Goal: Task Accomplishment & Management: Manage account settings

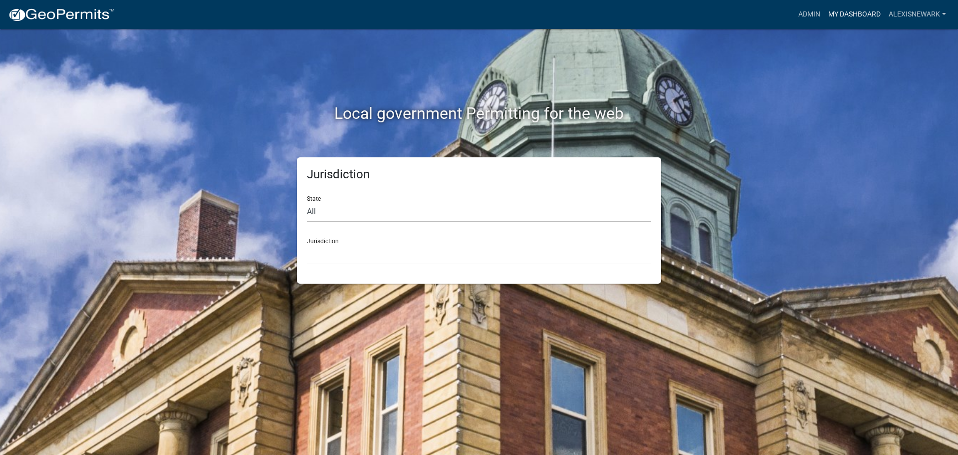
click at [766, 11] on link "My Dashboard" at bounding box center [854, 14] width 60 height 19
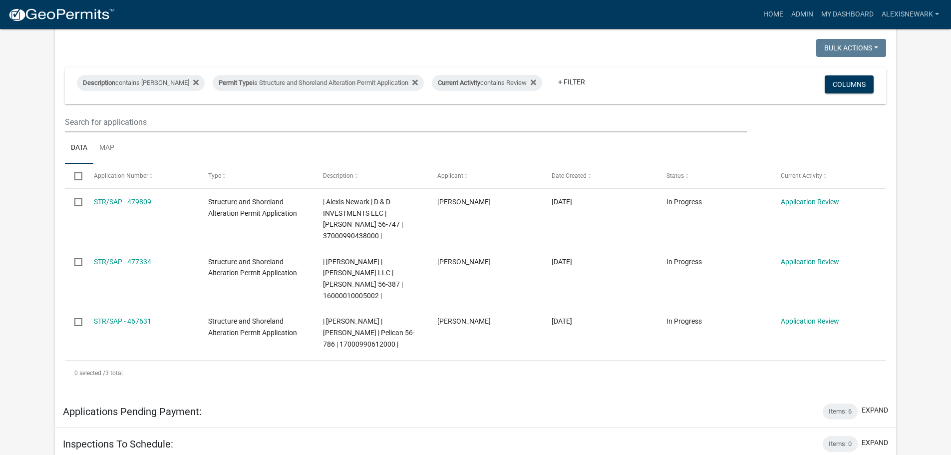
scroll to position [237, 0]
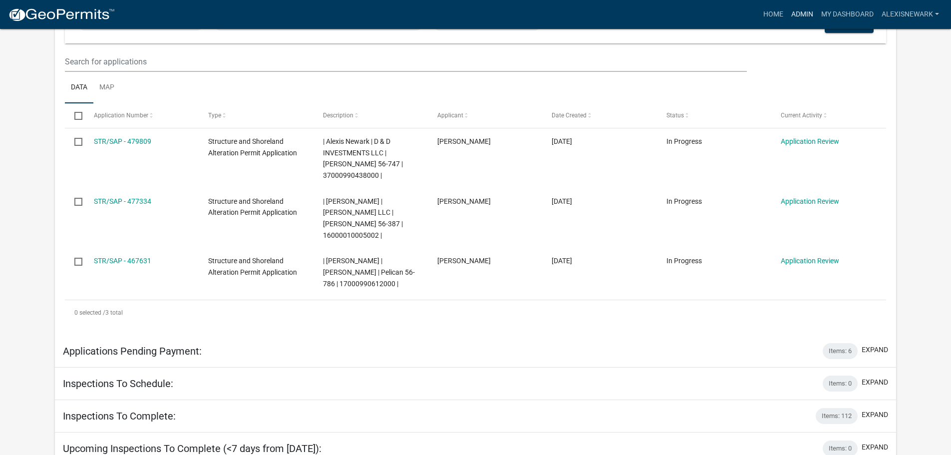
click at [766, 9] on link "Admin" at bounding box center [802, 14] width 30 height 19
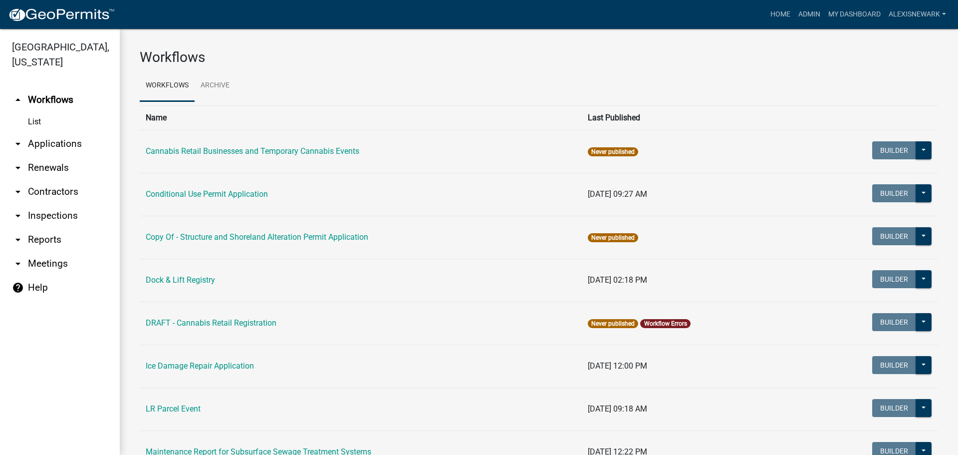
click at [65, 142] on link "arrow_drop_down Applications" at bounding box center [60, 144] width 120 height 24
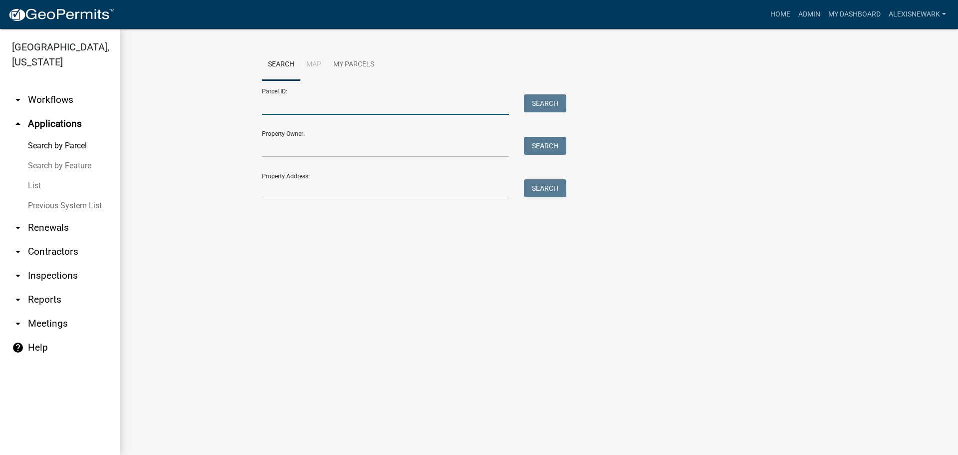
click at [377, 102] on input "Parcel ID:" at bounding box center [385, 104] width 247 height 20
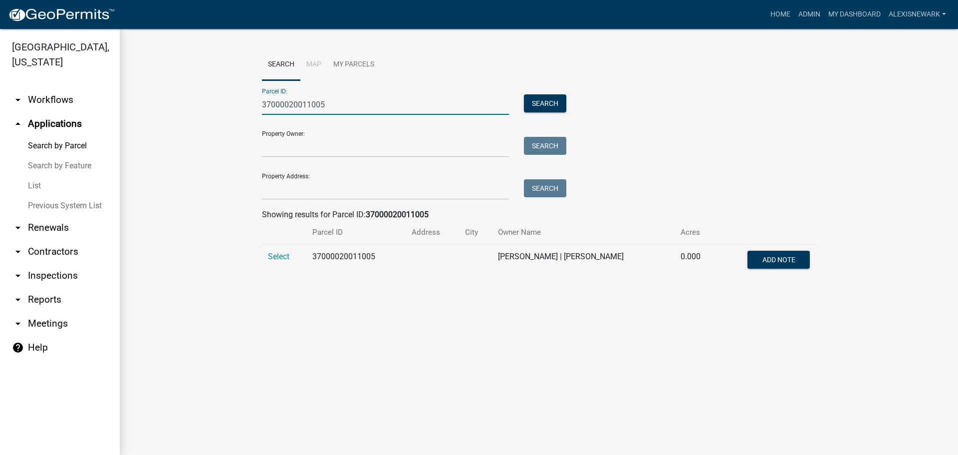
type input "37000020011005"
click at [285, 255] on span "Select" at bounding box center [278, 256] width 21 height 9
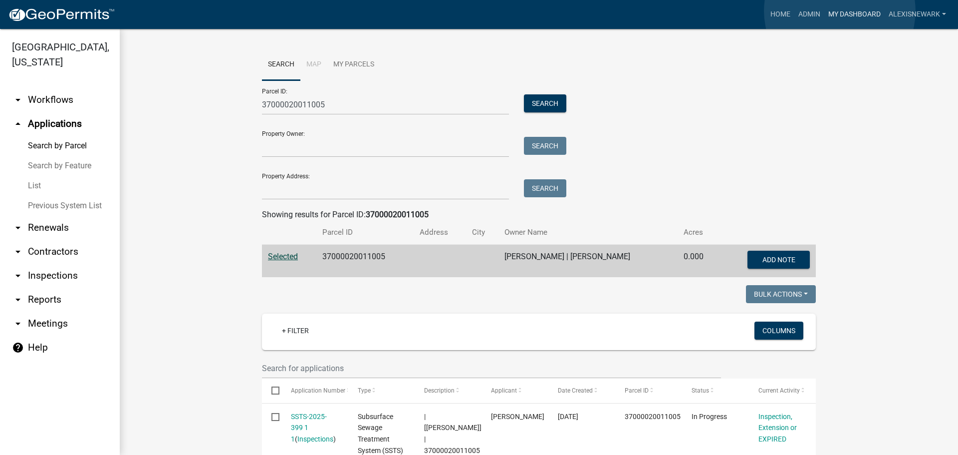
click at [766, 11] on link "My Dashboard" at bounding box center [854, 14] width 60 height 19
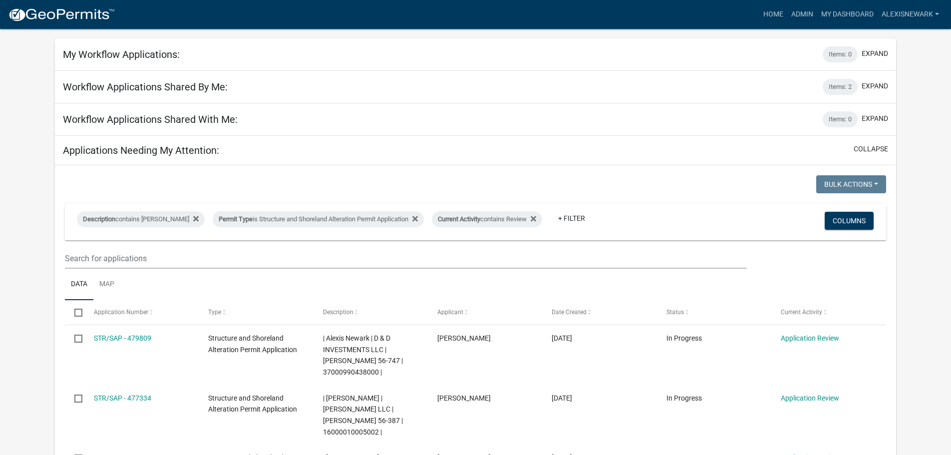
scroll to position [37, 0]
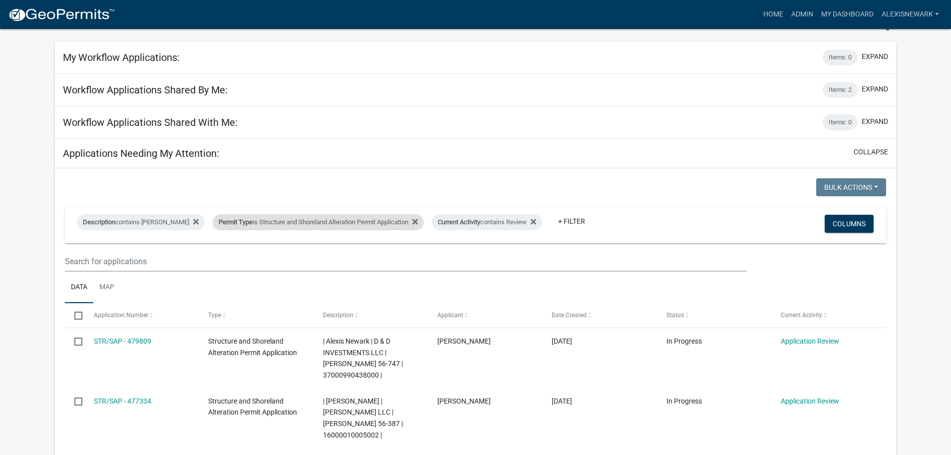
click at [290, 228] on div "Permit Type is Structure and Shoreland Alteration Permit Application" at bounding box center [318, 222] width 211 height 16
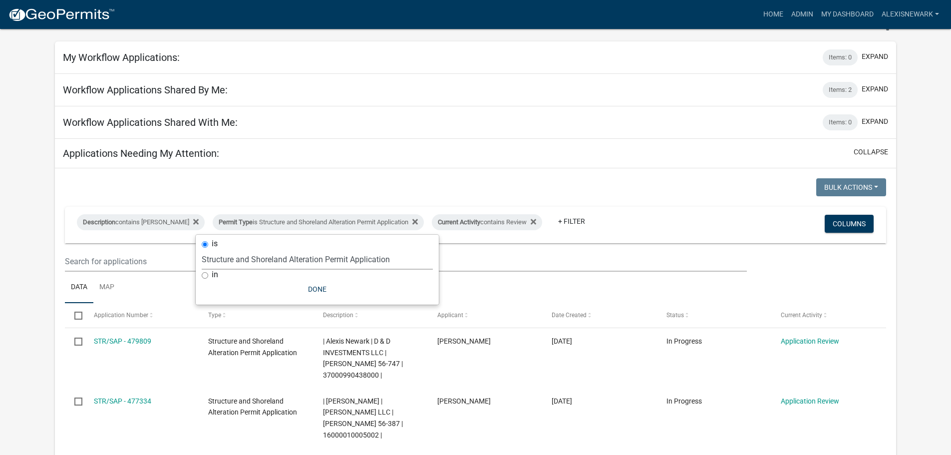
click at [325, 262] on select "Select an option Building Contractor / Excavators (Registration) Building Contr…" at bounding box center [317, 259] width 231 height 20
select select "68d28c81-f724-4f90-9ad3-bed34bf6fb80"
click at [219, 249] on select "Select an option Building Contractor / Excavators (Registration) Building Contr…" at bounding box center [317, 259] width 231 height 20
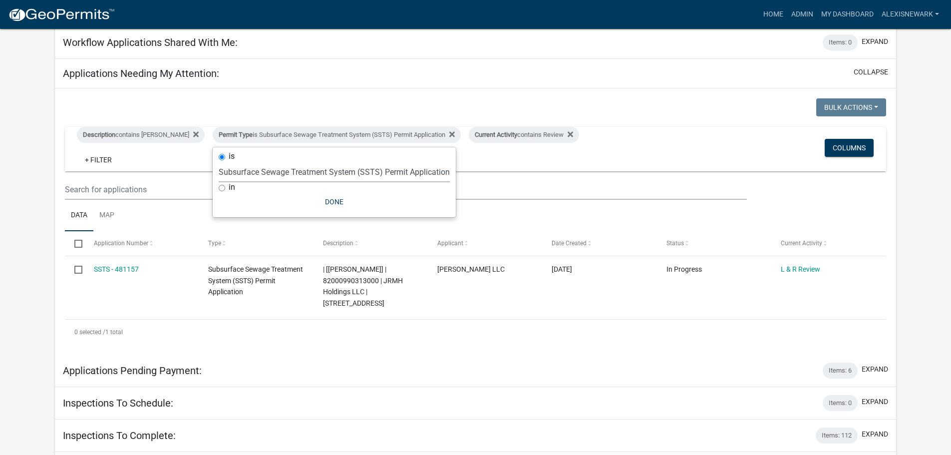
scroll to position [162, 0]
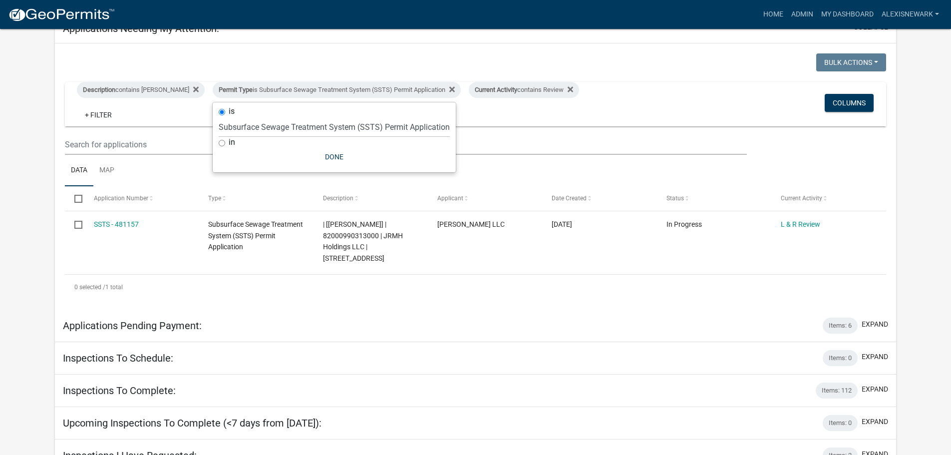
click at [22, 185] on app-user-applications "more_horiz Home Admin My Dashboard alexisnewark Admin Account Logout My Dashboa…" at bounding box center [475, 202] width 951 height 670
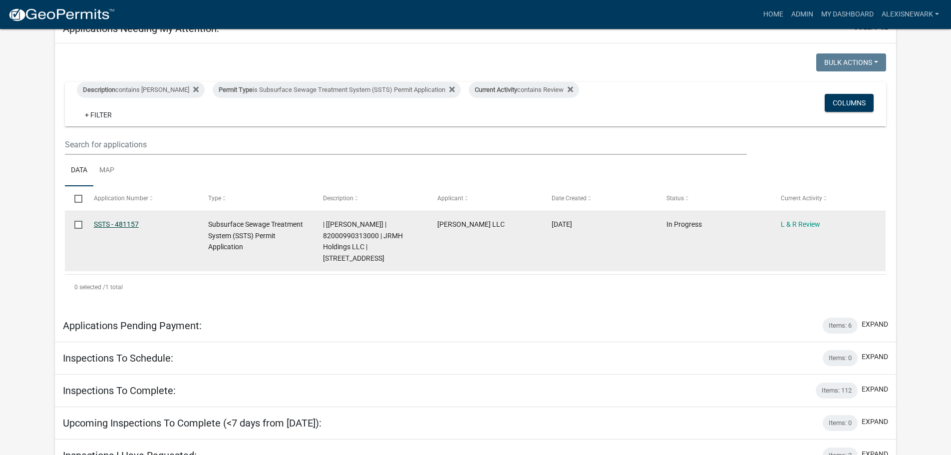
click at [123, 221] on link "SSTS - 481157" at bounding box center [116, 224] width 45 height 8
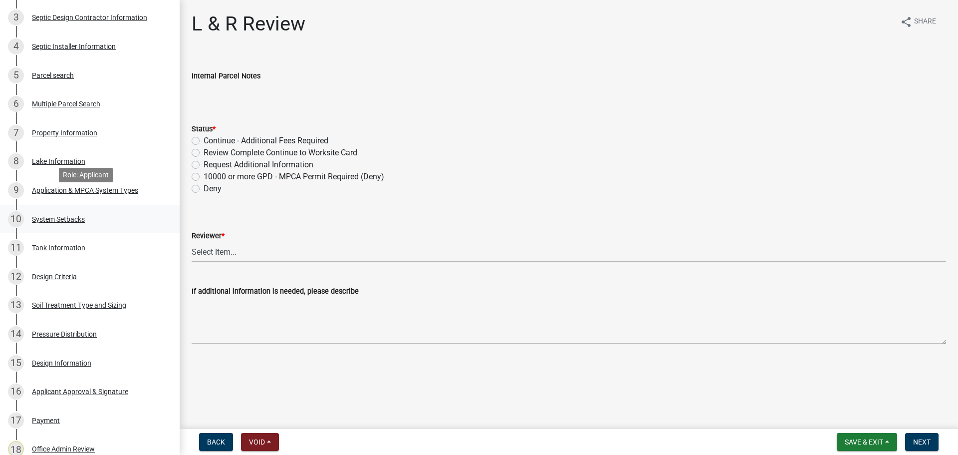
scroll to position [262, 0]
click at [116, 358] on div "15 Design Information" at bounding box center [86, 362] width 156 height 16
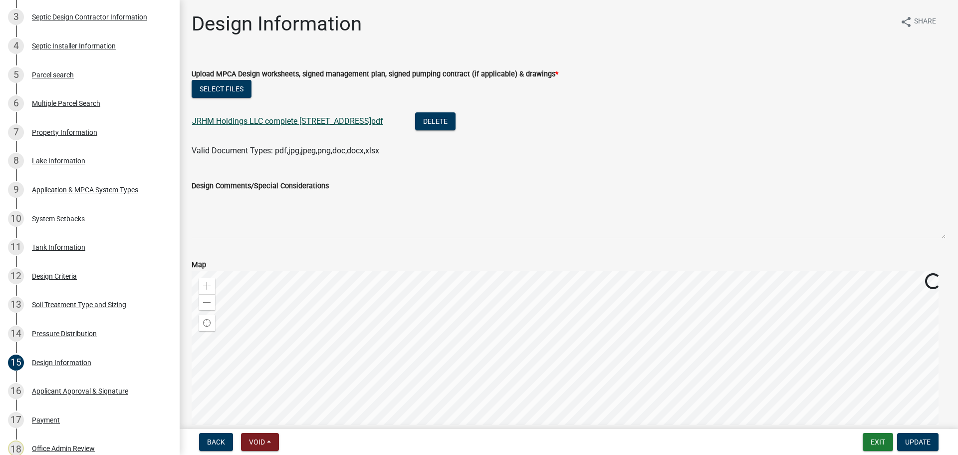
click at [279, 119] on link "JRHM Holdings LLC complete 465 Oak CIr.pdf" at bounding box center [287, 120] width 191 height 9
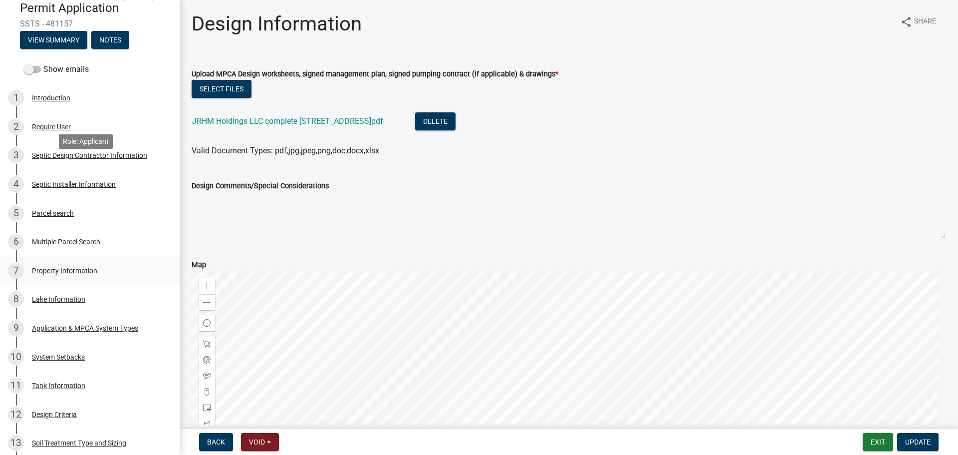
scroll to position [100, 0]
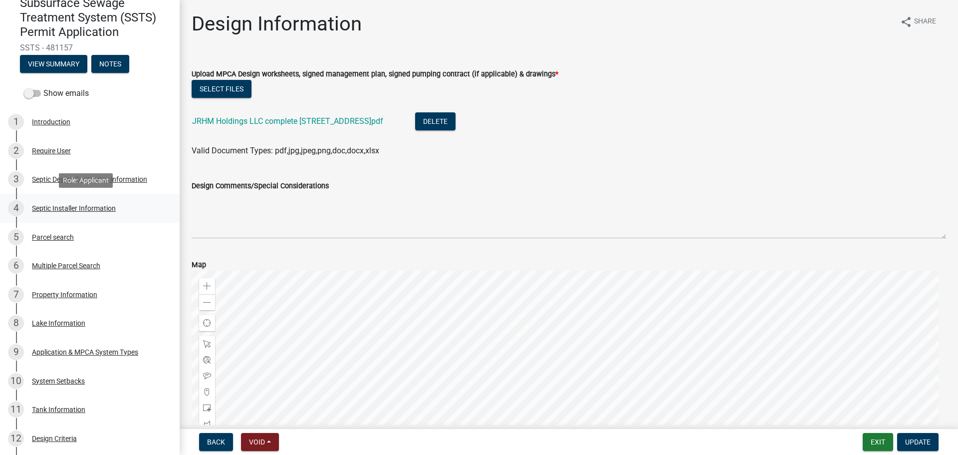
click at [112, 203] on div "4 Septic Installer Information" at bounding box center [86, 208] width 156 height 16
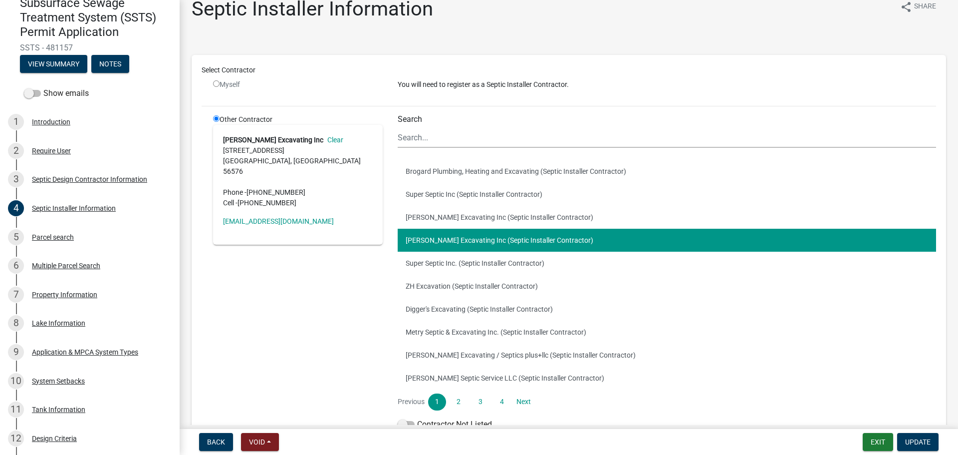
scroll to position [81, 0]
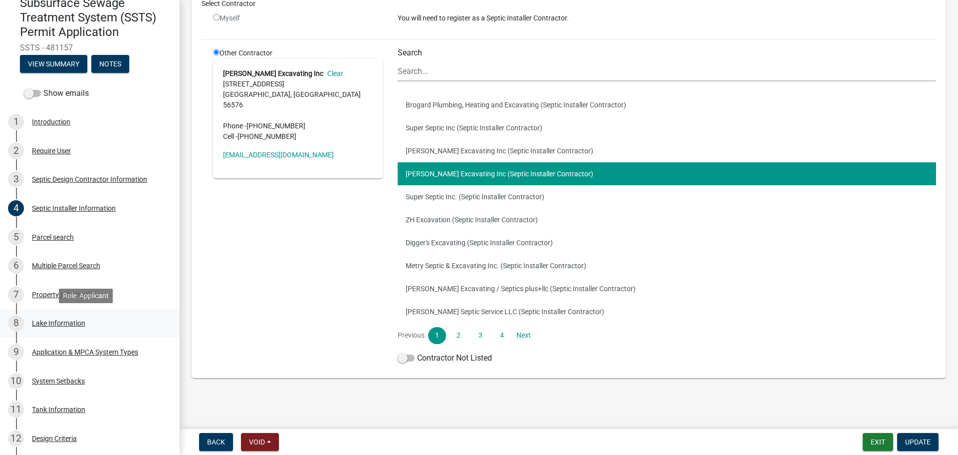
click at [108, 309] on link "8 Lake Information" at bounding box center [90, 323] width 180 height 29
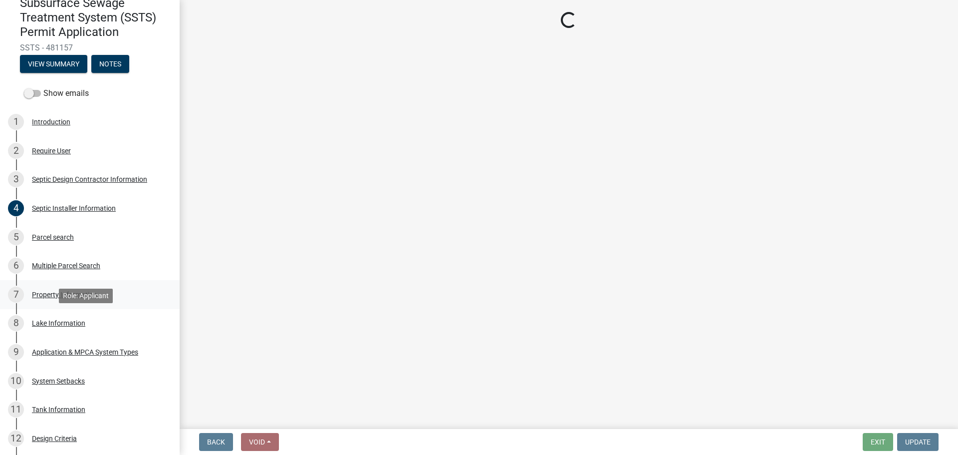
scroll to position [0, 0]
select select "42ddab3f-e9a0-49f9-8807-b1547084d77a"
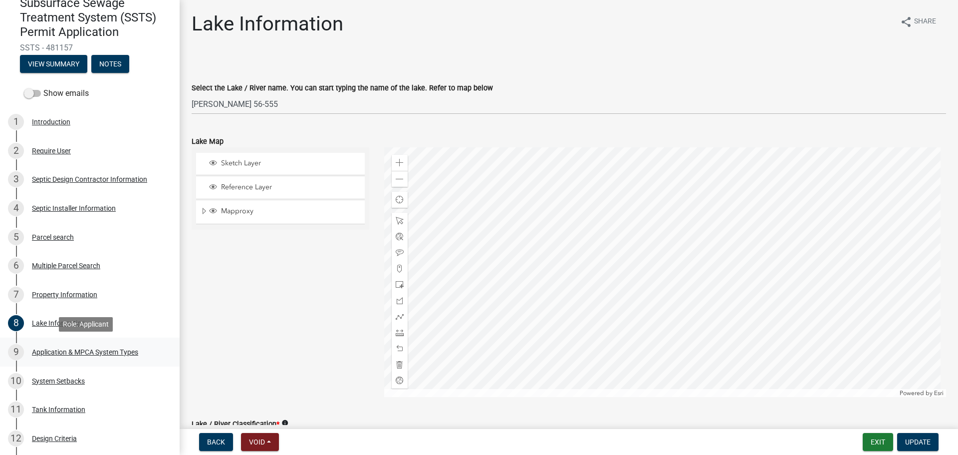
click at [116, 349] on div "Application & MPCA System Types" at bounding box center [85, 351] width 106 height 7
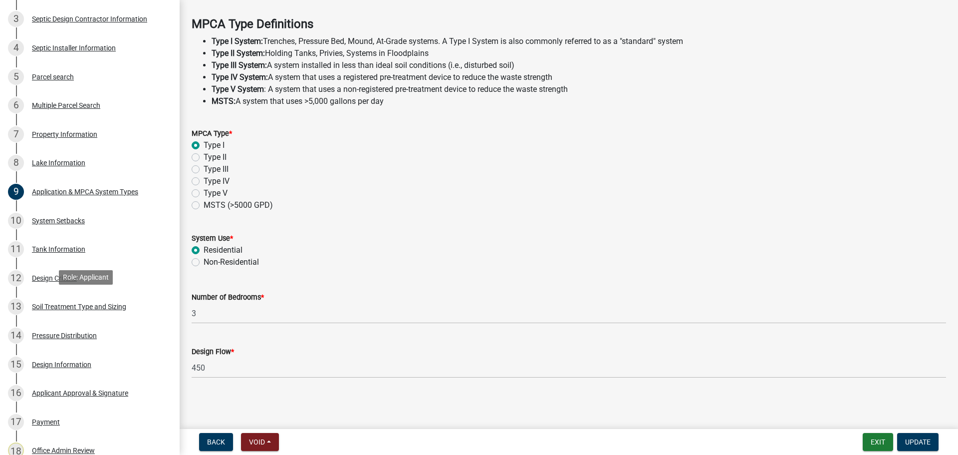
scroll to position [262, 0]
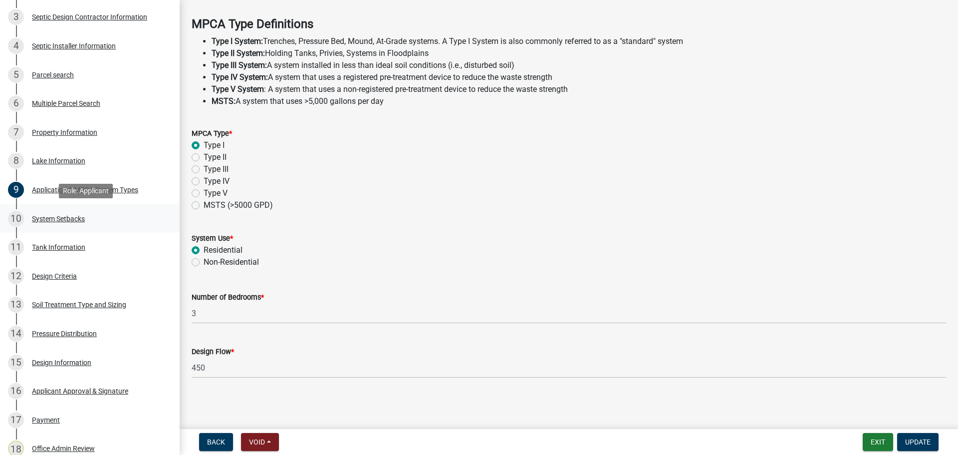
click at [91, 224] on div "10 System Setbacks" at bounding box center [86, 219] width 156 height 16
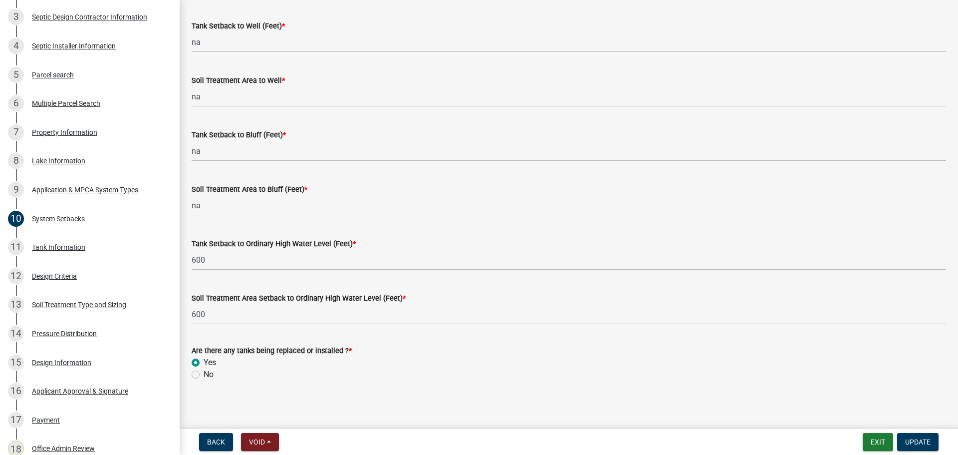
scroll to position [617, 0]
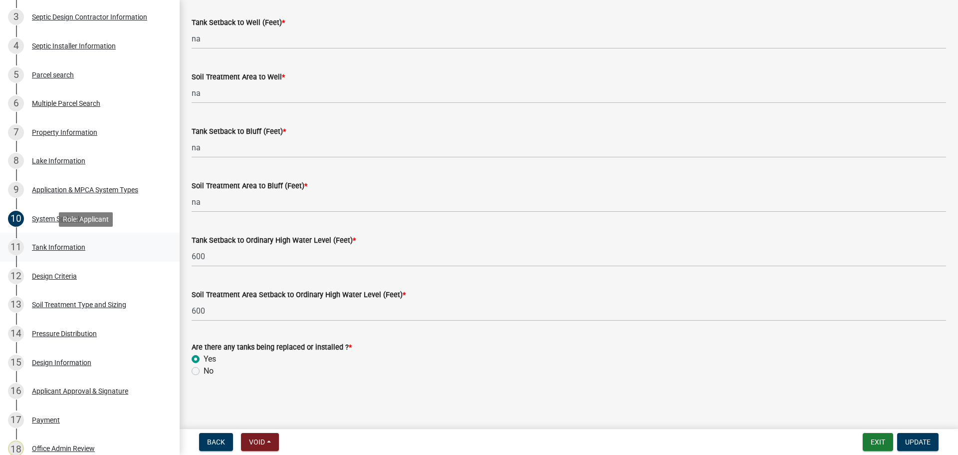
click at [145, 249] on div "11 Tank Information" at bounding box center [86, 247] width 156 height 16
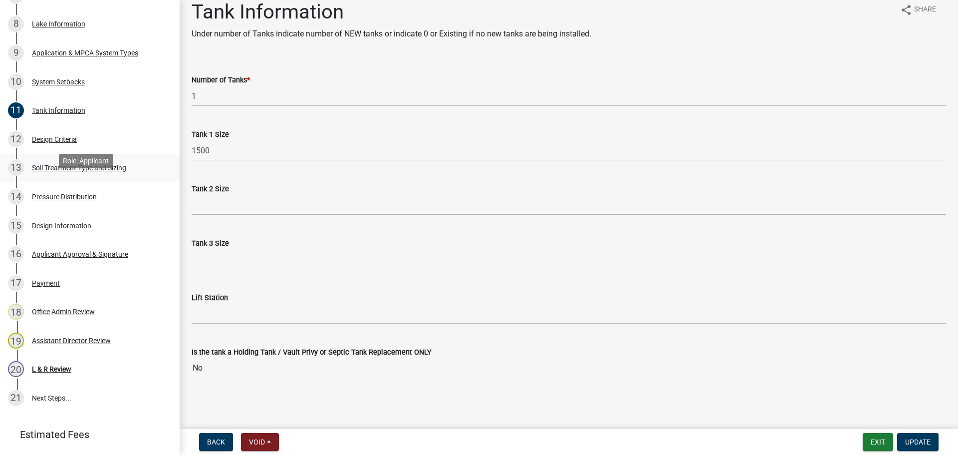
scroll to position [399, 0]
click at [102, 144] on div "12 Design Criteria" at bounding box center [86, 139] width 156 height 16
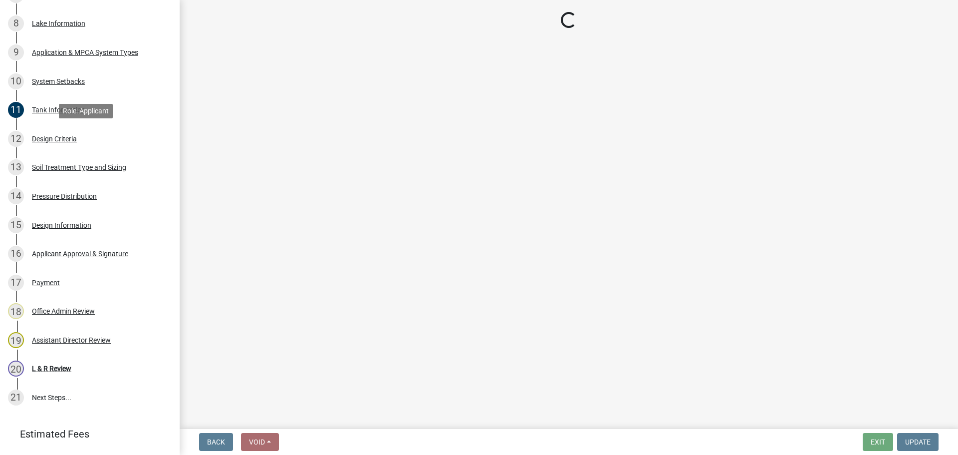
scroll to position [0, 0]
select select "eaa6e4cf-be76-4366-bfe5-e87acfaaf3f4"
select select "f37be776-9ffe-4072-8cbd-7112b1ba2642"
select select "14354fbd-e666-4c9c-b77c-8c181d233a28"
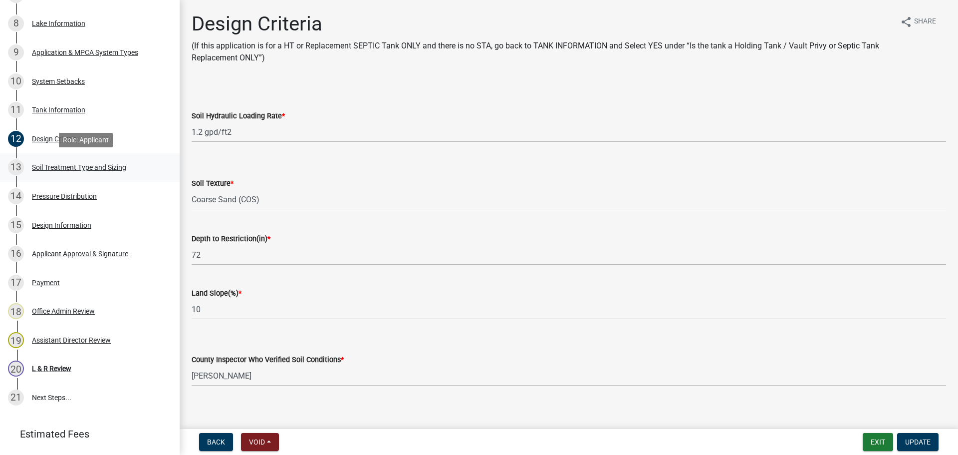
click at [93, 172] on div "13 Soil Treatment Type and Sizing" at bounding box center [86, 167] width 156 height 16
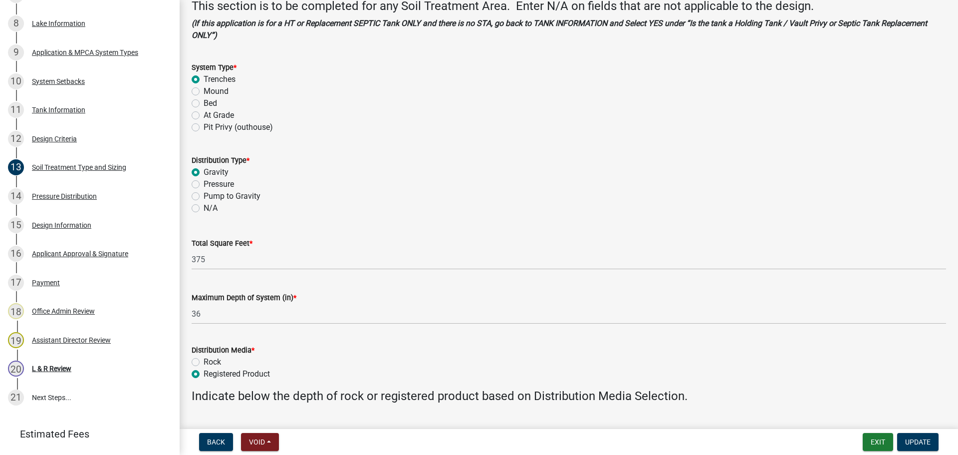
scroll to position [50, 0]
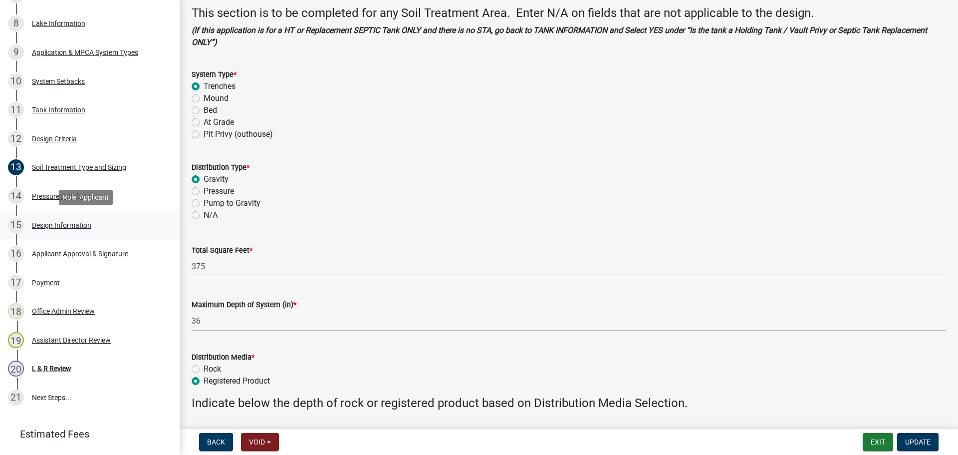
click at [56, 217] on div "15 Design Information" at bounding box center [86, 225] width 156 height 16
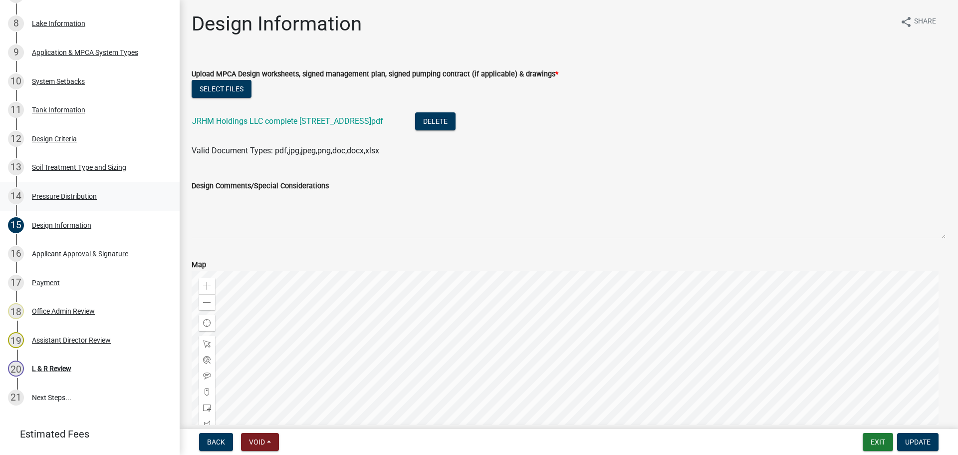
click at [72, 200] on div "14 Pressure Distribution" at bounding box center [86, 196] width 156 height 16
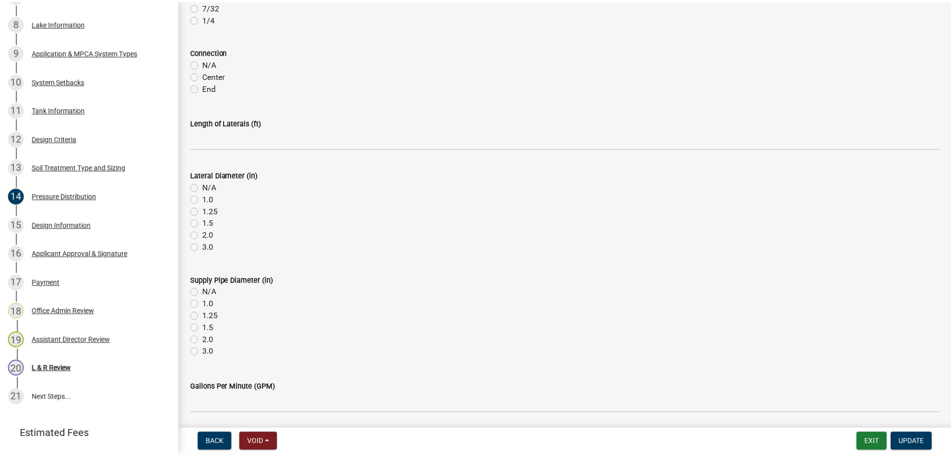
scroll to position [356, 0]
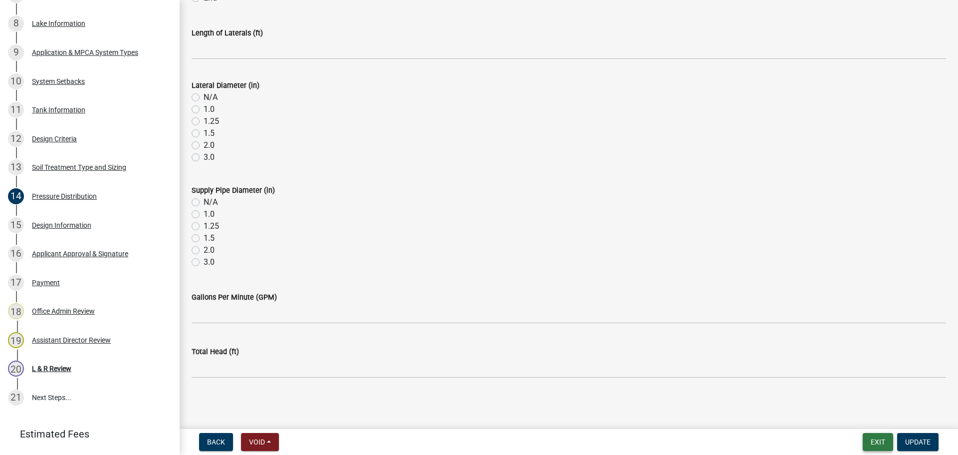
click at [766, 394] on button "Exit" at bounding box center [878, 442] width 30 height 18
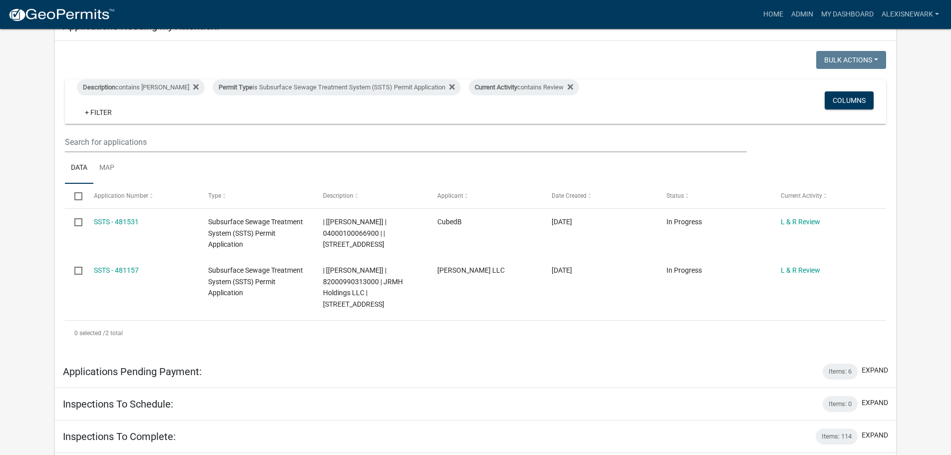
scroll to position [137, 0]
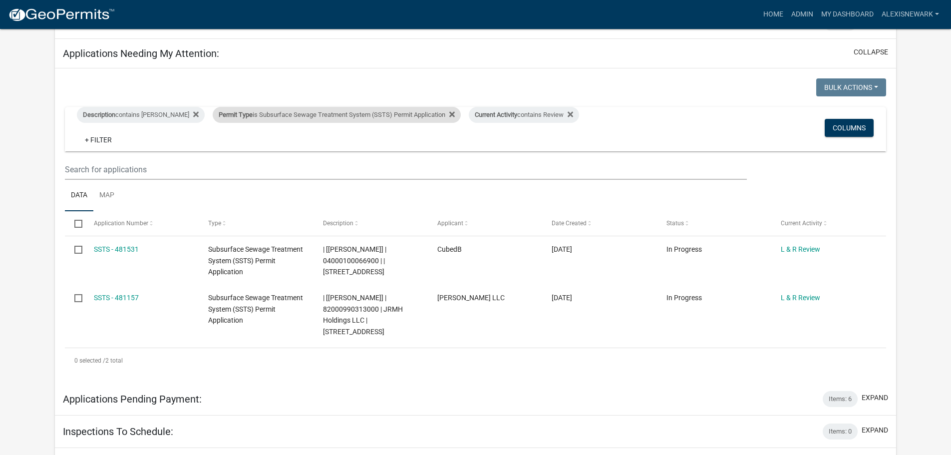
click at [340, 116] on div "Permit Type is Subsurface Sewage Treatment System (SSTS) Permit Application" at bounding box center [337, 115] width 248 height 16
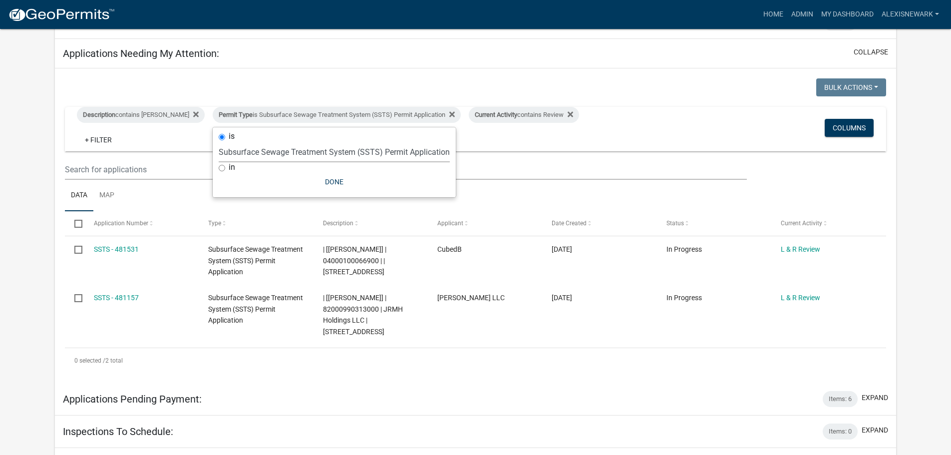
click at [350, 149] on select "Select an option Building Contractor / Excavators (Registration) Building Contr…" at bounding box center [334, 152] width 231 height 20
select select "79d4bf26-a84c-4898-8d16-9ebea2345fb4"
click at [219, 149] on select "Select an option Building Contractor / Excavators (Registration) Building Contr…" at bounding box center [334, 152] width 231 height 20
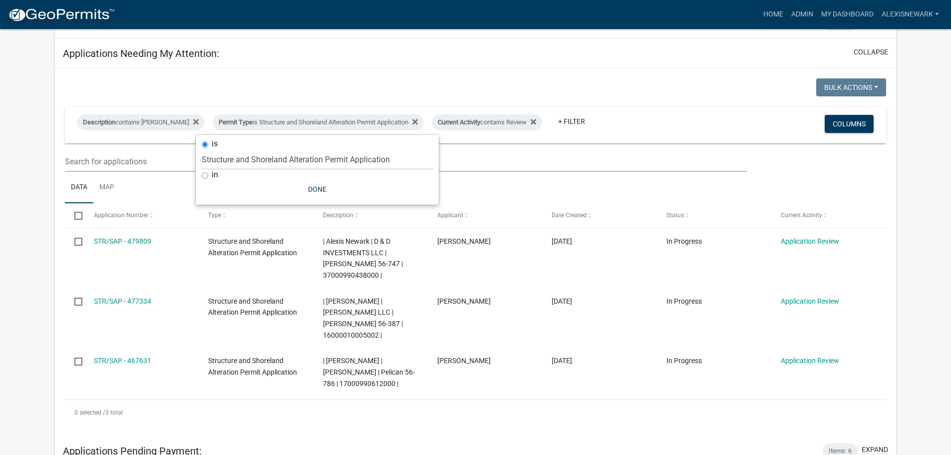
click at [31, 158] on app-user-applications "more_horiz Home Admin My Dashboard alexisnewark Admin Account Logout My Dashboa…" at bounding box center [475, 277] width 951 height 770
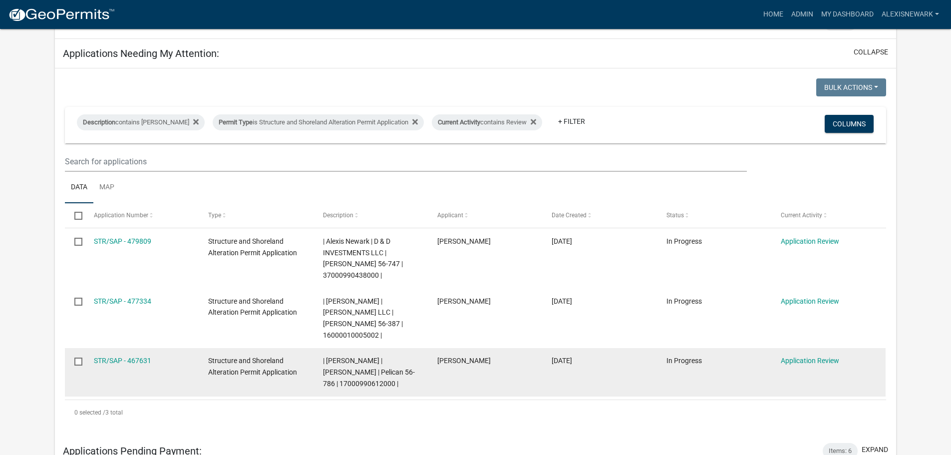
click at [369, 362] on span "| Alexis Newark | SHIRLEY J STEWART TST | Pelican 56-786 | 17000990612000 |" at bounding box center [369, 371] width 92 height 31
copy span "17000990612000"
click at [157, 355] on div "STR/SAP - 467631" at bounding box center [141, 360] width 95 height 11
click at [146, 356] on link "STR/SAP - 467631" at bounding box center [122, 360] width 57 height 8
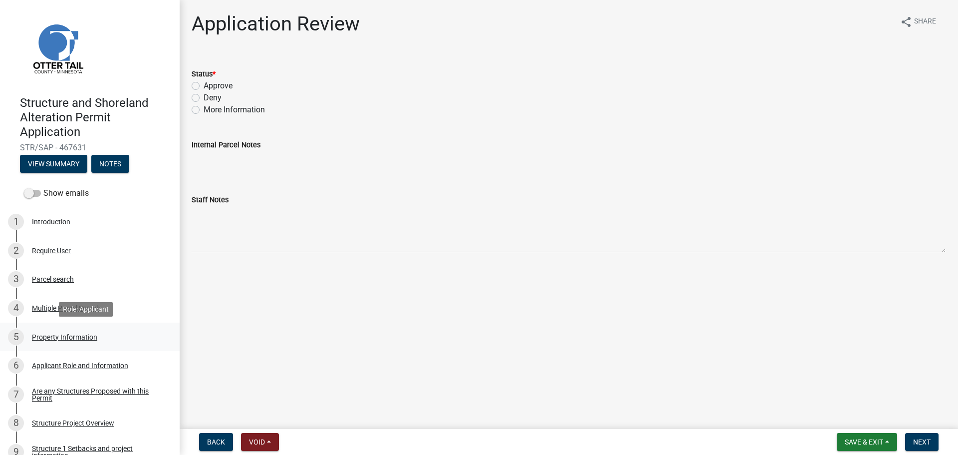
drag, startPoint x: 158, startPoint y: 335, endPoint x: 152, endPoint y: 336, distance: 6.1
click at [158, 335] on link "5 Property Information" at bounding box center [90, 336] width 180 height 29
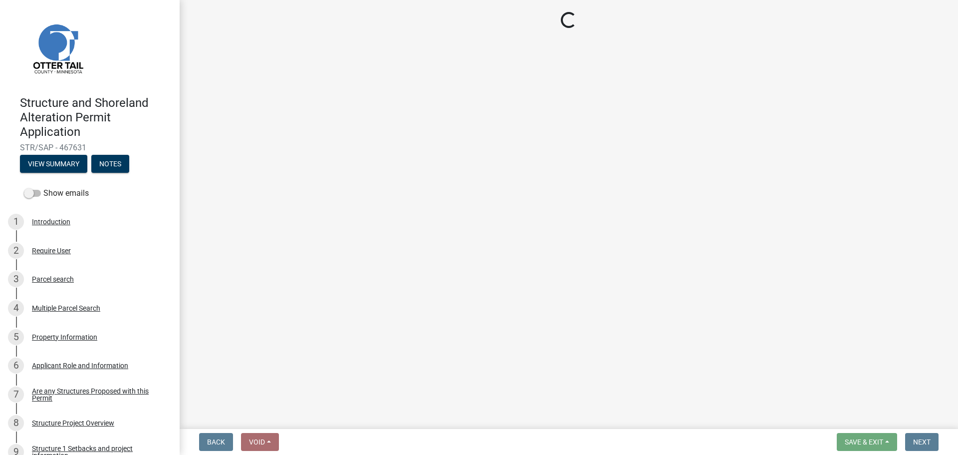
select select "758382b1-a9b7-40fb-b133-d60fa51a6422"
select select "9233bc03-43b7-4bc3-a622-0f4482adc204"
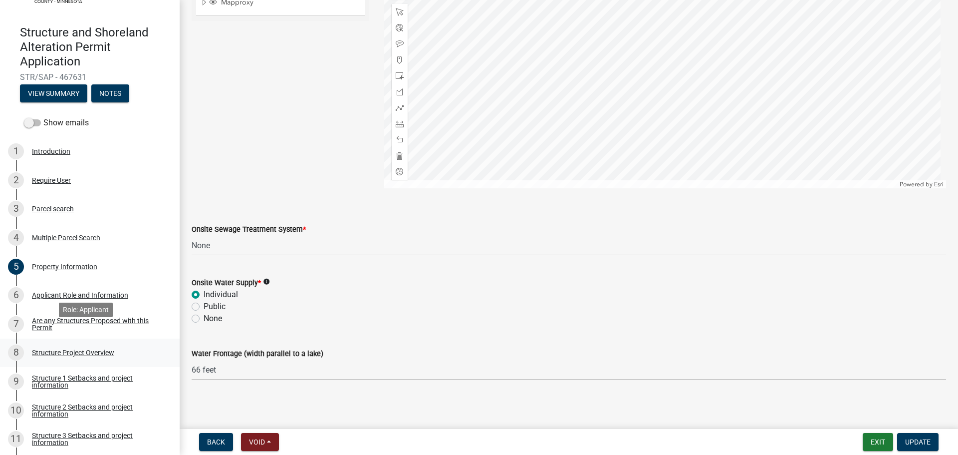
scroll to position [87, 0]
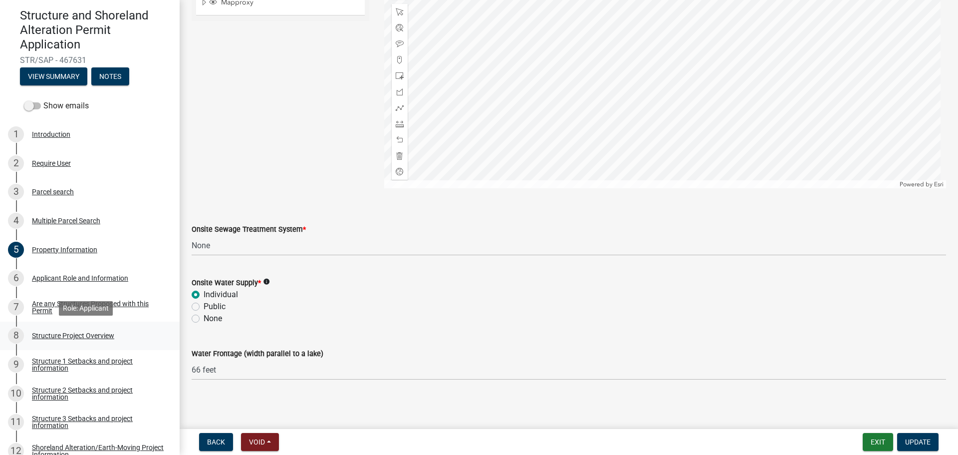
click at [82, 324] on link "8 Structure Project Overview" at bounding box center [90, 335] width 180 height 29
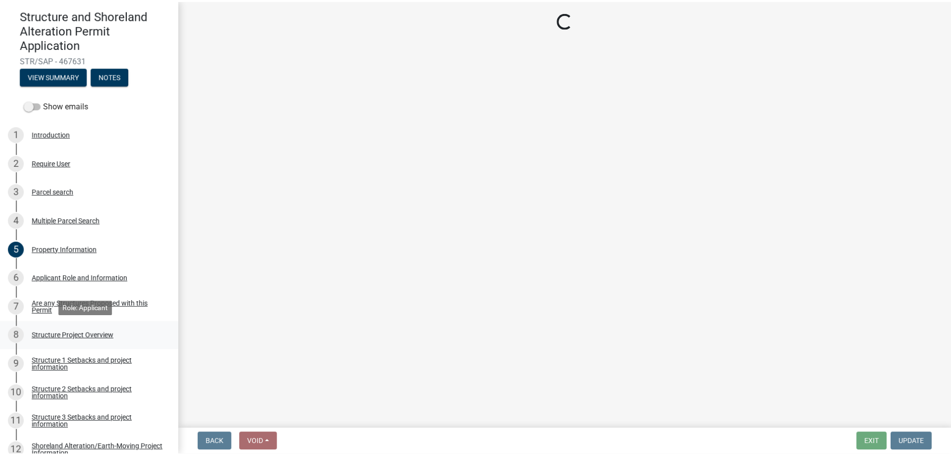
scroll to position [0, 0]
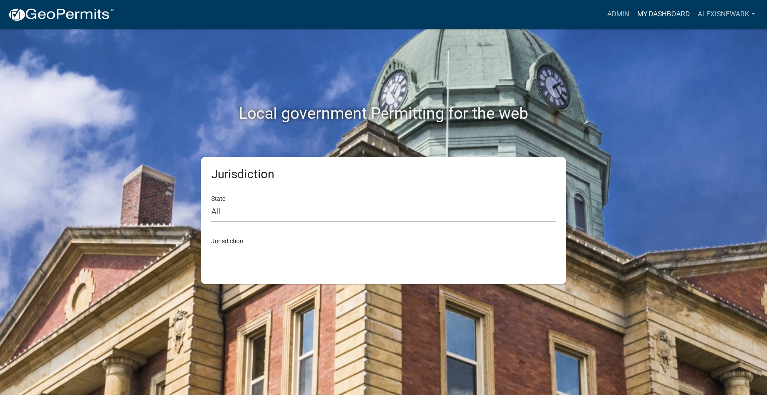
click at [686, 16] on link "My Dashboard" at bounding box center [663, 14] width 60 height 19
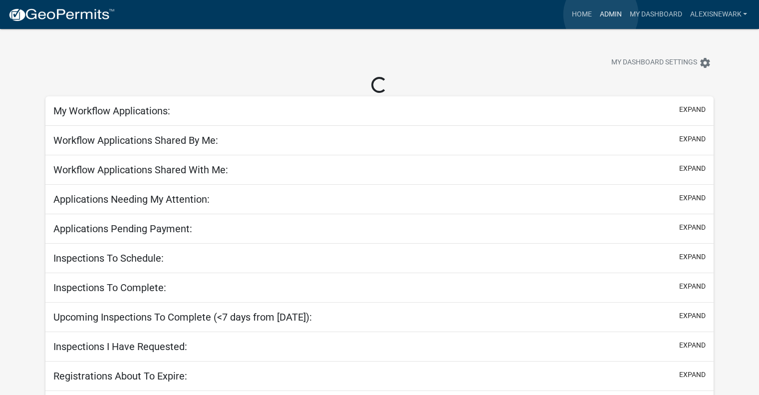
click at [601, 14] on link "Admin" at bounding box center [610, 14] width 30 height 19
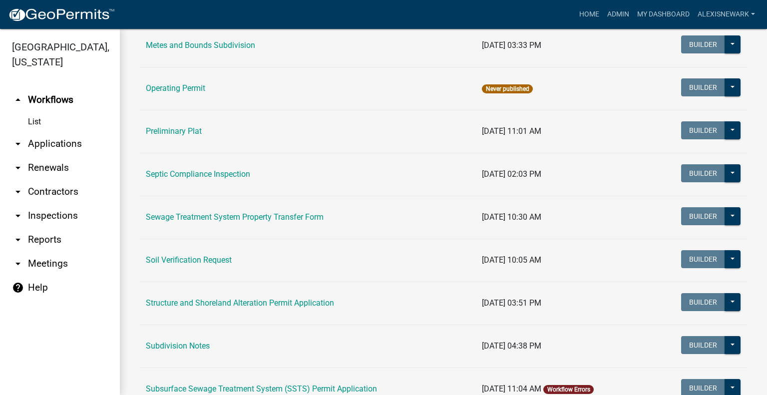
scroll to position [561, 0]
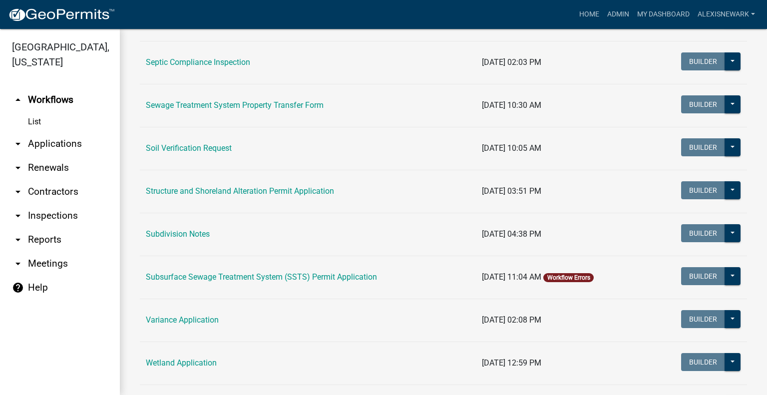
click at [213, 195] on td "Structure and Shoreland Alteration Permit Application" at bounding box center [308, 191] width 336 height 43
click at [218, 188] on link "Structure and Shoreland Alteration Permit Application" at bounding box center [240, 190] width 188 height 9
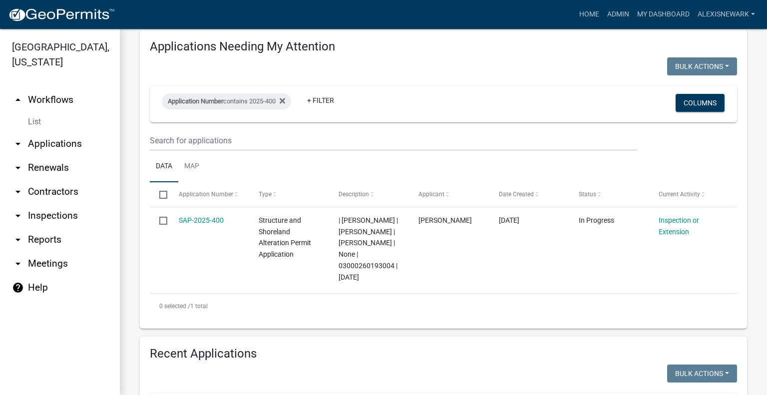
scroll to position [175, 0]
click at [74, 221] on link "arrow_drop_down Inspections" at bounding box center [60, 216] width 120 height 24
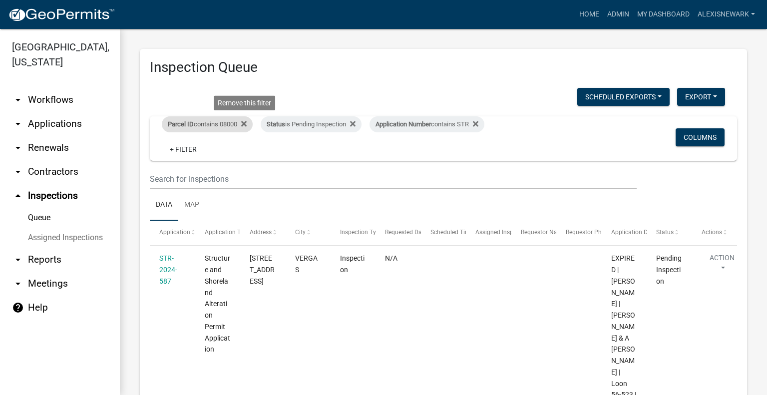
click at [234, 125] on div "Parcel ID contains 08000 Remove this filter" at bounding box center [207, 124] width 91 height 16
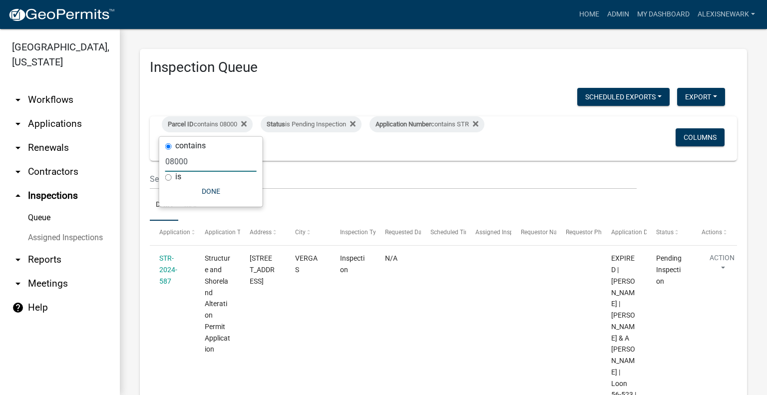
click at [174, 158] on input "08000" at bounding box center [210, 161] width 91 height 20
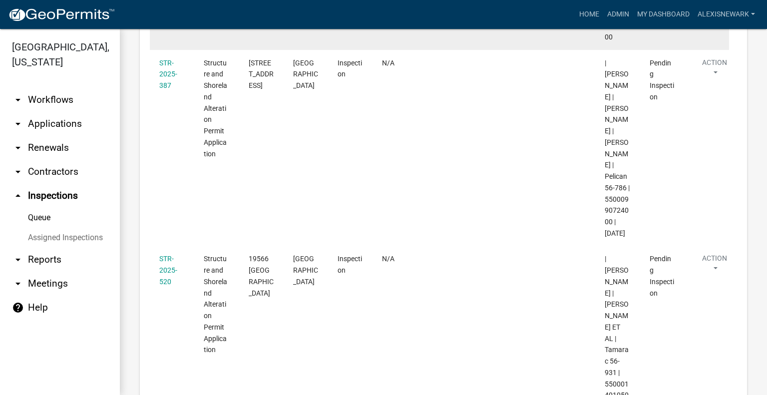
scroll to position [278, 0]
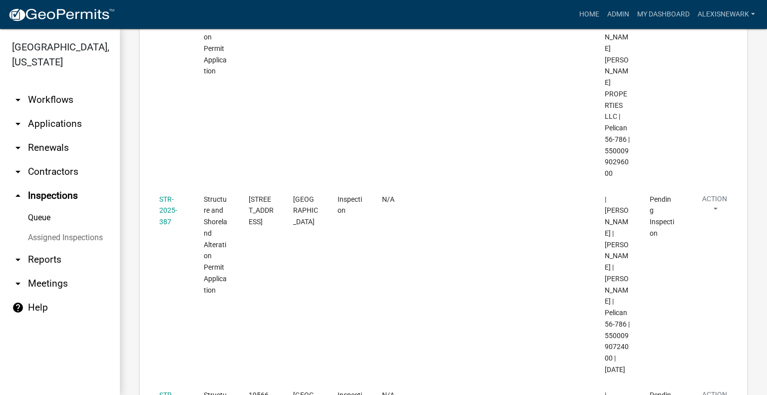
type input "55000"
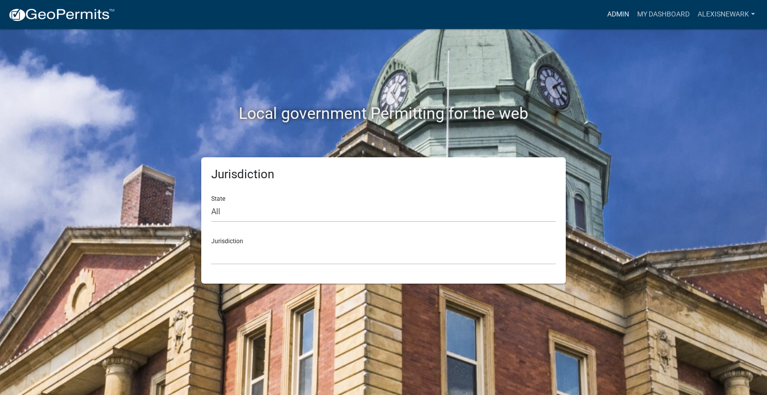
click at [616, 13] on link "Admin" at bounding box center [618, 14] width 30 height 19
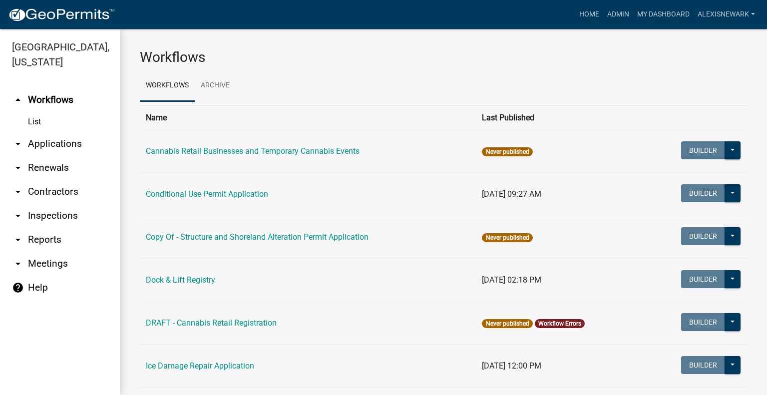
click at [98, 213] on link "arrow_drop_down Inspections" at bounding box center [60, 216] width 120 height 24
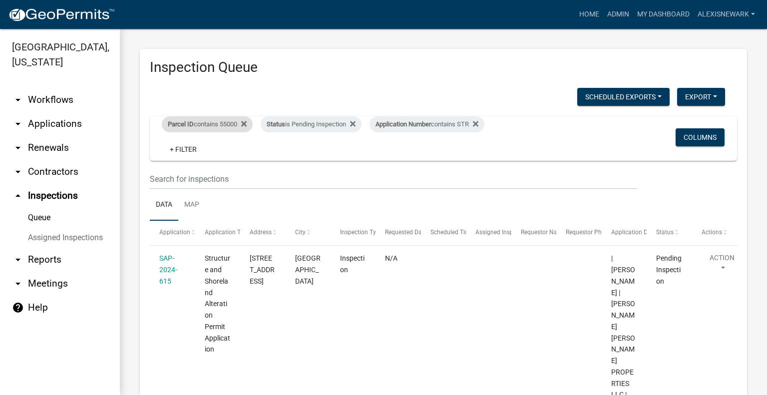
click at [232, 123] on div "Parcel ID contains 55000" at bounding box center [207, 124] width 91 height 16
click at [173, 161] on input "55000" at bounding box center [210, 161] width 91 height 20
type input "000"
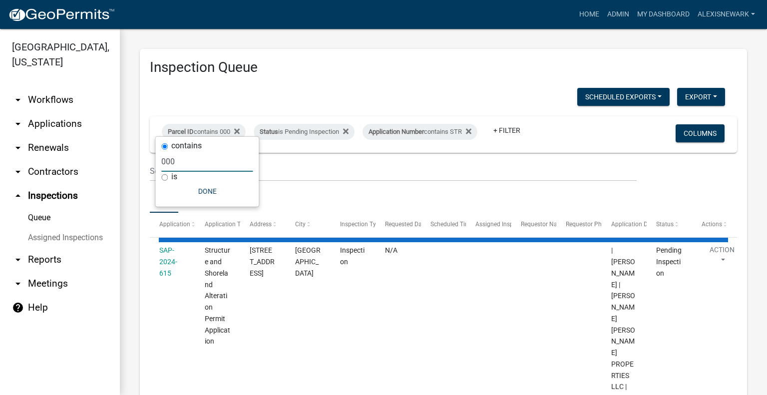
select select "3: 100"
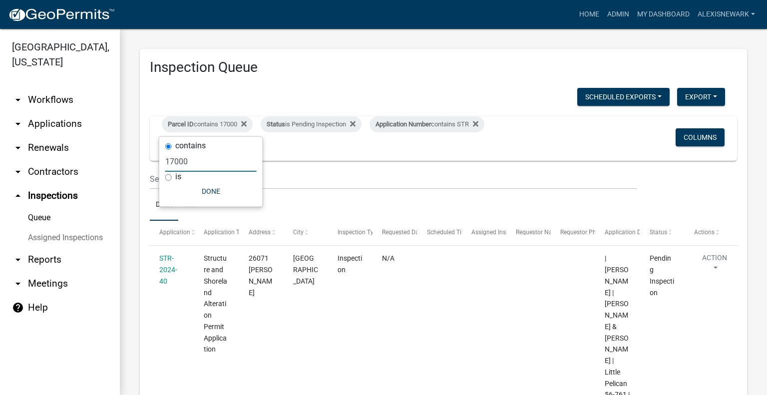
type input "17000"
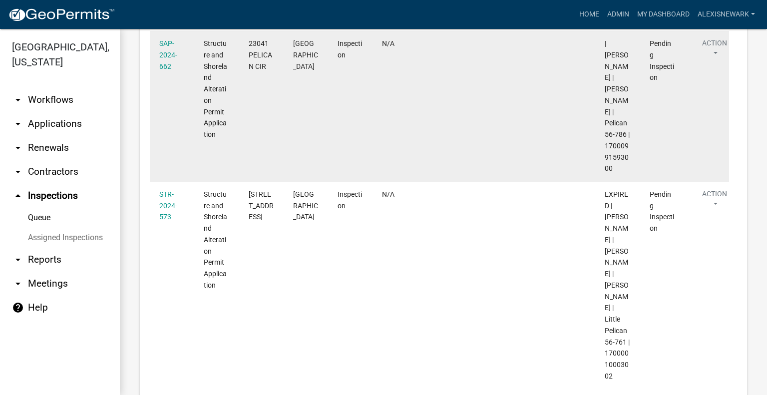
scroll to position [411, 0]
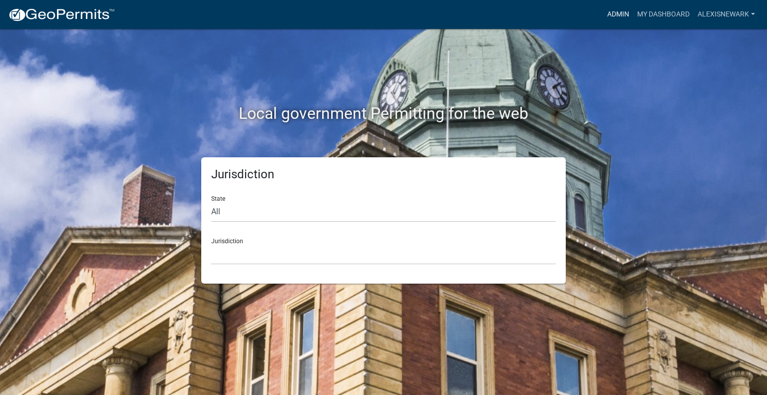
click at [612, 10] on link "Admin" at bounding box center [618, 14] width 30 height 19
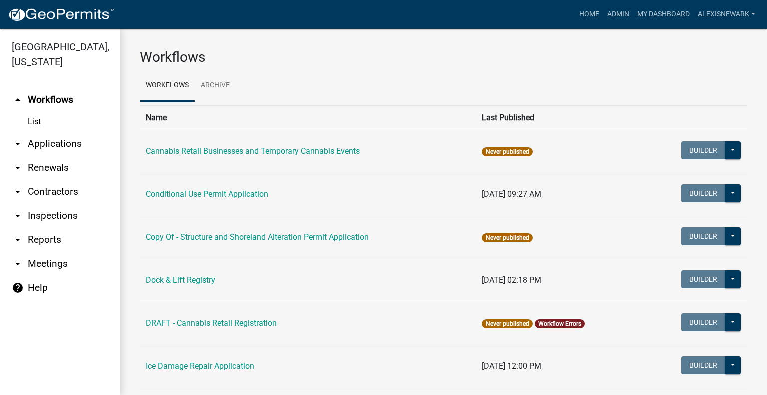
click at [98, 145] on link "arrow_drop_down Applications" at bounding box center [60, 144] width 120 height 24
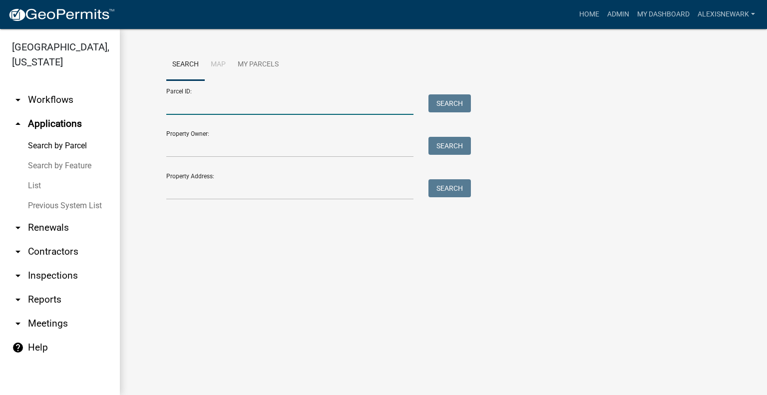
click at [241, 104] on input "Parcel ID:" at bounding box center [289, 104] width 247 height 20
paste input "55000990336000"
type input "55000990336000"
click at [446, 99] on button "Search" at bounding box center [449, 103] width 42 height 18
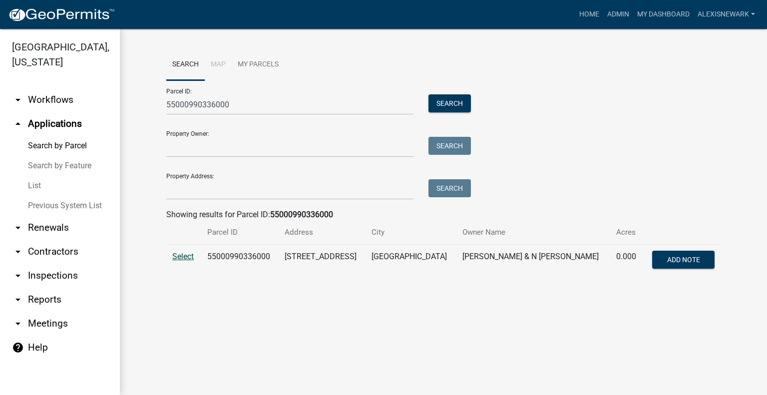
click at [188, 261] on span "Select" at bounding box center [182, 256] width 21 height 9
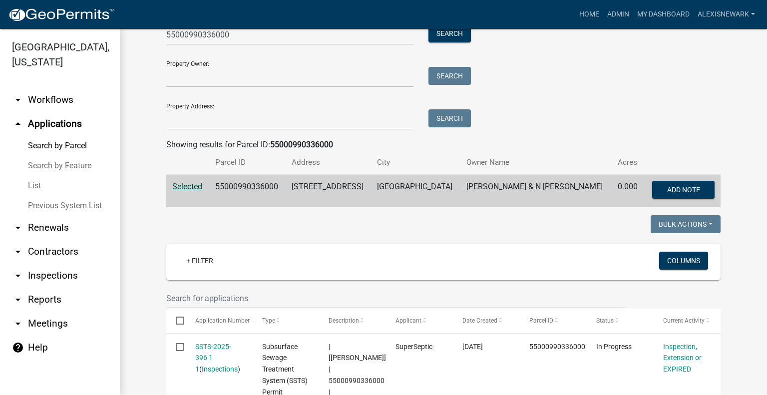
scroll to position [25, 0]
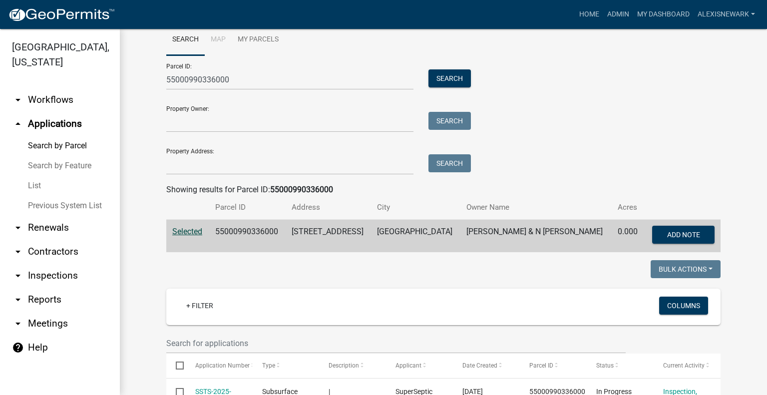
click at [69, 281] on link "arrow_drop_down Inspections" at bounding box center [60, 275] width 120 height 24
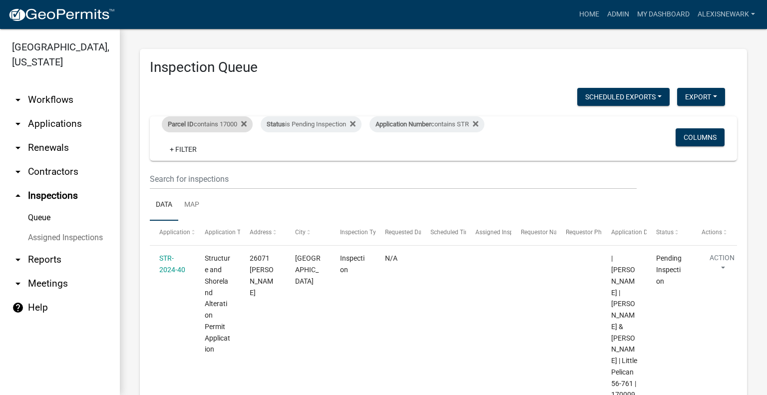
click at [206, 127] on div "Parcel ID contains 17000" at bounding box center [207, 124] width 91 height 16
click at [177, 161] on input "17000" at bounding box center [210, 161] width 91 height 20
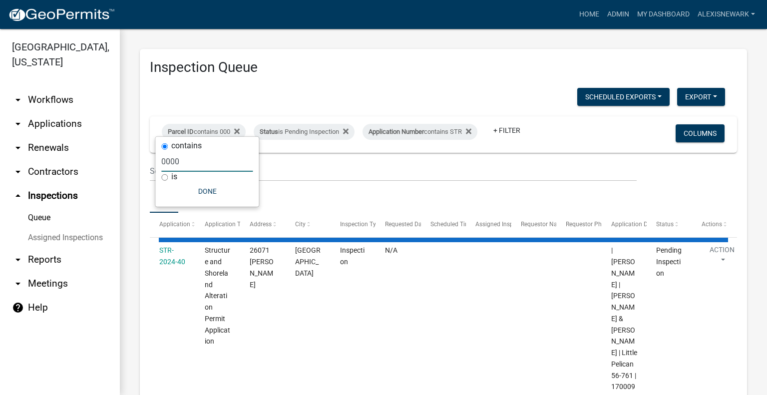
type input "08000"
select select "3: 100"
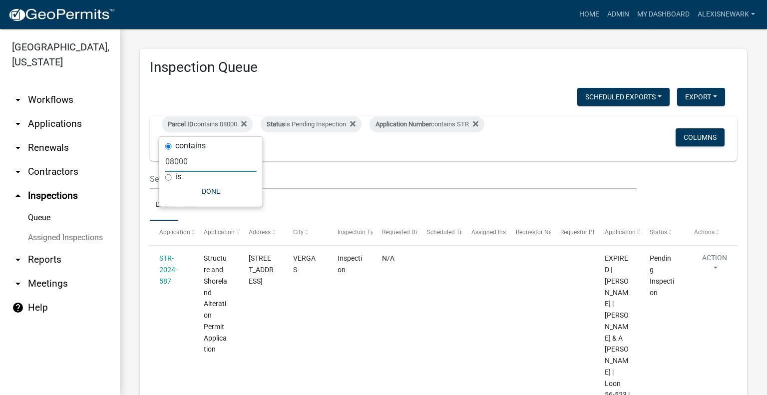
type input "08000"
click at [234, 83] on div "Inspection Queue Scheduled Exports + Create New Export Excel Format (.xlsx) CSV…" at bounding box center [443, 269] width 607 height 441
click at [80, 123] on link "arrow_drop_down Applications" at bounding box center [60, 124] width 120 height 24
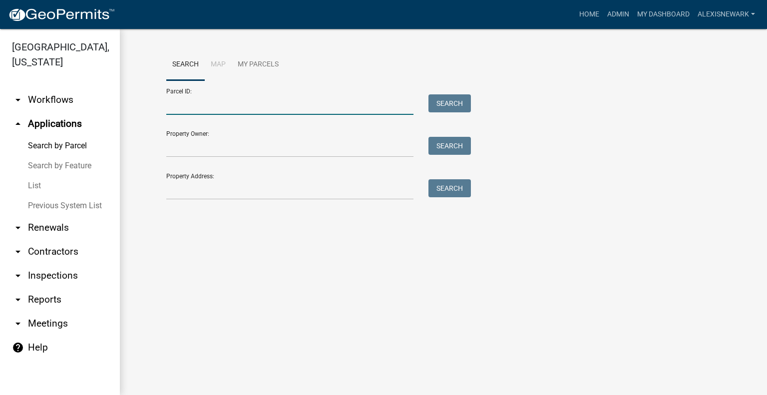
click at [219, 106] on input "Parcel ID:" at bounding box center [289, 104] width 247 height 20
paste input "29000990589000"
type input "29000990589000"
click at [430, 105] on button "Search" at bounding box center [449, 103] width 42 height 18
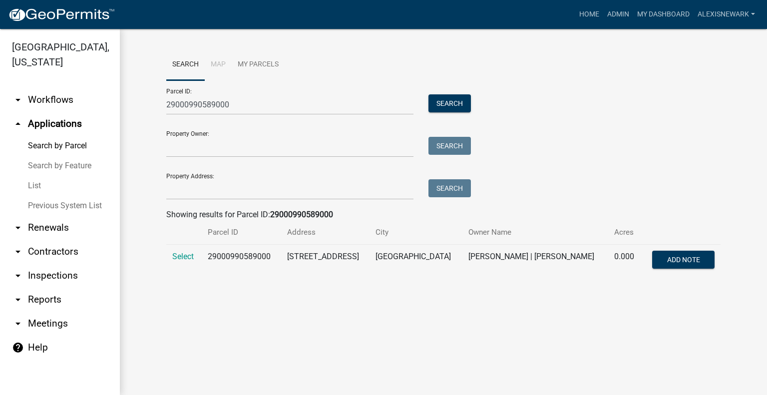
click at [182, 262] on td "Select" at bounding box center [183, 261] width 35 height 33
click at [183, 261] on span "Select" at bounding box center [182, 256] width 21 height 9
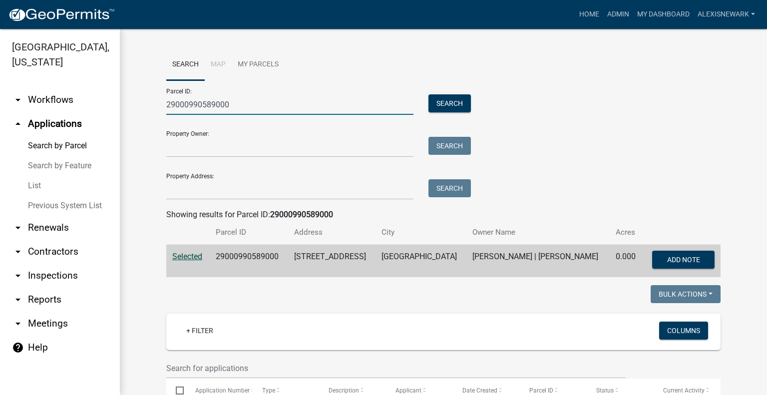
click at [214, 105] on input "29000990589000" at bounding box center [289, 104] width 247 height 20
click at [463, 96] on button "Search" at bounding box center [449, 103] width 42 height 18
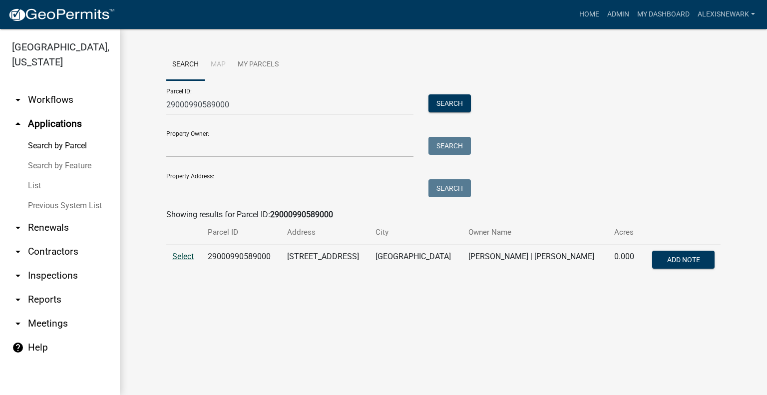
click at [182, 257] on span "Select" at bounding box center [182, 256] width 21 height 9
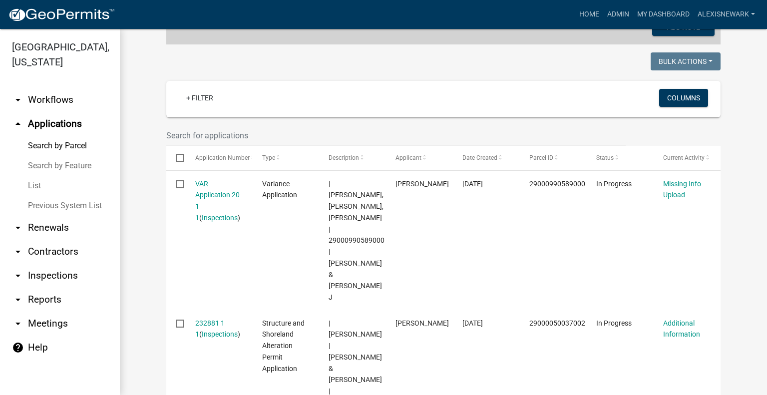
scroll to position [237, 0]
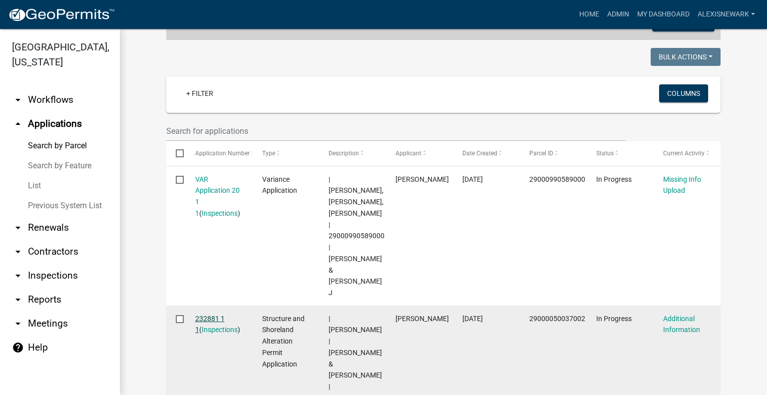
click at [214, 314] on link "232881 1 1" at bounding box center [209, 323] width 29 height 19
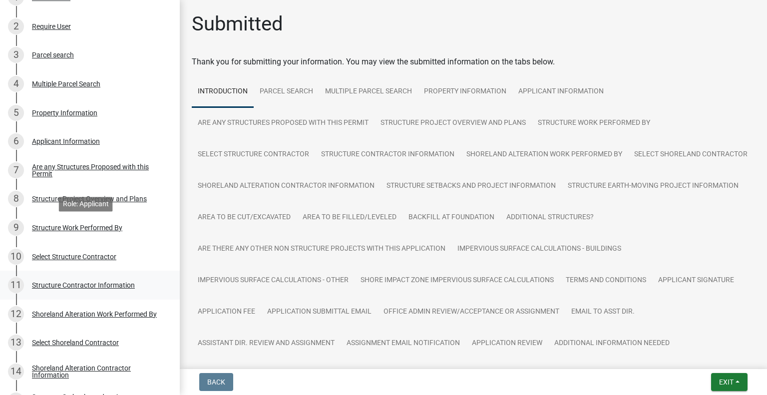
scroll to position [225, 0]
click at [122, 289] on div "11 Structure Contractor Information" at bounding box center [86, 284] width 156 height 16
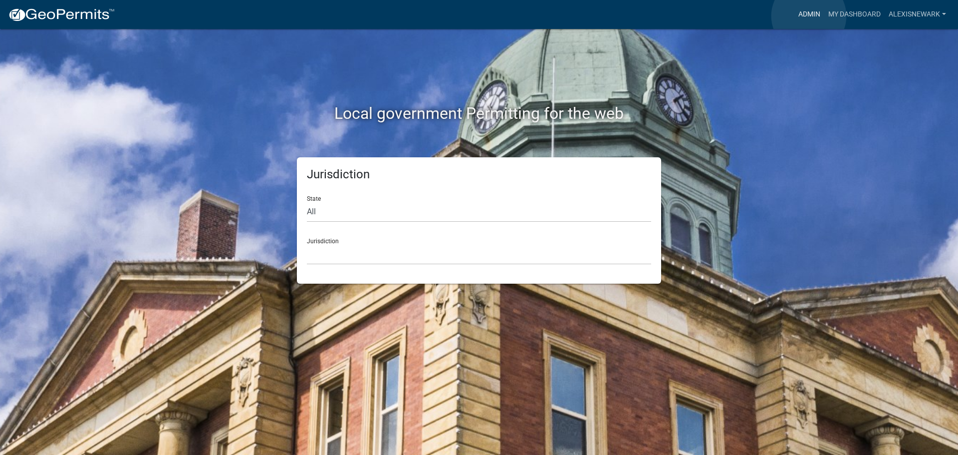
click at [809, 16] on link "Admin" at bounding box center [809, 14] width 30 height 19
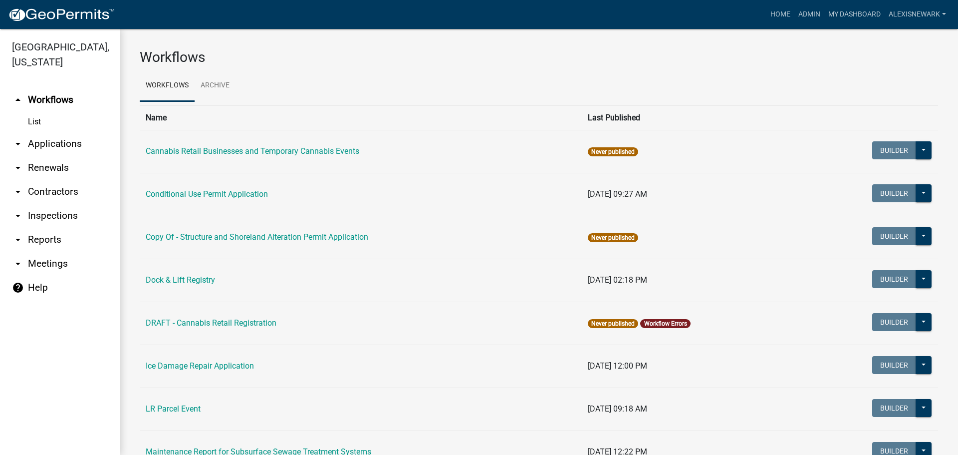
click at [61, 147] on link "arrow_drop_down Applications" at bounding box center [60, 144] width 120 height 24
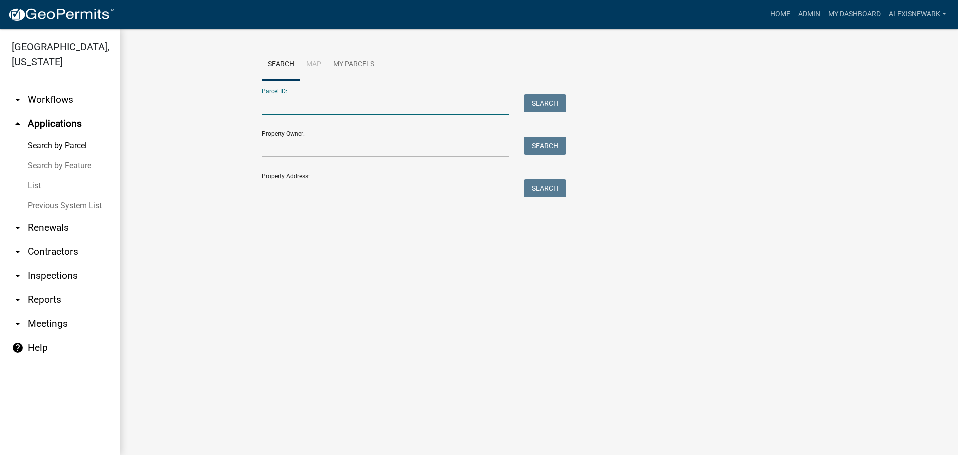
click at [296, 107] on input "Parcel ID:" at bounding box center [385, 104] width 247 height 20
click at [411, 184] on input "Property Address:" at bounding box center [385, 189] width 247 height 20
click at [418, 188] on input "Property Address:" at bounding box center [385, 189] width 247 height 20
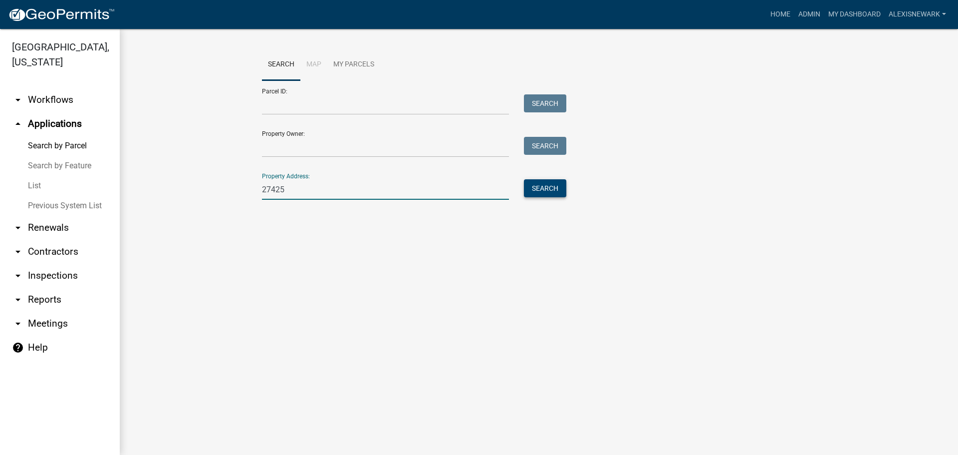
type input "27425"
click at [550, 194] on button "Search" at bounding box center [545, 188] width 42 height 18
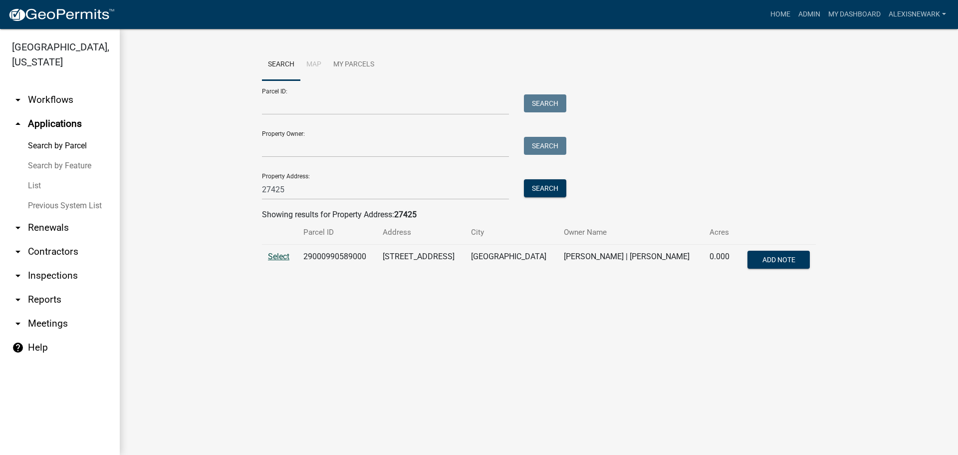
click at [277, 257] on span "Select" at bounding box center [278, 256] width 21 height 9
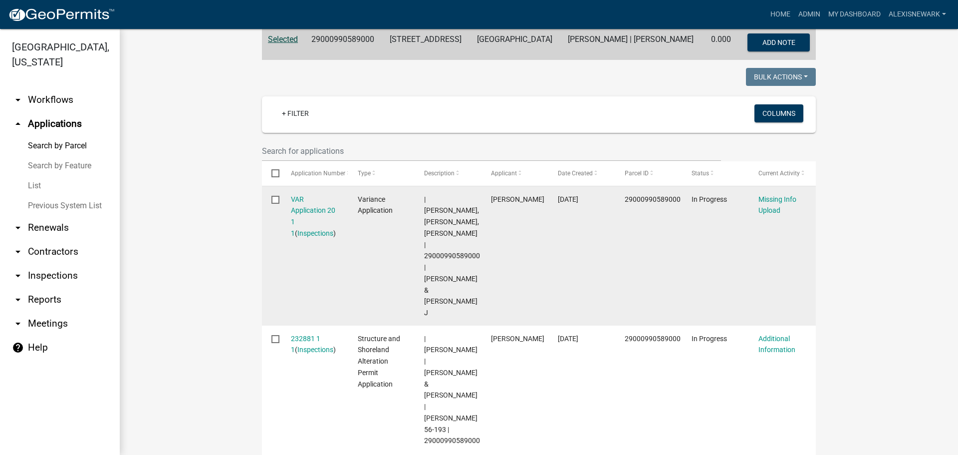
scroll to position [299, 0]
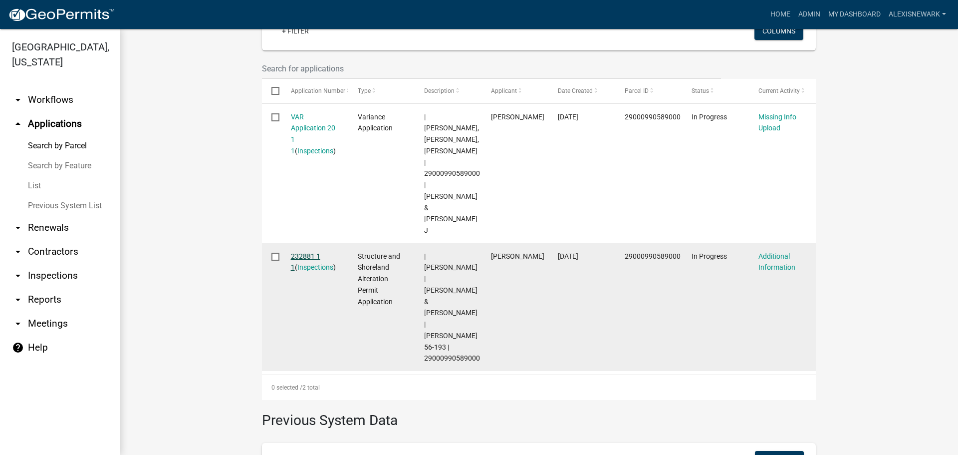
click at [305, 252] on link "232881 1 1" at bounding box center [305, 261] width 29 height 19
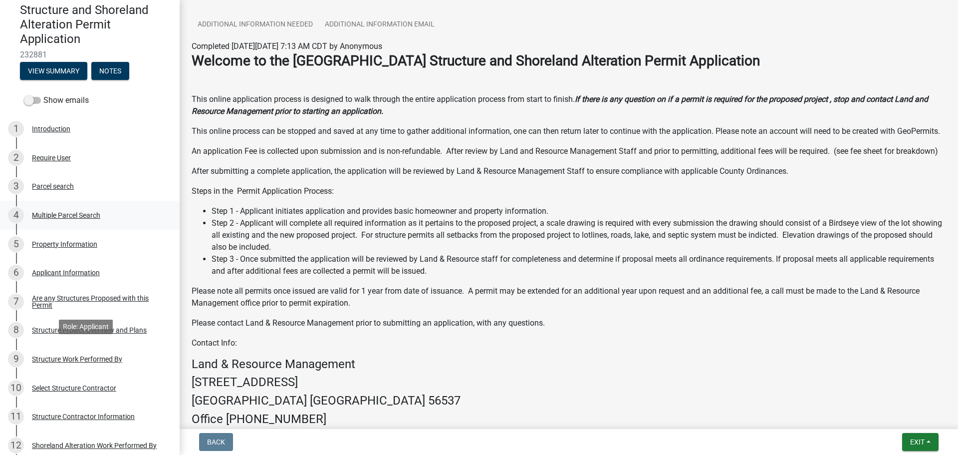
scroll to position [62, 0]
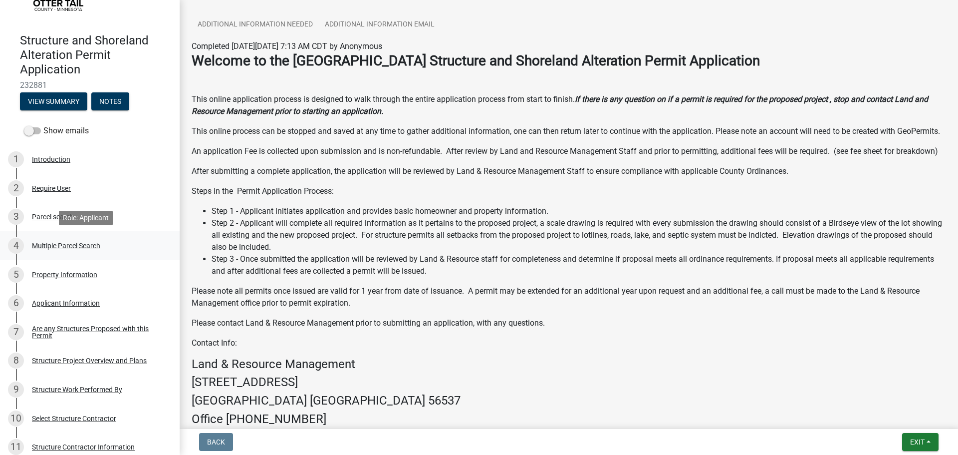
click at [111, 246] on div "4 Multiple Parcel Search" at bounding box center [86, 246] width 156 height 16
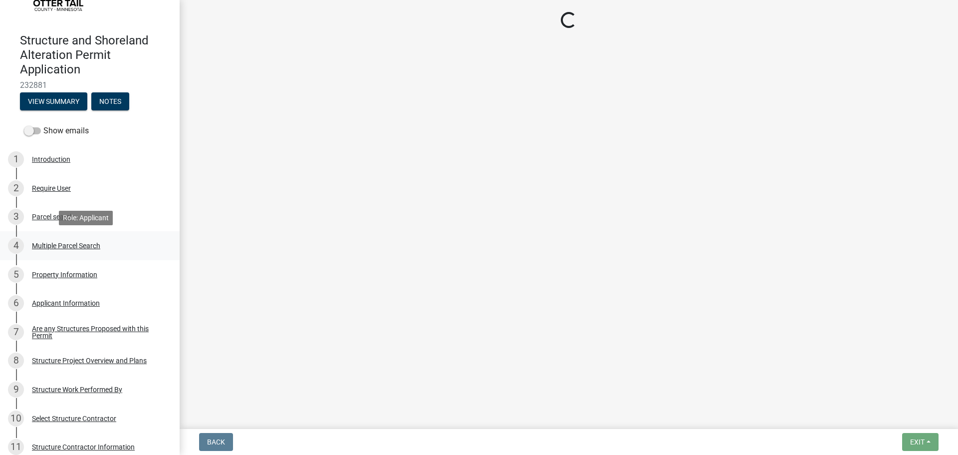
scroll to position [0, 0]
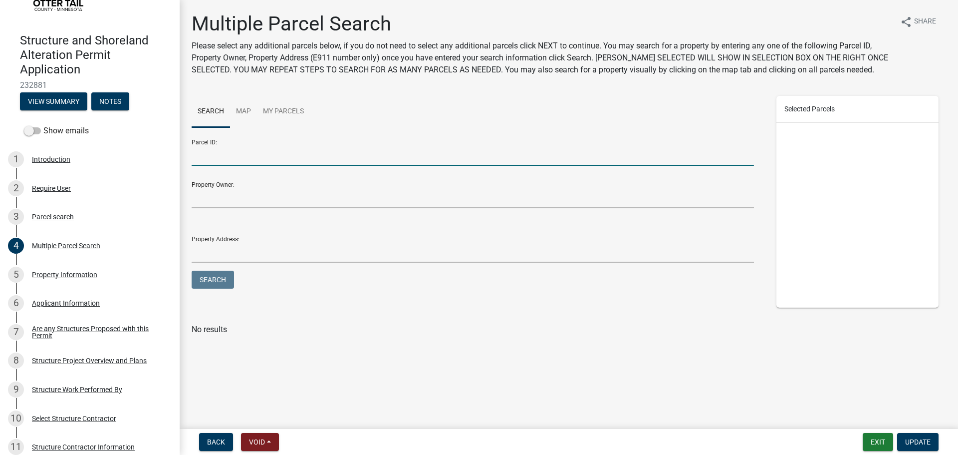
click at [217, 162] on input "Parcel ID:" at bounding box center [473, 155] width 562 height 20
click at [127, 217] on div "3 Parcel search" at bounding box center [86, 217] width 156 height 16
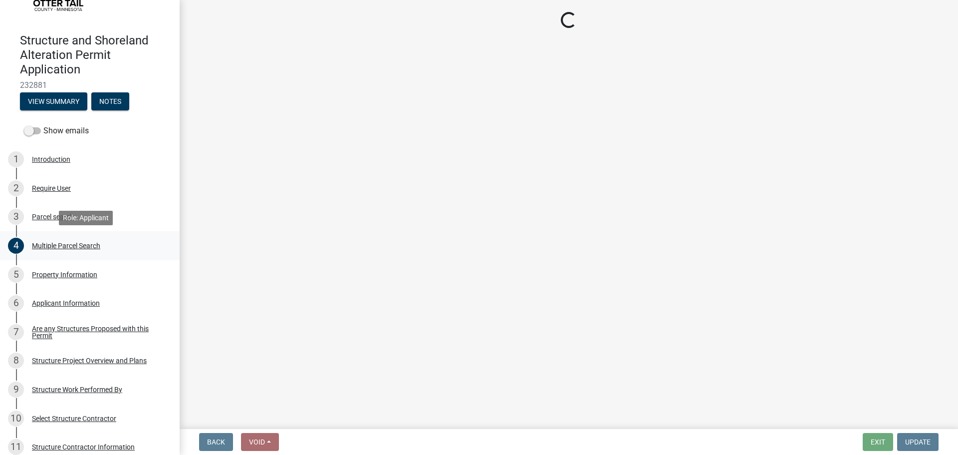
click at [126, 239] on div "4 Multiple Parcel Search" at bounding box center [86, 246] width 156 height 16
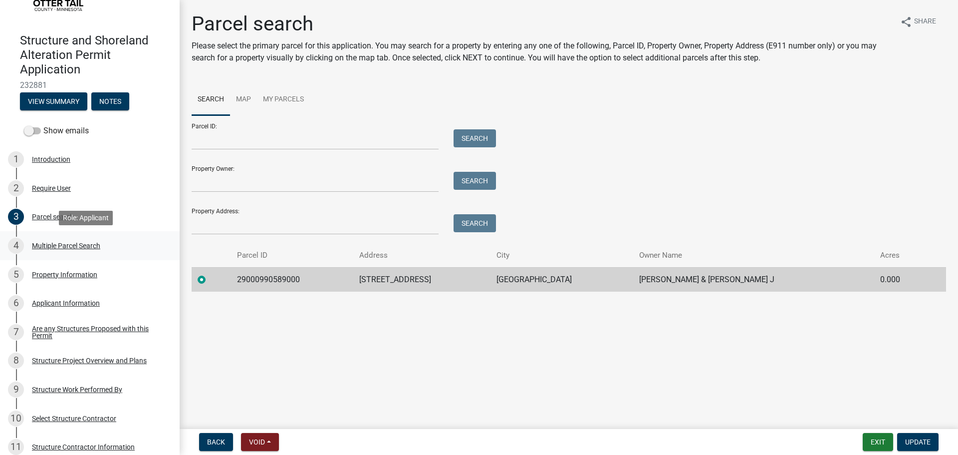
click at [136, 250] on div "4 Multiple Parcel Search" at bounding box center [86, 246] width 156 height 16
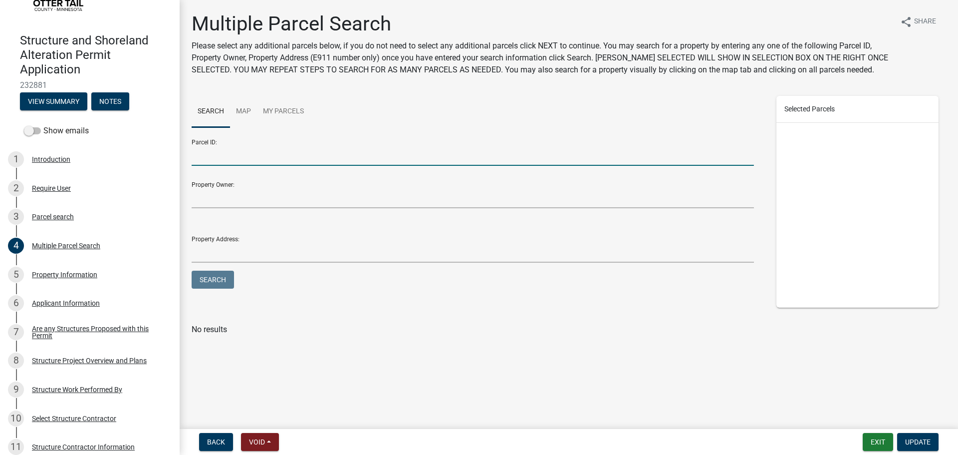
click at [274, 157] on input "Parcel ID:" at bounding box center [473, 155] width 562 height 20
click at [230, 282] on button "Search" at bounding box center [213, 279] width 42 height 18
click at [192, 155] on input "9000050037002" at bounding box center [473, 155] width 562 height 20
type input "29000050037002"
click at [192, 270] on button "Search" at bounding box center [213, 279] width 42 height 18
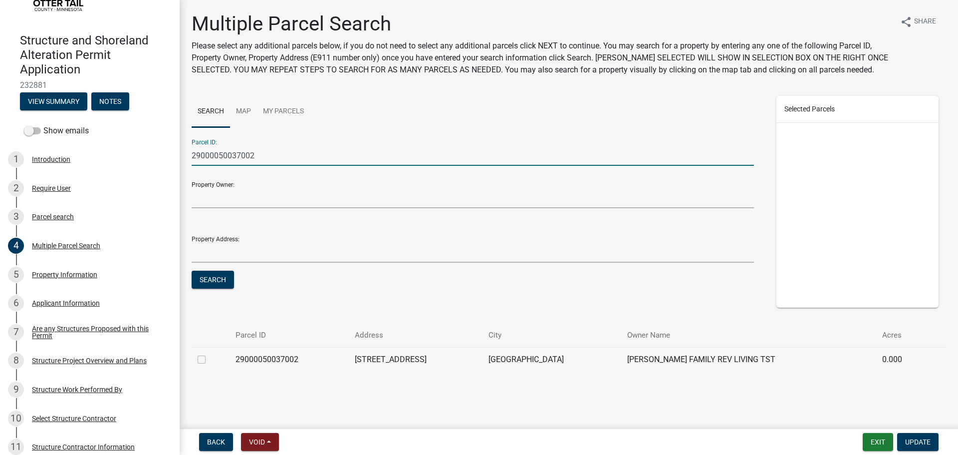
click at [210, 353] on label at bounding box center [210, 353] width 0 height 0
click at [210, 360] on input "checkbox" at bounding box center [213, 356] width 6 height 6
checkbox input "true"
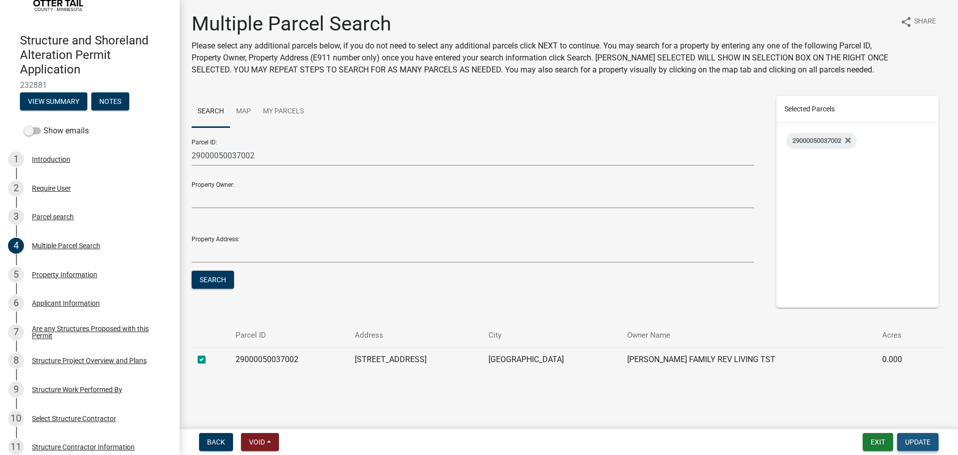
click at [913, 439] on span "Update" at bounding box center [917, 442] width 25 height 8
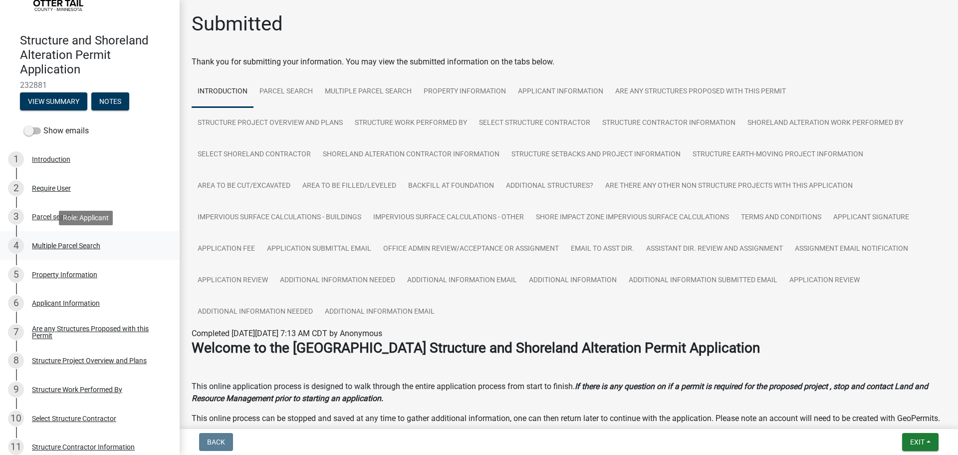
click at [93, 240] on div "4 Multiple Parcel Search" at bounding box center [86, 246] width 156 height 16
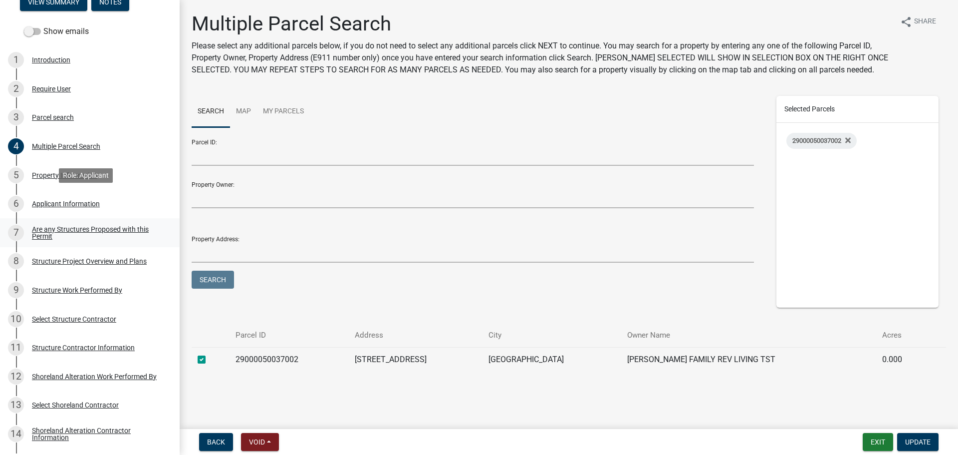
scroll to position [162, 0]
click at [96, 317] on div "Select Structure Contractor" at bounding box center [74, 318] width 84 height 7
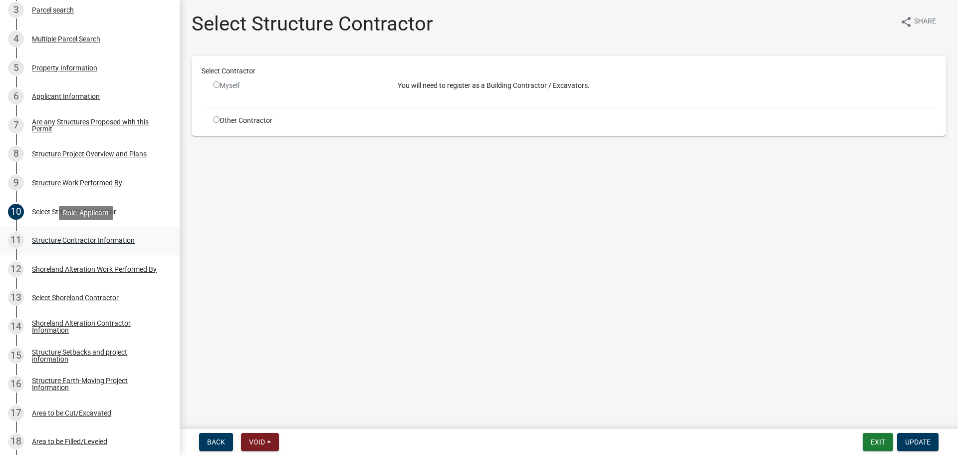
scroll to position [274, 0]
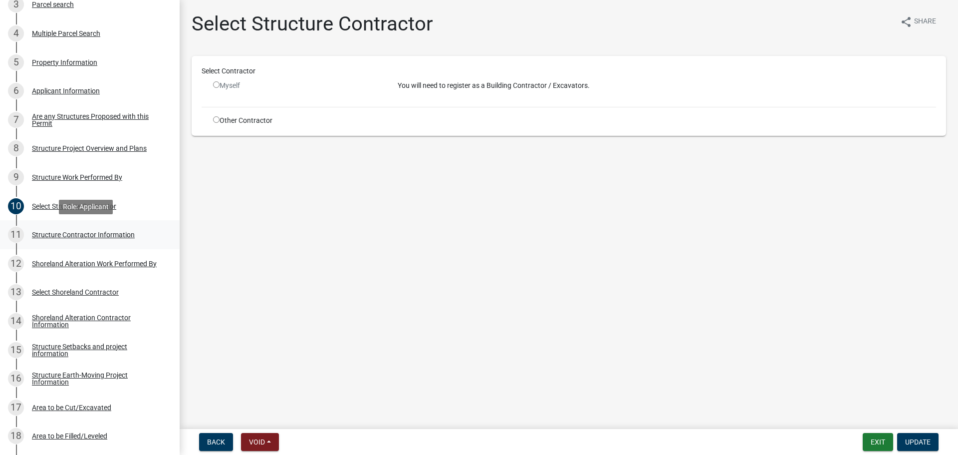
click at [123, 236] on div "Structure Contractor Information" at bounding box center [83, 234] width 103 height 7
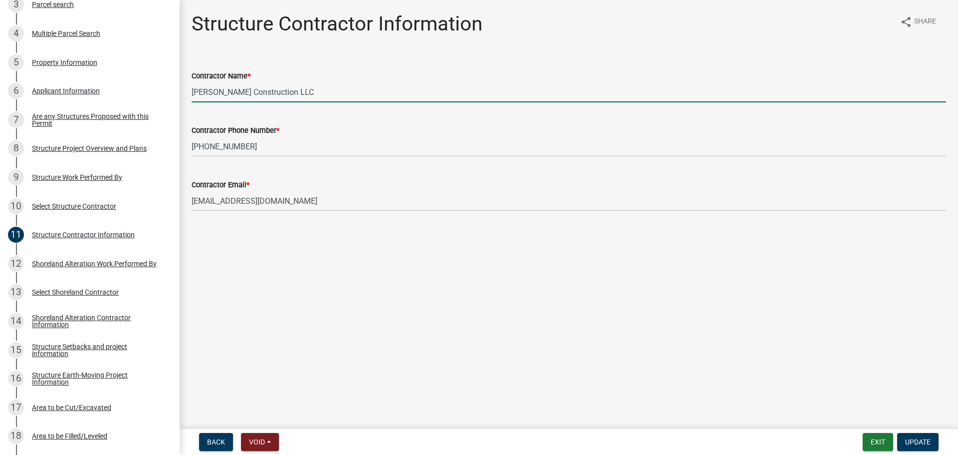
click at [262, 90] on input "Dornbusch Construction LLC" at bounding box center [569, 92] width 755 height 20
click at [221, 92] on input "Ben Brownloe" at bounding box center [569, 92] width 755 height 20
type input "[PERSON_NAME]"
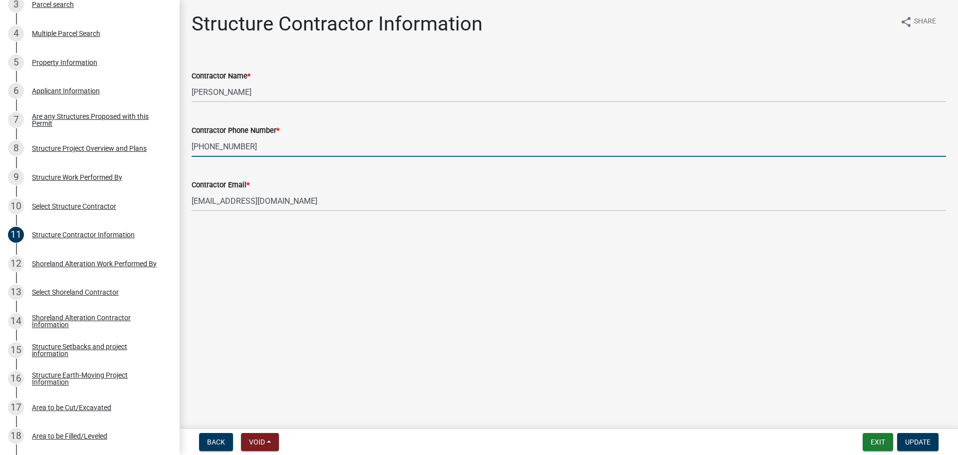
click at [266, 149] on input "218-826-6644" at bounding box center [569, 146] width 755 height 20
type input "[PHONE_NUMBER]"
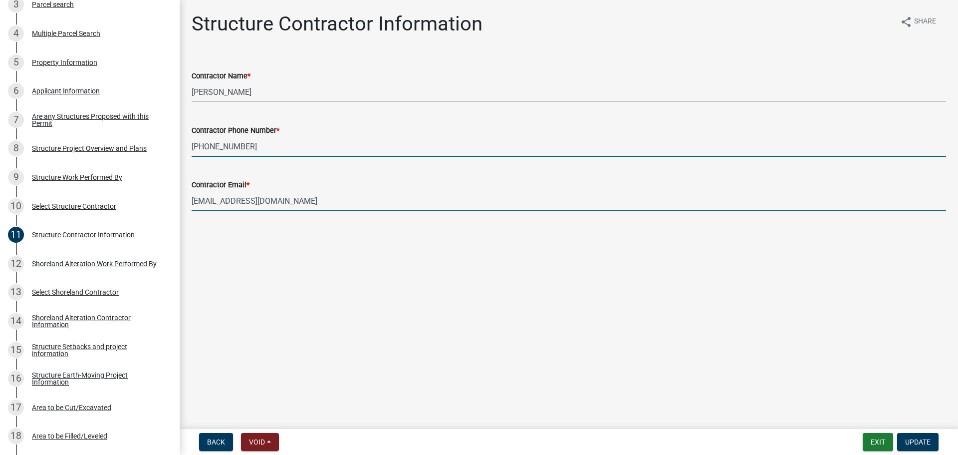
click at [271, 200] on input "dornbuschconst@prtel.com" at bounding box center [569, 201] width 755 height 20
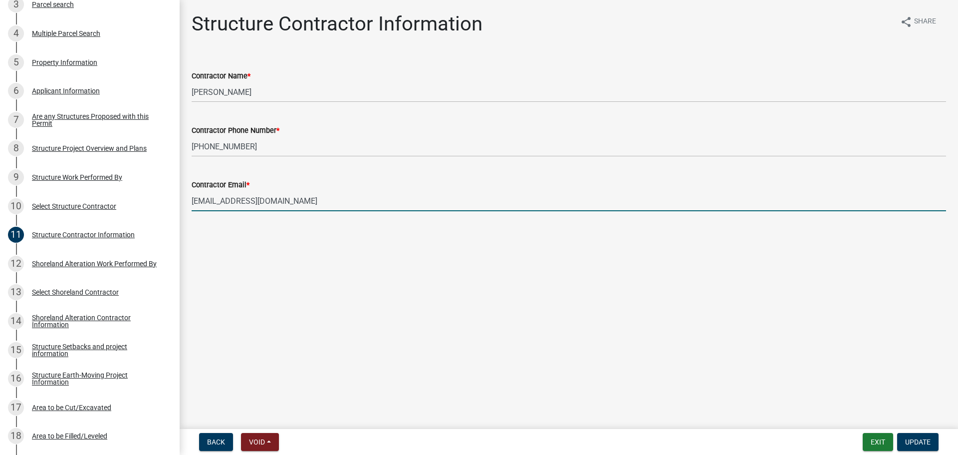
click at [271, 200] on input "dornbuschconst@prtel.com" at bounding box center [569, 201] width 755 height 20
type input "[EMAIL_ADDRESS][DOMAIN_NAME]"
click at [922, 446] on span "Update" at bounding box center [917, 442] width 25 height 8
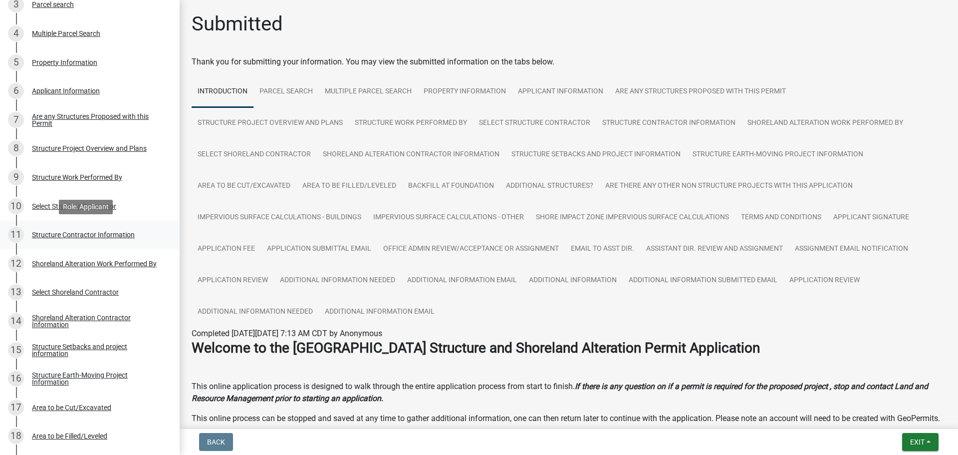
click at [120, 242] on div "11 Structure Contractor Information" at bounding box center [86, 235] width 156 height 16
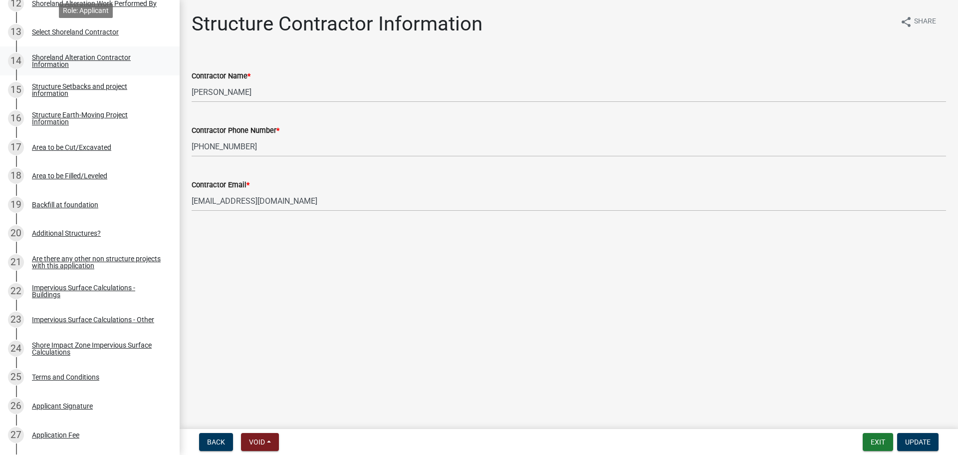
scroll to position [561, 0]
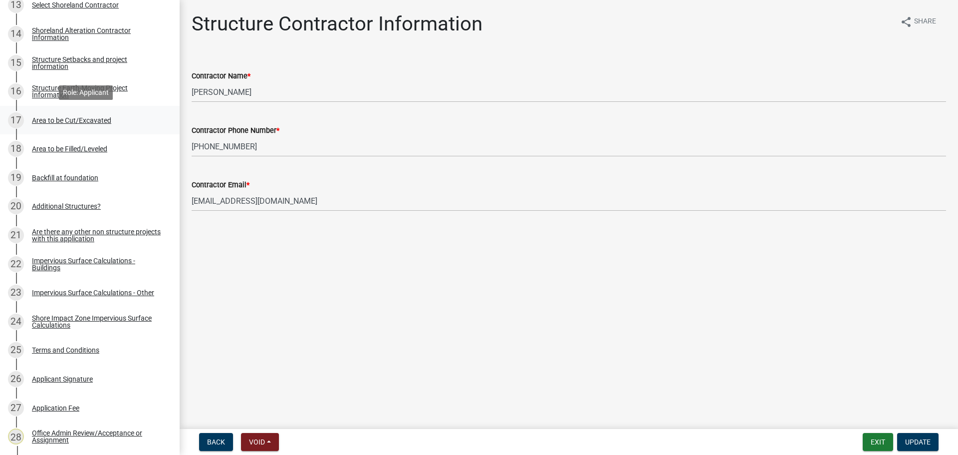
click at [76, 115] on div "17 Area to be Cut/Excavated" at bounding box center [86, 120] width 156 height 16
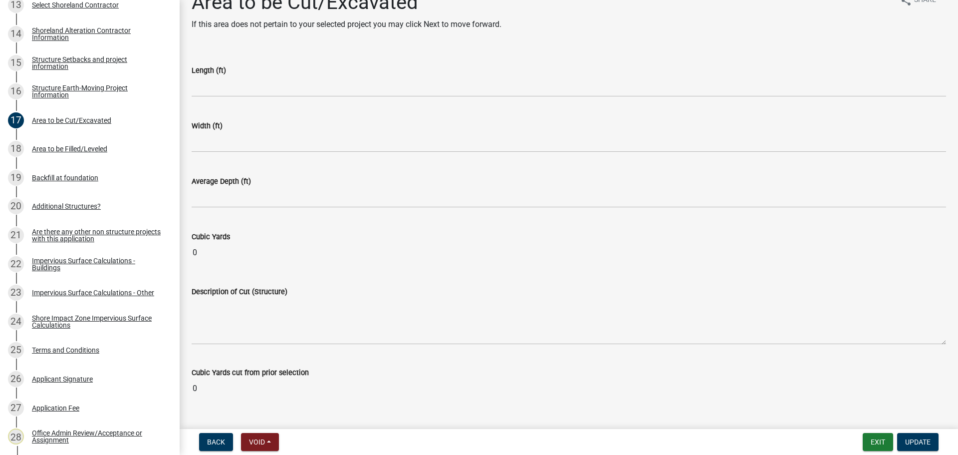
scroll to position [43, 0]
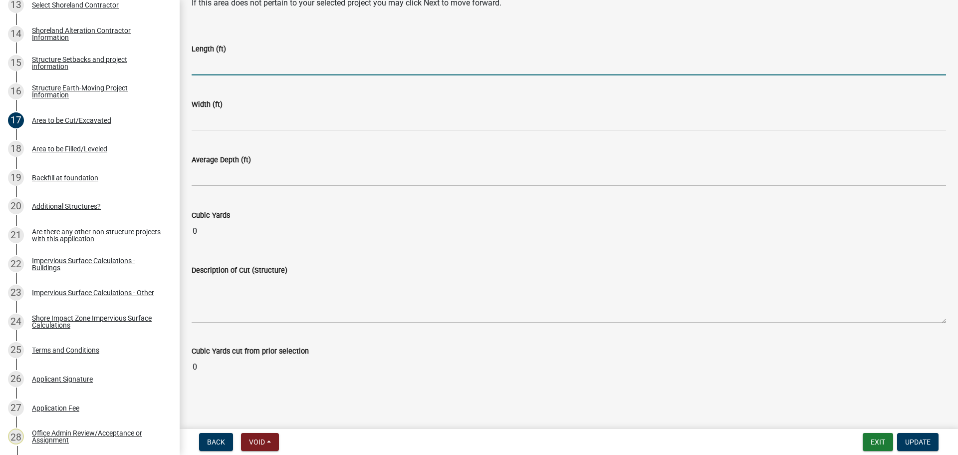
click at [242, 55] on input "text" at bounding box center [569, 65] width 755 height 20
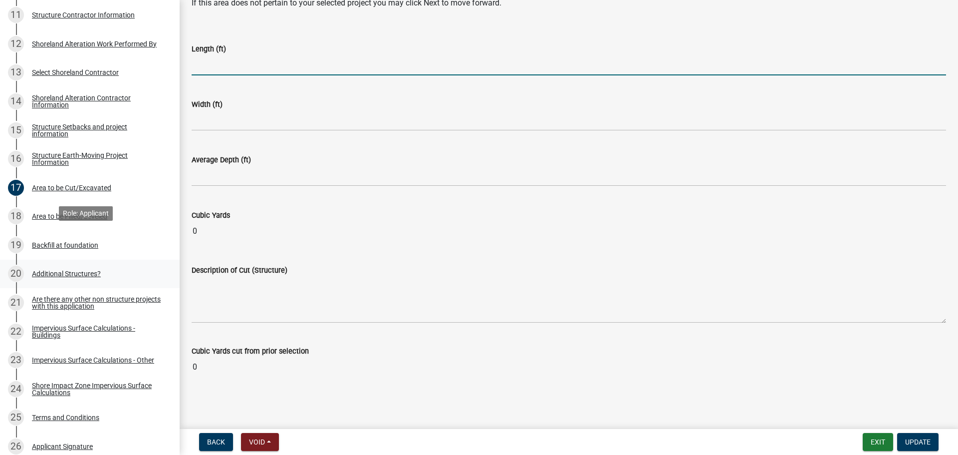
scroll to position [536, 0]
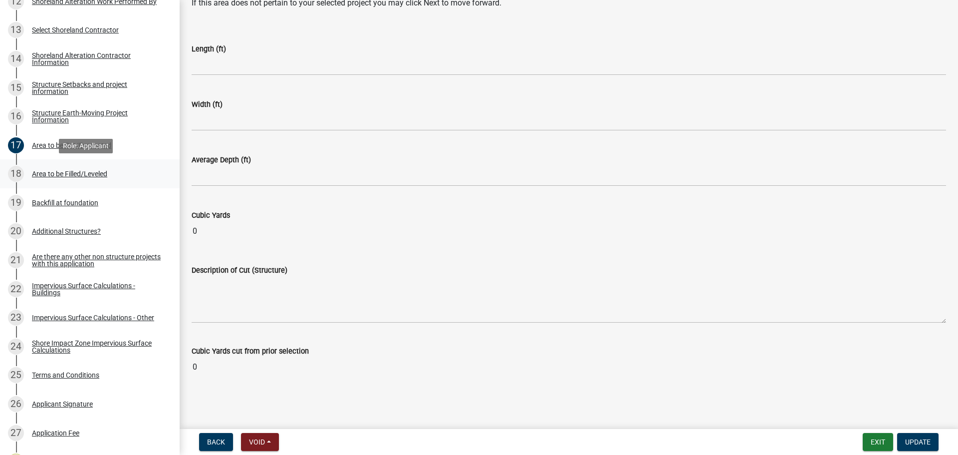
click at [97, 175] on div "Area to be Filled/Leveled" at bounding box center [69, 173] width 75 height 7
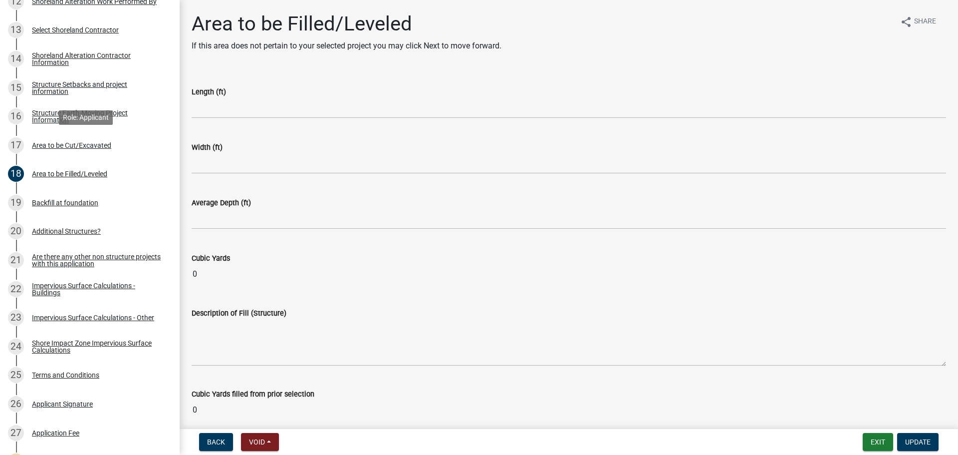
click at [94, 148] on div "Area to be Cut/Excavated" at bounding box center [71, 145] width 79 height 7
click at [106, 210] on div "19 Backfill at foundation" at bounding box center [86, 203] width 156 height 16
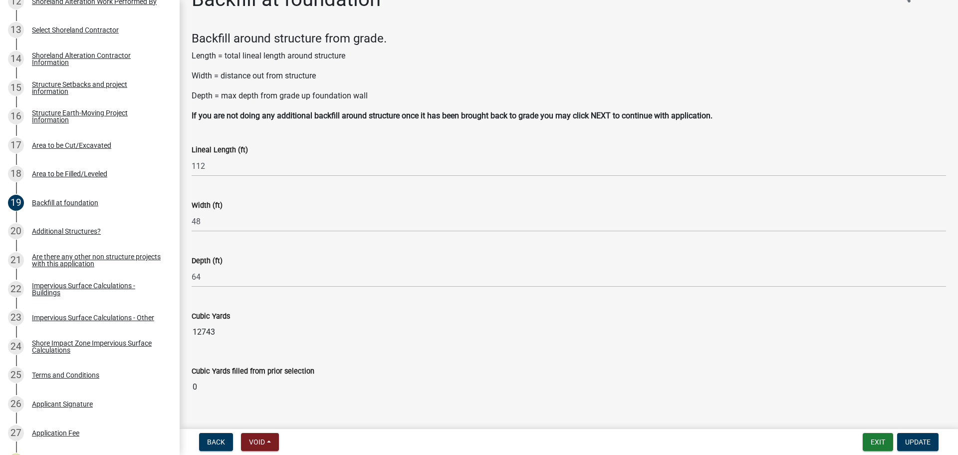
scroll to position [44, 0]
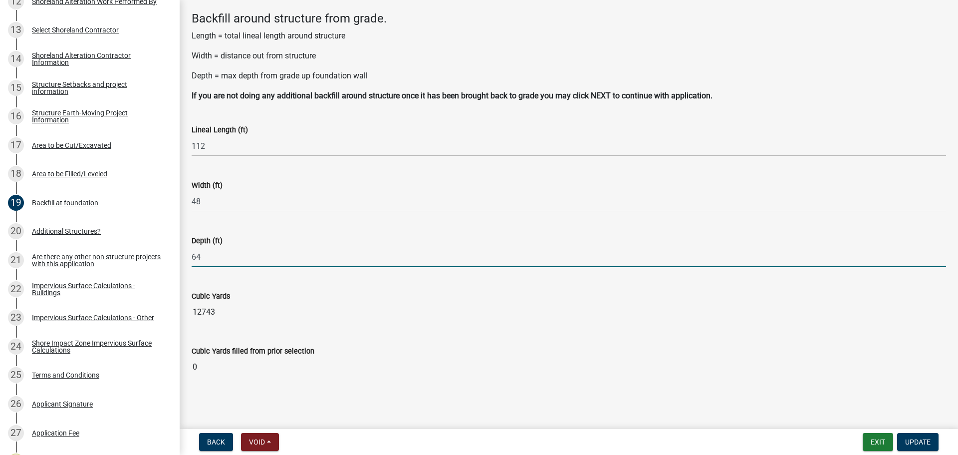
click at [227, 253] on input "64" at bounding box center [569, 257] width 755 height 20
type input "1.5"
click at [229, 252] on input "1.5" at bounding box center [569, 257] width 755 height 20
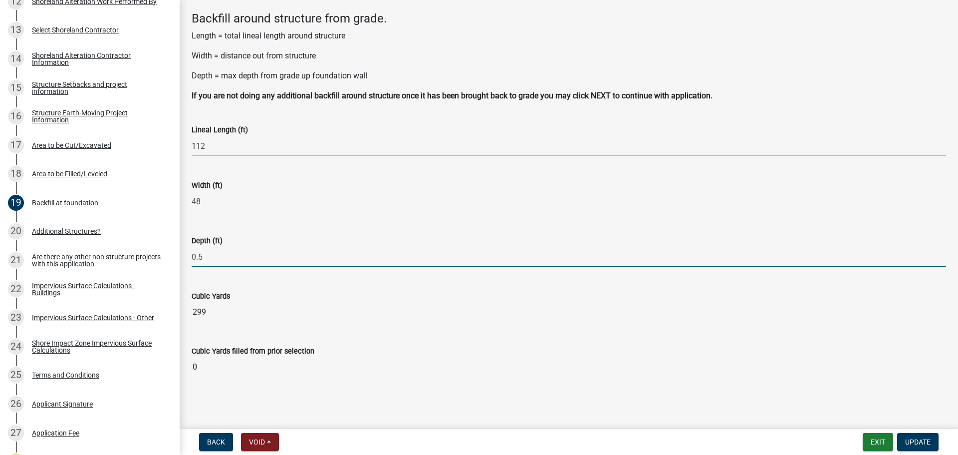
type input "0.5"
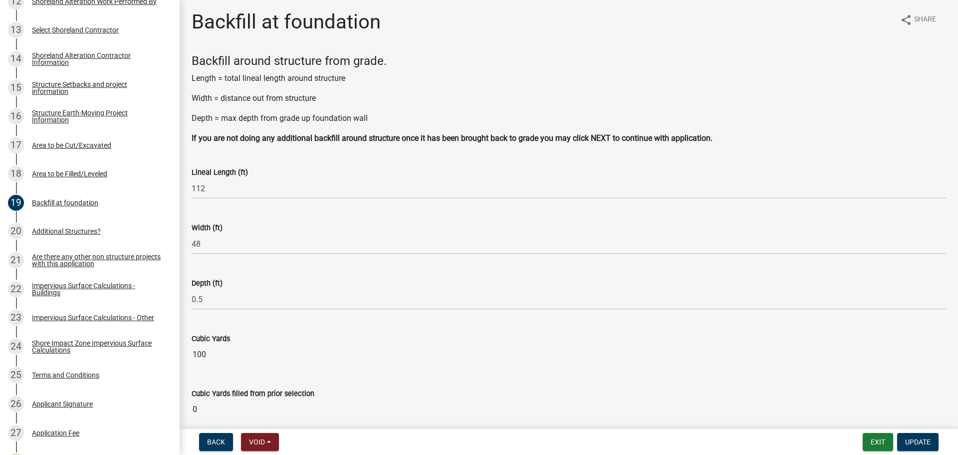
scroll to position [0, 0]
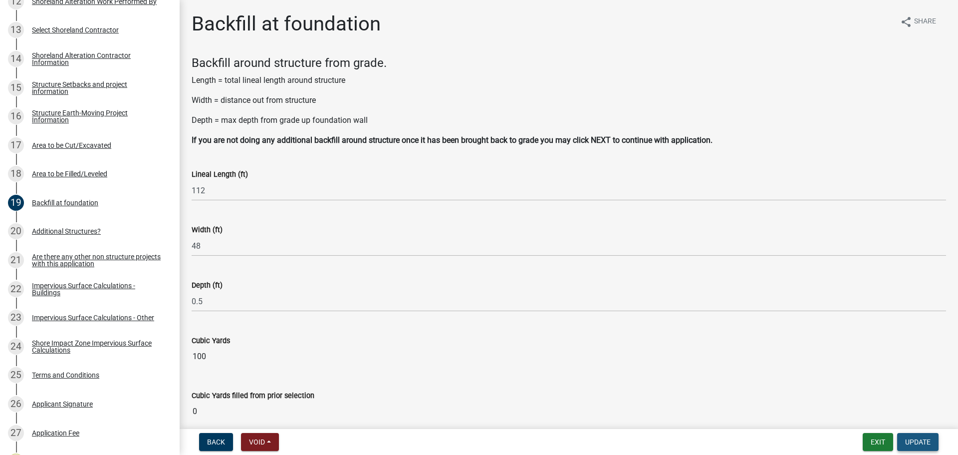
click at [913, 445] on span "Update" at bounding box center [917, 442] width 25 height 8
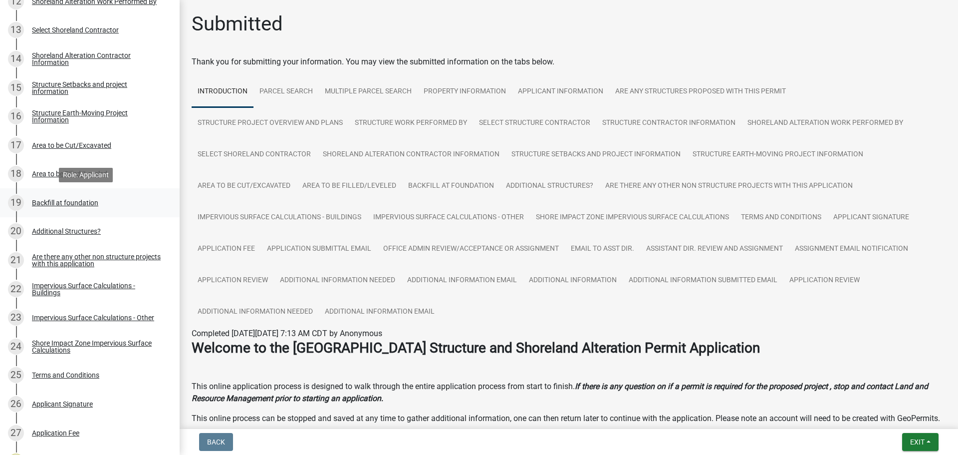
click at [128, 200] on div "19 Backfill at foundation" at bounding box center [86, 203] width 156 height 16
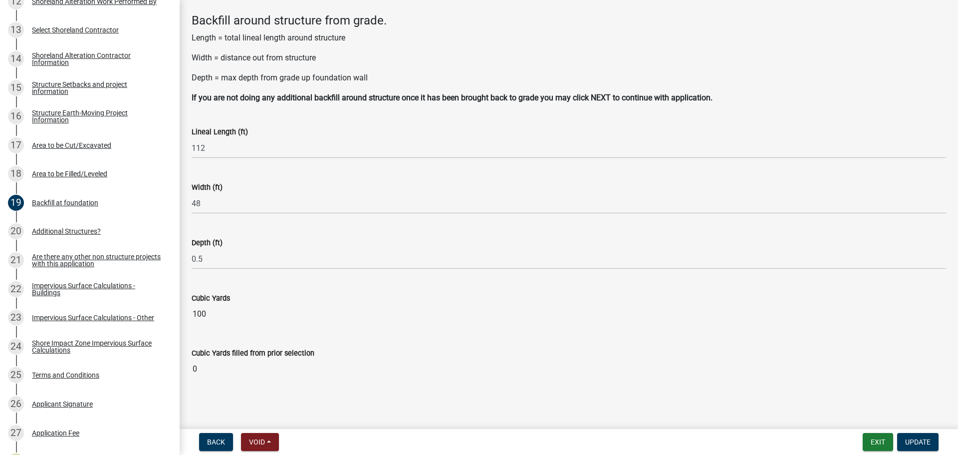
scroll to position [44, 0]
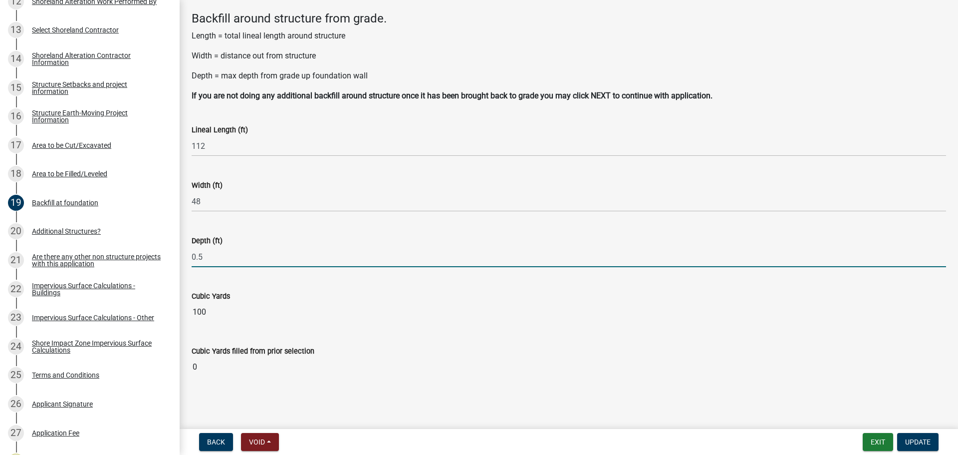
click at [224, 256] on input "0.5" at bounding box center [569, 257] width 755 height 20
type input "0.2"
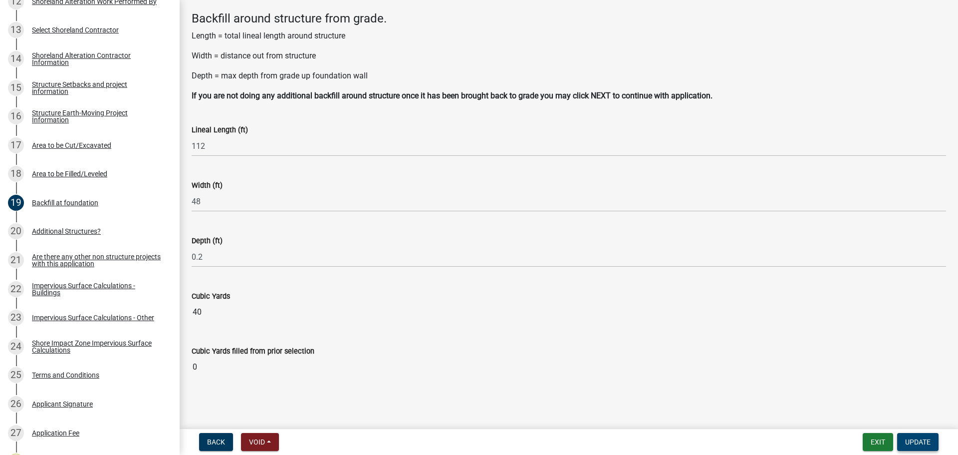
click at [911, 439] on span "Update" at bounding box center [917, 442] width 25 height 8
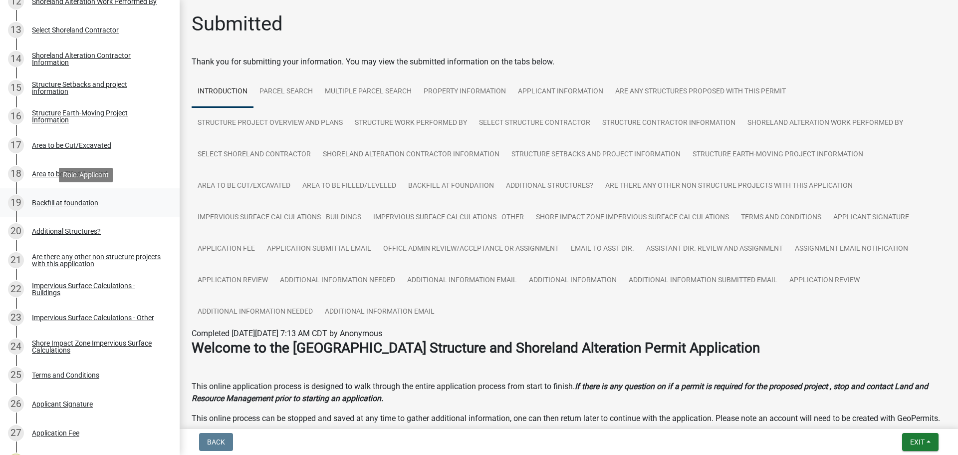
click at [105, 204] on div "19 Backfill at foundation" at bounding box center [86, 203] width 156 height 16
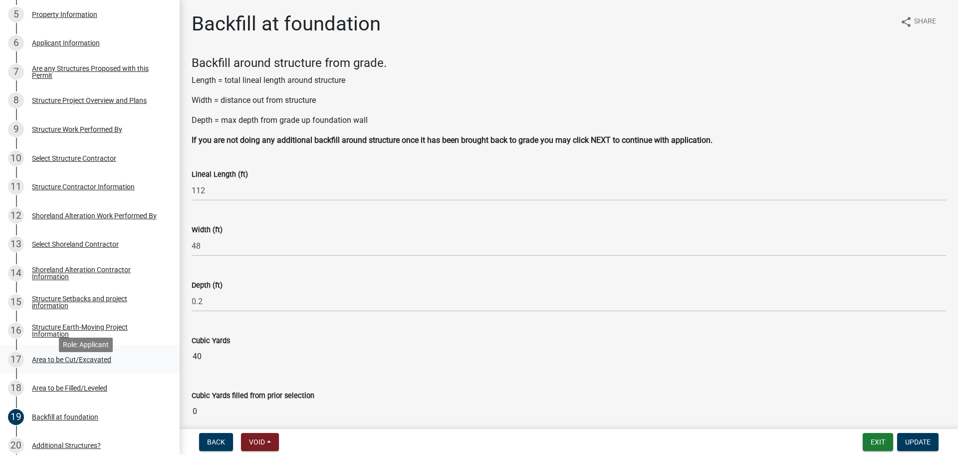
scroll to position [307, 0]
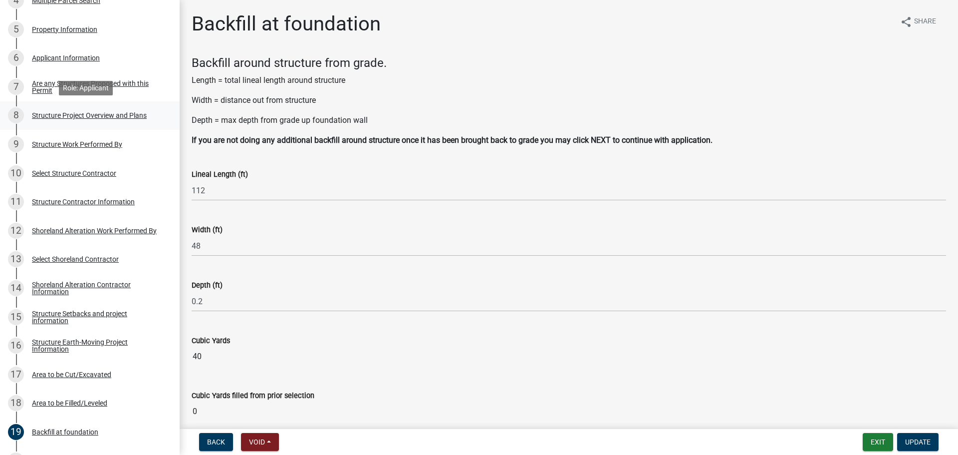
click at [75, 121] on div "8 Structure Project Overview and Plans" at bounding box center [86, 115] width 156 height 16
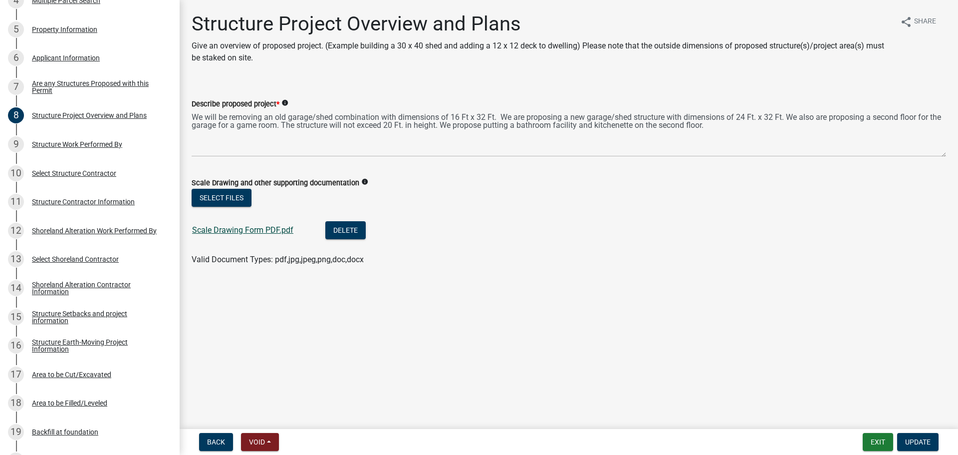
click at [221, 233] on link "Scale Drawing Form PDF.pdf" at bounding box center [242, 229] width 101 height 9
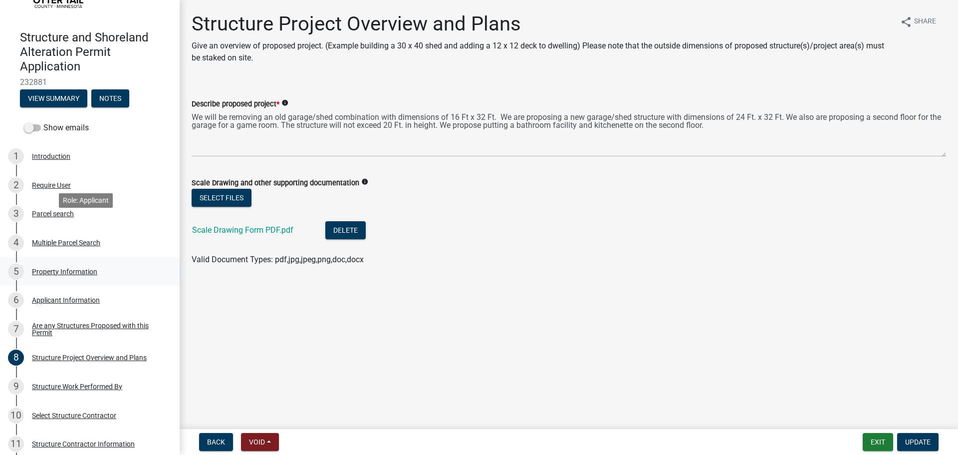
scroll to position [58, 0]
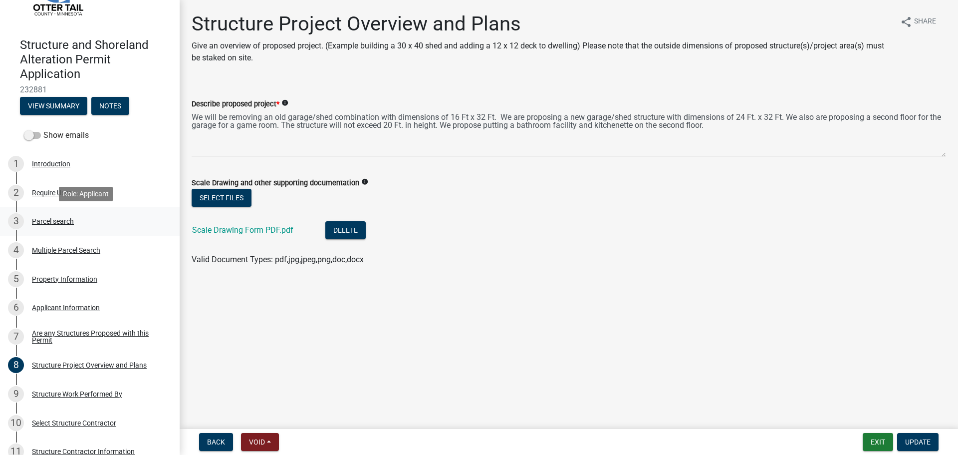
click at [57, 220] on div "Parcel search" at bounding box center [53, 221] width 42 height 7
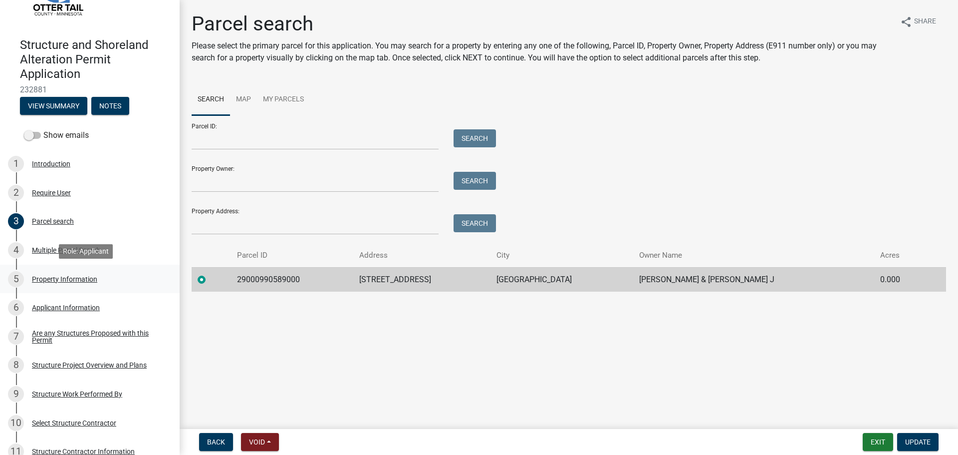
click at [114, 284] on div "5 Property Information" at bounding box center [86, 279] width 156 height 16
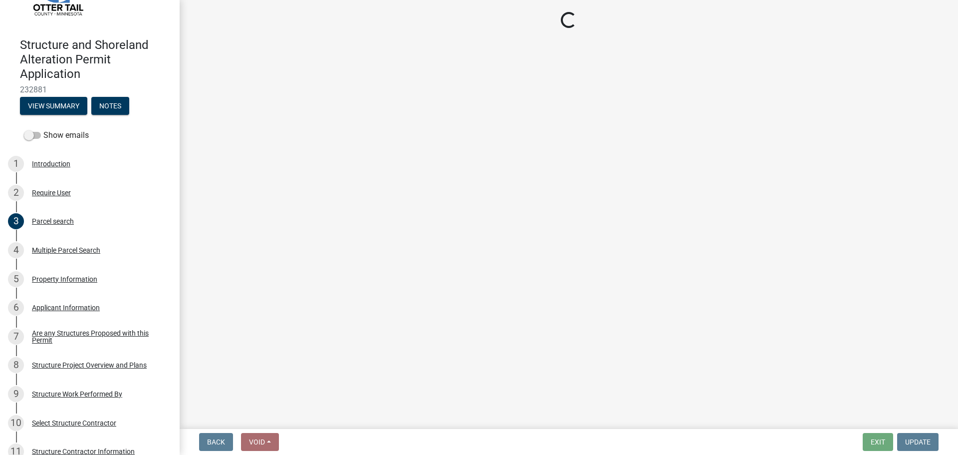
select select "a9045df6-3b8c-45c2-b01e-f2a87c50c1c6"
select select "bc365043-463f-4dd2-a146-228392936da3"
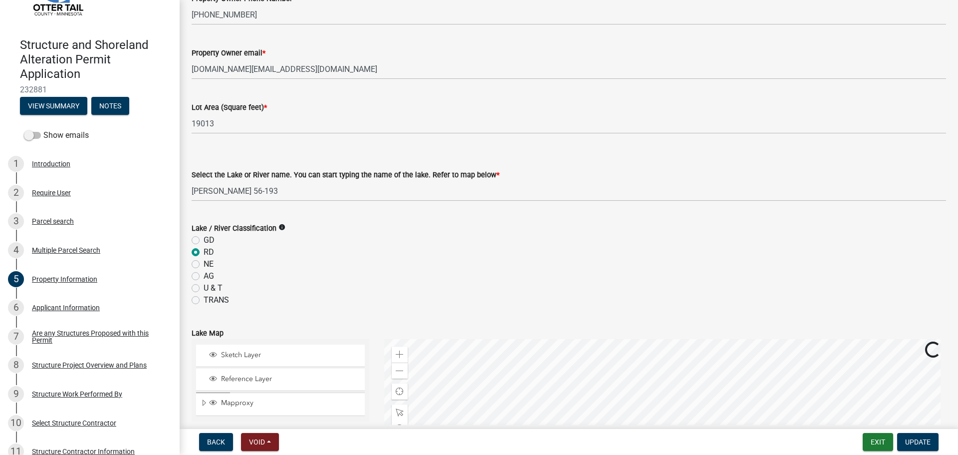
scroll to position [200, 0]
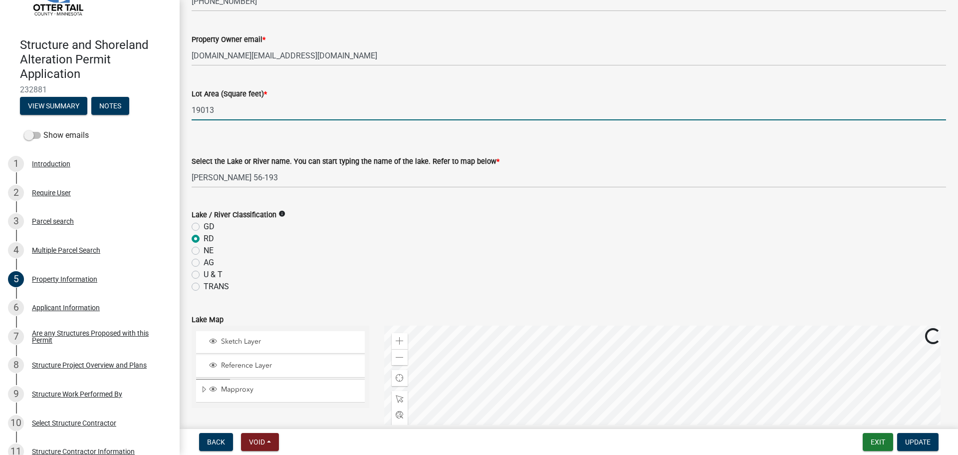
click at [212, 107] on input "19013" at bounding box center [569, 110] width 755 height 20
type input "19648"
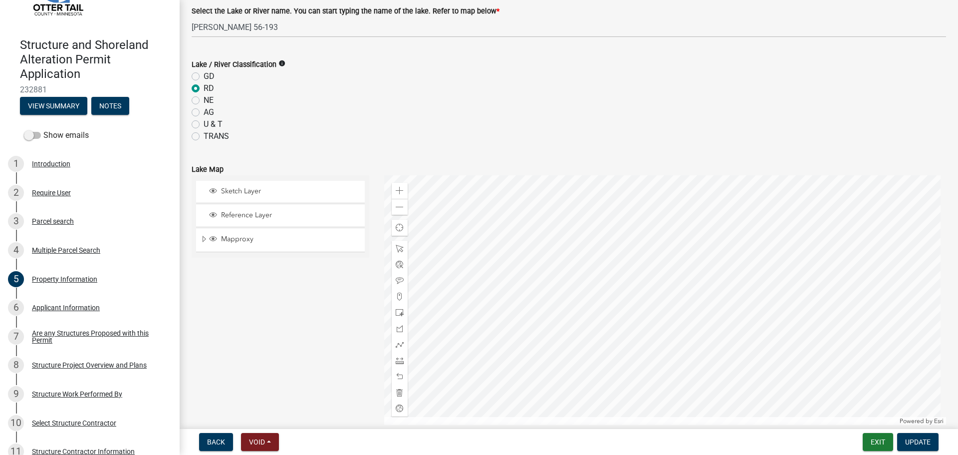
scroll to position [598, 0]
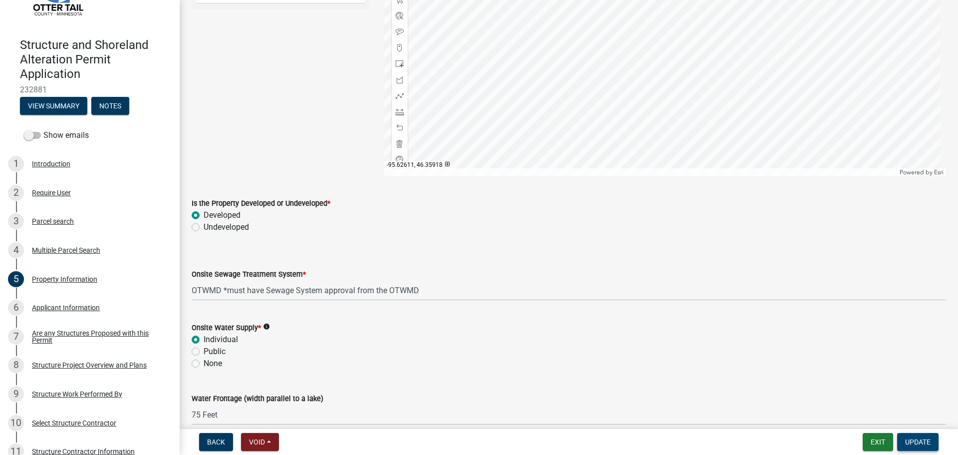
click at [931, 440] on button "Update" at bounding box center [917, 442] width 41 height 18
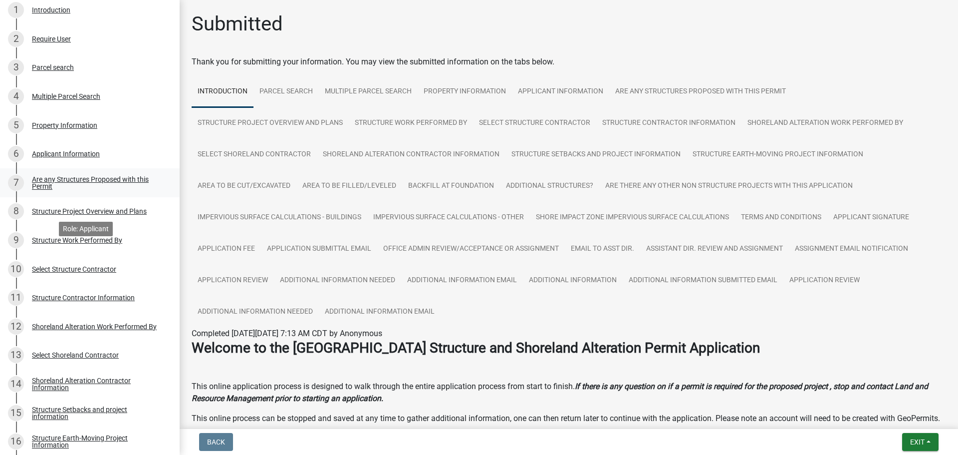
scroll to position [195, 0]
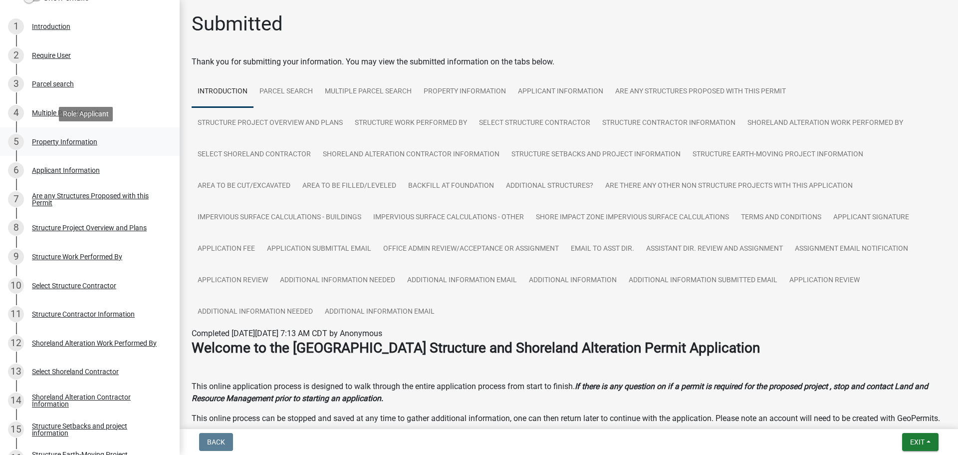
click at [72, 130] on link "5 Property Information" at bounding box center [90, 141] width 180 height 29
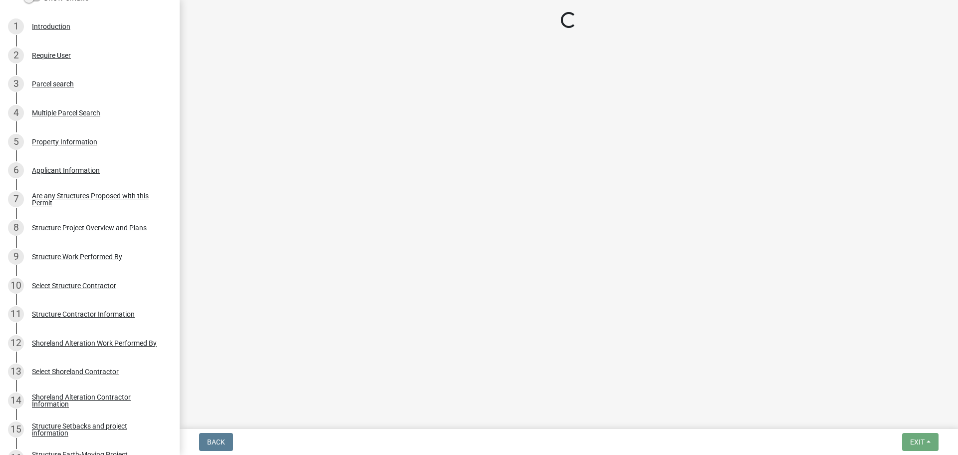
select select "a9045df6-3b8c-45c2-b01e-f2a87c50c1c6"
select select "bc365043-463f-4dd2-a146-228392936da3"
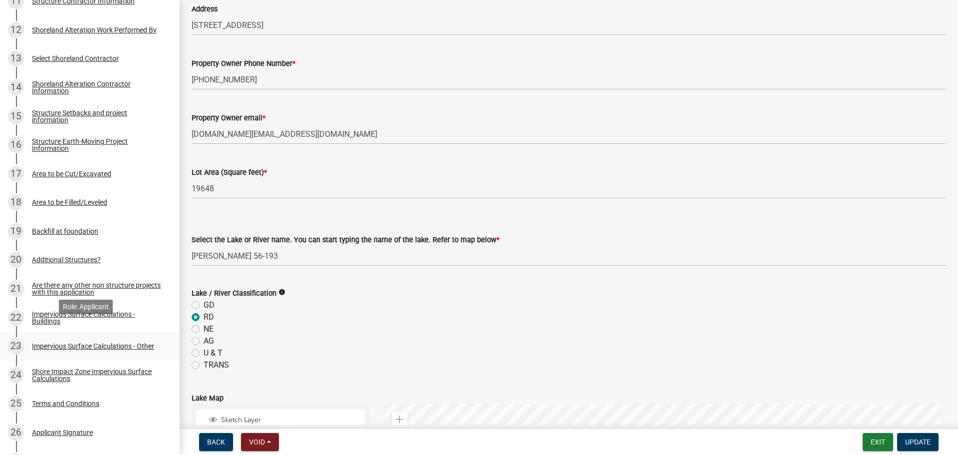
scroll to position [519, 0]
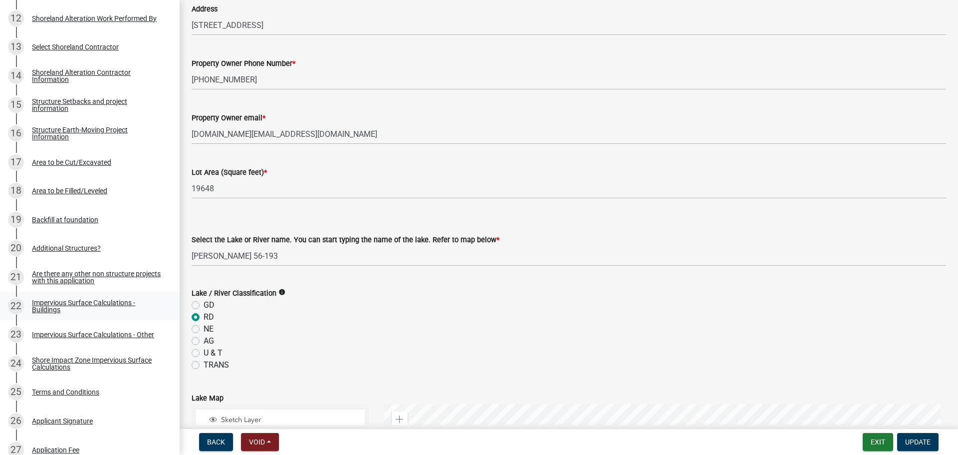
click at [103, 300] on div "Impervious Surface Calculations - Buildings" at bounding box center [98, 306] width 132 height 14
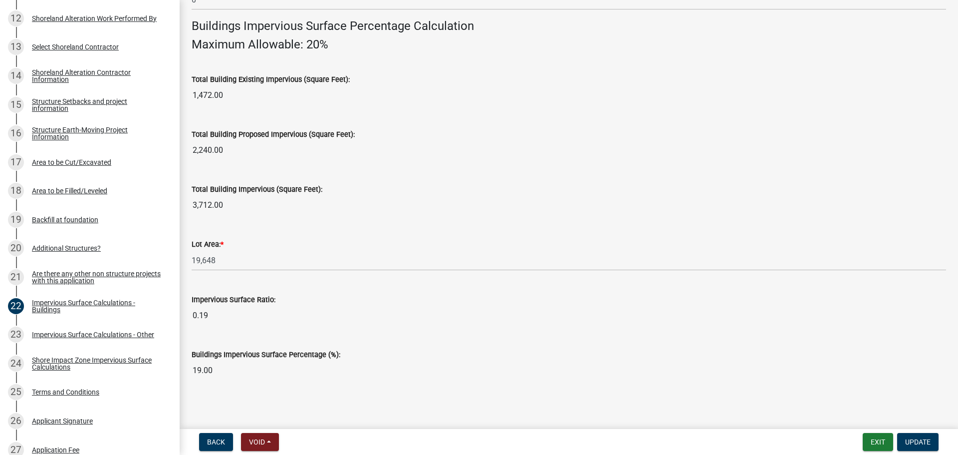
scroll to position [677, 0]
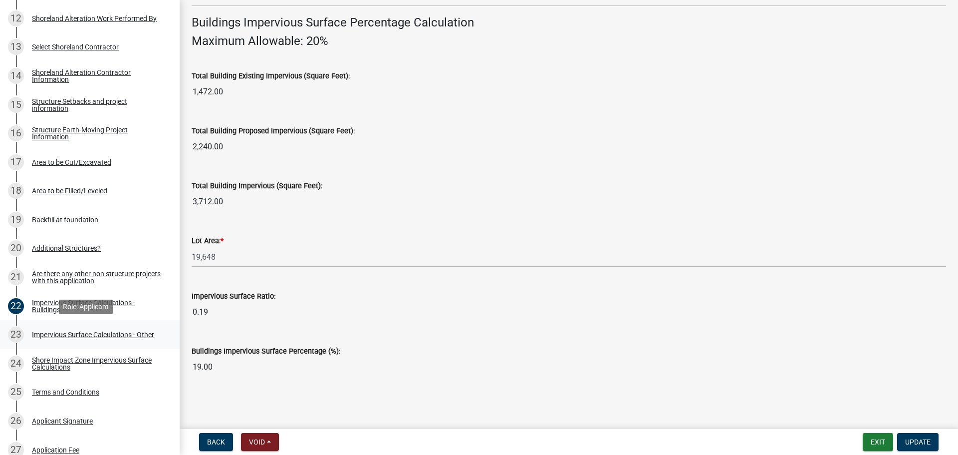
click at [140, 331] on div "Impervious Surface Calculations - Other" at bounding box center [93, 334] width 122 height 7
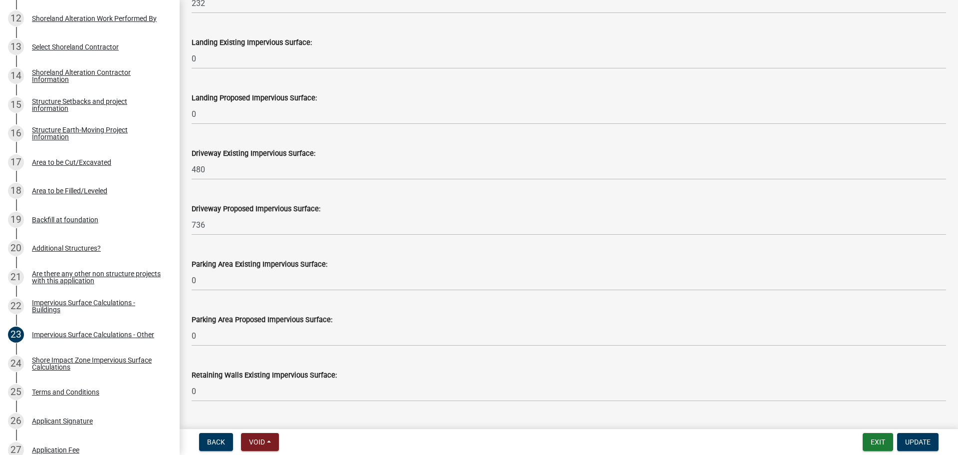
scroll to position [449, 0]
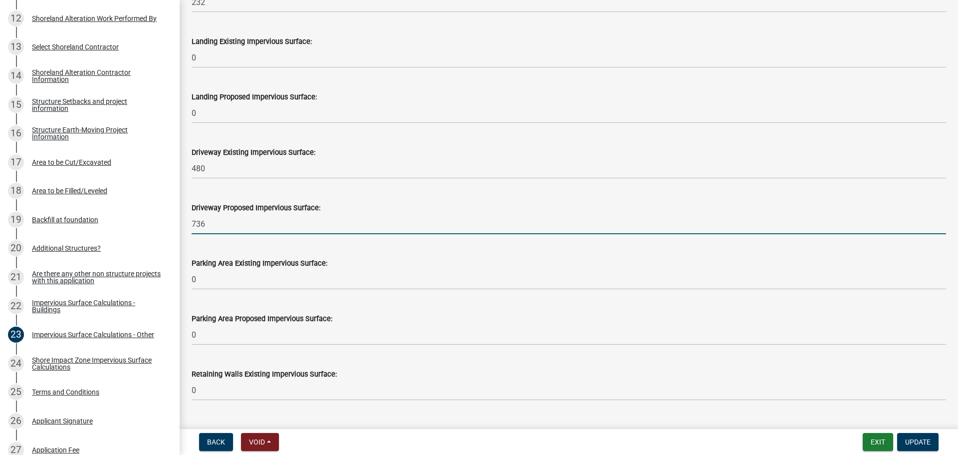
click at [204, 216] on input "736" at bounding box center [569, 224] width 755 height 20
type input "546"
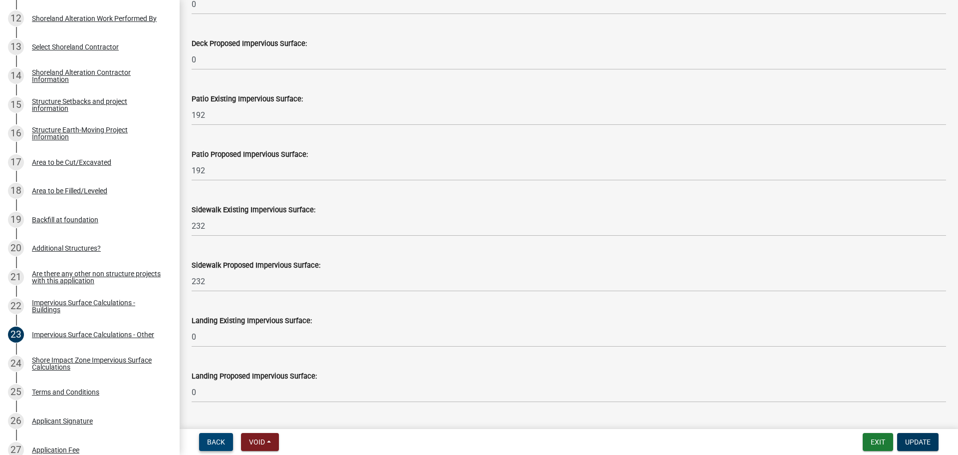
scroll to position [144, 0]
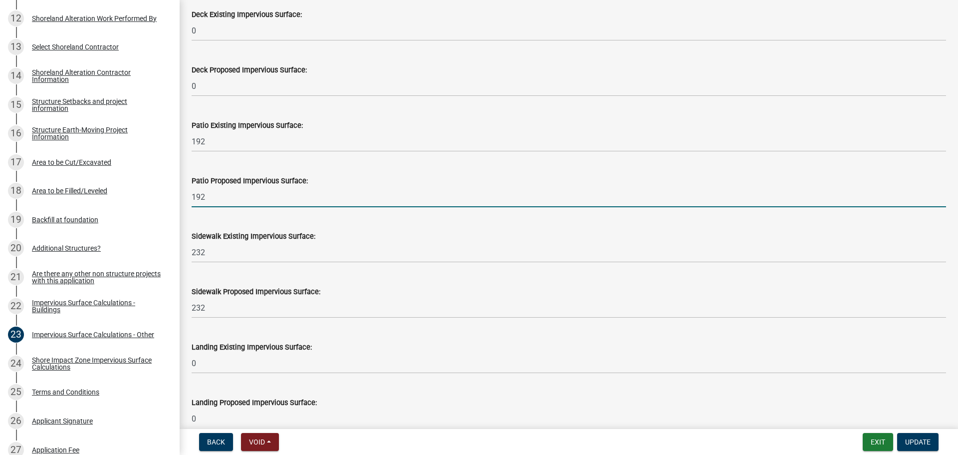
click at [217, 199] on input "192" at bounding box center [569, 197] width 755 height 20
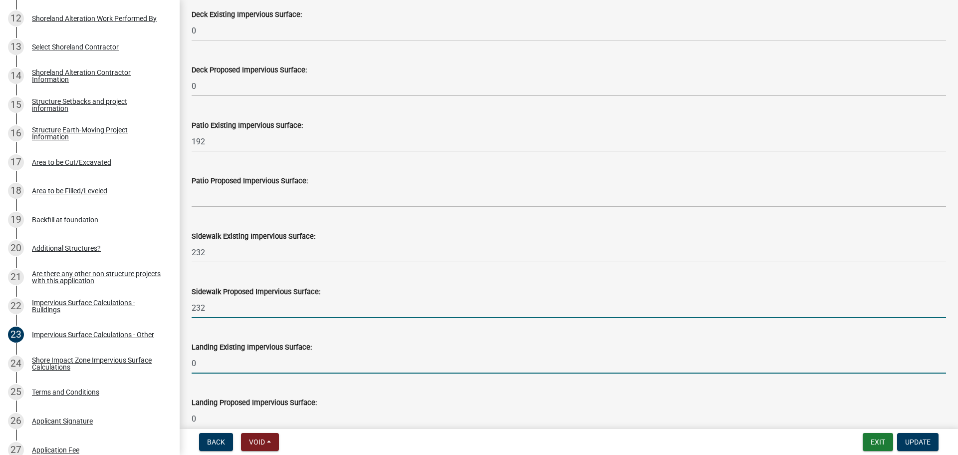
click at [202, 315] on input "232" at bounding box center [569, 307] width 755 height 20
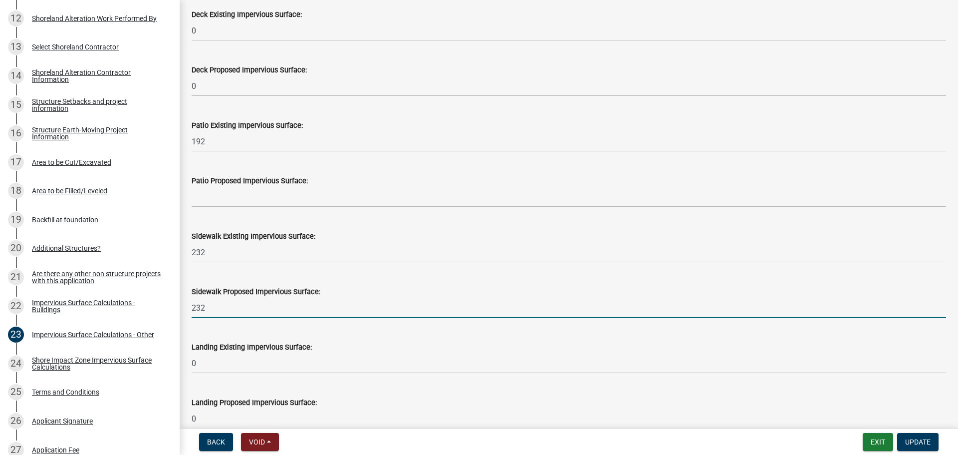
click at [202, 315] on input "232" at bounding box center [569, 307] width 755 height 20
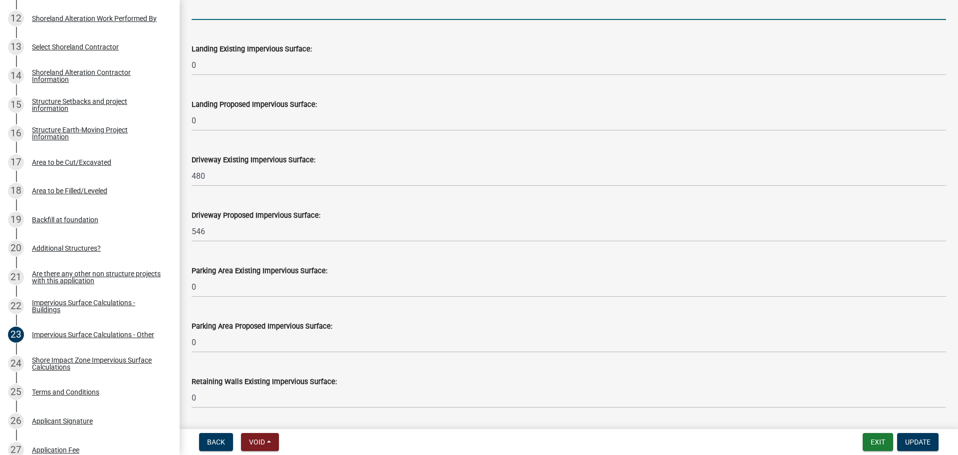
scroll to position [449, 0]
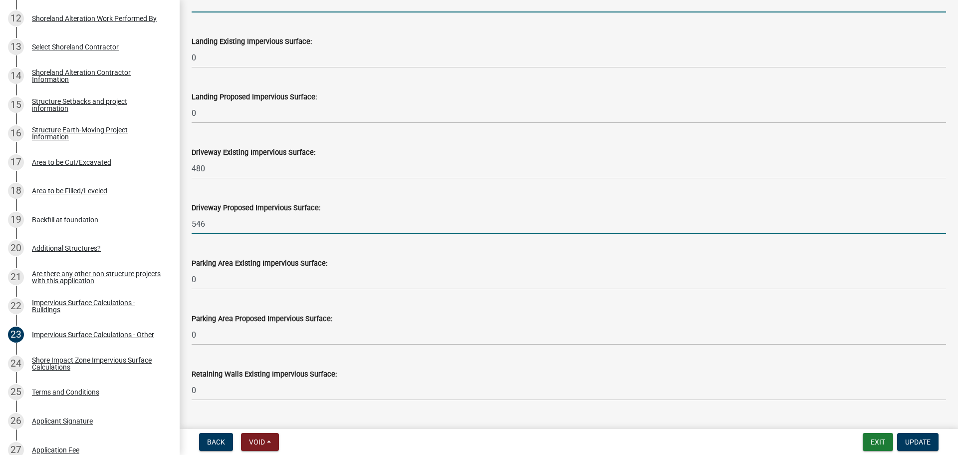
click at [196, 227] on input "546" at bounding box center [569, 224] width 755 height 20
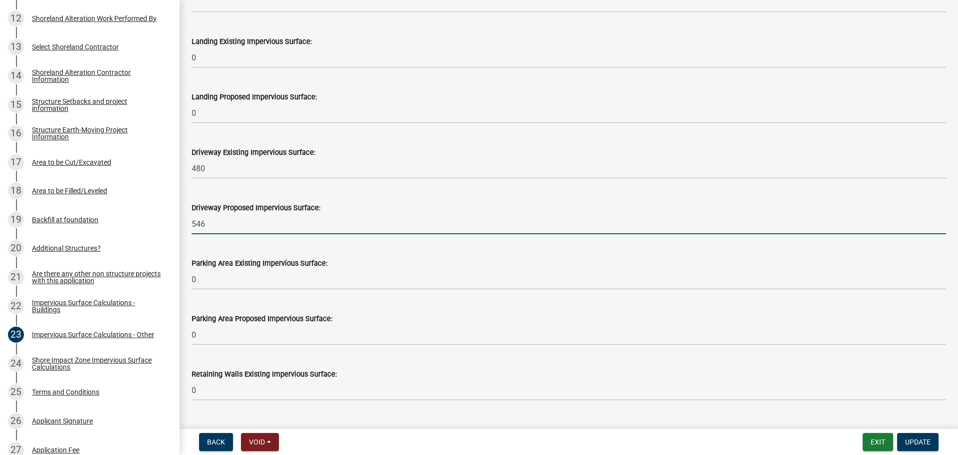
click at [196, 227] on input "546" at bounding box center [569, 224] width 755 height 20
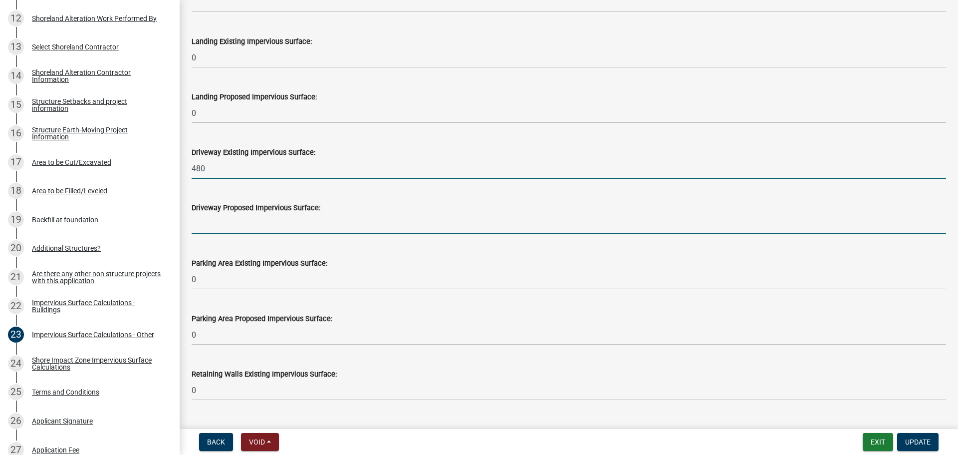
click at [201, 170] on input "480" at bounding box center [569, 168] width 755 height 20
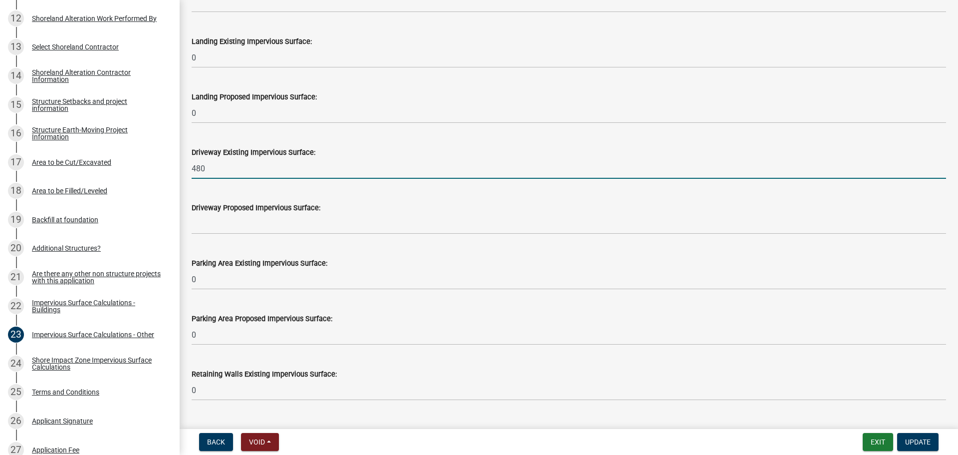
click at [201, 170] on input "480" at bounding box center [569, 168] width 755 height 20
type input "546"
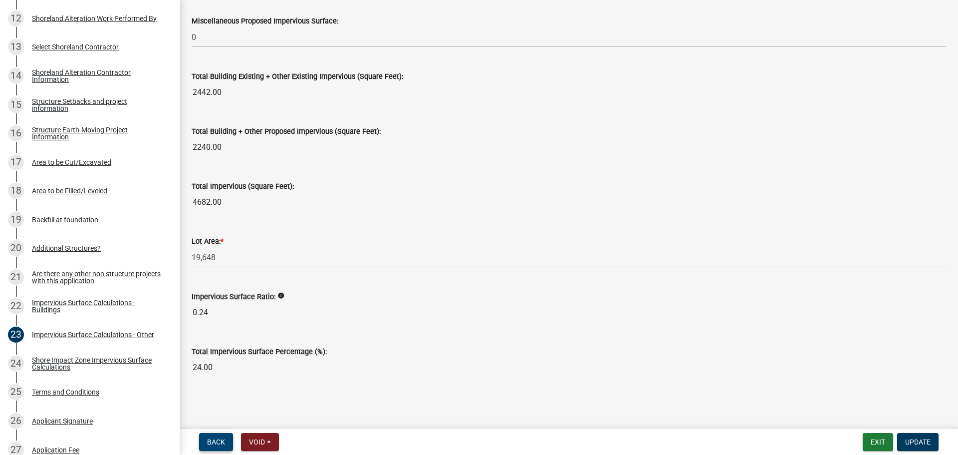
scroll to position [1079, 0]
click at [933, 442] on button "Update" at bounding box center [917, 442] width 41 height 18
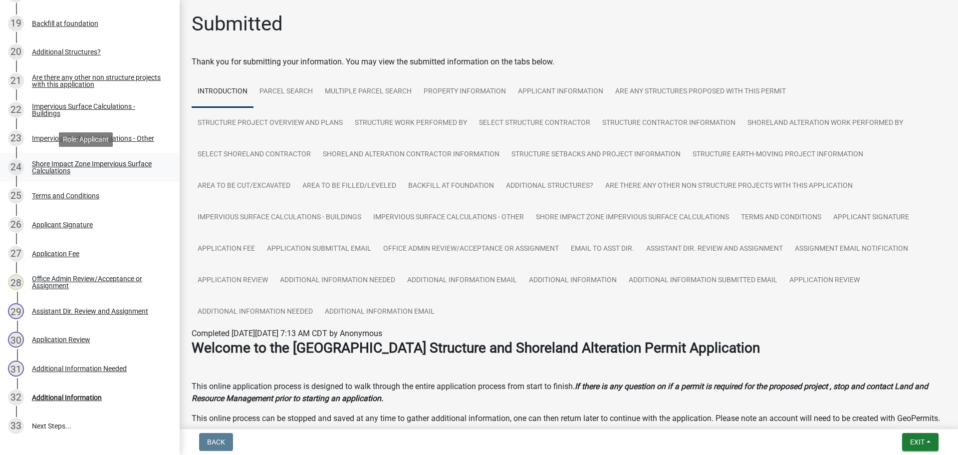
scroll to position [757, 0]
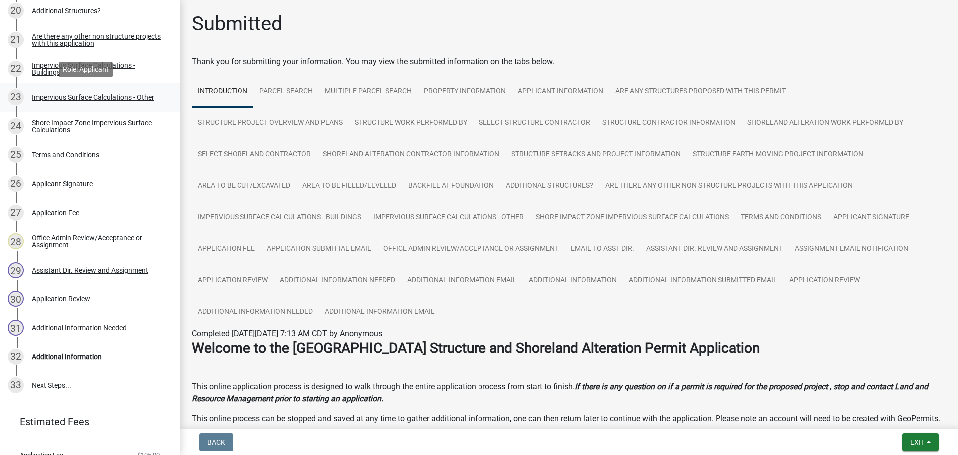
click at [117, 102] on div "23 Impervious Surface Calculations - Other" at bounding box center [86, 97] width 156 height 16
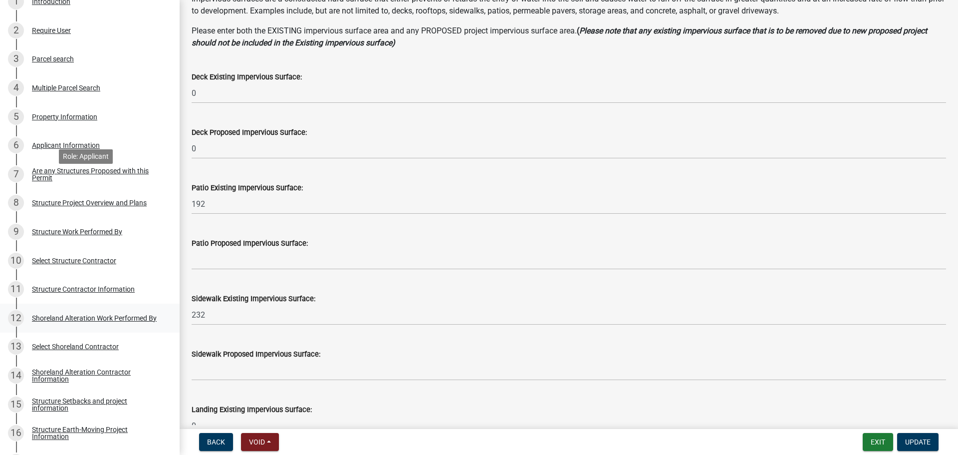
scroll to position [195, 0]
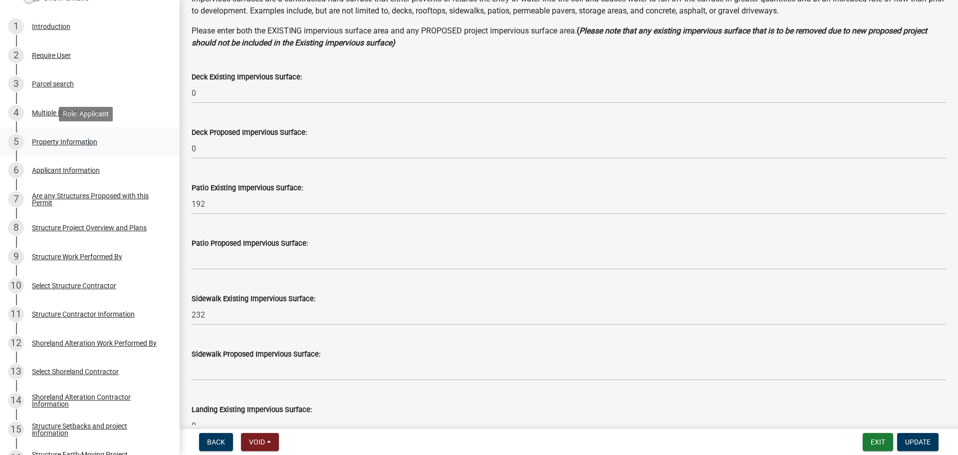
click at [86, 146] on div "5 Property Information" at bounding box center [86, 142] width 156 height 16
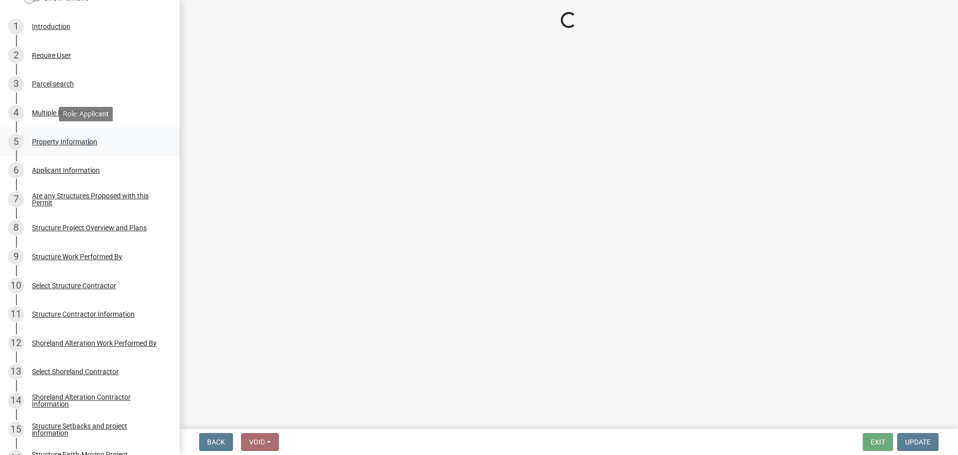
scroll to position [0, 0]
select select "a9045df6-3b8c-45c2-b01e-f2a87c50c1c6"
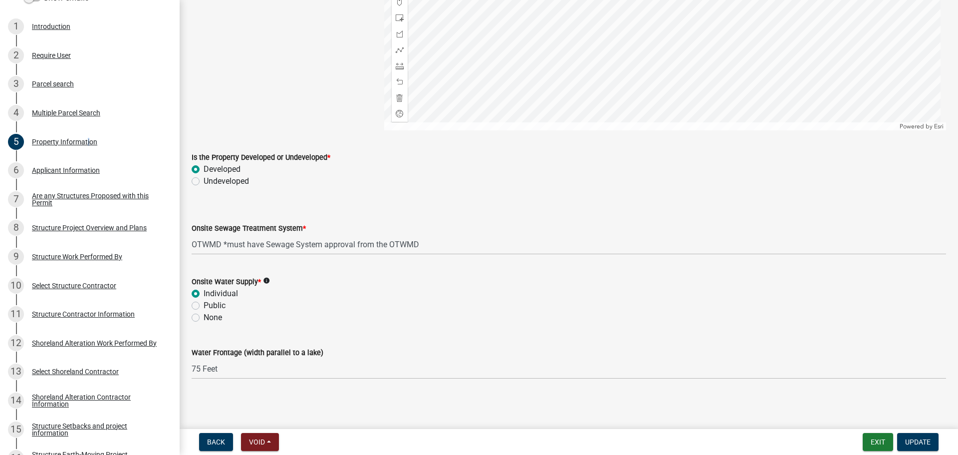
scroll to position [645, 0]
click at [288, 246] on select "Select Item... L&R Certificate of Compliance within 5yrs Compliance Inspection …" at bounding box center [569, 243] width 755 height 20
click at [192, 233] on select "Select Item... L&R Certificate of Compliance within 5yrs Compliance Inspection …" at bounding box center [569, 243] width 755 height 20
select select "9f52d7c9-96dd-4370-b810-ce091165f7c2"
click at [917, 445] on span "Update" at bounding box center [917, 442] width 25 height 8
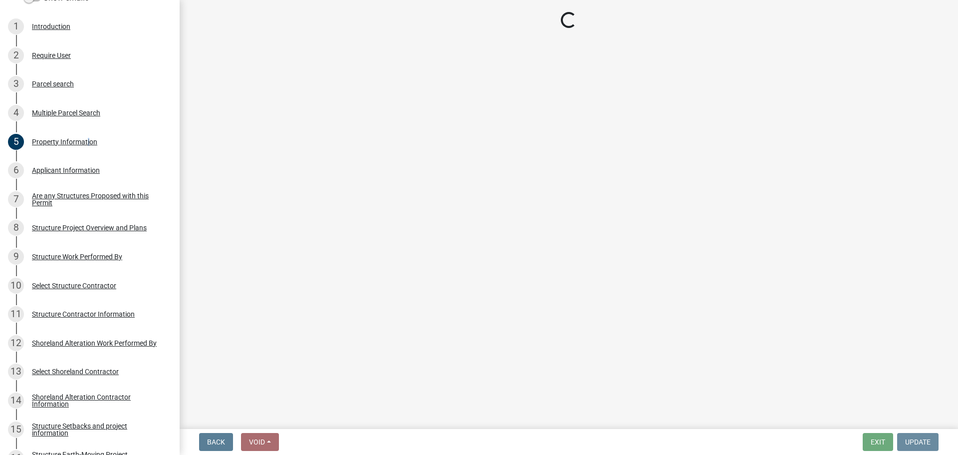
scroll to position [0, 0]
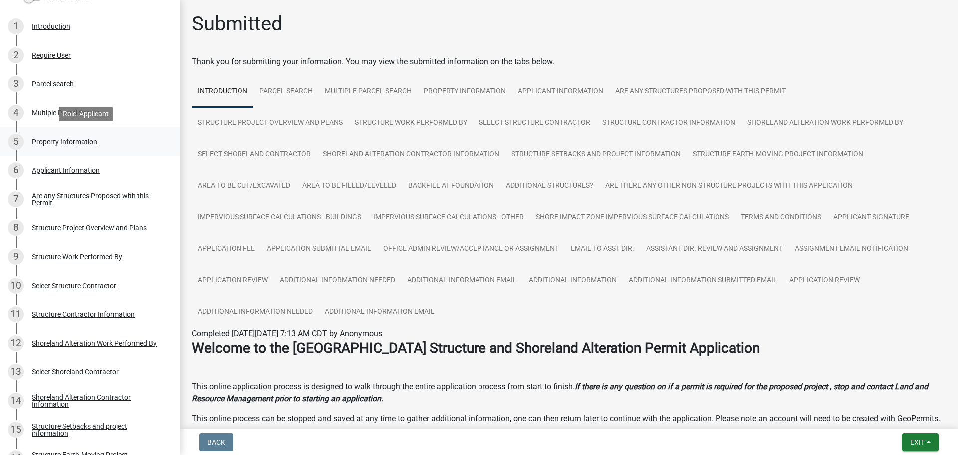
click at [105, 153] on link "5 Property Information" at bounding box center [90, 141] width 180 height 29
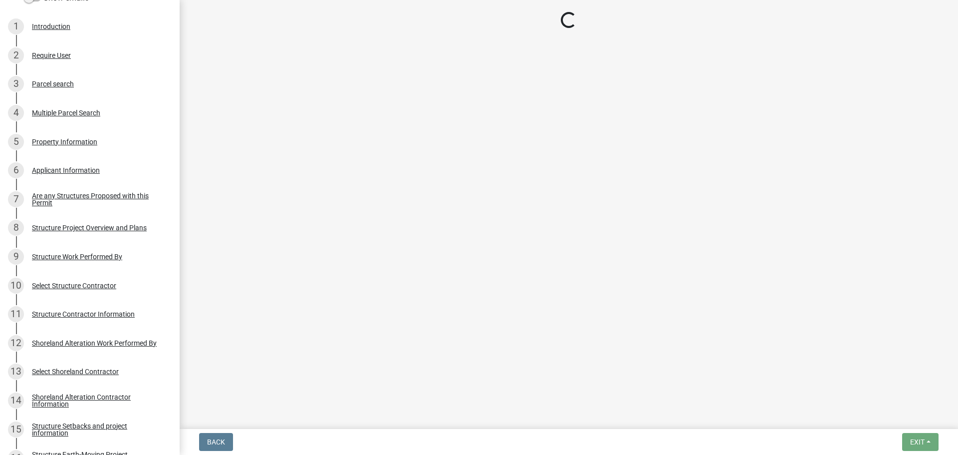
select select "a9045df6-3b8c-45c2-b01e-f2a87c50c1c6"
select select "9f52d7c9-96dd-4370-b810-ce091165f7c2"
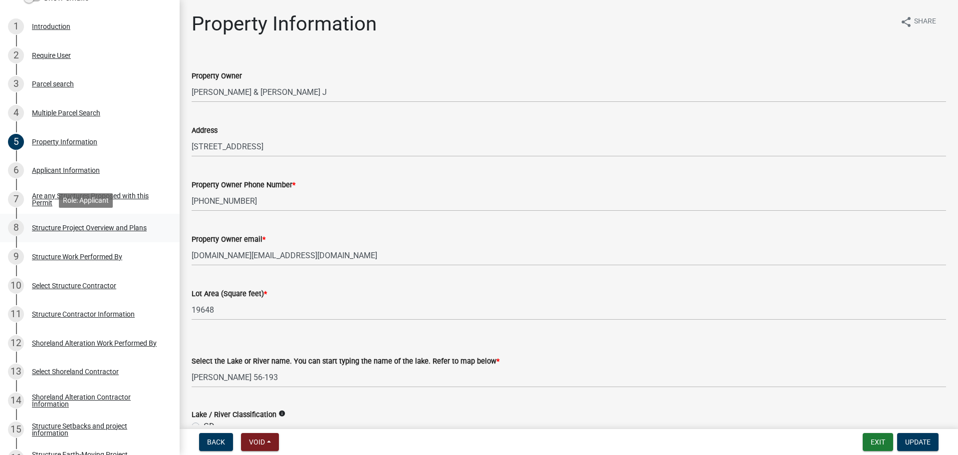
click at [84, 221] on div "8 Structure Project Overview and Plans" at bounding box center [86, 228] width 156 height 16
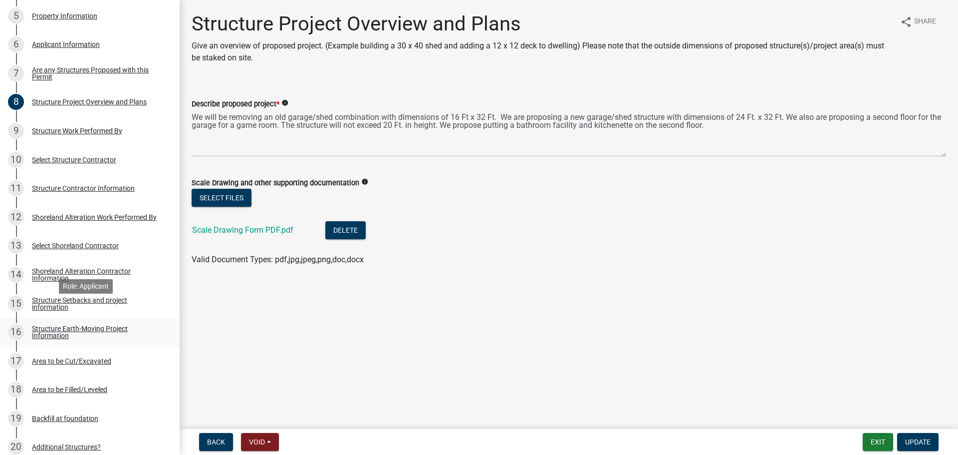
scroll to position [357, 0]
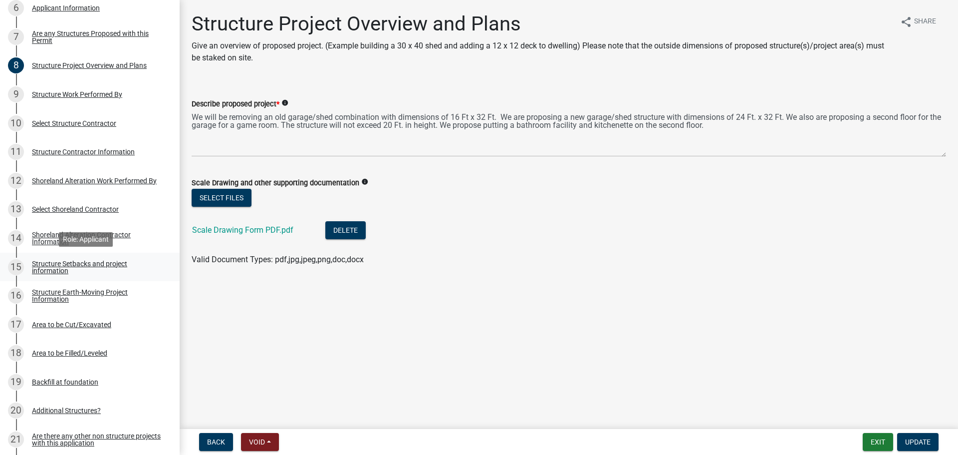
click at [117, 256] on link "15 Structure Setbacks and project information" at bounding box center [90, 267] width 180 height 29
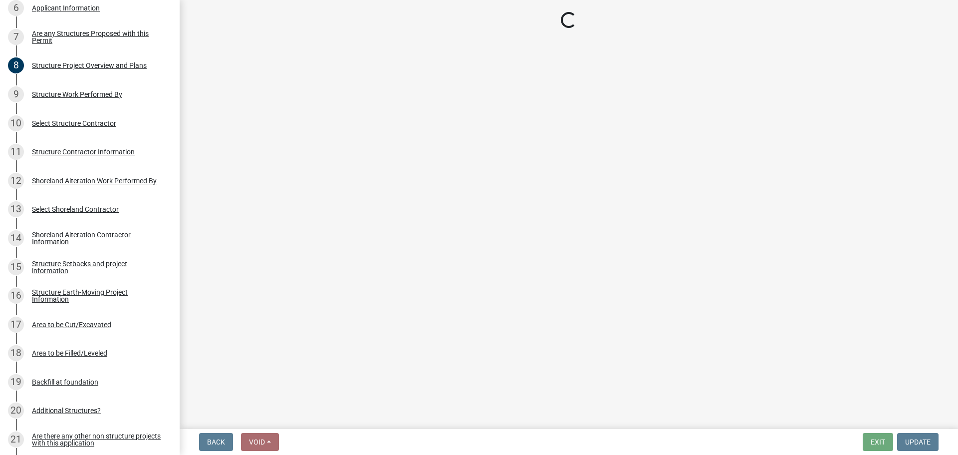
select select "367ae464-a00a-4d51-b12c-ecfde9206520"
select select "c185e313-3403-4239-bd61-bb563c58a77a"
select select "c7270083-09ab-45a0-8e99-c599348f4627"
select select "b13ed3f6-1f73-490c-b6b9-92dfa0212ca3"
select select "e80e3e2c-e9d0-4b64-95b5-c0b12854bba2"
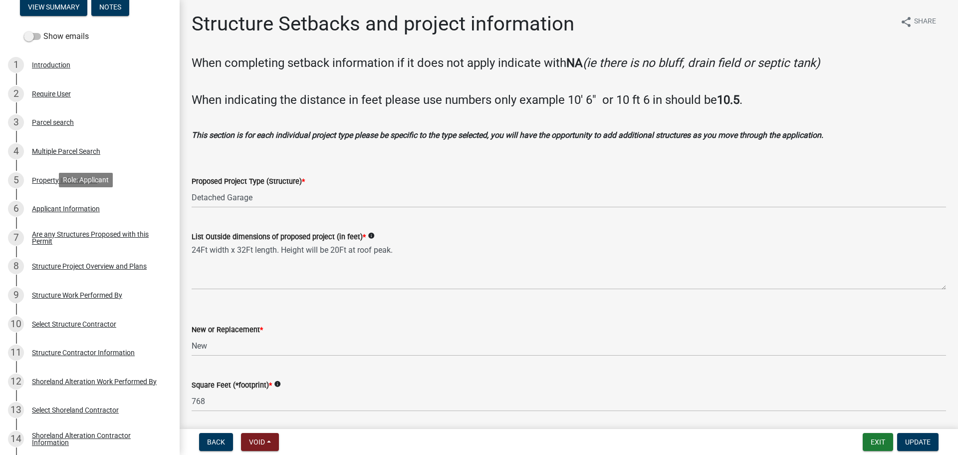
scroll to position [158, 0]
click at [107, 175] on div "5 Property Information" at bounding box center [86, 179] width 156 height 16
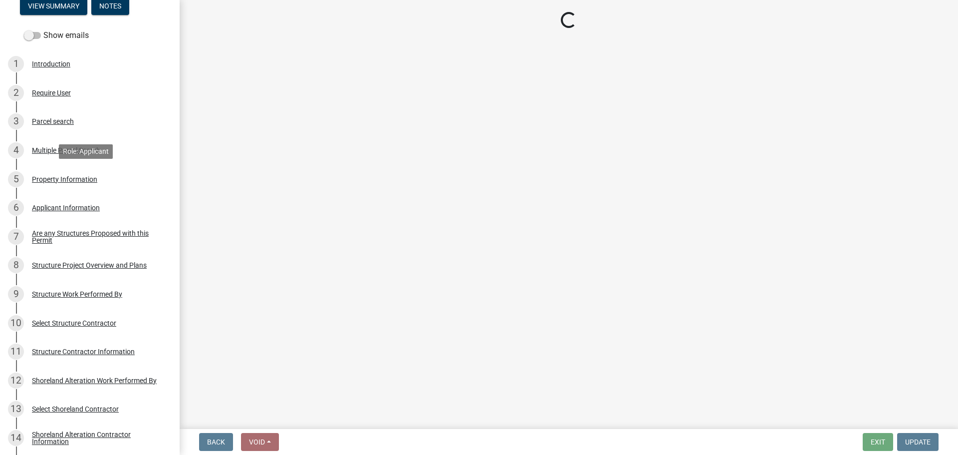
select select "a9045df6-3b8c-45c2-b01e-f2a87c50c1c6"
select select "9f52d7c9-96dd-4370-b810-ce091165f7c2"
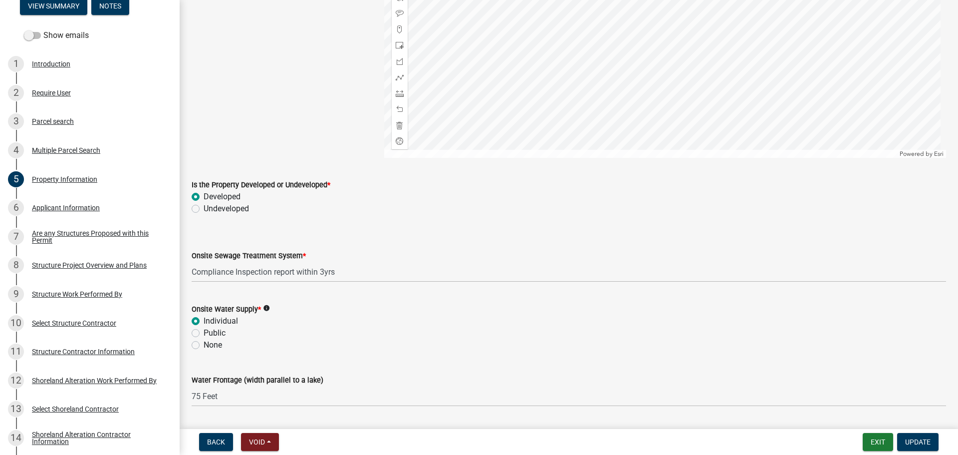
scroll to position [645, 0]
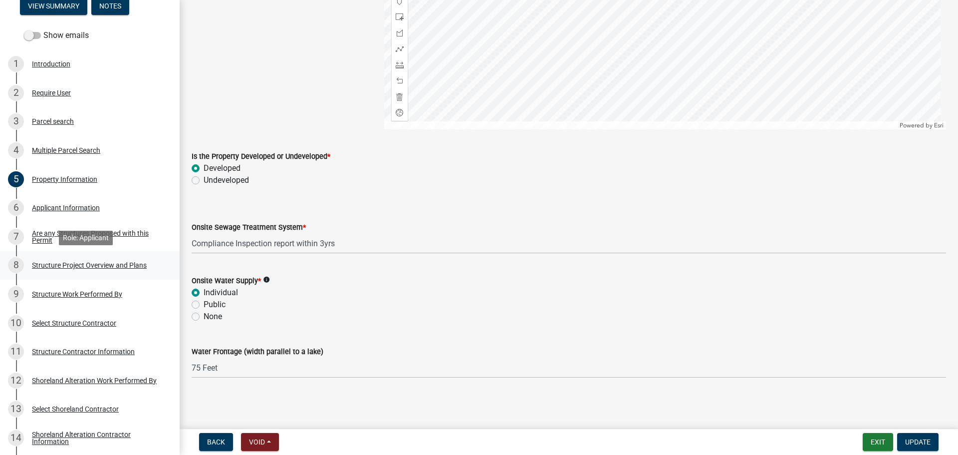
click at [107, 257] on div "8 Structure Project Overview and Plans" at bounding box center [86, 265] width 156 height 16
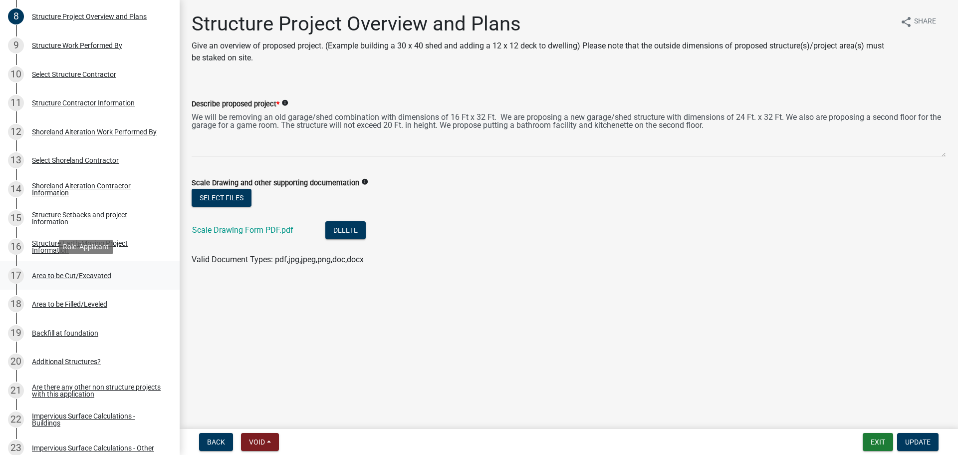
scroll to position [407, 0]
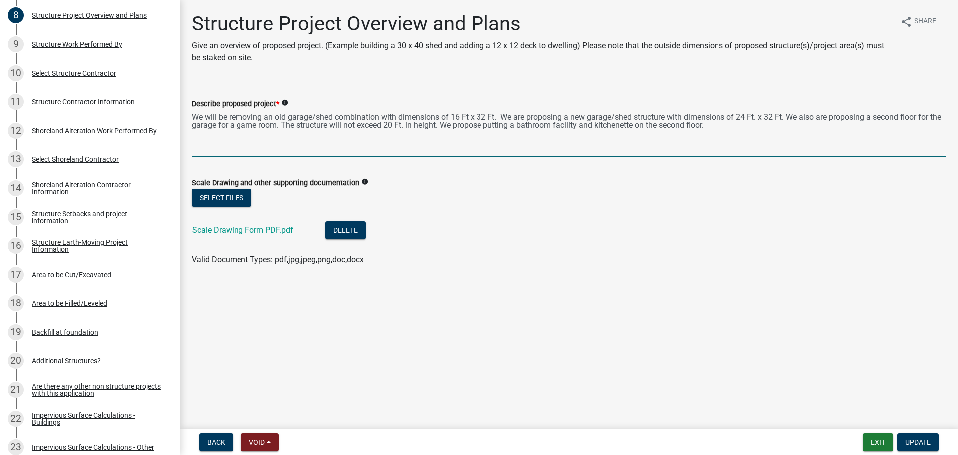
click at [480, 126] on textarea "We will be removing an old garage/shed combination with dimensions of 16 Ft x 3…" at bounding box center [569, 133] width 755 height 47
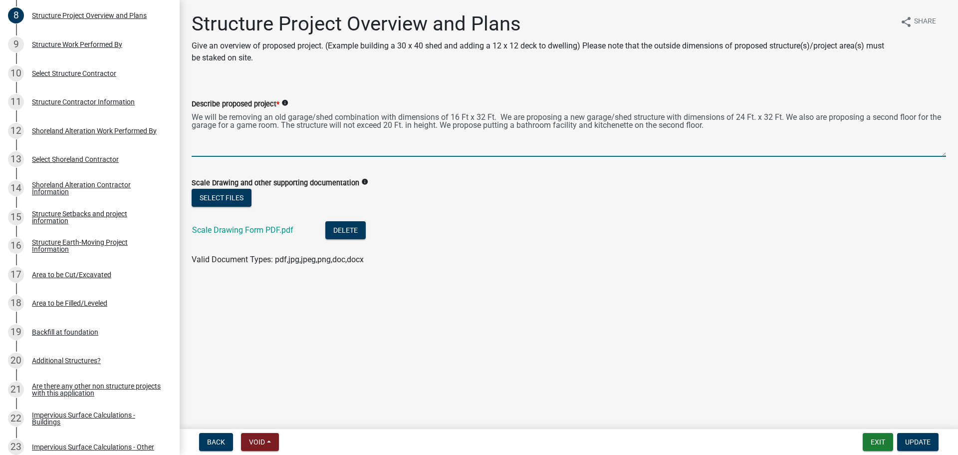
click at [422, 138] on textarea "We will be removing an old garage/shed combination with dimensions of 16 Ft x 3…" at bounding box center [569, 133] width 755 height 47
click at [122, 110] on div "11 Structure Contractor Information" at bounding box center [86, 102] width 156 height 16
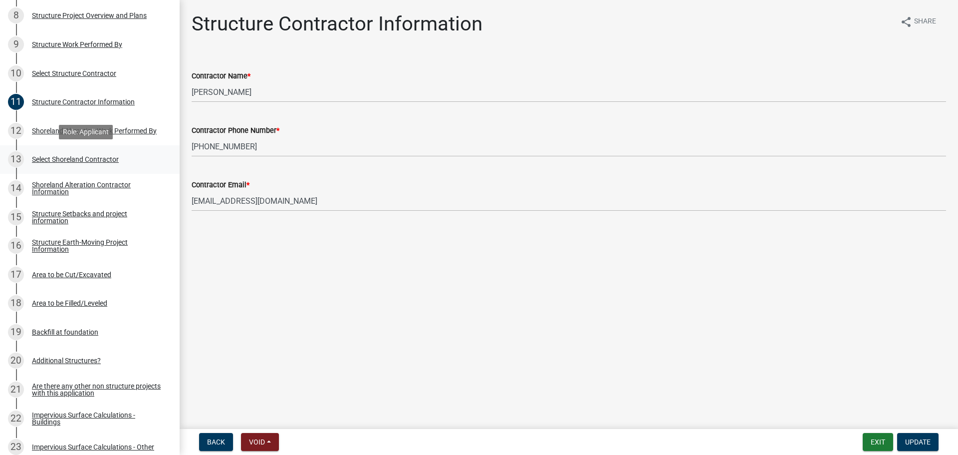
click at [122, 151] on link "13 Select Shoreland Contractor" at bounding box center [90, 159] width 180 height 29
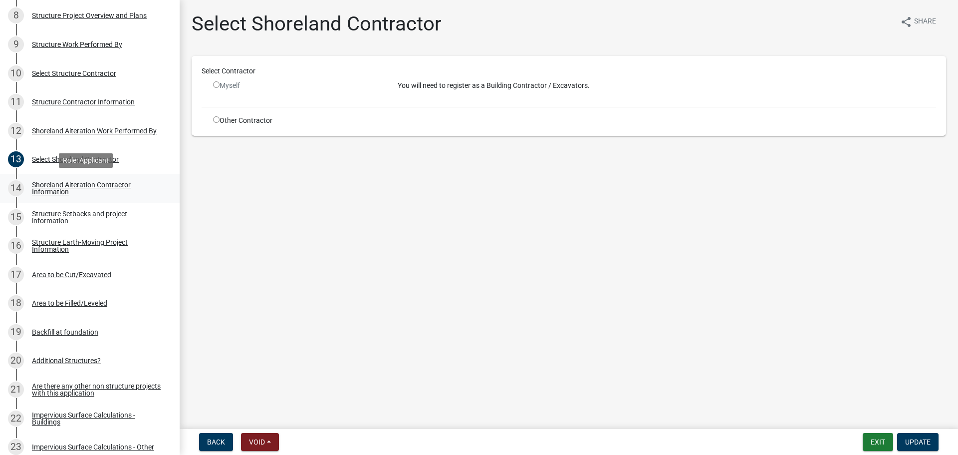
click at [128, 186] on div "Shoreland Alteration Contractor Information" at bounding box center [98, 188] width 132 height 14
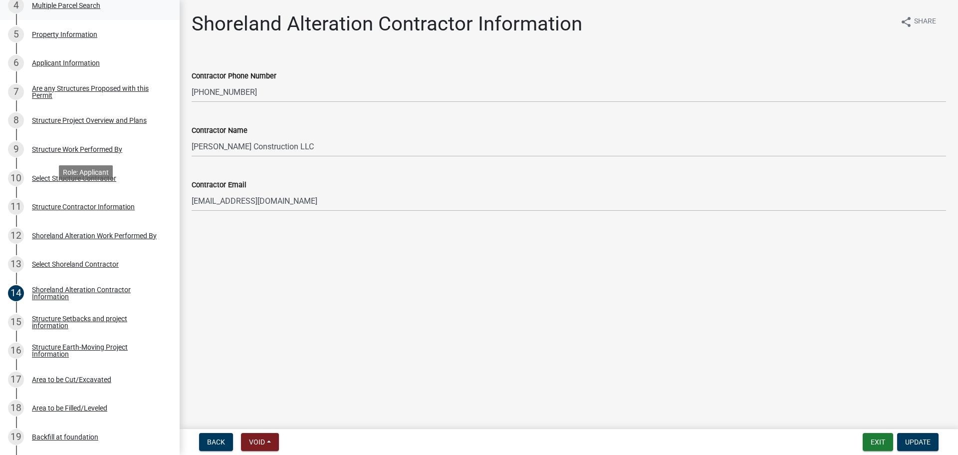
scroll to position [257, 0]
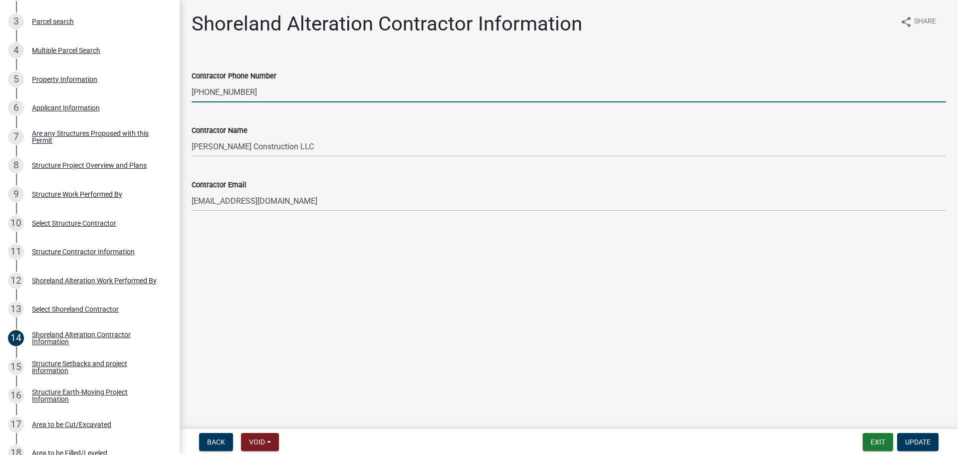
click at [231, 96] on input "218-826-6644" at bounding box center [569, 92] width 755 height 20
type input "218-640-7578"
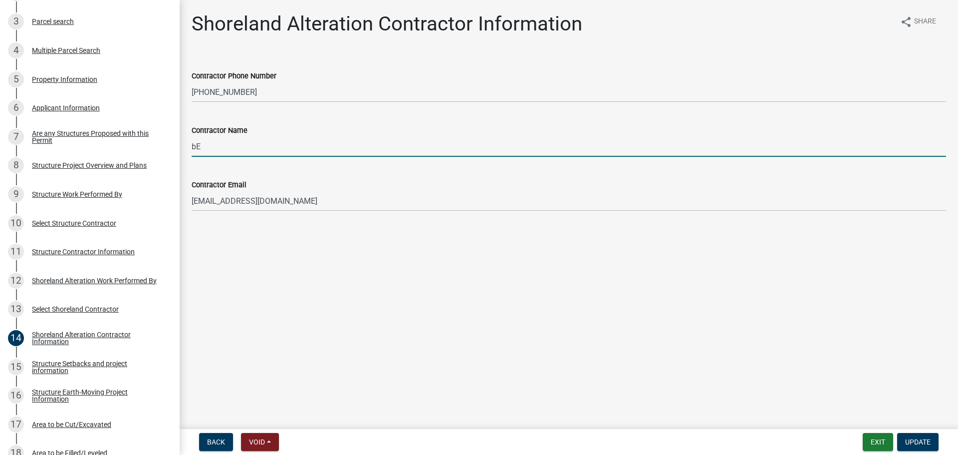
type input "b"
type input "Ben Brownlow"
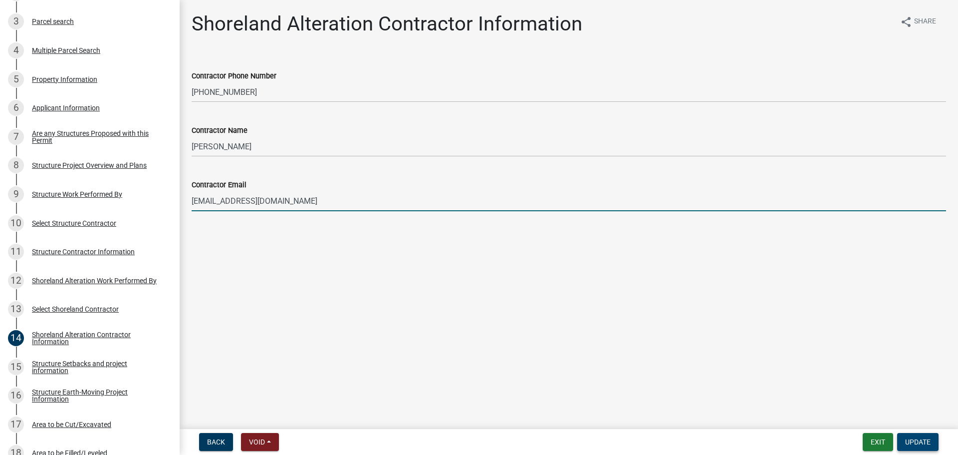
type input "benbrownlow@gmail.com"
click at [902, 436] on button "Update" at bounding box center [917, 442] width 41 height 18
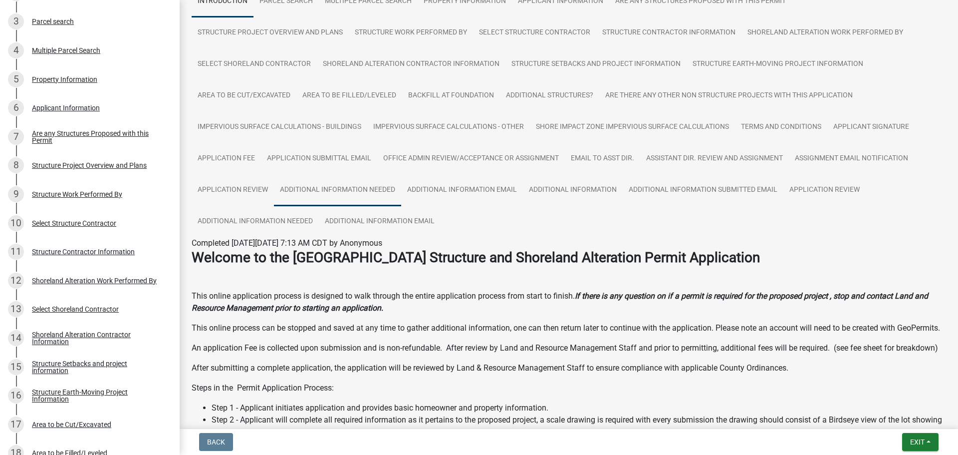
scroll to position [150, 0]
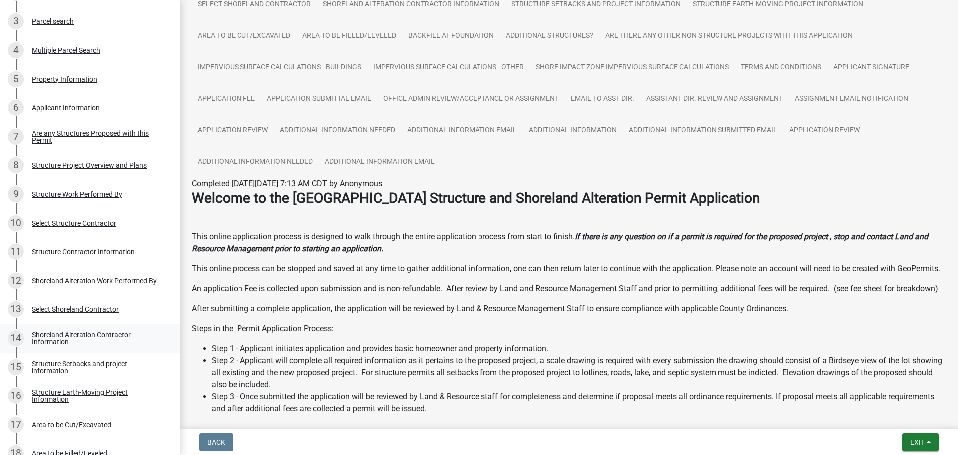
click at [127, 340] on div "Shoreland Alteration Contractor Information" at bounding box center [98, 338] width 132 height 14
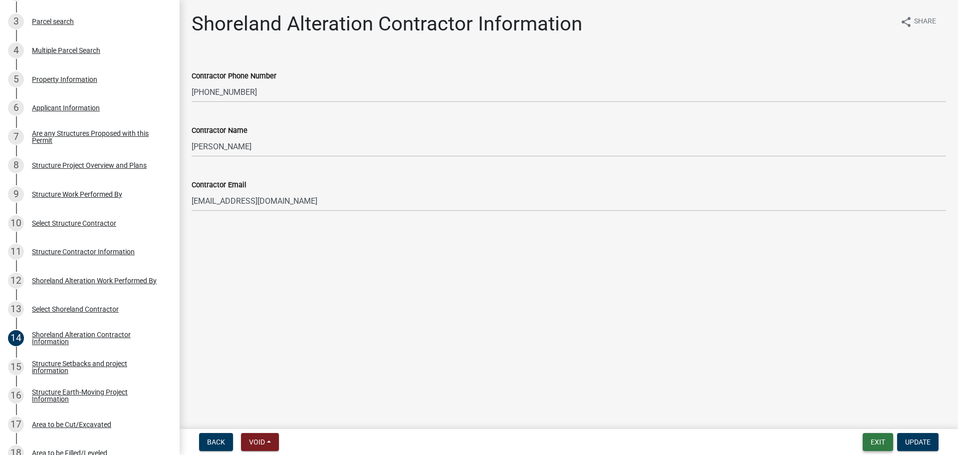
click at [874, 444] on button "Exit" at bounding box center [878, 442] width 30 height 18
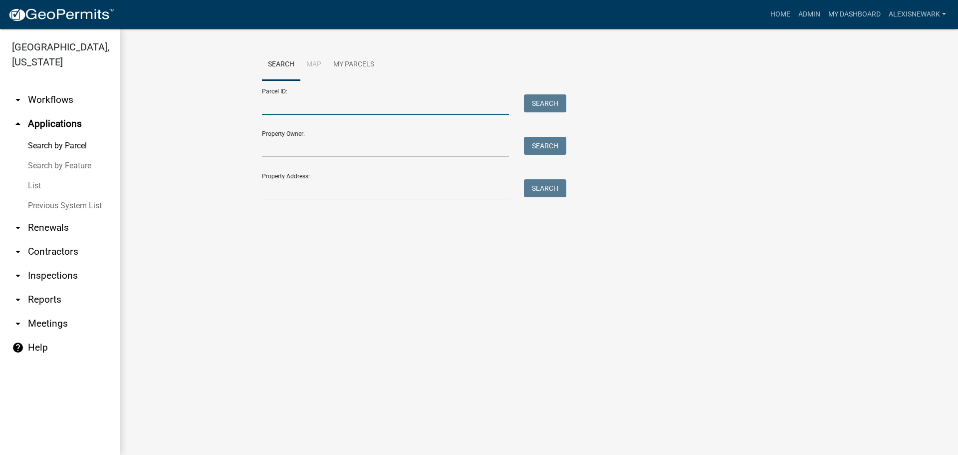
click at [322, 99] on input "Parcel ID:" at bounding box center [385, 104] width 247 height 20
paste input "29000990589000"
type input "29000990589000"
click at [538, 107] on button "Search" at bounding box center [545, 103] width 42 height 18
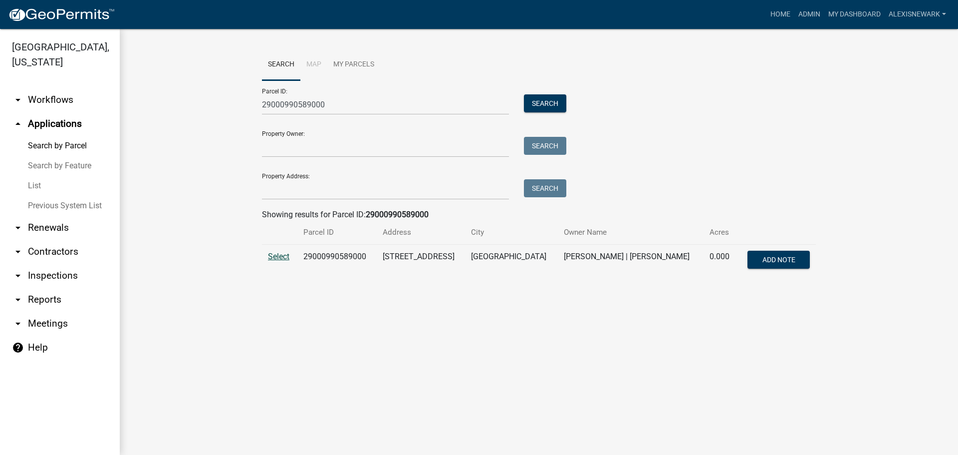
click at [273, 254] on span "Select" at bounding box center [278, 256] width 21 height 9
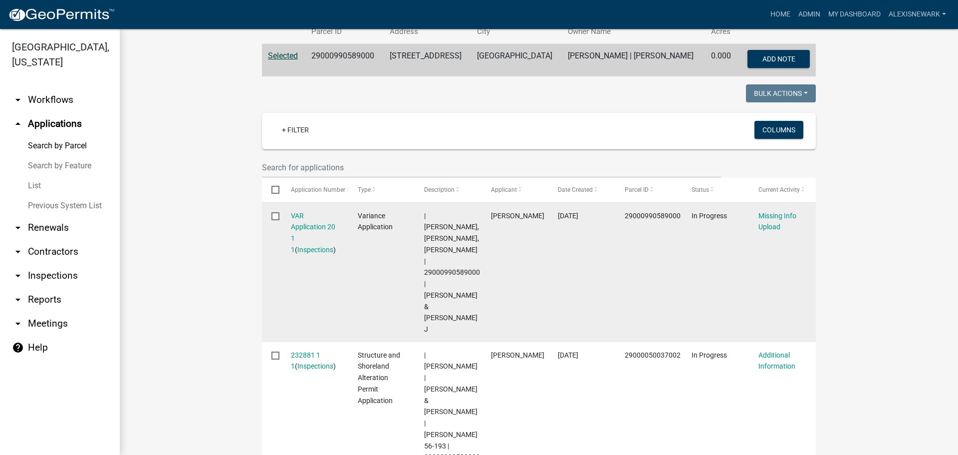
scroll to position [202, 0]
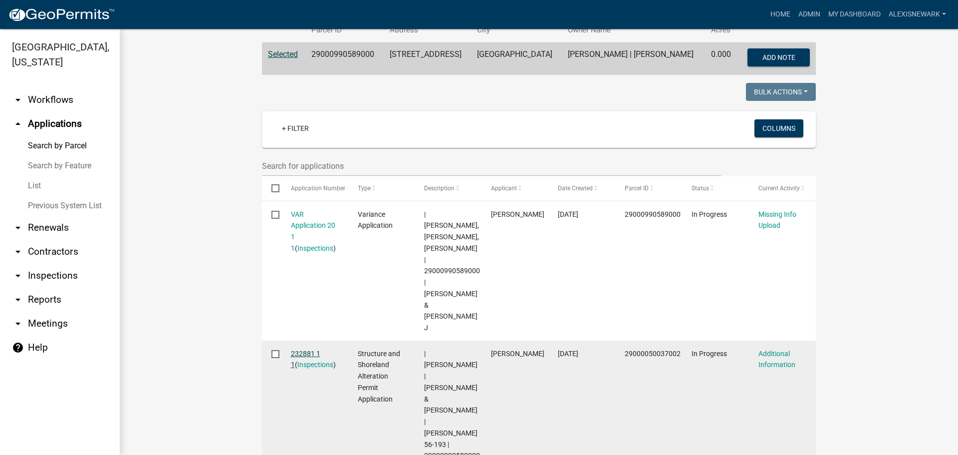
click at [308, 349] on link "232881 1 1" at bounding box center [305, 358] width 29 height 19
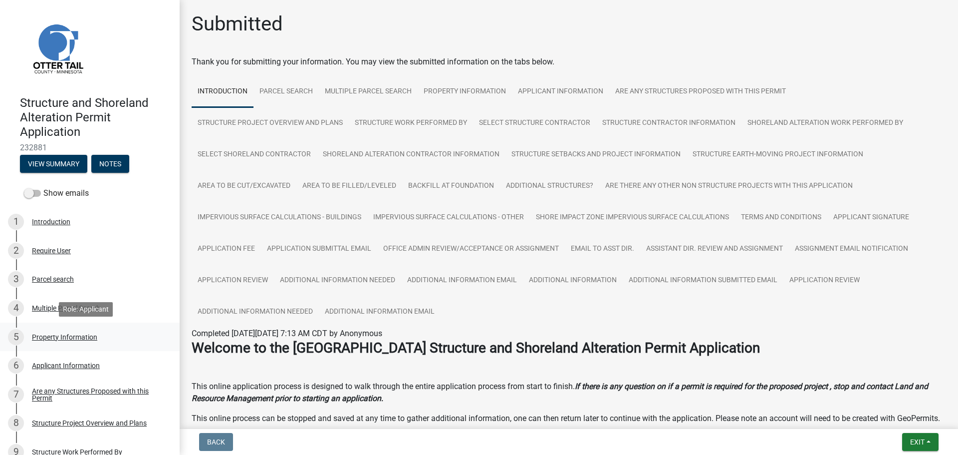
click at [127, 342] on div "5 Property Information" at bounding box center [86, 337] width 156 height 16
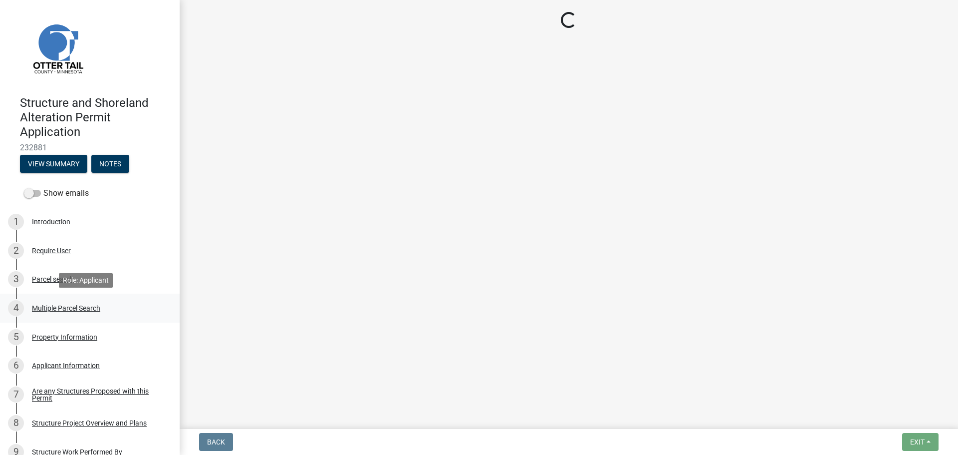
select select "a9045df6-3b8c-45c2-b01e-f2a87c50c1c6"
select select "9f52d7c9-96dd-4370-b810-ce091165f7c2"
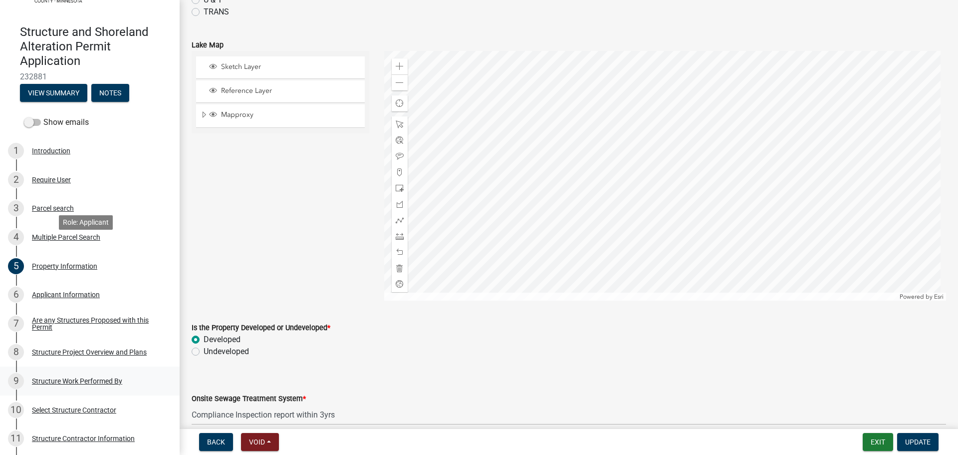
scroll to position [112, 0]
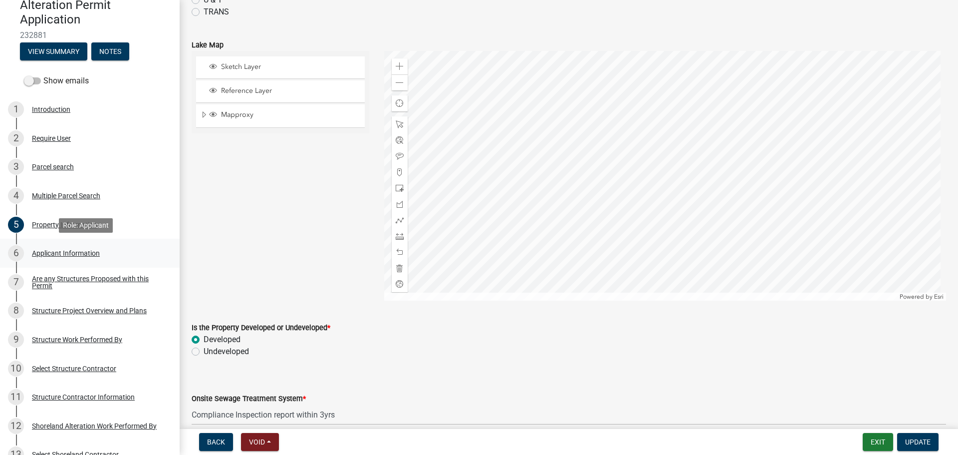
click at [102, 252] on div "6 Applicant Information" at bounding box center [86, 253] width 156 height 16
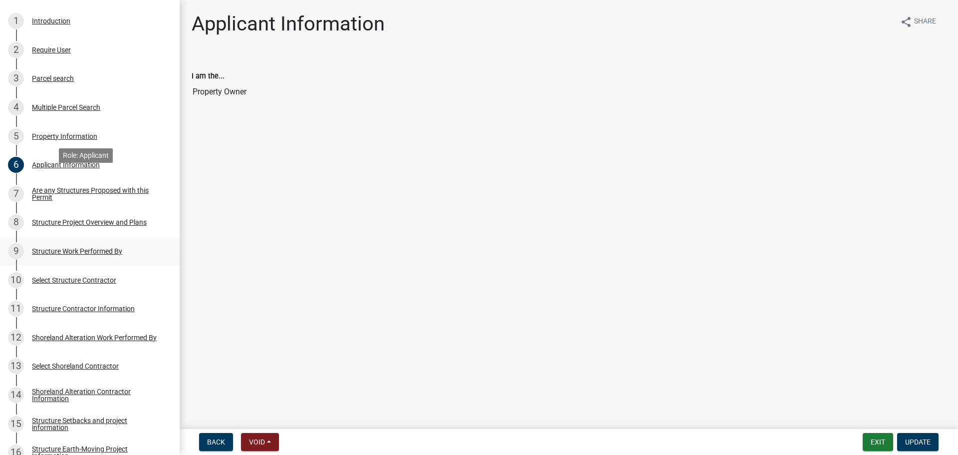
scroll to position [225, 0]
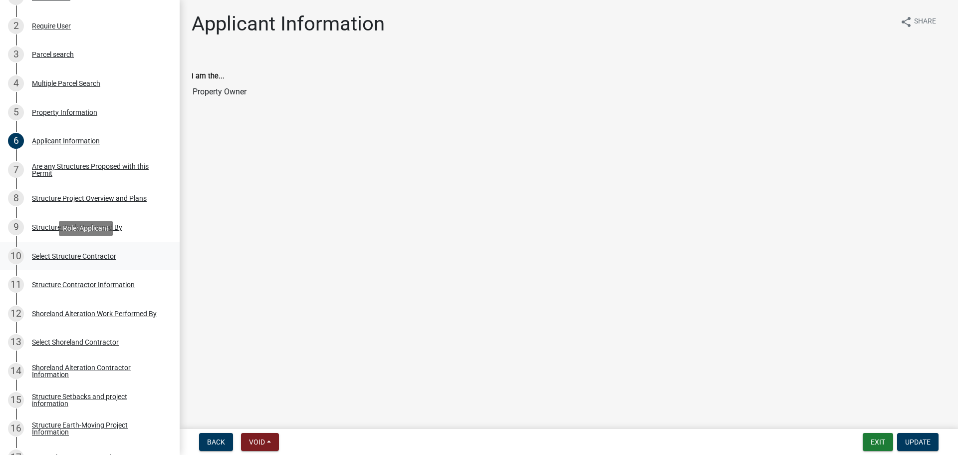
click at [129, 256] on div "10 Select Structure Contractor" at bounding box center [86, 256] width 156 height 16
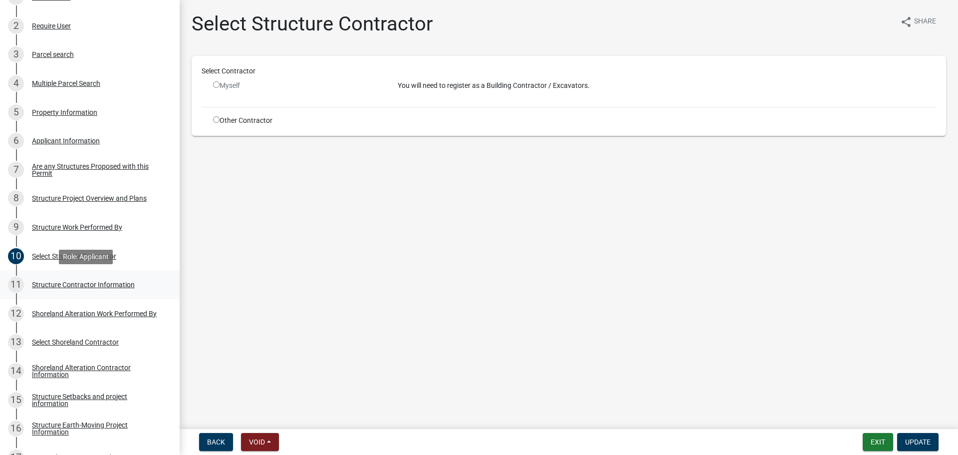
click at [131, 288] on div "Structure Contractor Information" at bounding box center [83, 284] width 103 height 7
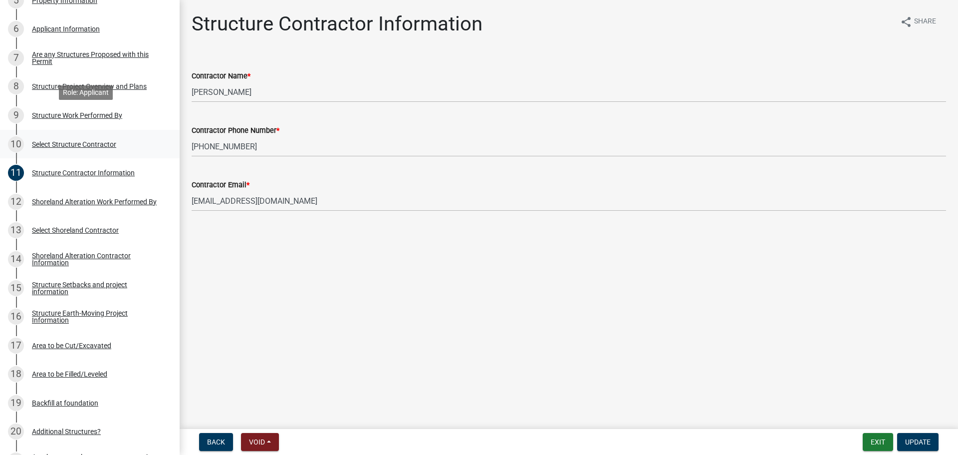
scroll to position [387, 0]
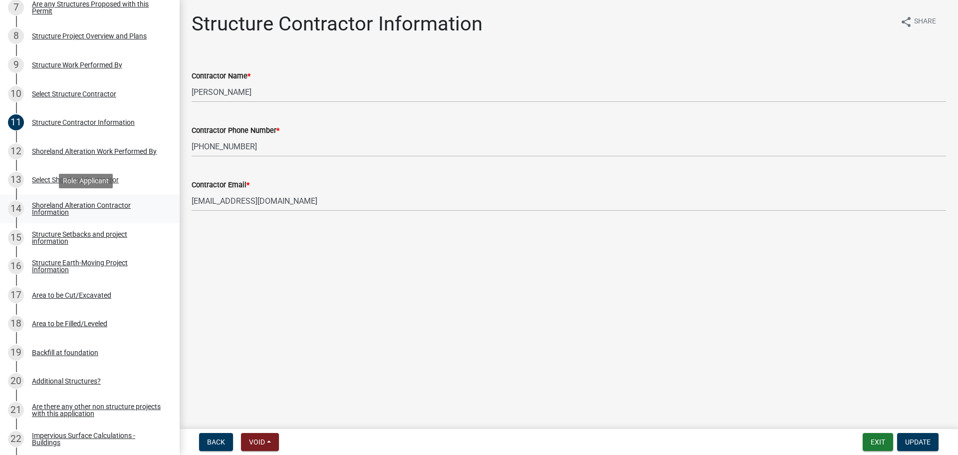
click at [78, 206] on div "Shoreland Alteration Contractor Information" at bounding box center [98, 209] width 132 height 14
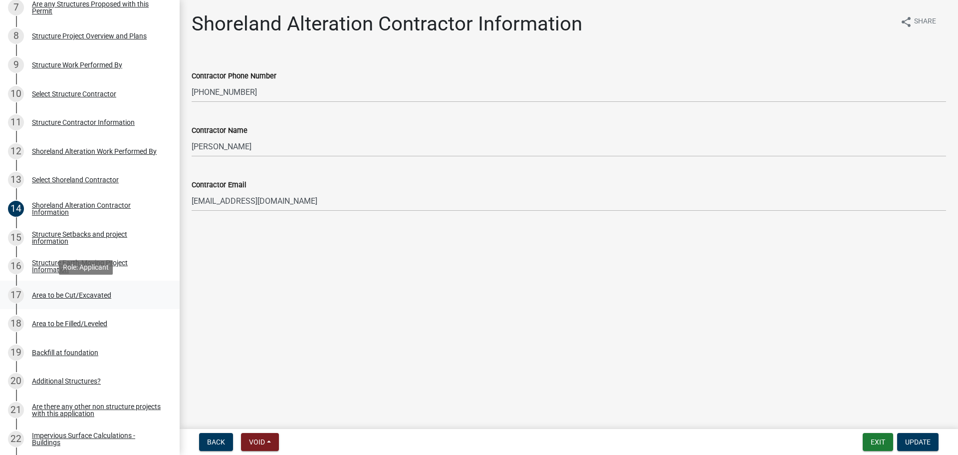
click at [85, 300] on div "17 Area to be Cut/Excavated" at bounding box center [86, 295] width 156 height 16
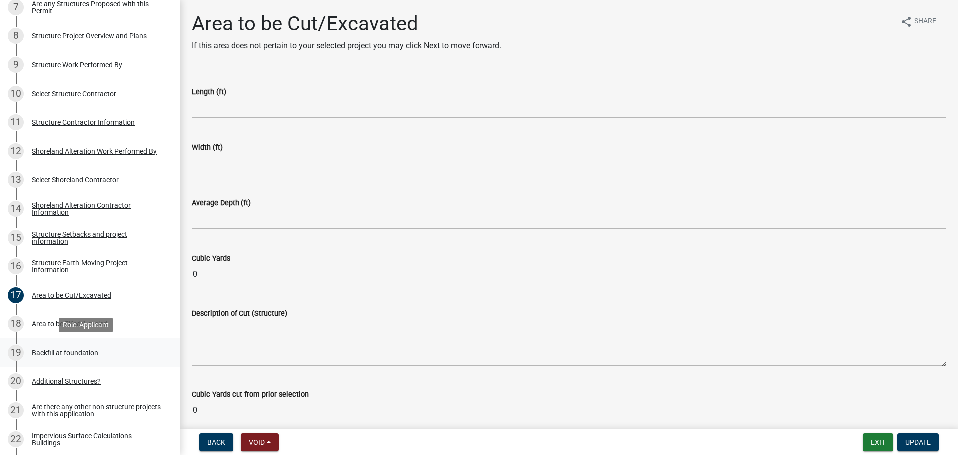
click at [111, 355] on div "19 Backfill at foundation" at bounding box center [86, 352] width 156 height 16
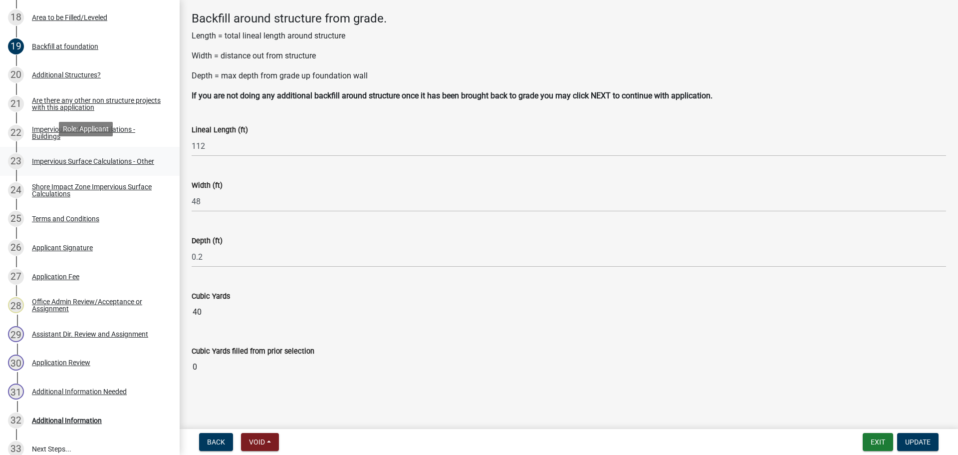
scroll to position [699, 0]
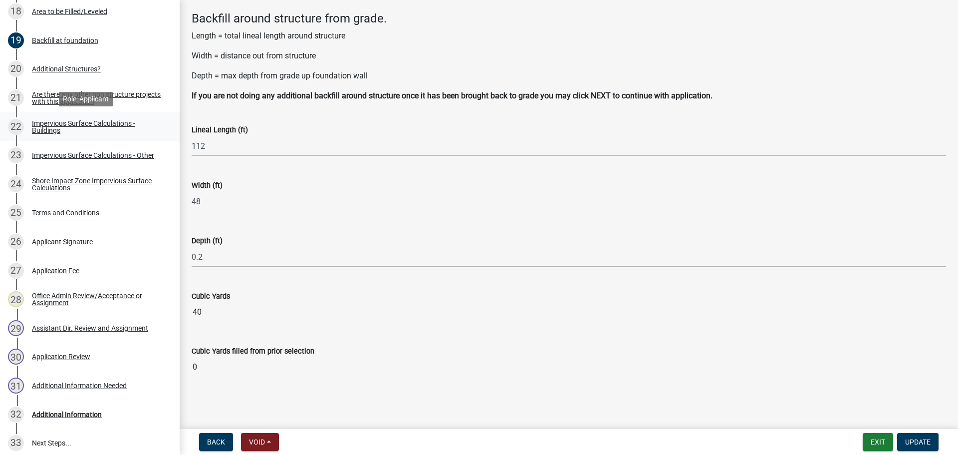
click at [136, 125] on div "Impervious Surface Calculations - Buildings" at bounding box center [98, 127] width 132 height 14
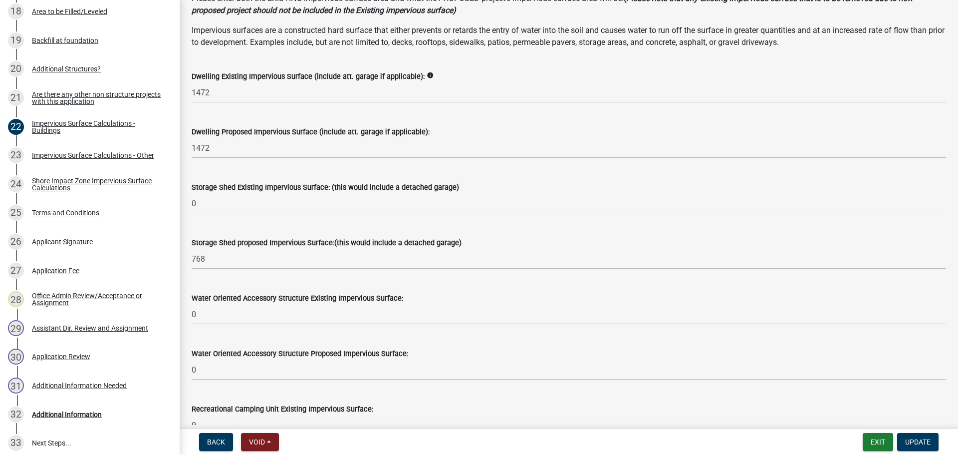
scroll to position [75, 0]
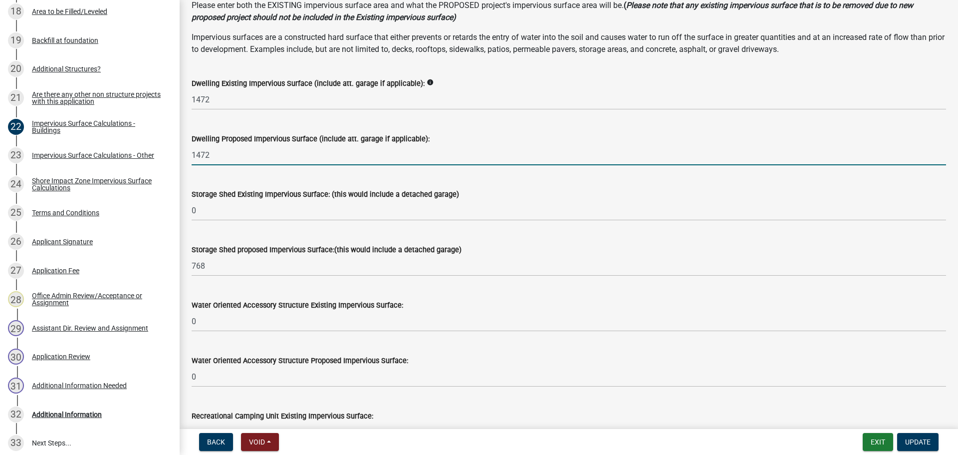
click at [231, 158] on input "1472" at bounding box center [569, 155] width 755 height 20
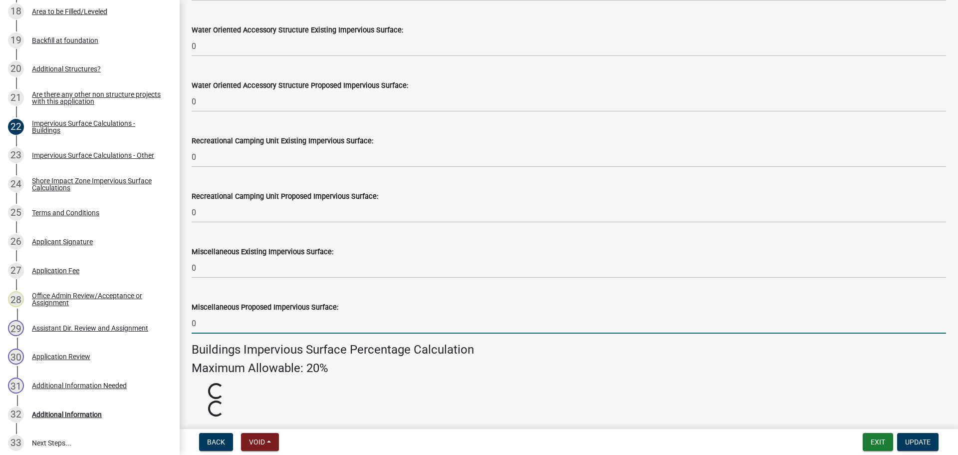
scroll to position [591, 0]
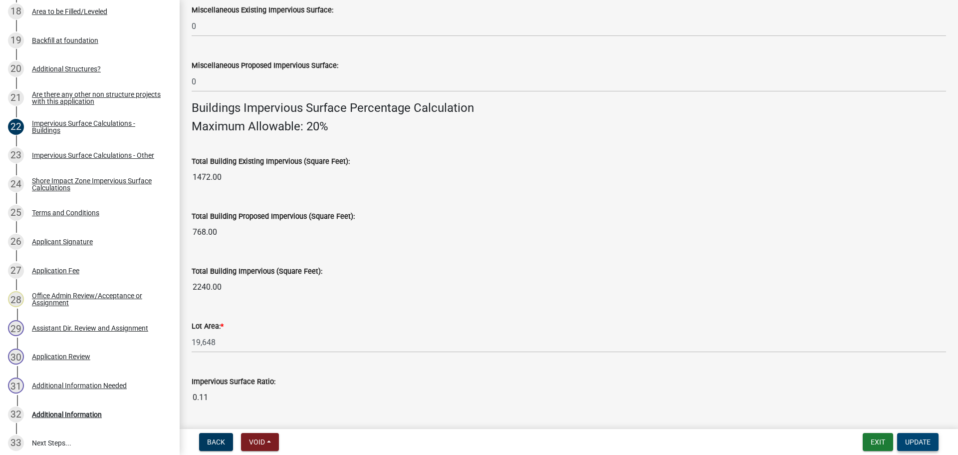
click at [928, 445] on span "Update" at bounding box center [917, 442] width 25 height 8
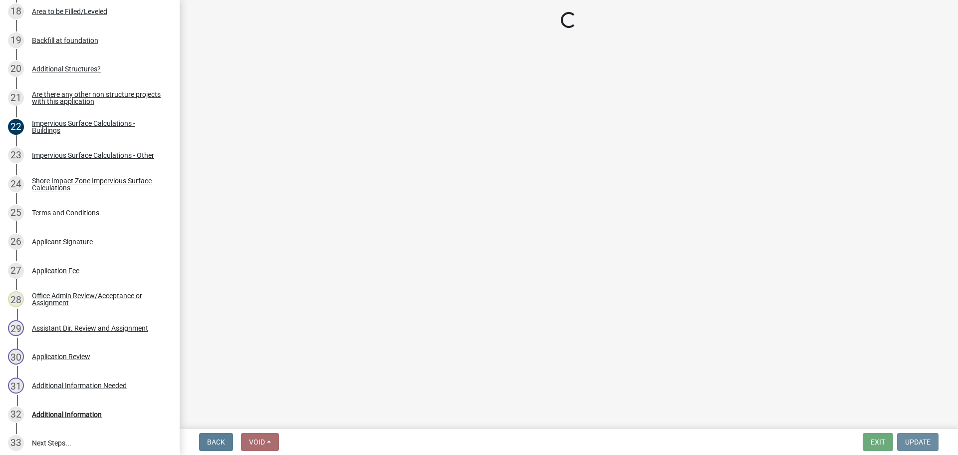
scroll to position [0, 0]
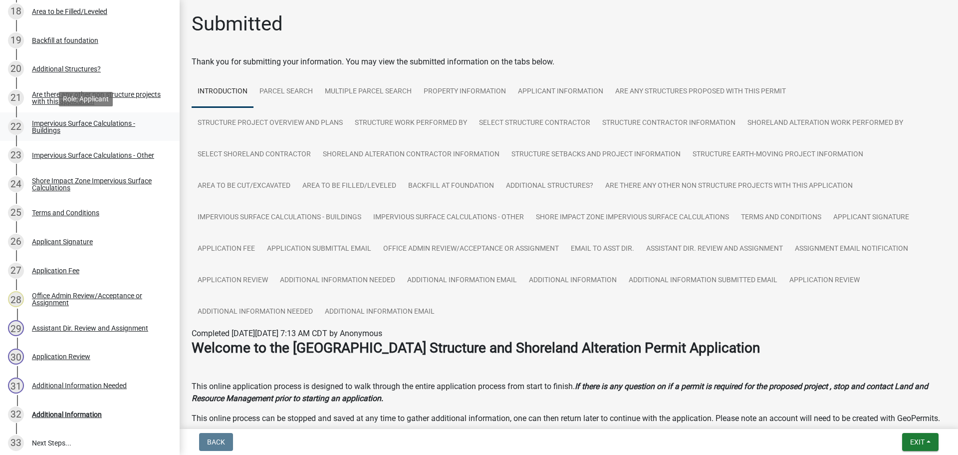
click at [133, 130] on div "Impervious Surface Calculations - Buildings" at bounding box center [98, 127] width 132 height 14
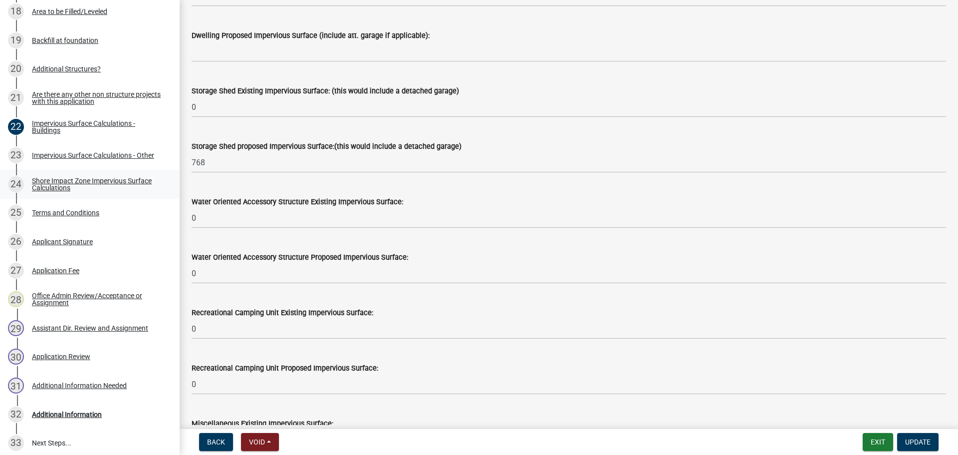
scroll to position [262, 0]
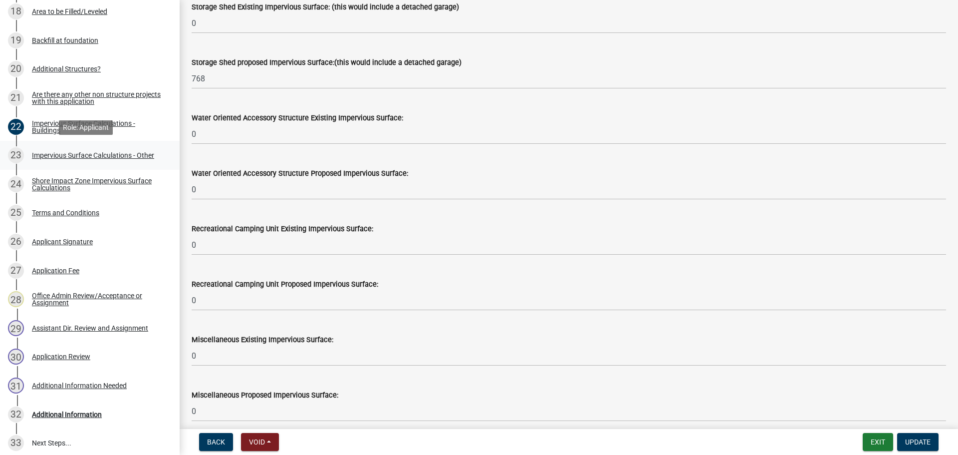
click at [115, 157] on div "Impervious Surface Calculations - Other" at bounding box center [93, 155] width 122 height 7
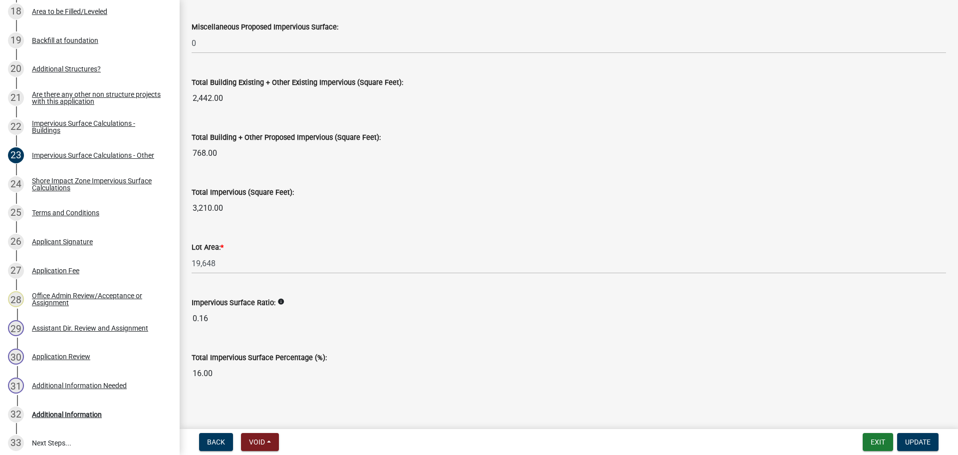
scroll to position [1079, 0]
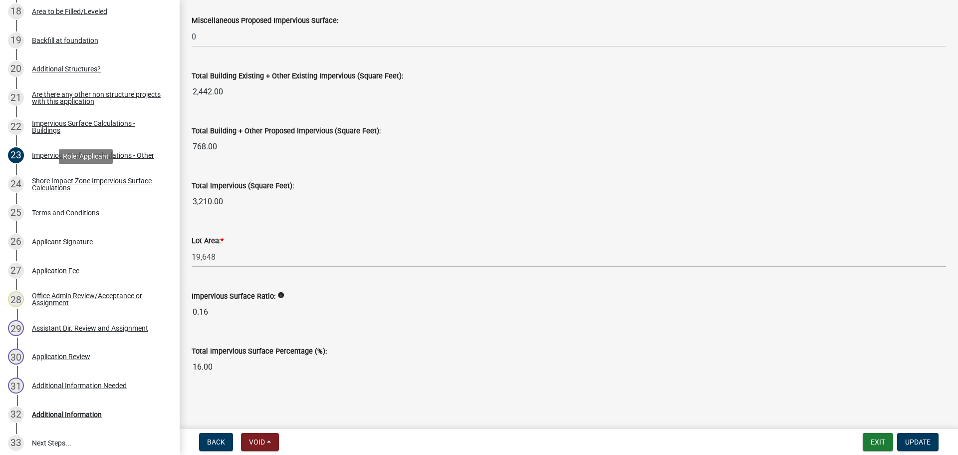
click at [105, 179] on div "Shore Impact Zone Impervious Surface Calculations" at bounding box center [98, 184] width 132 height 14
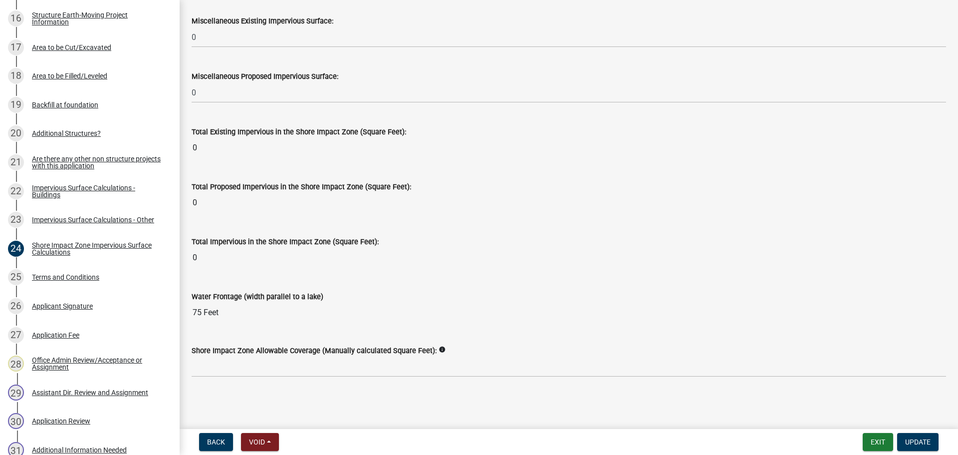
scroll to position [624, 0]
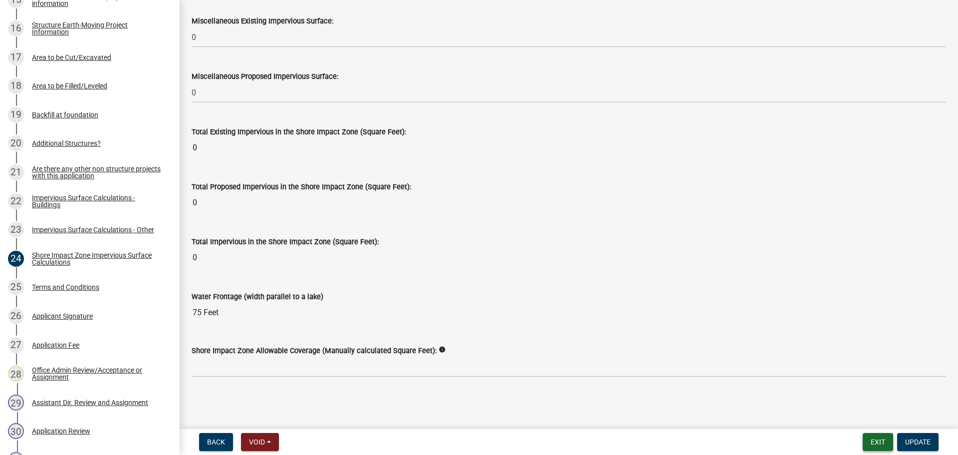
click at [877, 444] on button "Exit" at bounding box center [878, 442] width 30 height 18
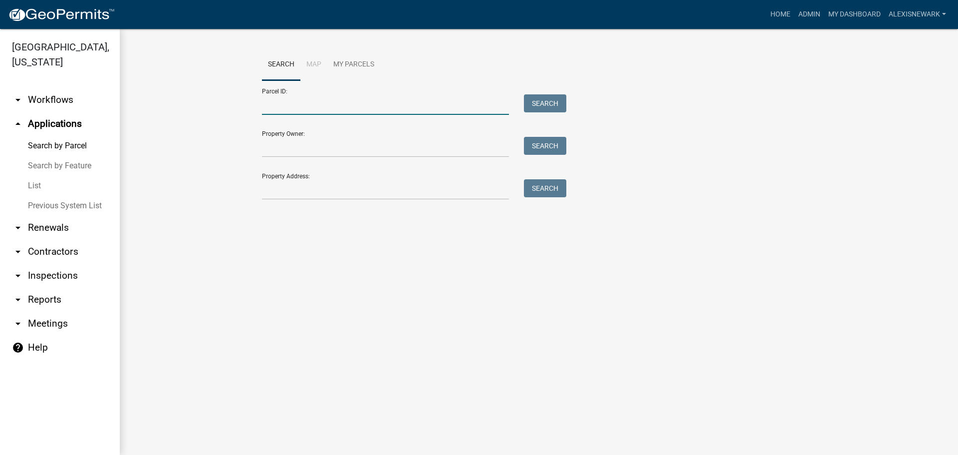
click at [352, 100] on input "Parcel ID:" at bounding box center [385, 104] width 247 height 20
paste input "29000990589000"
type input "29000990589000"
click at [550, 110] on button "Search" at bounding box center [545, 103] width 42 height 18
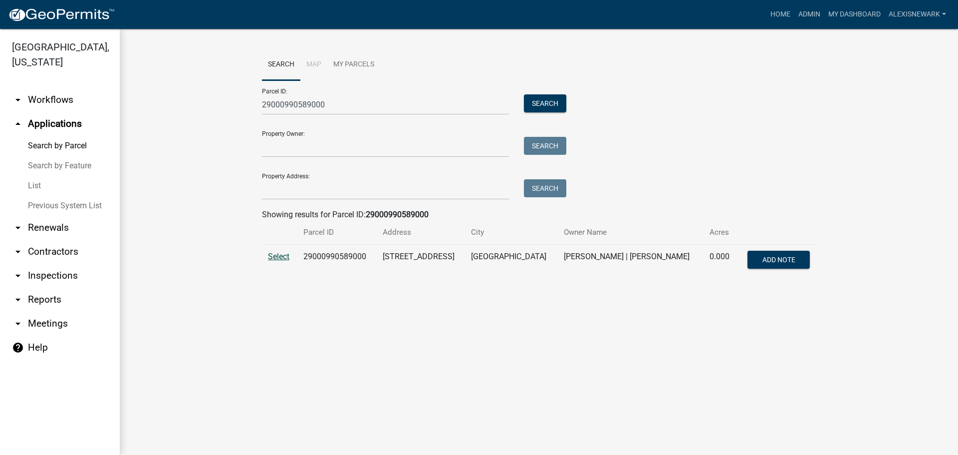
click at [282, 256] on span "Select" at bounding box center [278, 256] width 21 height 9
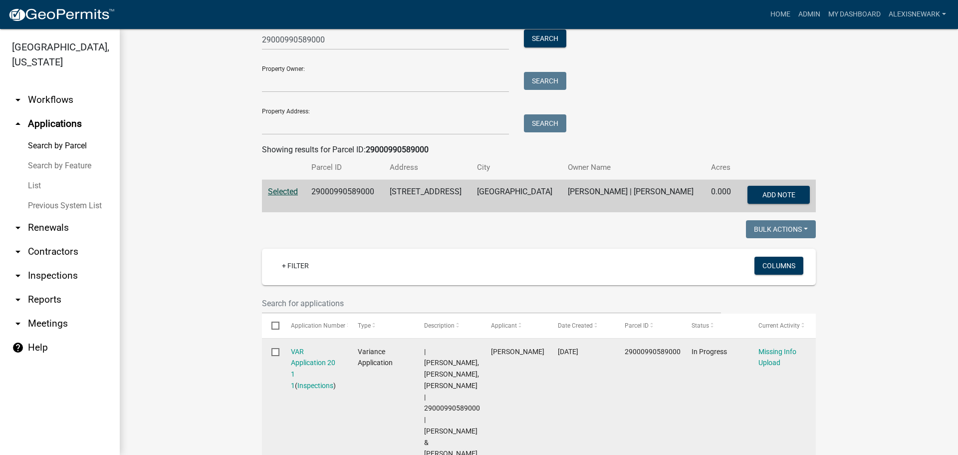
scroll to position [287, 0]
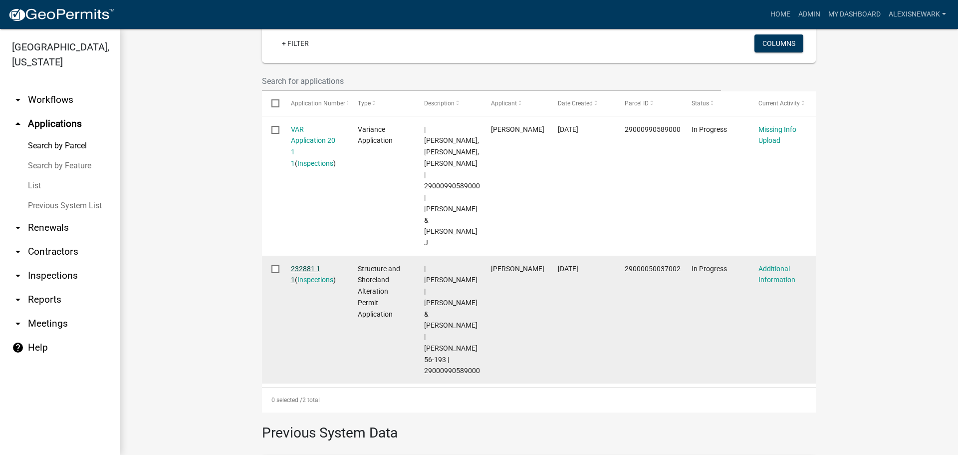
click at [310, 264] on link "232881 1 1" at bounding box center [305, 273] width 29 height 19
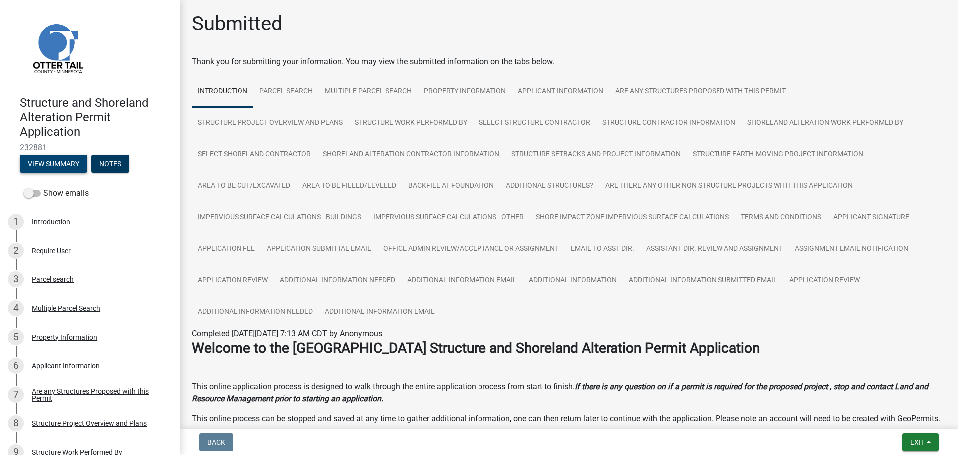
click at [61, 164] on button "View Summary" at bounding box center [53, 164] width 67 height 18
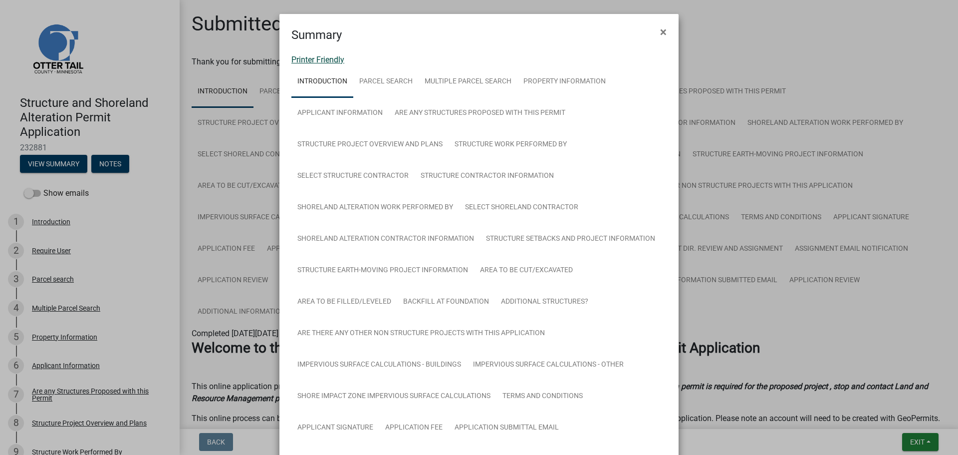
click at [330, 58] on link "Printer Friendly" at bounding box center [317, 59] width 53 height 9
click at [660, 30] on span "×" at bounding box center [663, 32] width 6 height 14
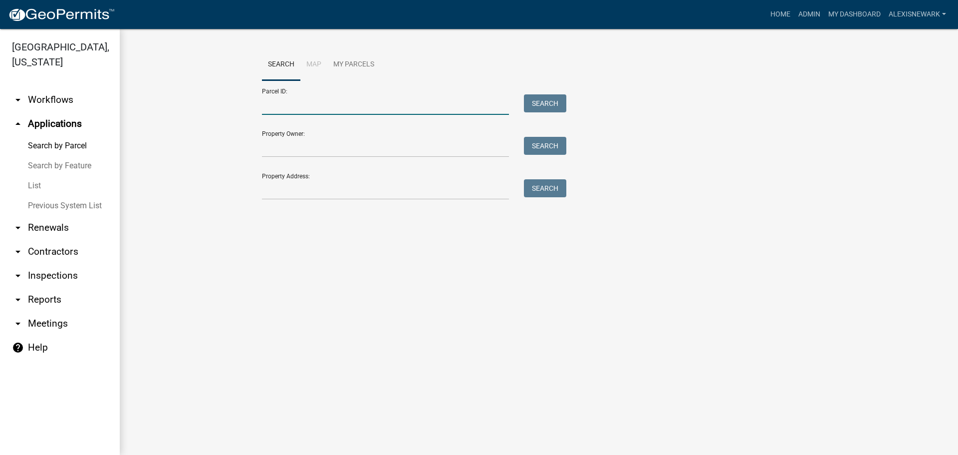
click at [347, 100] on input "Parcel ID:" at bounding box center [385, 104] width 247 height 20
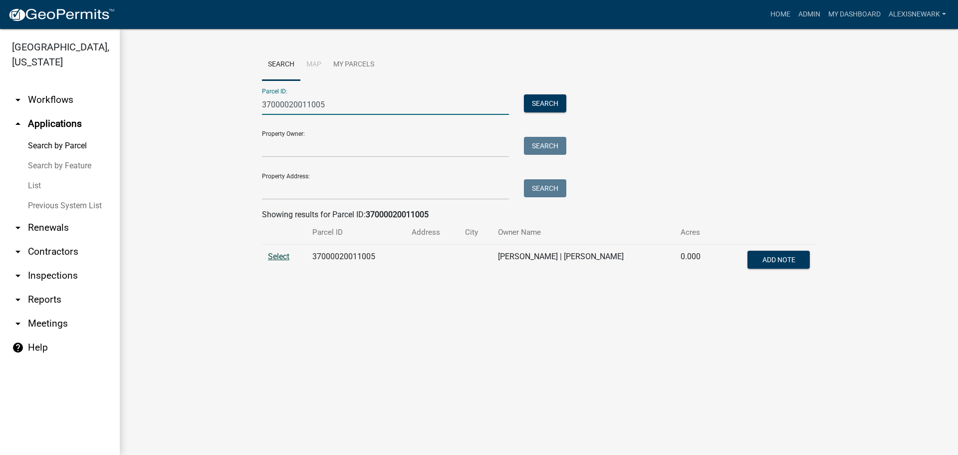
type input "37000020011005"
click at [289, 257] on span "Select" at bounding box center [278, 256] width 21 height 9
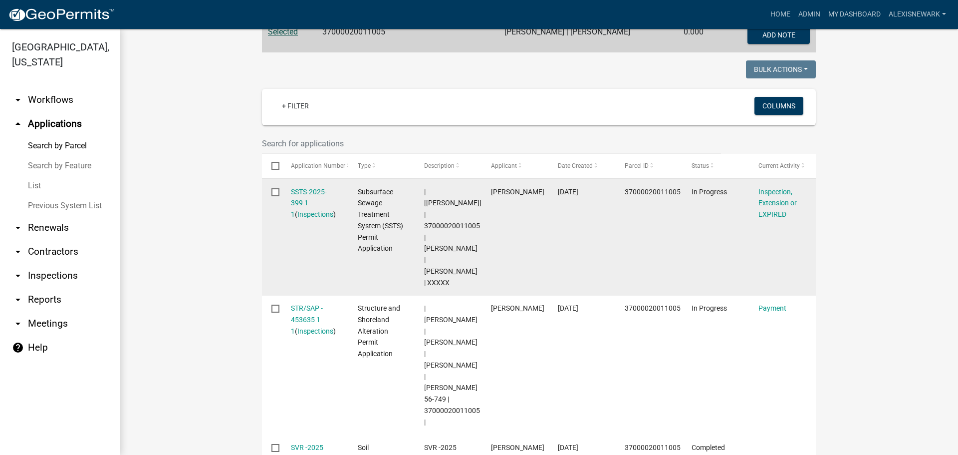
scroll to position [262, 0]
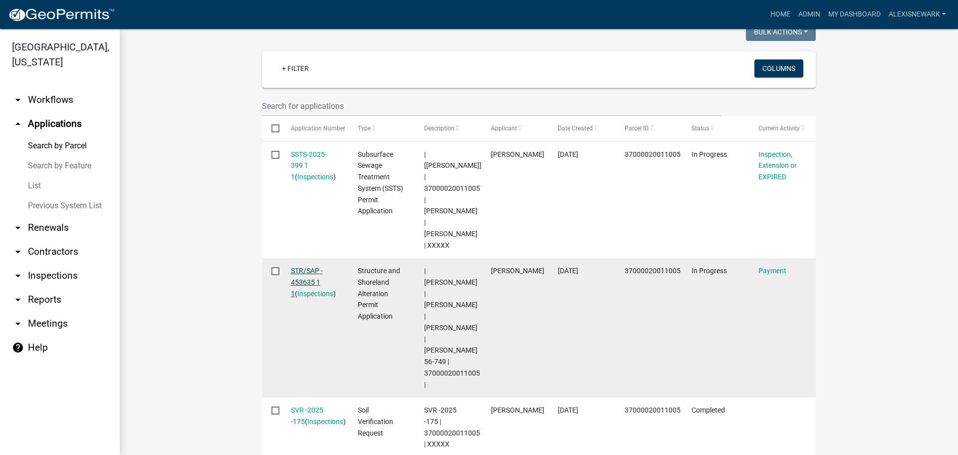
click at [300, 266] on link "STR/SAP - 453635 1 1" at bounding box center [307, 281] width 32 height 31
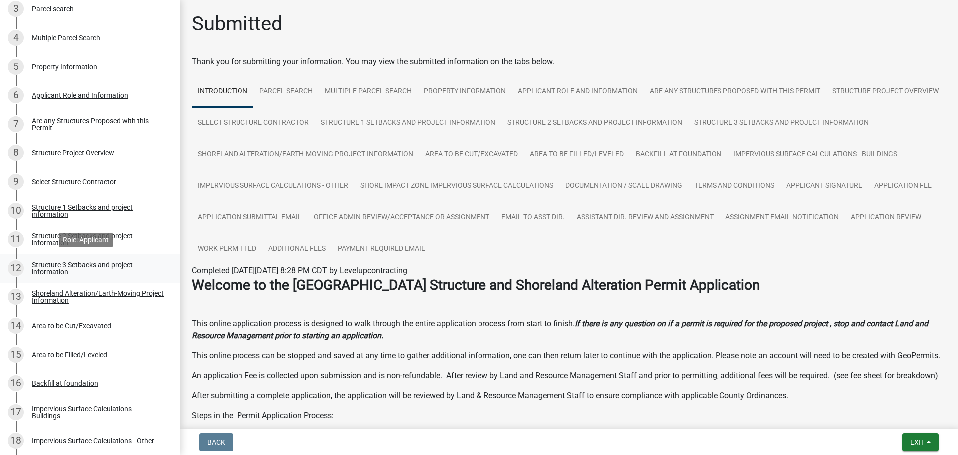
scroll to position [299, 0]
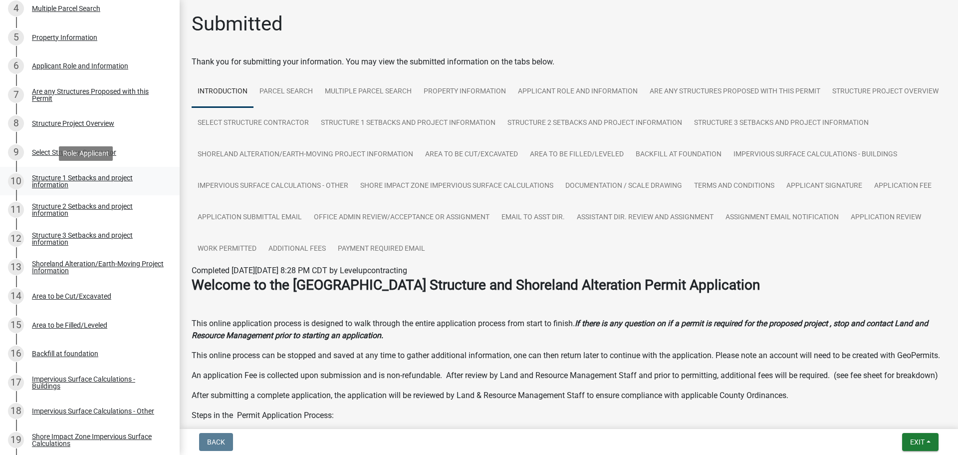
click at [92, 171] on link "10 Structure 1 Setbacks and project information" at bounding box center [90, 181] width 180 height 29
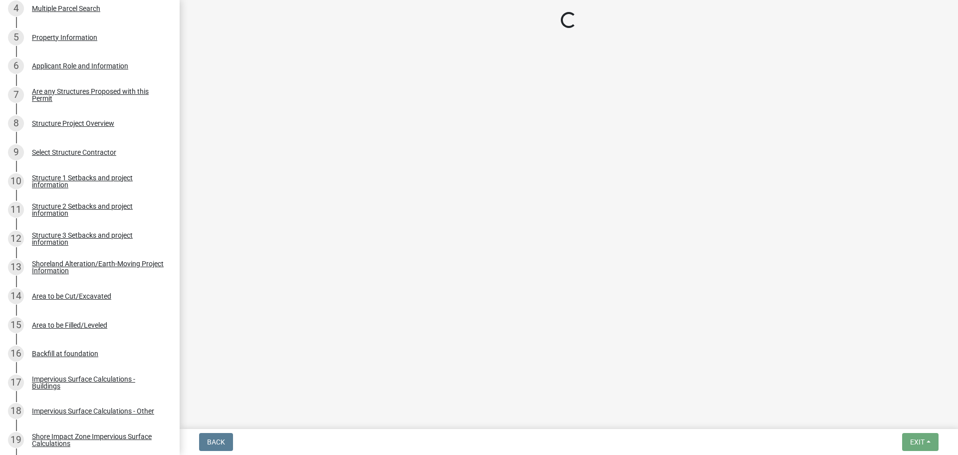
select select "c185e313-3403-4239-bd61-bb563c58a77a"
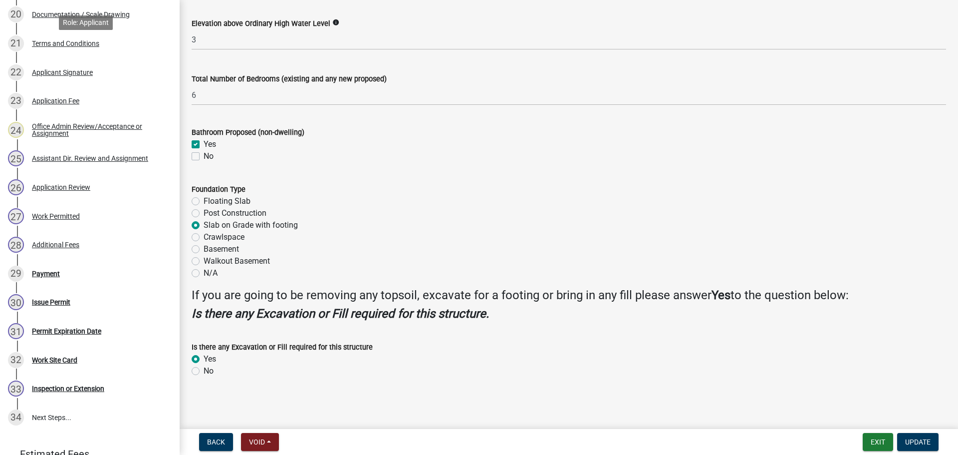
scroll to position [633, 0]
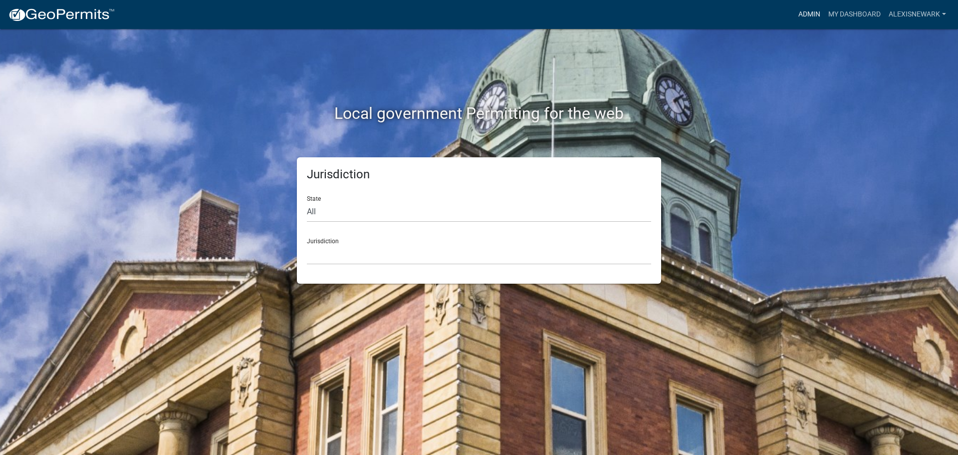
click at [796, 23] on link "Admin" at bounding box center [809, 14] width 30 height 19
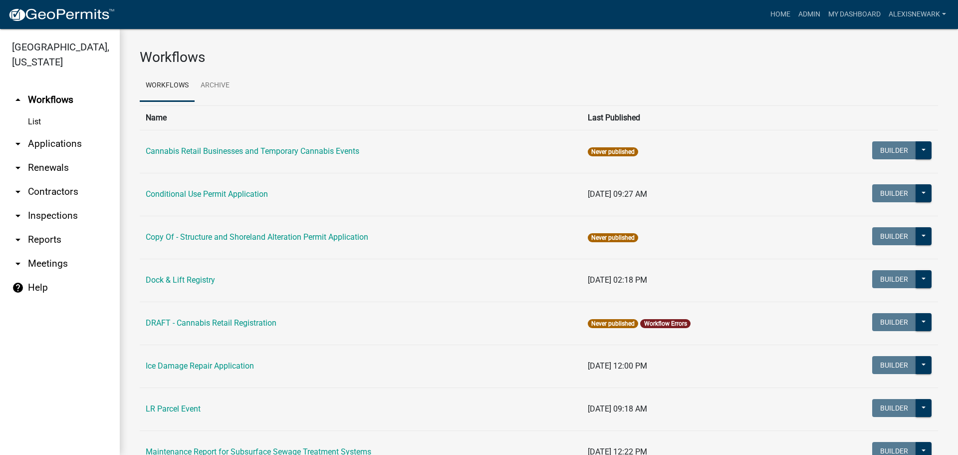
click at [94, 148] on link "arrow_drop_down Applications" at bounding box center [60, 144] width 120 height 24
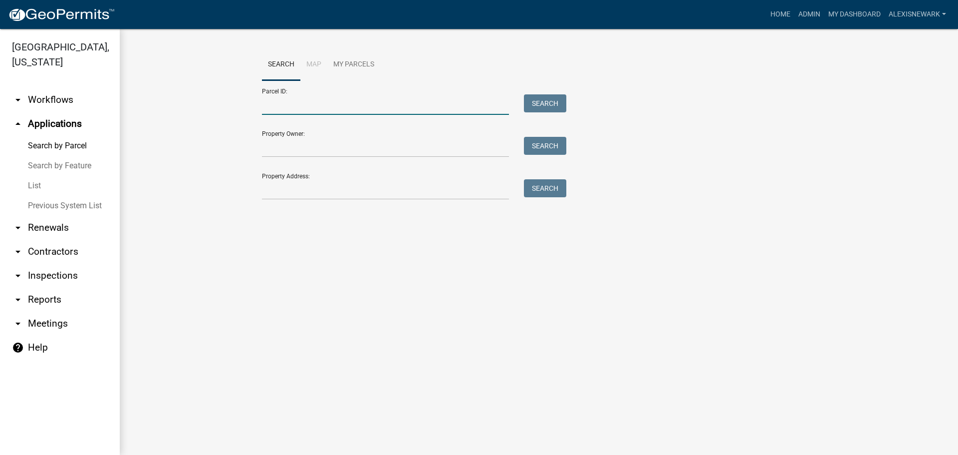
click at [293, 110] on input "Parcel ID:" at bounding box center [385, 104] width 247 height 20
paste input "29000990589000"
type input "29000990589000"
click at [539, 106] on button "Search" at bounding box center [545, 103] width 42 height 18
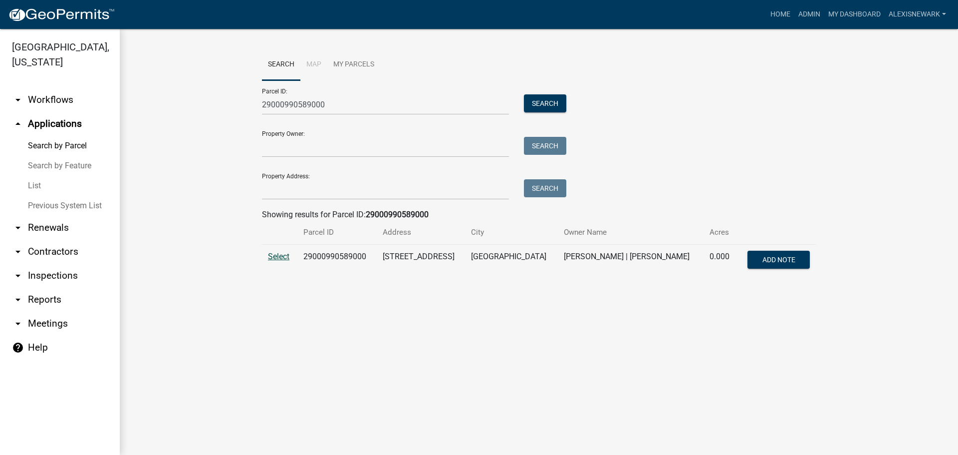
click at [278, 254] on span "Select" at bounding box center [278, 256] width 21 height 9
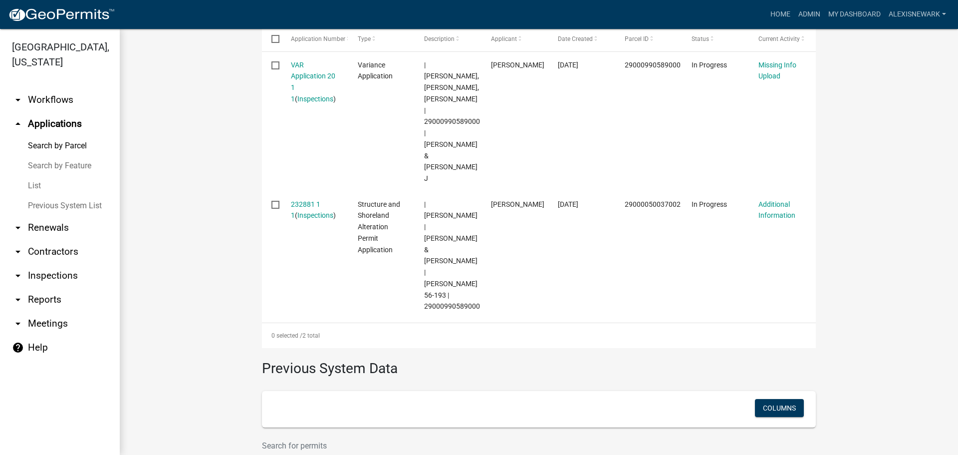
scroll to position [368, 0]
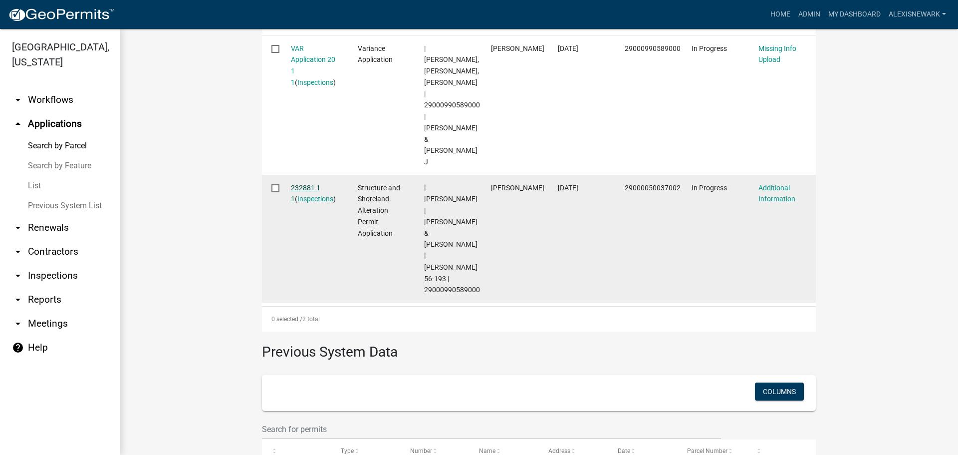
click at [310, 184] on link "232881 1 1" at bounding box center [305, 193] width 29 height 19
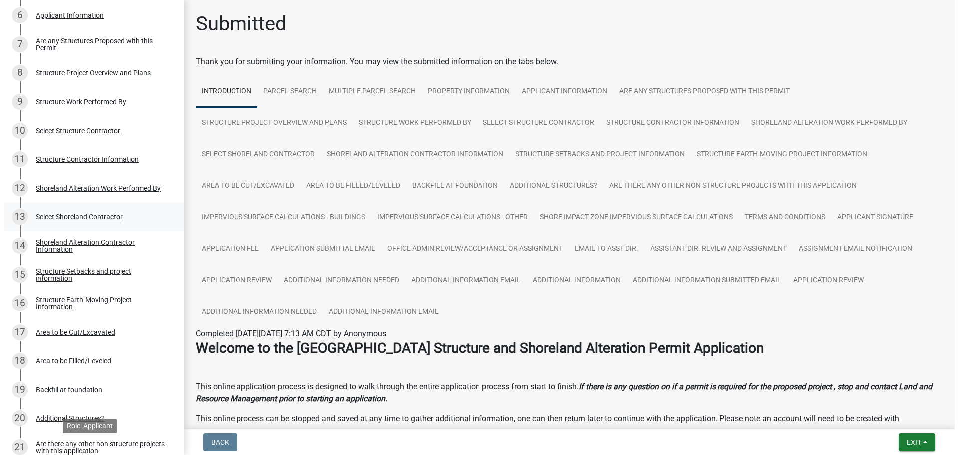
scroll to position [324, 0]
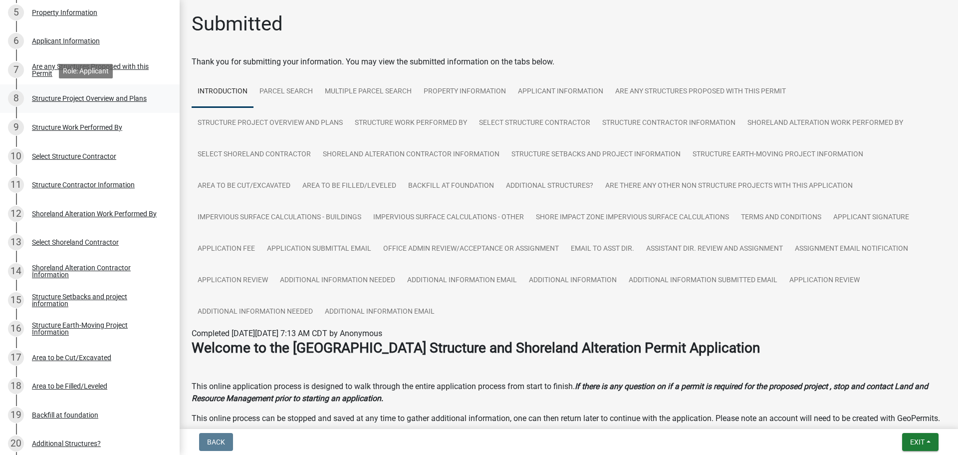
click at [87, 102] on div "Structure Project Overview and Plans" at bounding box center [89, 98] width 115 height 7
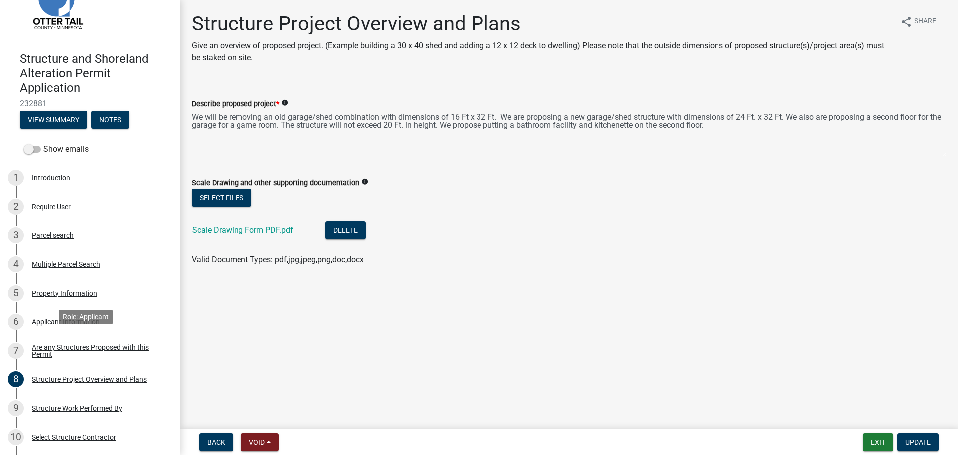
scroll to position [25, 0]
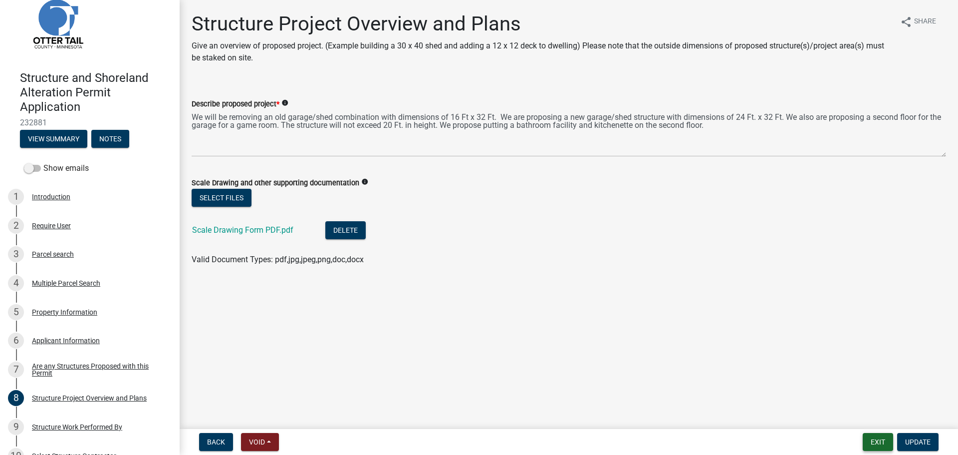
click at [879, 441] on button "Exit" at bounding box center [878, 442] width 30 height 18
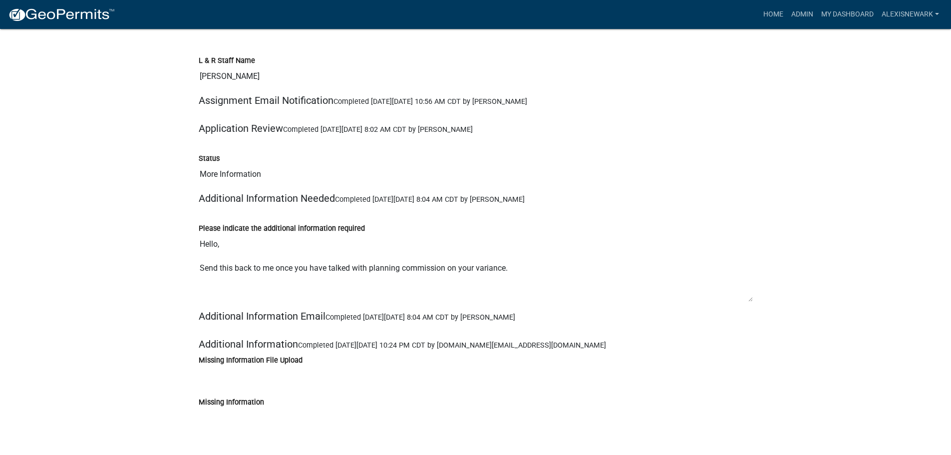
scroll to position [10253, 0]
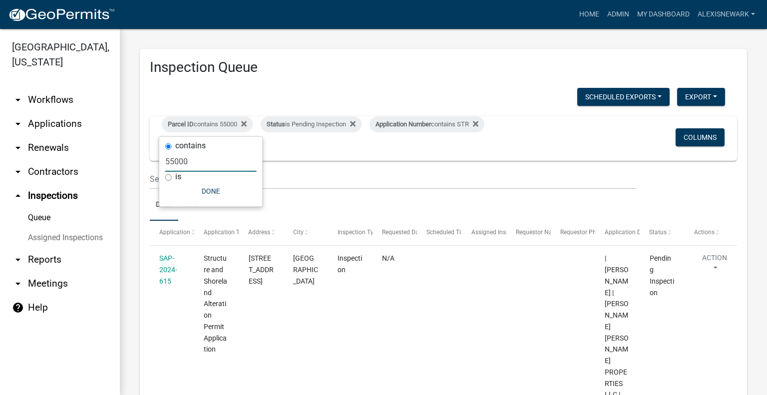
click at [172, 157] on input "55000" at bounding box center [210, 161] width 91 height 20
type input "5000"
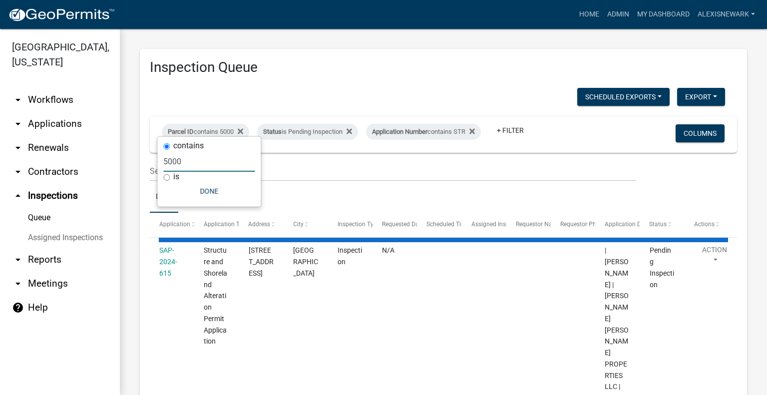
select select "3: 100"
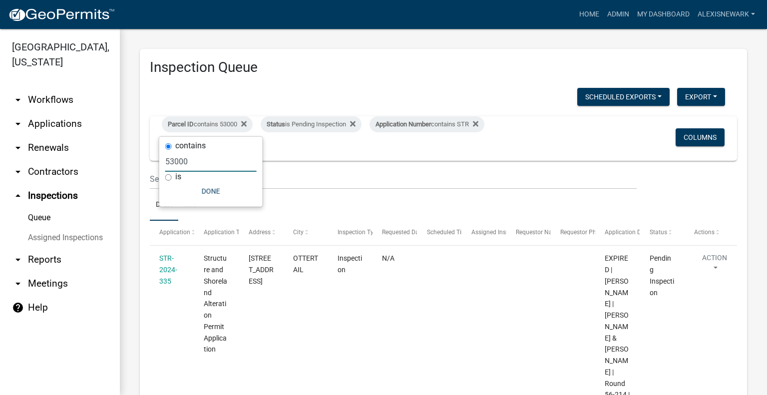
type input "53000"
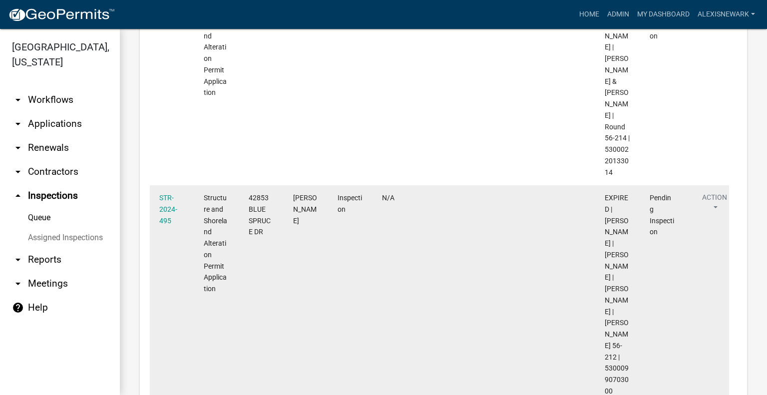
scroll to position [244, 0]
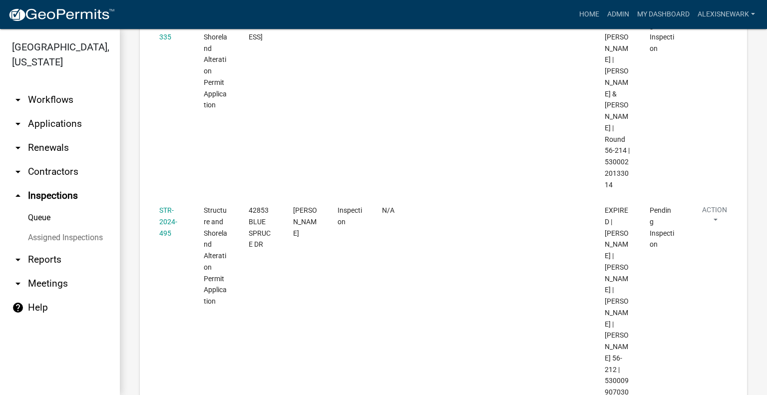
drag, startPoint x: 162, startPoint y: 203, endPoint x: 142, endPoint y: 196, distance: 21.1
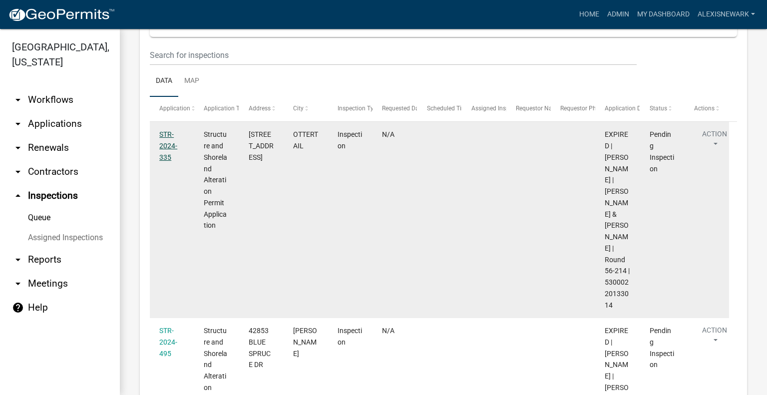
scroll to position [70, 0]
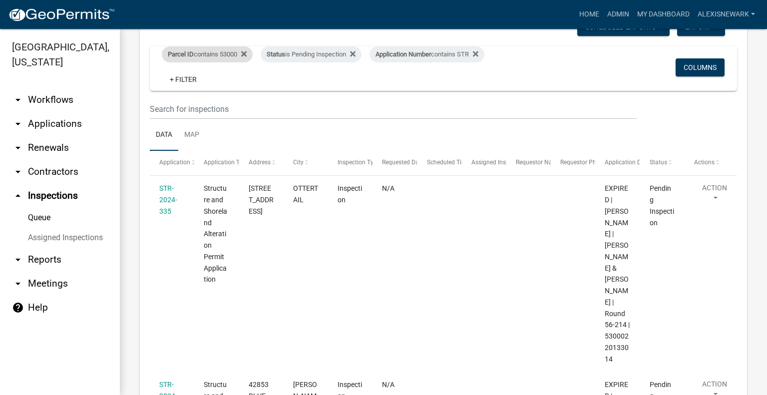
click at [226, 53] on div "Parcel ID contains 53000" at bounding box center [207, 54] width 91 height 16
click at [292, 85] on div "Parcel ID contains 53000 Status is Pending Inspection Application Number contai…" at bounding box center [346, 68] width 385 height 44
click at [220, 49] on div "Parcel ID contains 53000" at bounding box center [207, 54] width 91 height 16
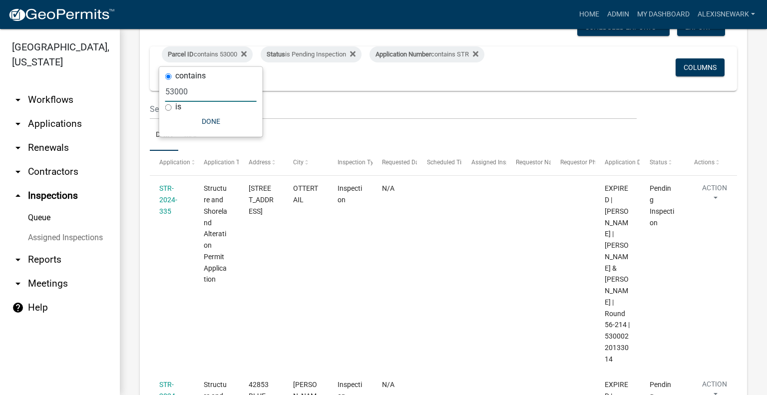
click at [175, 95] on input "53000" at bounding box center [210, 91] width 91 height 20
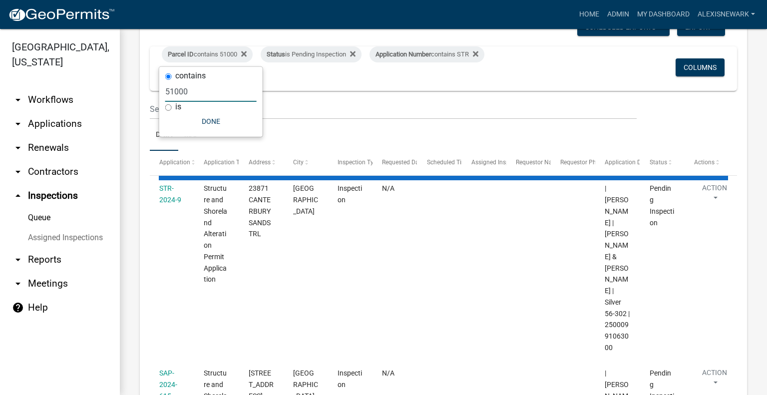
scroll to position [0, 0]
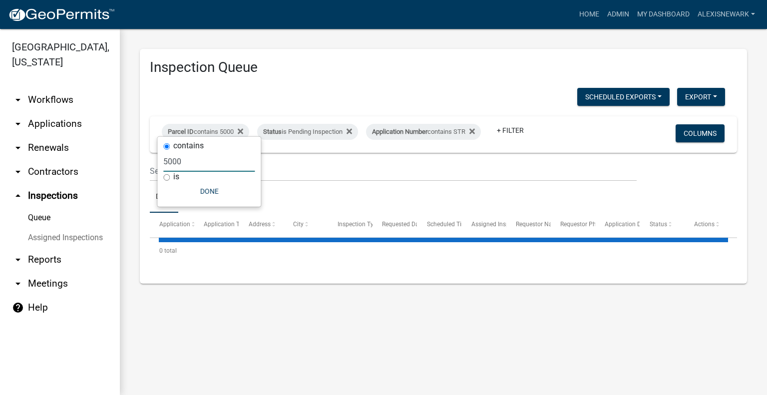
type input "52000"
select select "3: 100"
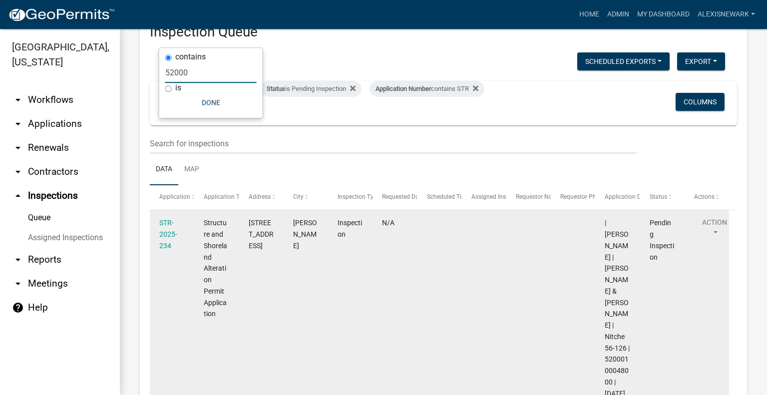
scroll to position [92, 0]
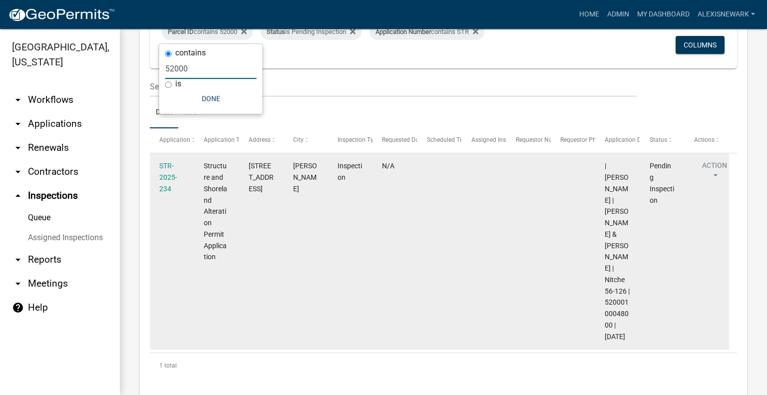
type input "52000"
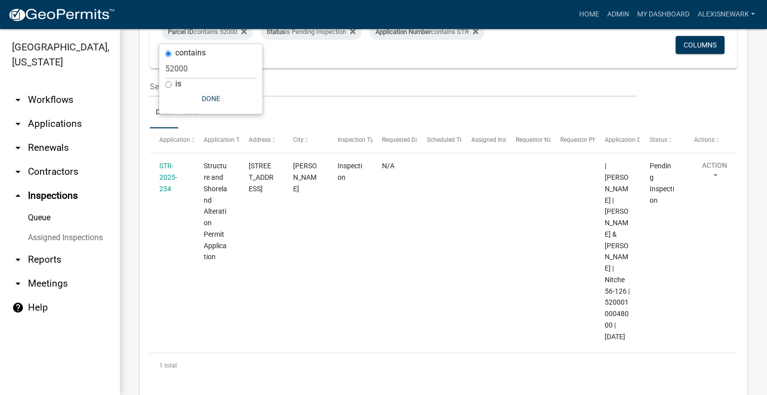
drag, startPoint x: 166, startPoint y: 182, endPoint x: 136, endPoint y: 134, distance: 56.2
click at [130, 133] on div "Inspection Queue Scheduled Exports + Create New Export Excel Format (.xlsx) CSV…" at bounding box center [443, 177] width 647 height 481
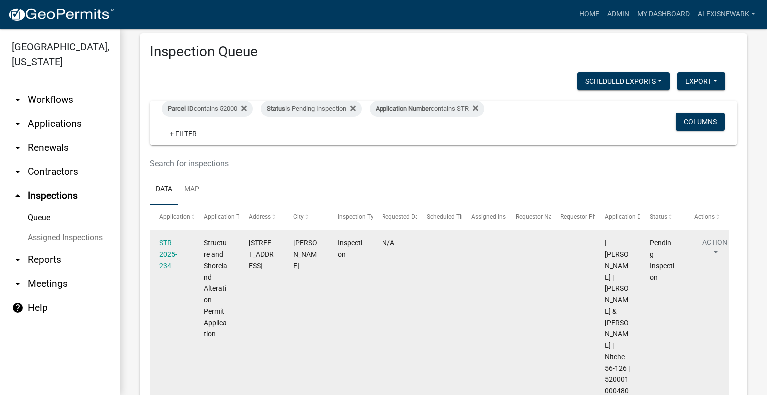
scroll to position [0, 0]
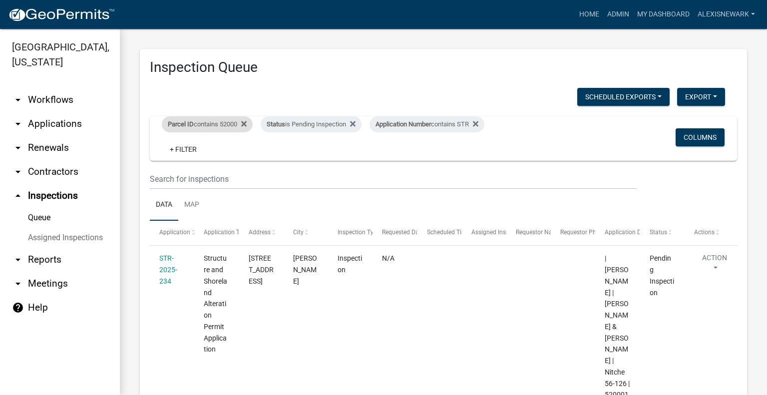
click at [215, 122] on div "Parcel ID contains 52000" at bounding box center [207, 124] width 91 height 16
click at [174, 166] on input "52000" at bounding box center [210, 161] width 91 height 20
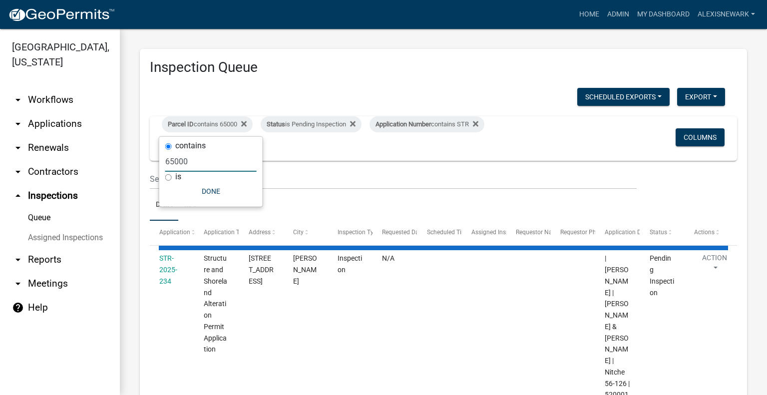
type input "651000"
select select "3: 100"
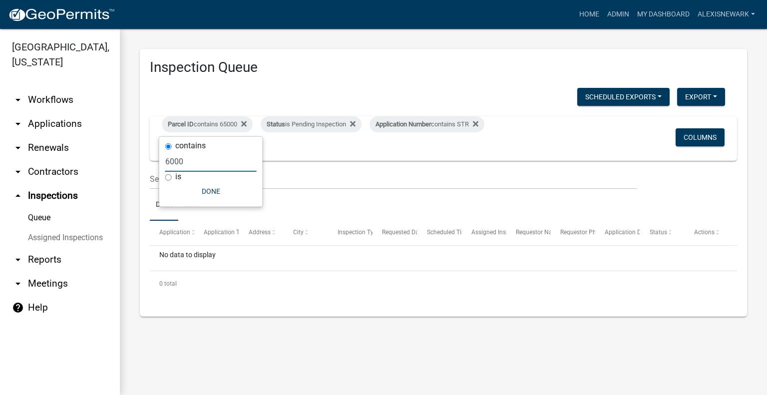
type input "000"
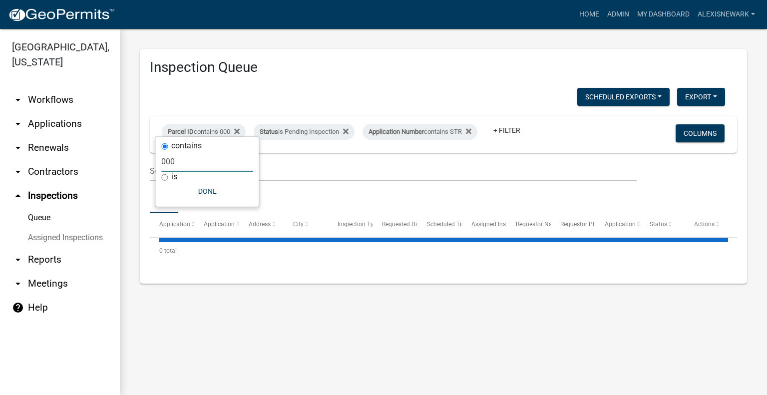
select select "3: 100"
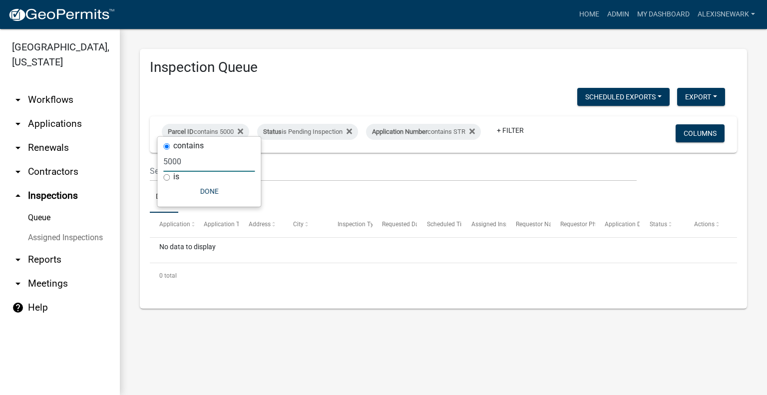
type input "000"
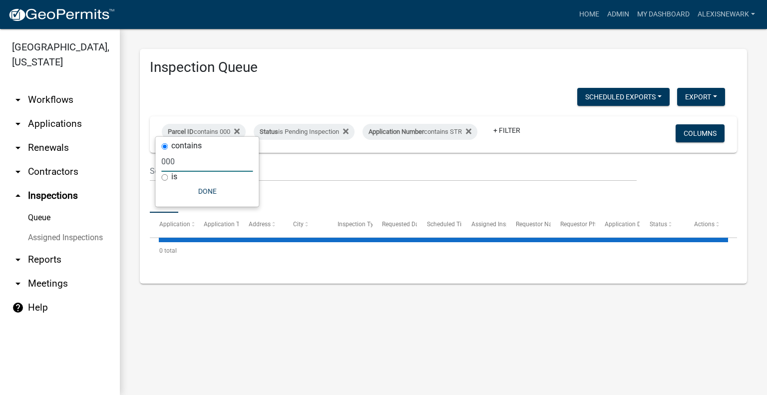
select select "3: 100"
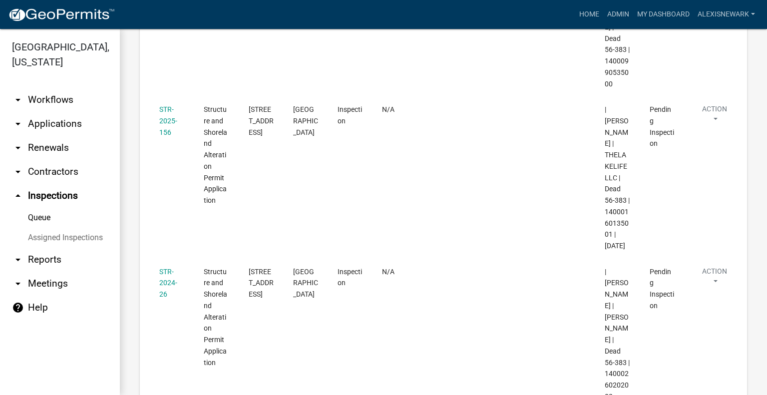
scroll to position [667, 0]
type input "14000"
click at [82, 127] on link "arrow_drop_down Applications" at bounding box center [60, 124] width 120 height 24
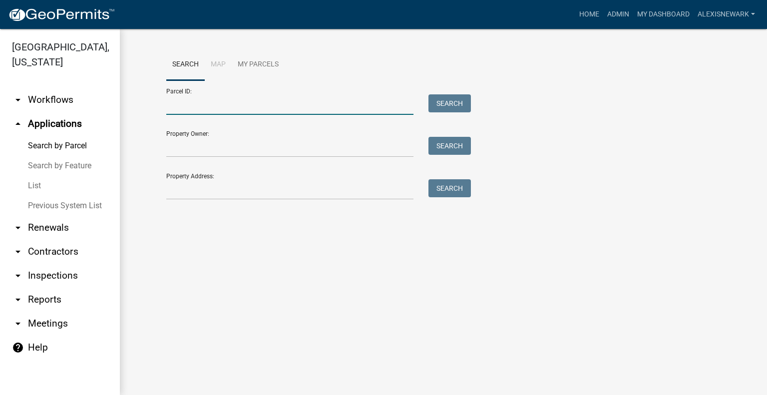
click at [262, 99] on input "Parcel ID:" at bounding box center [289, 104] width 247 height 20
click at [176, 192] on input "Property Address:" at bounding box center [289, 189] width 247 height 20
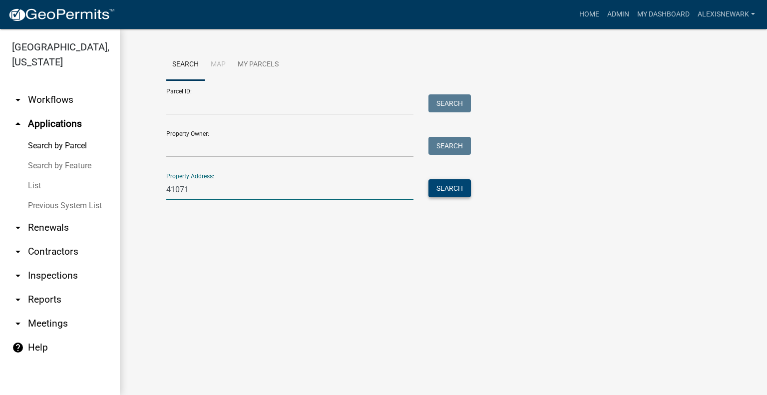
type input "41071"
click at [428, 191] on button "Search" at bounding box center [449, 188] width 42 height 18
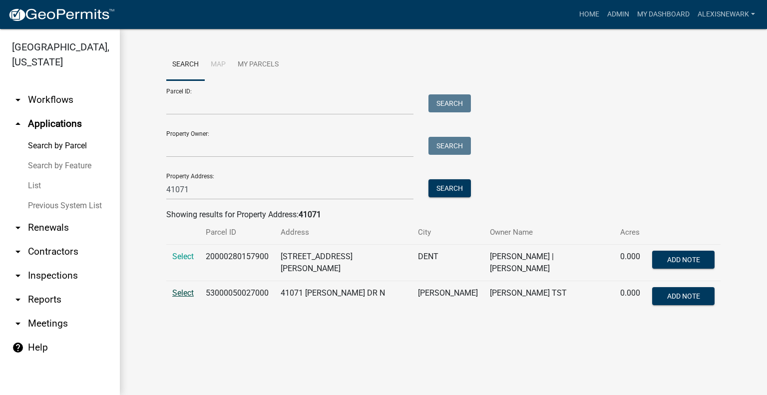
click at [189, 289] on span "Select" at bounding box center [182, 292] width 21 height 9
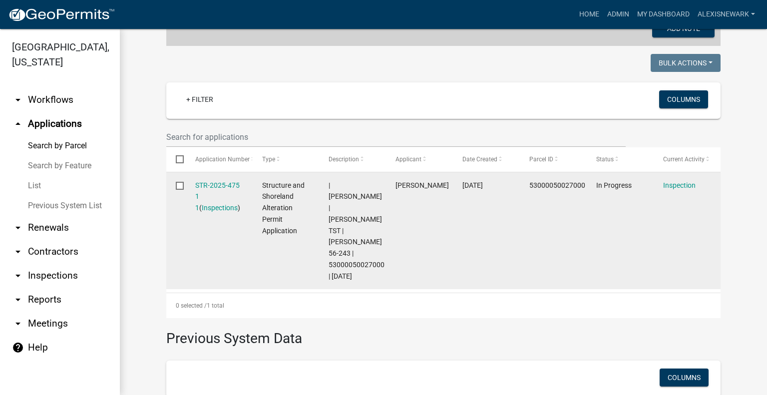
scroll to position [237, 0]
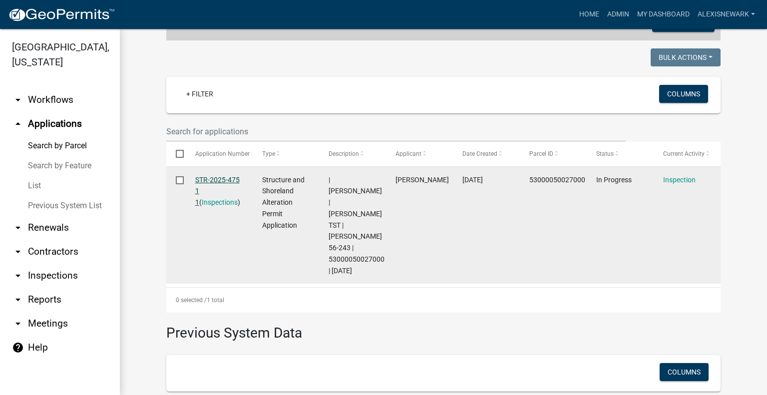
click at [202, 177] on link "STR-2025-475 1 1" at bounding box center [217, 191] width 44 height 31
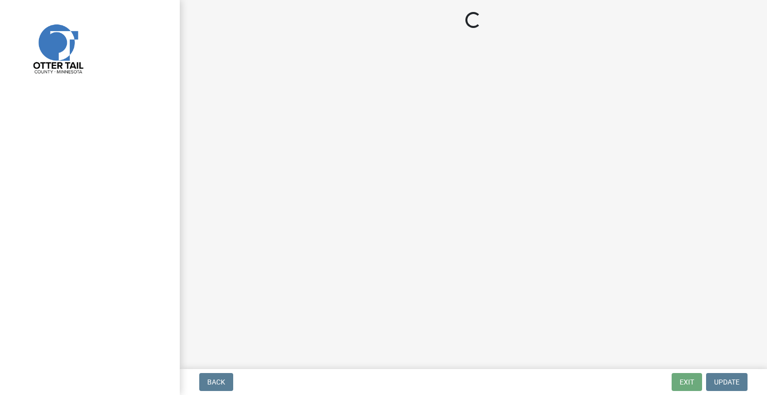
select select "710d5f49-2663-4e73-9718-d0c4e189f5ed"
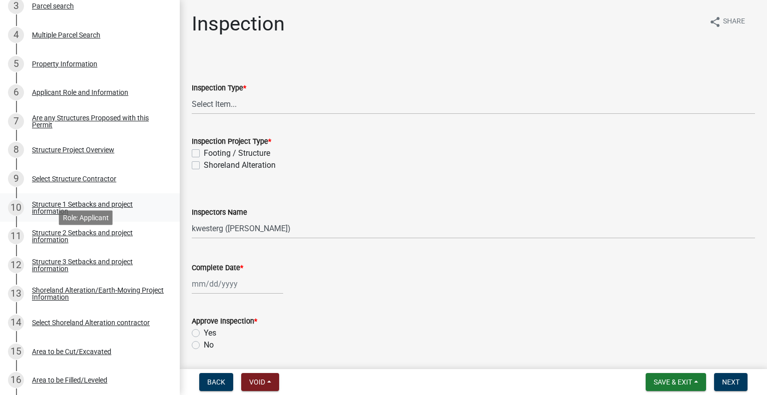
scroll to position [274, 0]
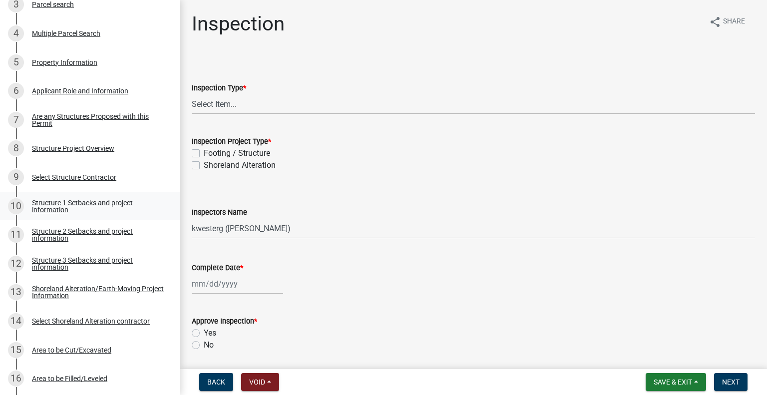
click at [104, 197] on link "10 Structure 1 Setbacks and project information" at bounding box center [90, 206] width 180 height 29
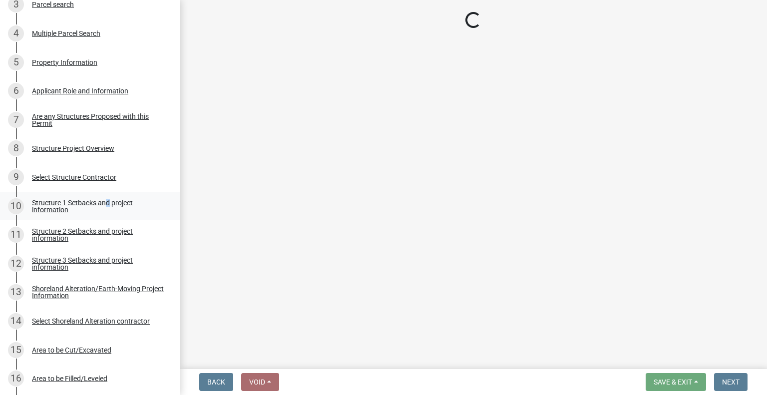
select select "c185e313-3403-4239-bd61-bb563c58a77a"
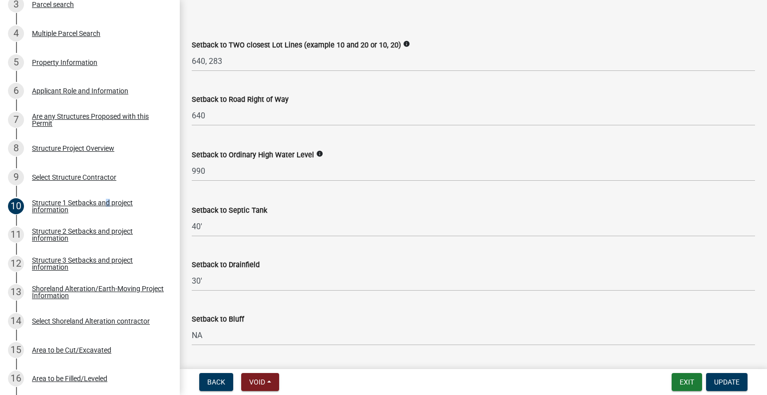
scroll to position [810, 0]
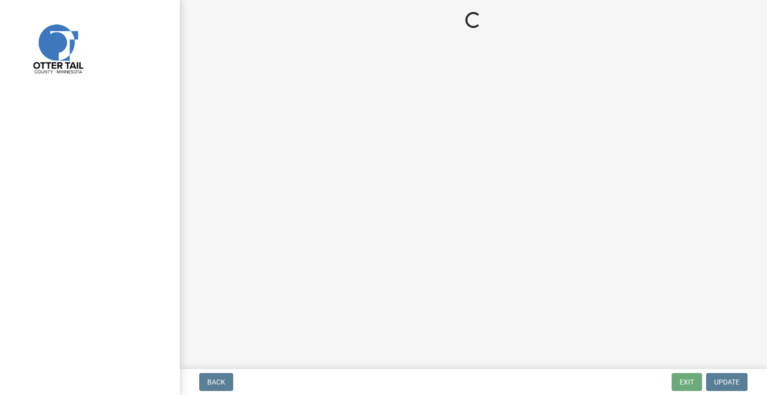
select select "710d5f49-2663-4e73-9718-d0c4e189f5ed"
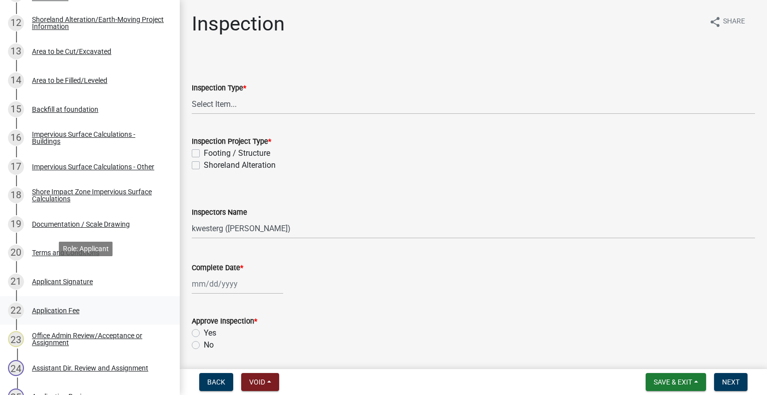
scroll to position [549, 0]
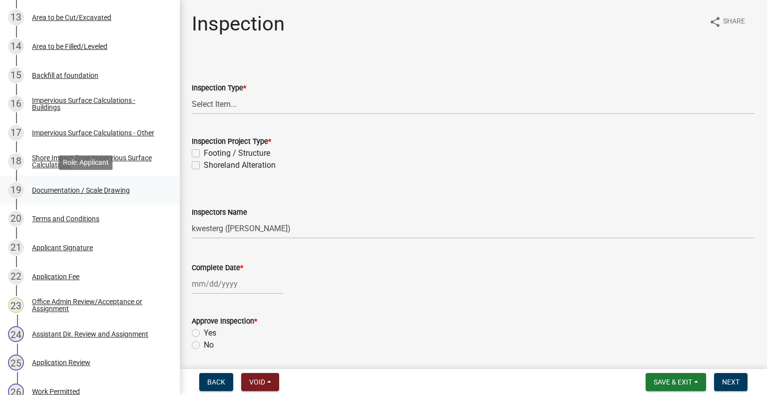
click at [80, 188] on div "Documentation / Scale Drawing" at bounding box center [81, 190] width 98 height 7
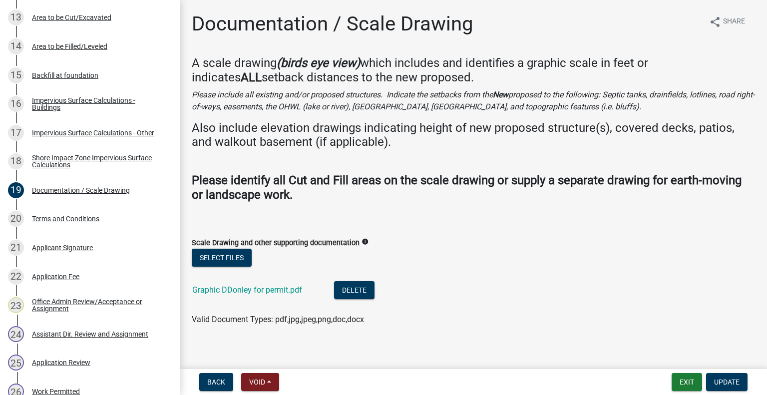
click at [226, 295] on div "Graphic DDonley for permit.pdf" at bounding box center [255, 291] width 126 height 20
click at [226, 292] on link "Graphic DDonley for permit.pdf" at bounding box center [247, 289] width 110 height 9
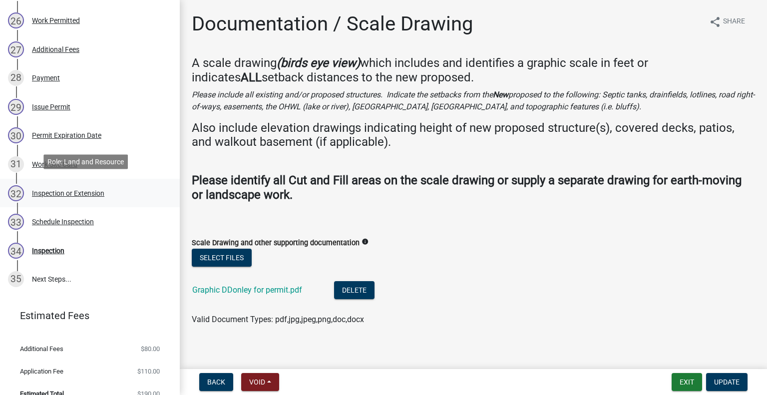
scroll to position [923, 0]
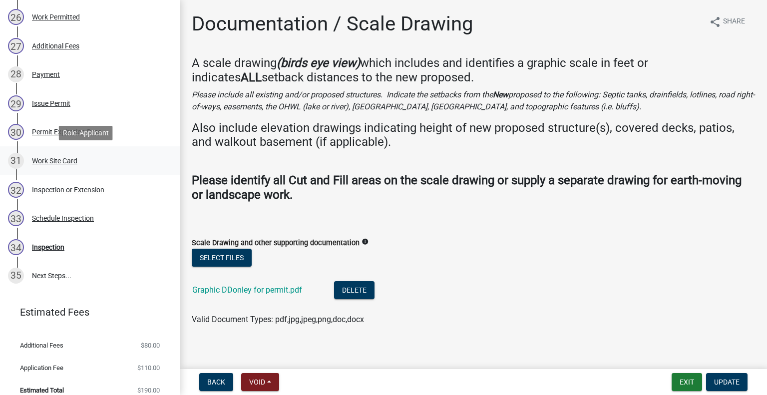
click at [63, 158] on div "Work Site Card" at bounding box center [54, 160] width 45 height 7
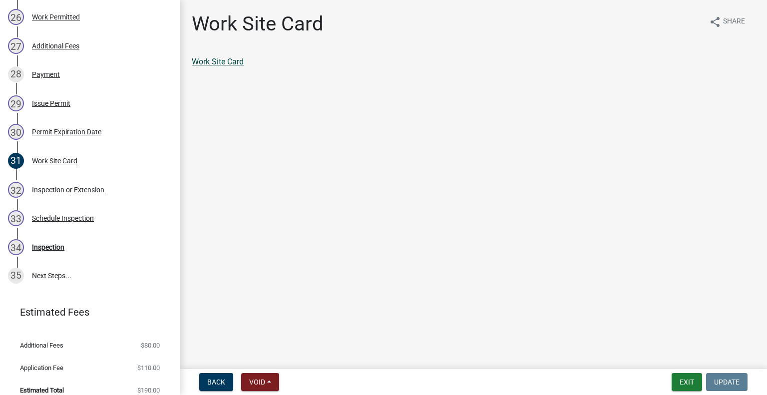
click at [215, 62] on link "Work Site Card" at bounding box center [218, 61] width 52 height 9
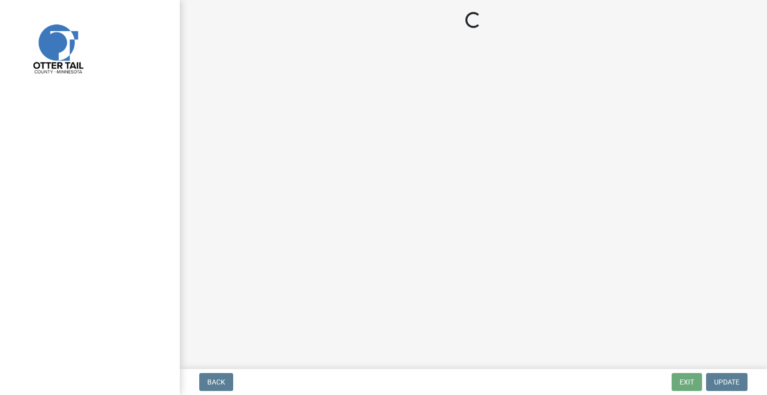
select select "710d5f49-2663-4e73-9718-d0c4e189f5ed"
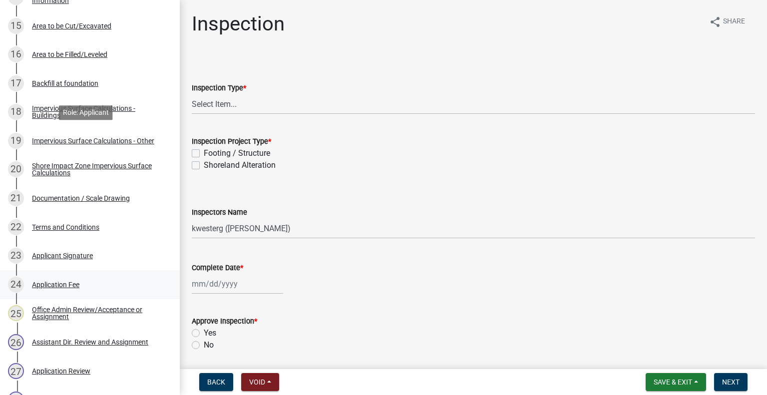
scroll to position [599, 0]
click at [101, 197] on div "Documentation / Scale Drawing" at bounding box center [81, 197] width 98 height 7
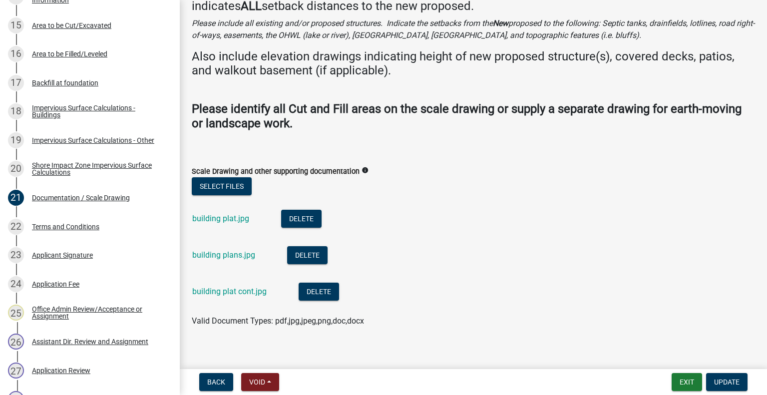
scroll to position [68, 0]
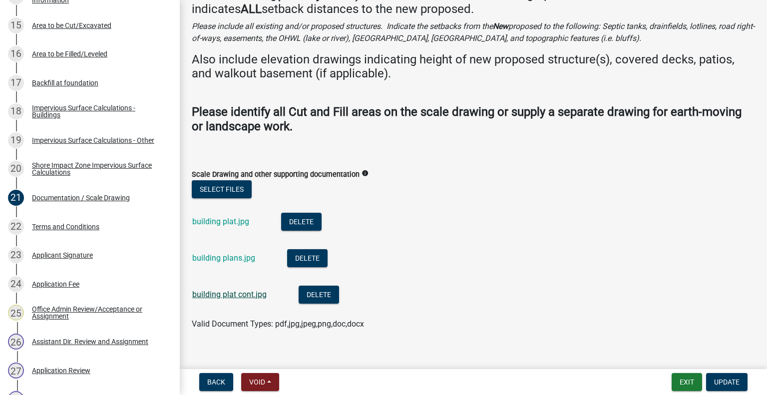
click at [242, 293] on link "building plat cont.jpg" at bounding box center [229, 293] width 74 height 9
click at [239, 257] on link "building plans.jpg" at bounding box center [223, 257] width 63 height 9
click at [241, 219] on link "building plat.jpg" at bounding box center [220, 221] width 57 height 9
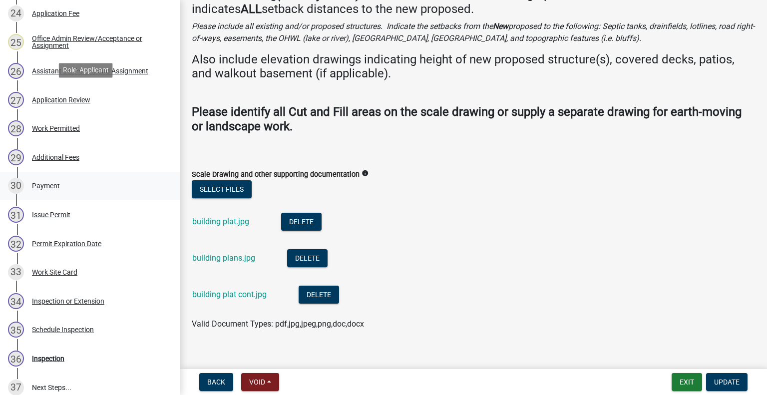
scroll to position [960, 0]
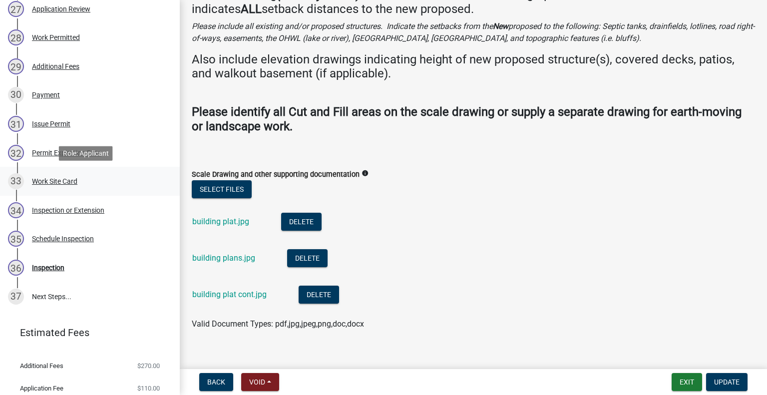
click at [71, 180] on div "Work Site Card" at bounding box center [54, 181] width 45 height 7
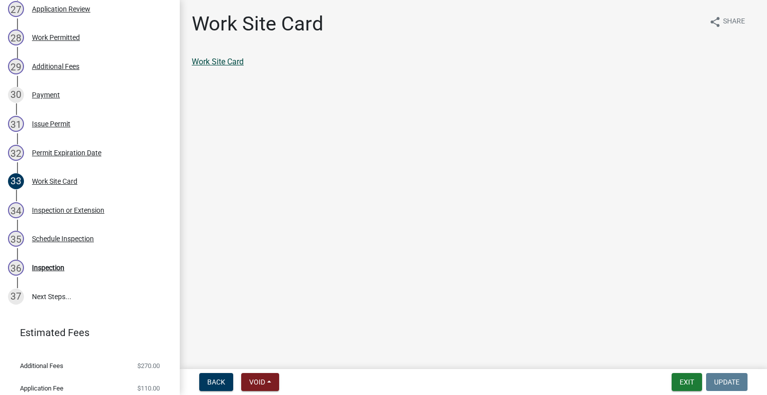
click at [238, 66] on link "Work Site Card" at bounding box center [218, 61] width 52 height 9
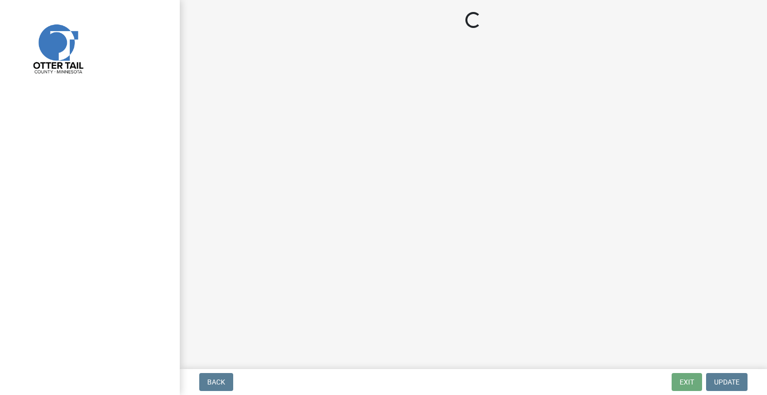
select select "710d5f49-2663-4e73-9718-d0c4e189f5ed"
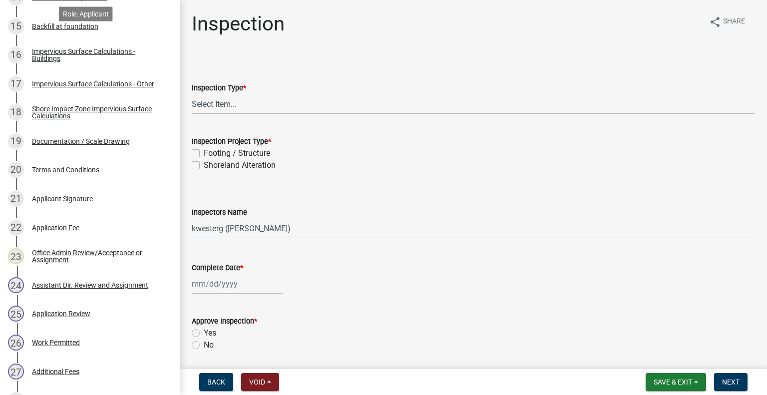
scroll to position [611, 0]
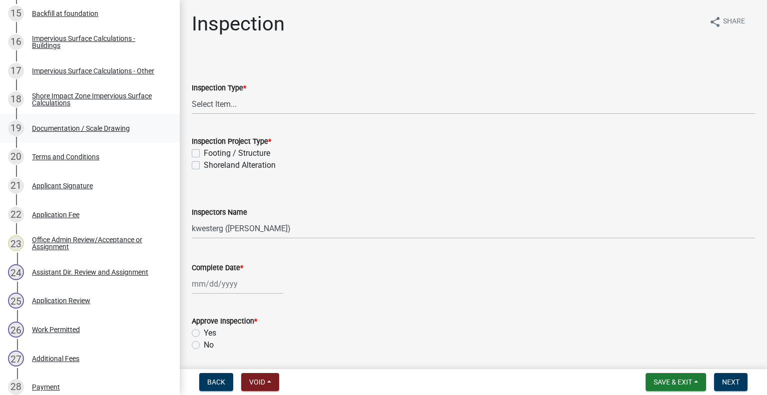
click at [75, 128] on div "Documentation / Scale Drawing" at bounding box center [81, 128] width 98 height 7
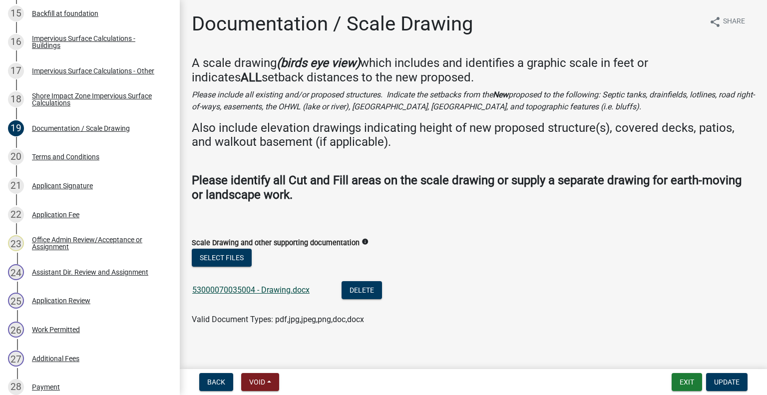
click at [294, 288] on link "53000070035004 - Drawing.docx" at bounding box center [250, 289] width 117 height 9
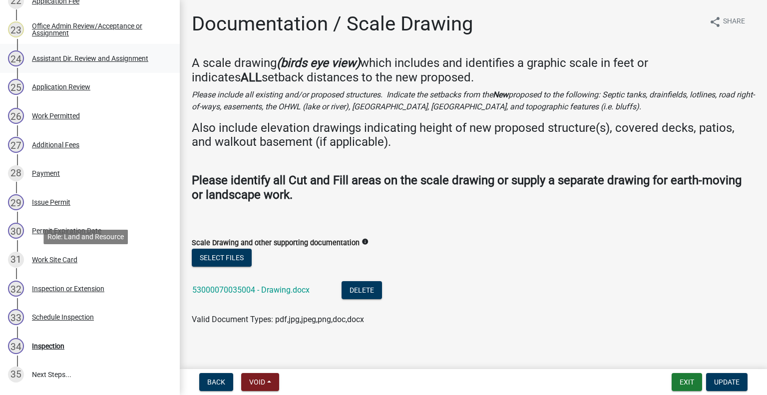
scroll to position [848, 0]
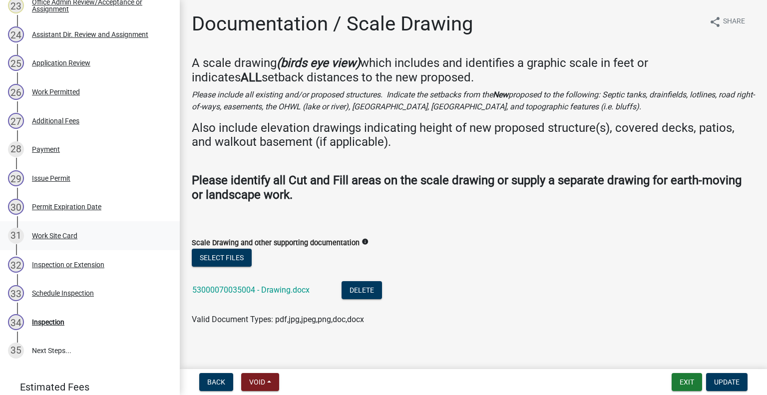
click at [98, 242] on div "31 Work Site Card" at bounding box center [86, 236] width 156 height 16
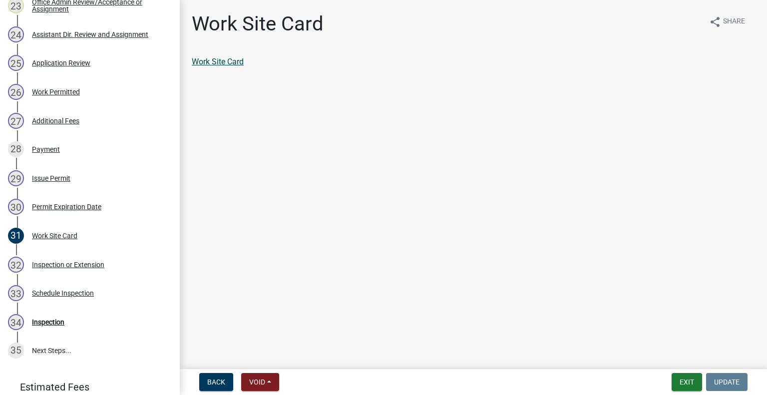
click at [237, 63] on link "Work Site Card" at bounding box center [218, 61] width 52 height 9
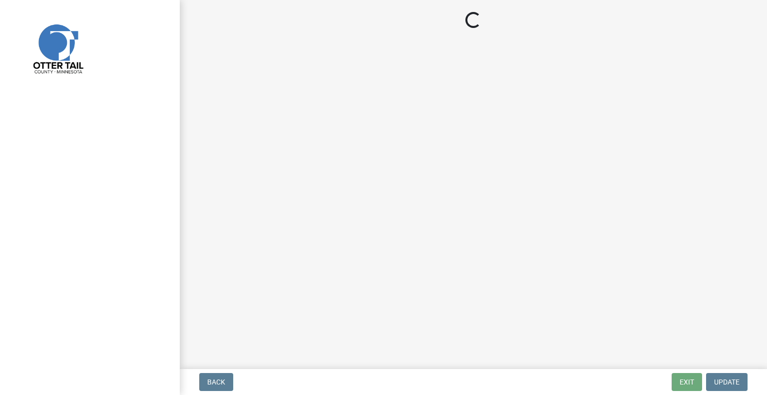
select select "710d5f49-2663-4e73-9718-d0c4e189f5ed"
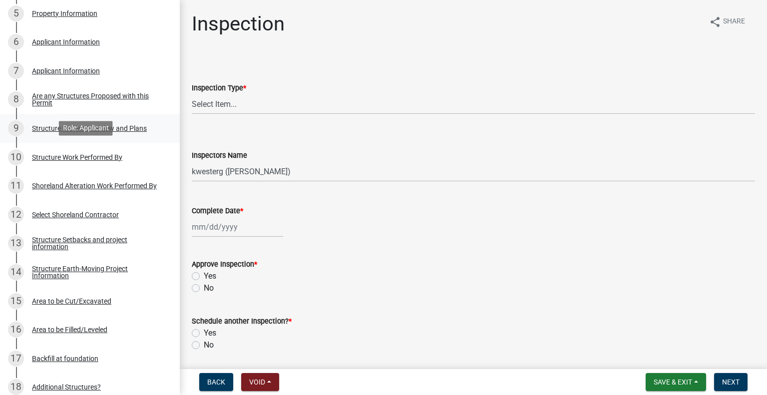
scroll to position [324, 0]
click at [136, 126] on div "Structure Project Overview and Plans" at bounding box center [89, 127] width 115 height 7
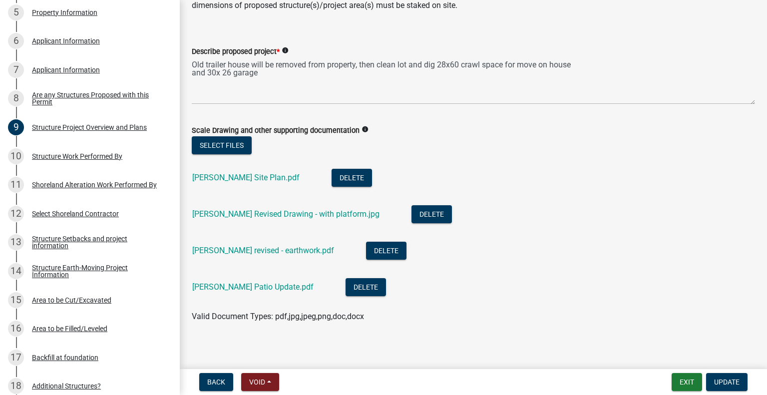
scroll to position [58, 0]
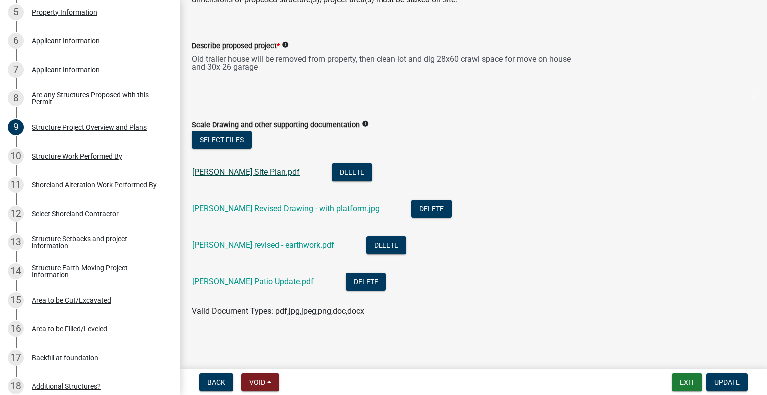
click at [235, 175] on link "[PERSON_NAME] Site Plan.pdf" at bounding box center [245, 171] width 107 height 9
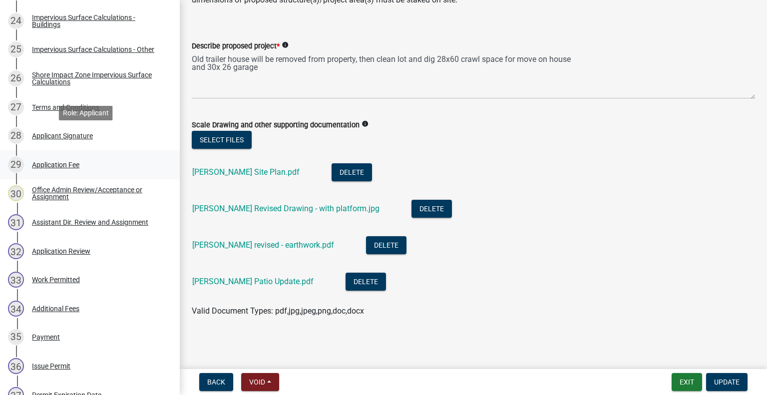
scroll to position [898, 0]
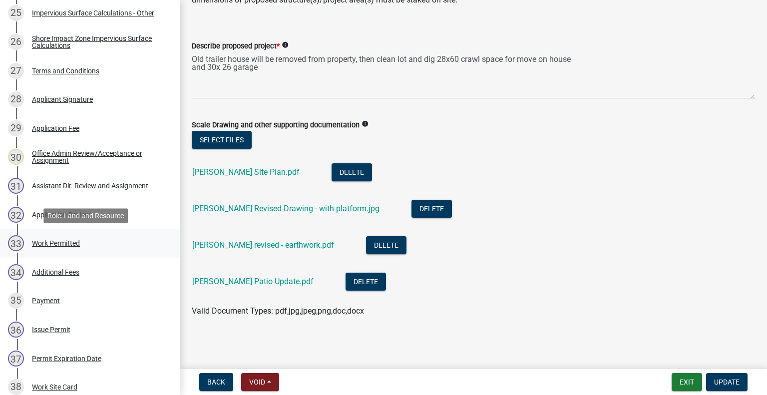
click at [80, 241] on div "33 Work Permitted" at bounding box center [86, 243] width 156 height 16
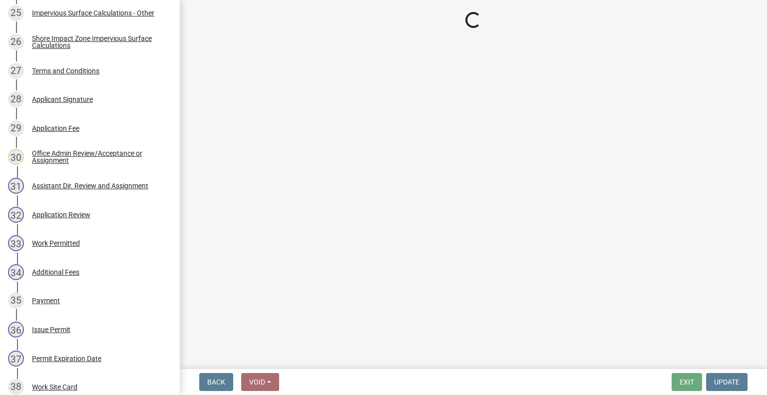
select select "55b171dc-ec57-498b-8d80-4b55e0b91b84"
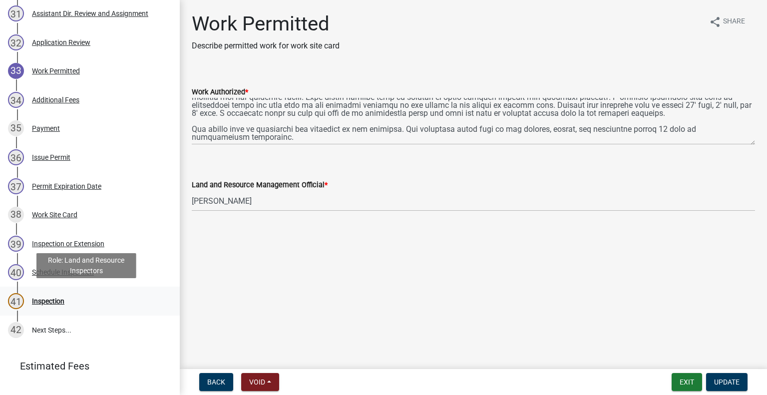
scroll to position [1073, 0]
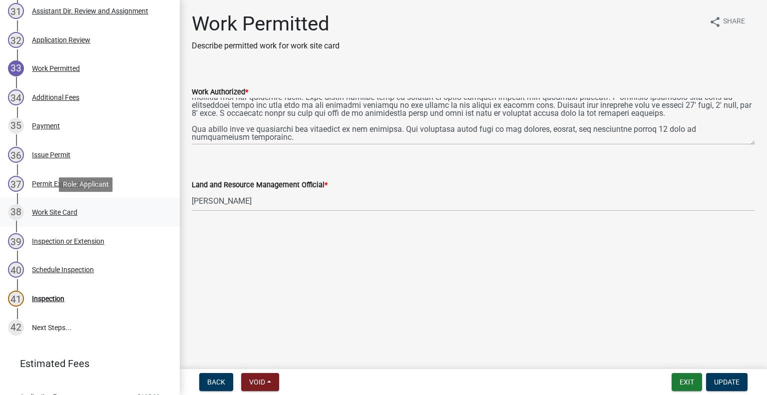
click at [73, 218] on div "38 Work Site Card" at bounding box center [86, 212] width 156 height 16
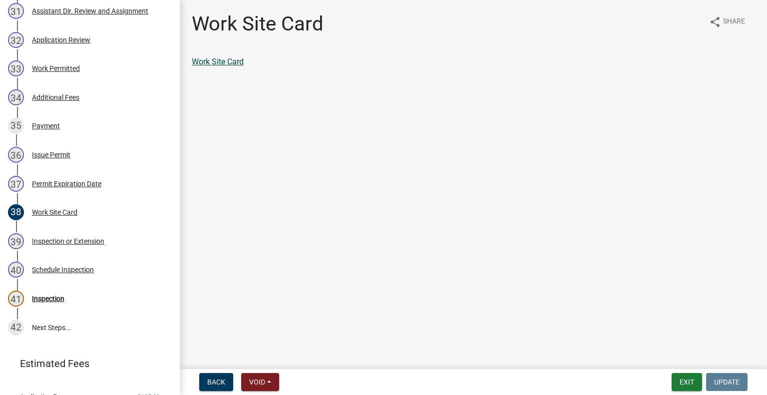
click at [231, 64] on link "Work Site Card" at bounding box center [218, 61] width 52 height 9
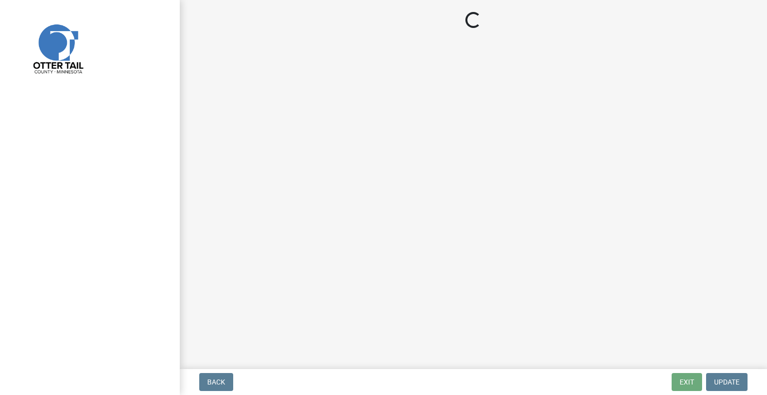
select select "710d5f49-2663-4e73-9718-d0c4e189f5ed"
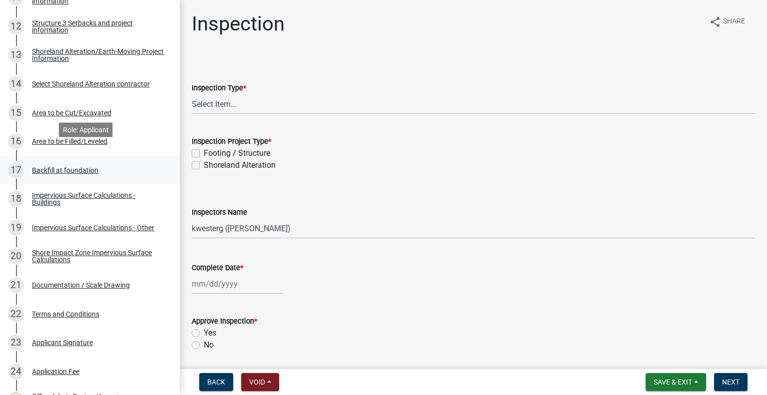
scroll to position [524, 0]
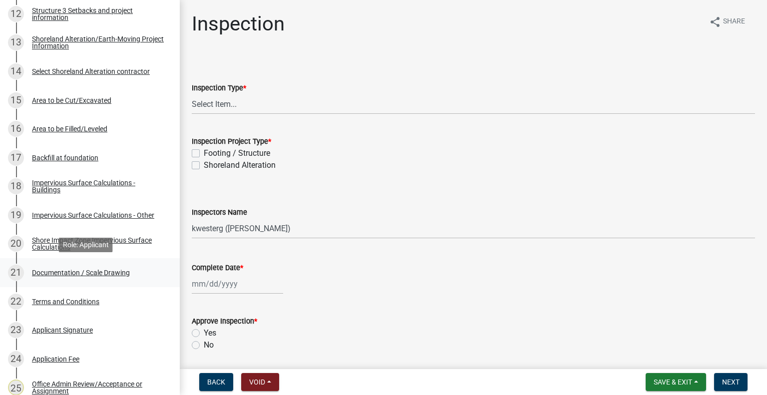
click at [125, 274] on div "Documentation / Scale Drawing" at bounding box center [81, 272] width 98 height 7
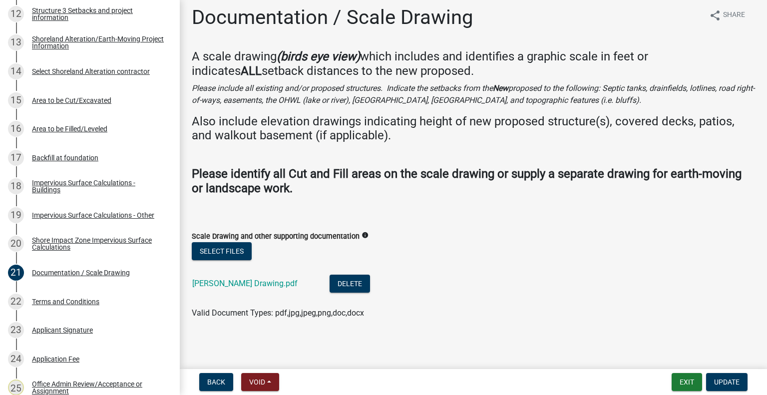
scroll to position [8, 0]
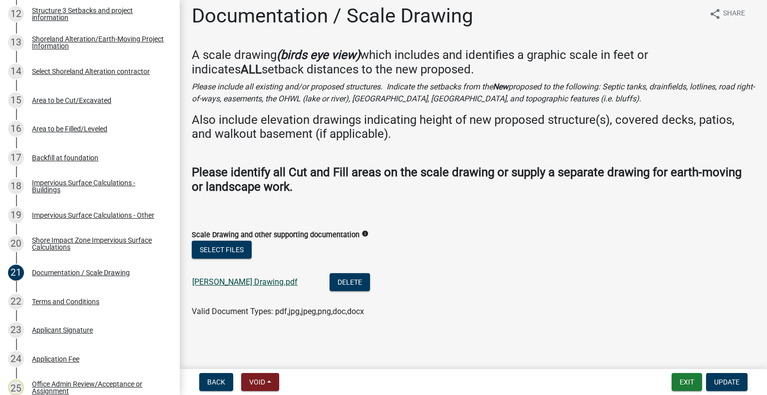
click at [247, 281] on link "Ternus Drawing.pdf" at bounding box center [244, 281] width 105 height 9
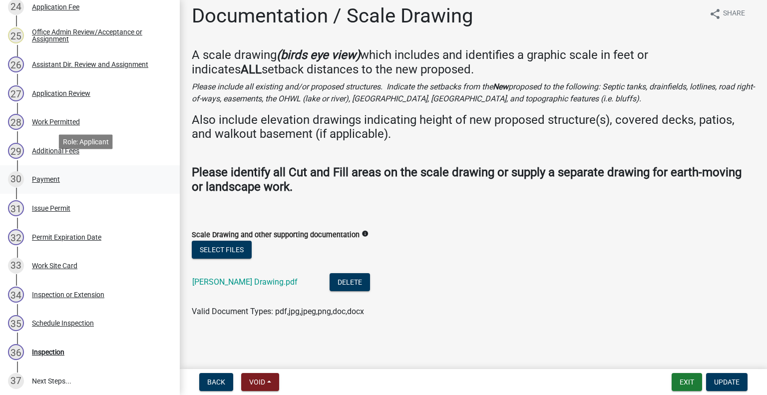
scroll to position [886, 0]
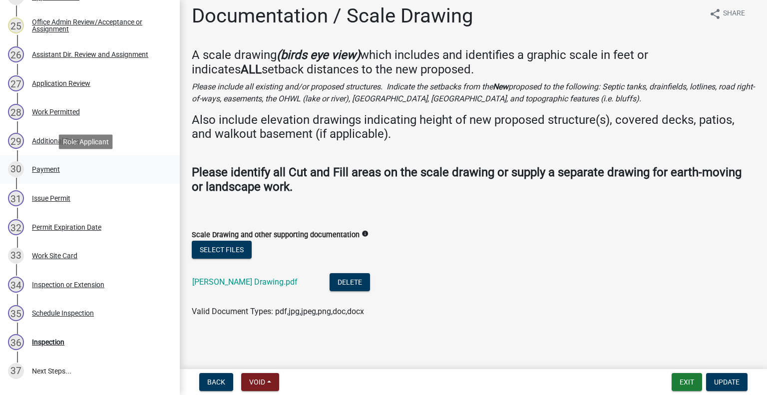
click at [114, 257] on div "33 Work Site Card" at bounding box center [86, 256] width 156 height 16
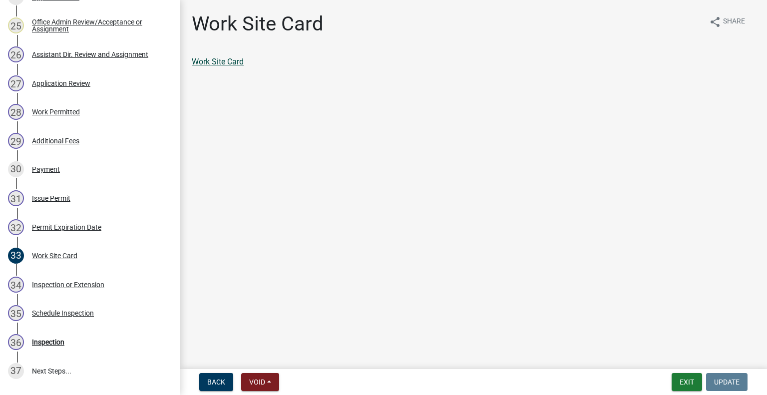
click at [242, 65] on link "Work Site Card" at bounding box center [218, 61] width 52 height 9
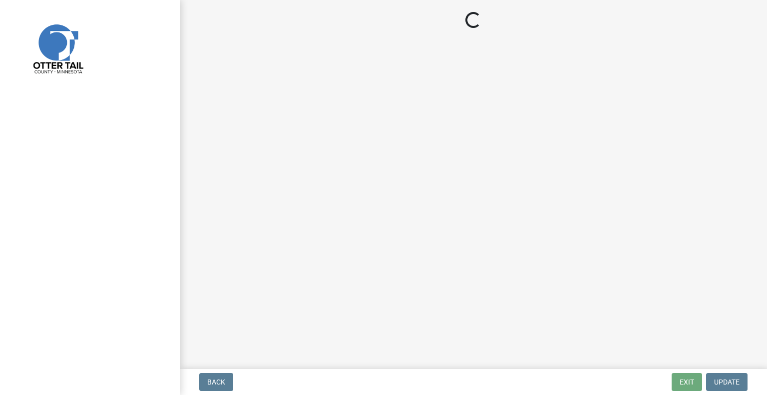
select select "710d5f49-2663-4e73-9718-d0c4e189f5ed"
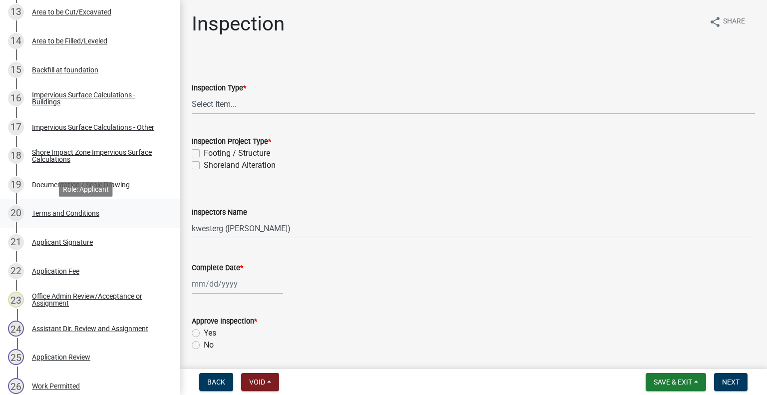
scroll to position [574, 0]
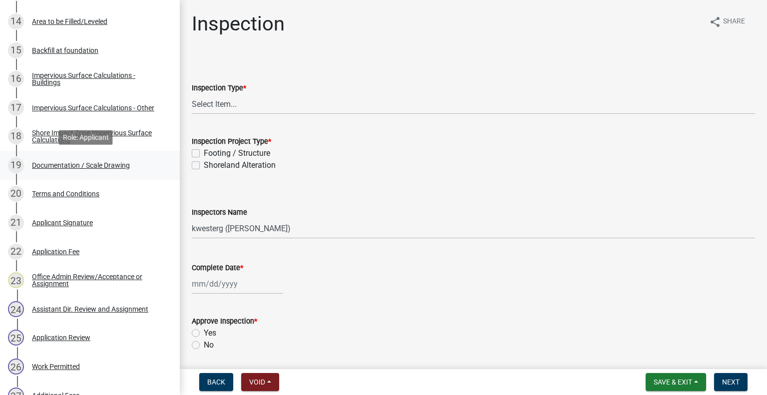
click at [111, 167] on div "Documentation / Scale Drawing" at bounding box center [81, 165] width 98 height 7
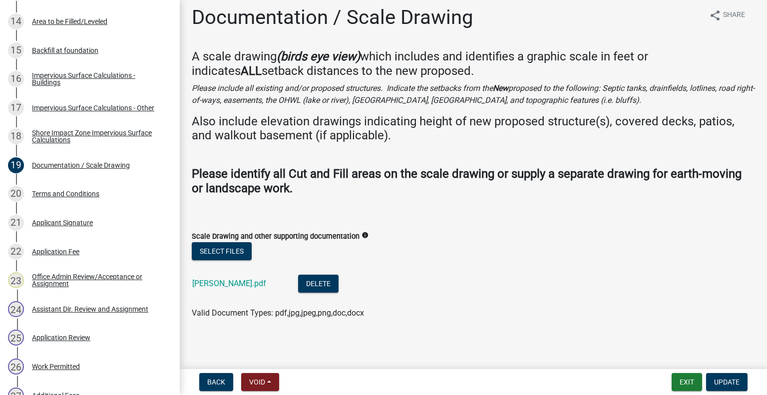
scroll to position [8, 0]
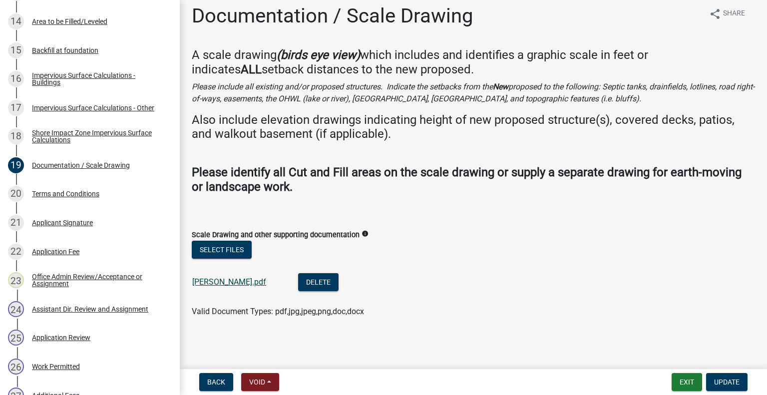
click at [226, 281] on link "Knudsen.pdf" at bounding box center [229, 281] width 74 height 9
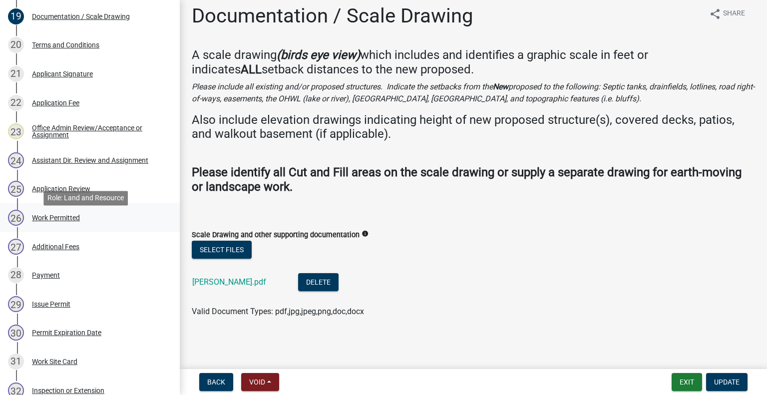
scroll to position [724, 0]
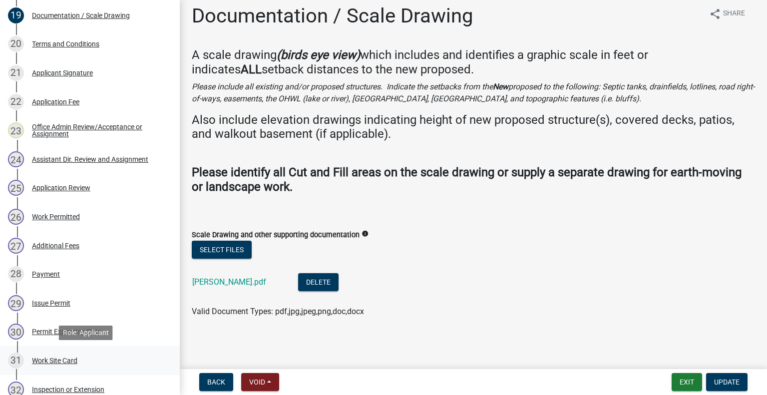
click at [105, 357] on div "31 Work Site Card" at bounding box center [86, 360] width 156 height 16
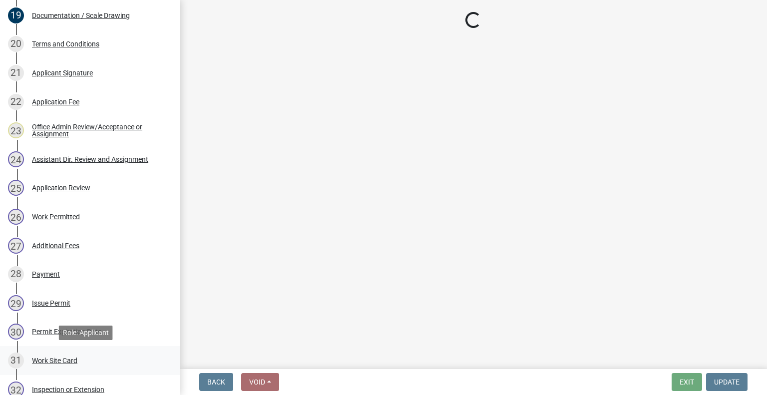
scroll to position [0, 0]
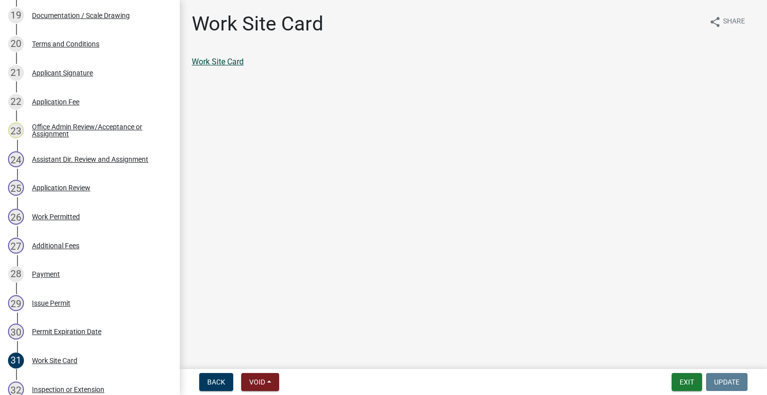
click at [229, 61] on link "Work Site Card" at bounding box center [218, 61] width 52 height 9
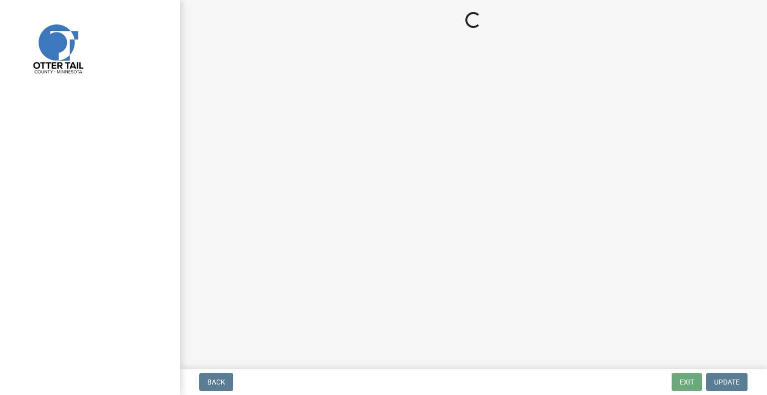
select select "710d5f49-2663-4e73-9718-d0c4e189f5ed"
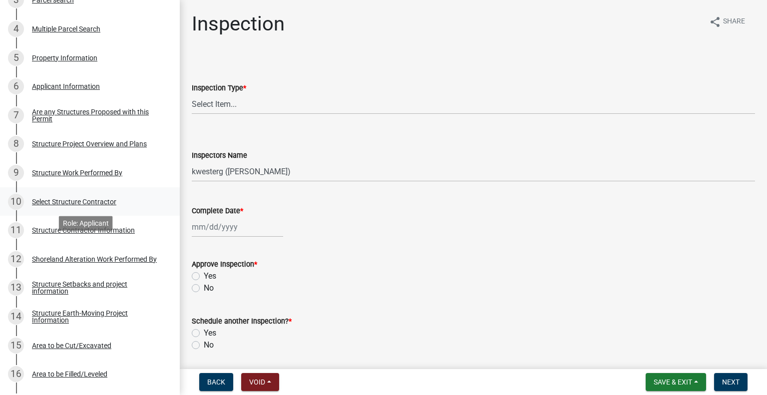
scroll to position [287, 0]
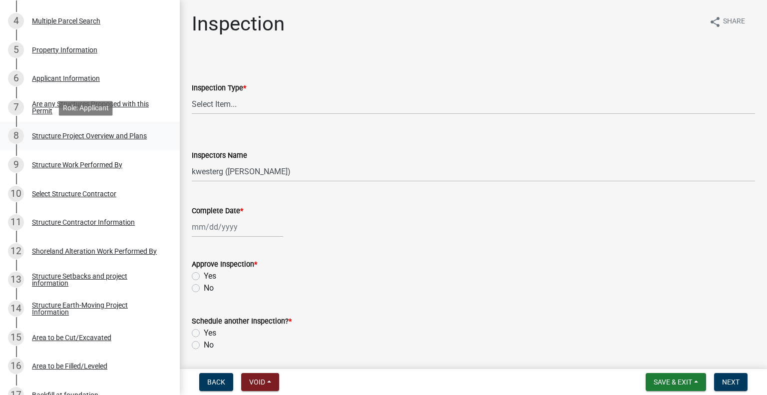
click at [134, 138] on div "Structure Project Overview and Plans" at bounding box center [89, 135] width 115 height 7
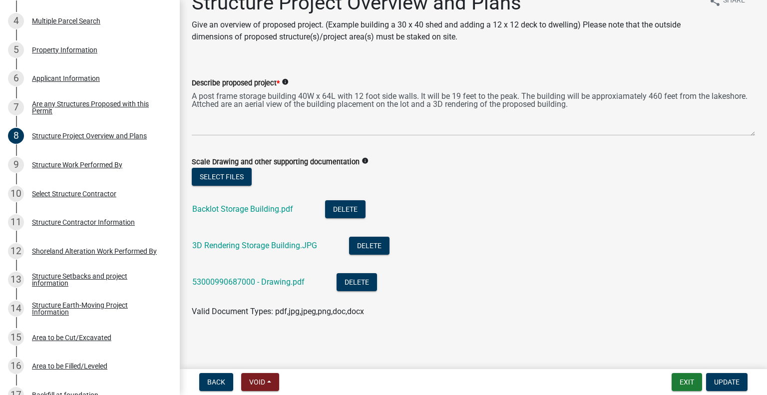
scroll to position [21, 0]
click at [286, 285] on link "53000990687000 - Drawing.pdf" at bounding box center [248, 280] width 112 height 9
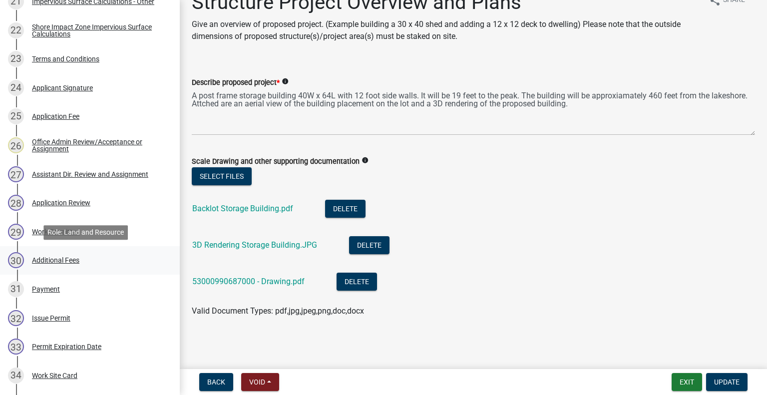
scroll to position [810, 0]
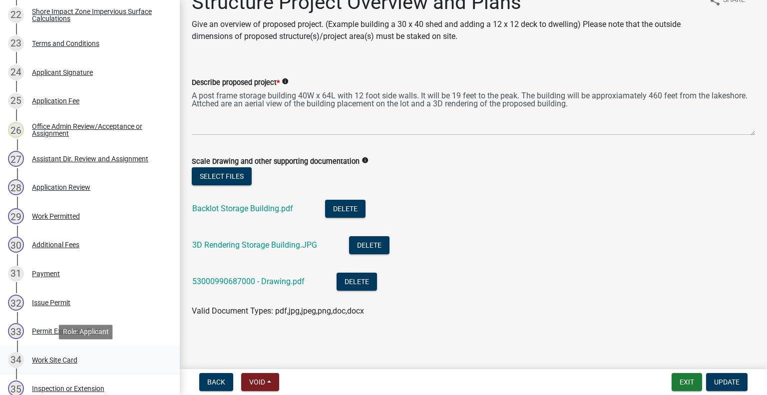
click at [116, 363] on div "34 Work Site Card" at bounding box center [86, 360] width 156 height 16
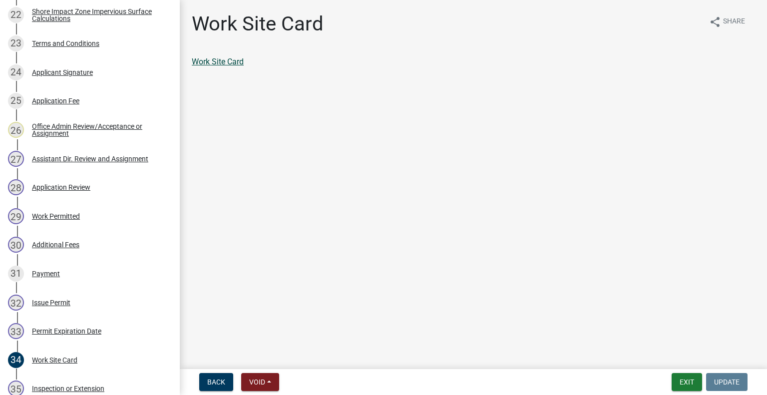
click at [242, 62] on link "Work Site Card" at bounding box center [218, 61] width 52 height 9
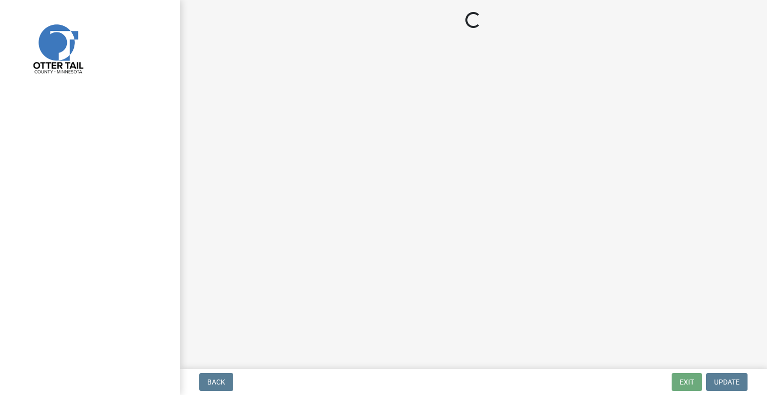
select select "710d5f49-2663-4e73-9718-d0c4e189f5ed"
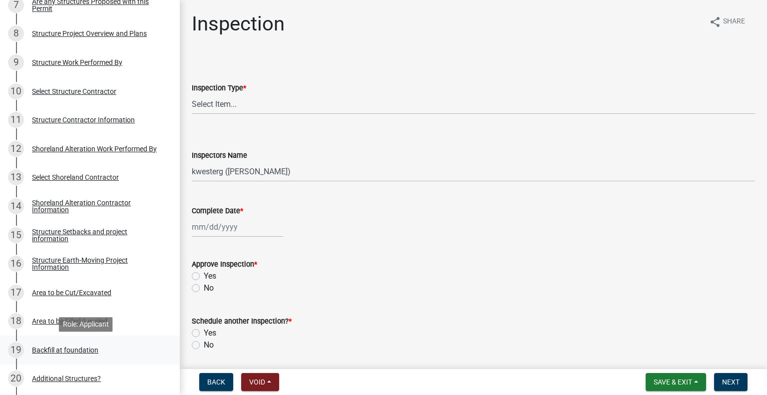
scroll to position [387, 0]
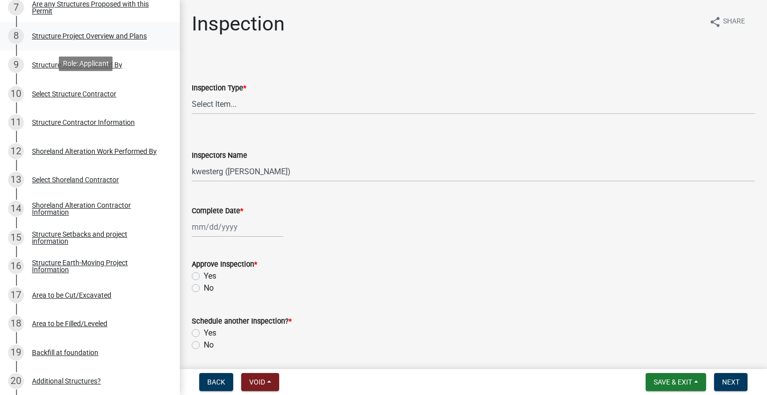
click at [122, 34] on div "Structure Project Overview and Plans" at bounding box center [89, 35] width 115 height 7
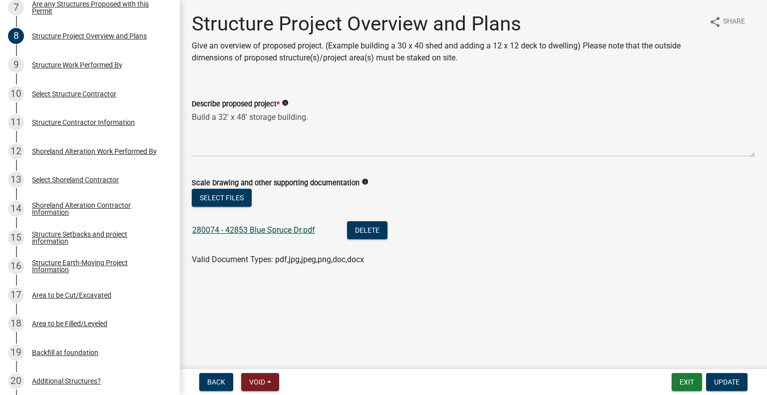
click at [284, 230] on link "280074 - 42853 Blue Spruce Dr.pdf" at bounding box center [253, 229] width 123 height 9
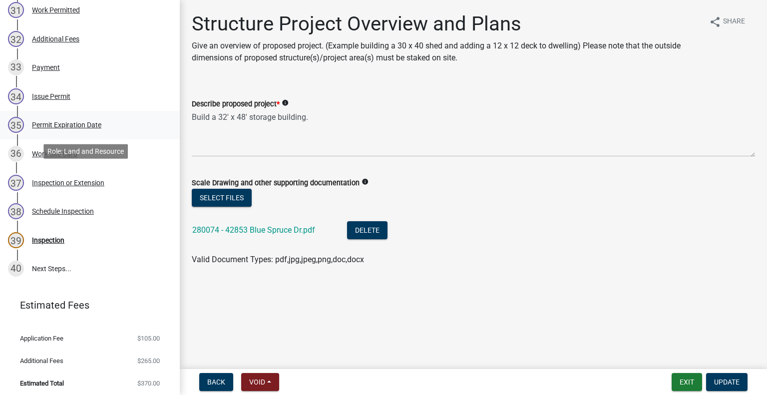
scroll to position [1077, 0]
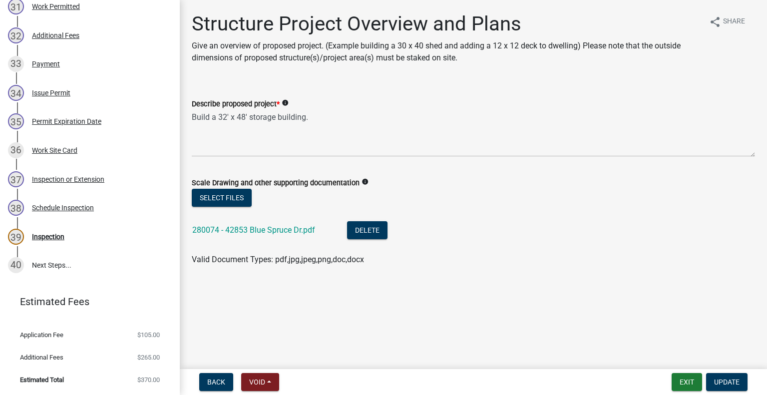
click at [106, 154] on div "36 Work Site Card" at bounding box center [86, 150] width 156 height 16
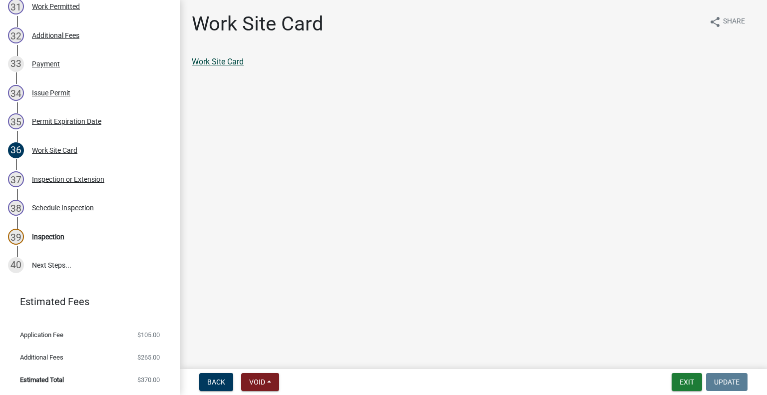
click at [229, 57] on link "Work Site Card" at bounding box center [218, 61] width 52 height 9
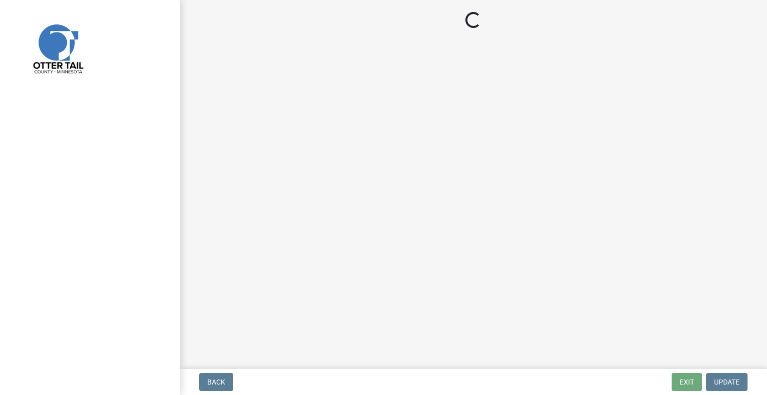
select select "710d5f49-2663-4e73-9718-d0c4e189f5ed"
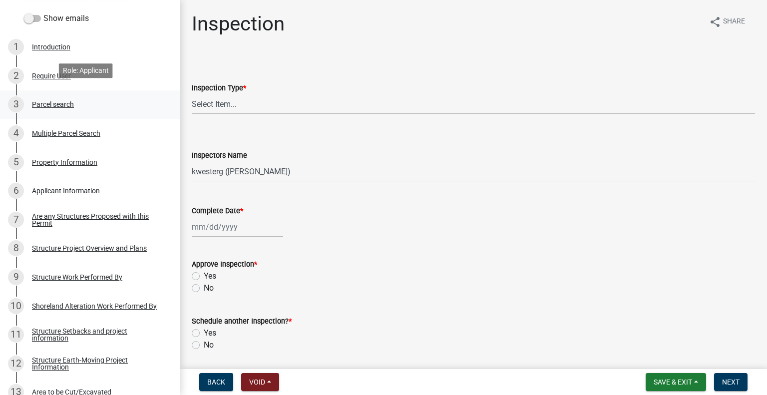
scroll to position [212, 0]
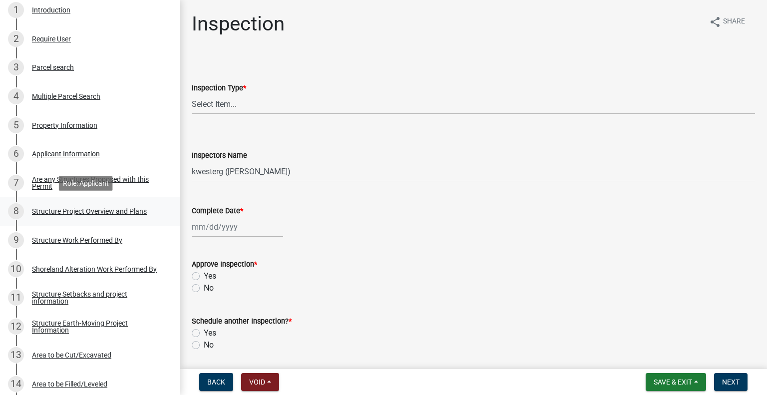
click at [130, 222] on link "8 Structure Project Overview and Plans" at bounding box center [90, 211] width 180 height 29
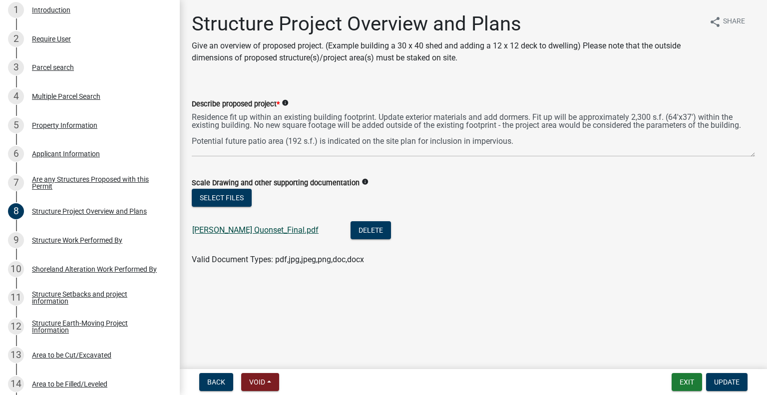
click at [256, 230] on link "[PERSON_NAME] Quonset_Final.pdf" at bounding box center [255, 229] width 126 height 9
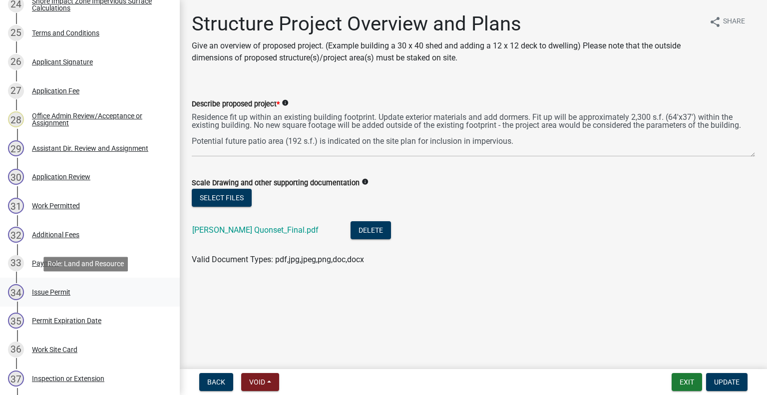
scroll to position [898, 0]
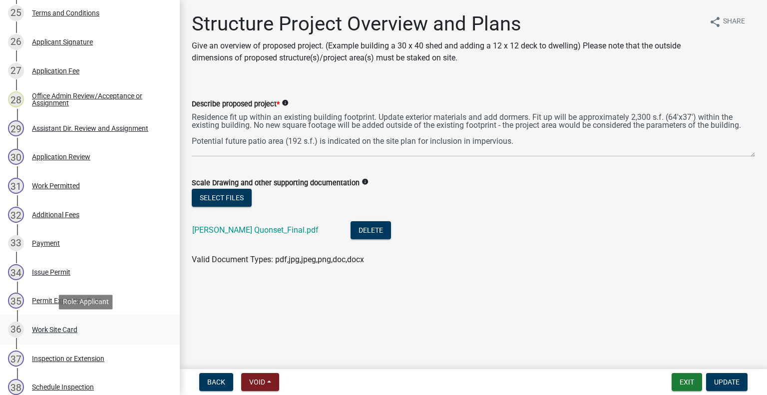
click at [125, 329] on div "36 Work Site Card" at bounding box center [86, 329] width 156 height 16
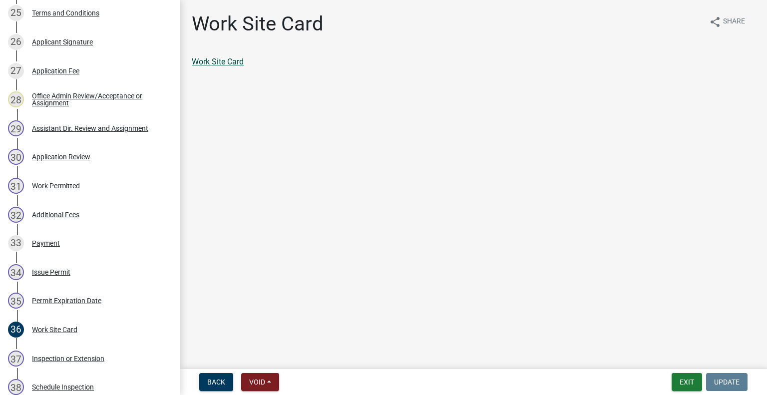
click at [235, 58] on link "Work Site Card" at bounding box center [218, 61] width 52 height 9
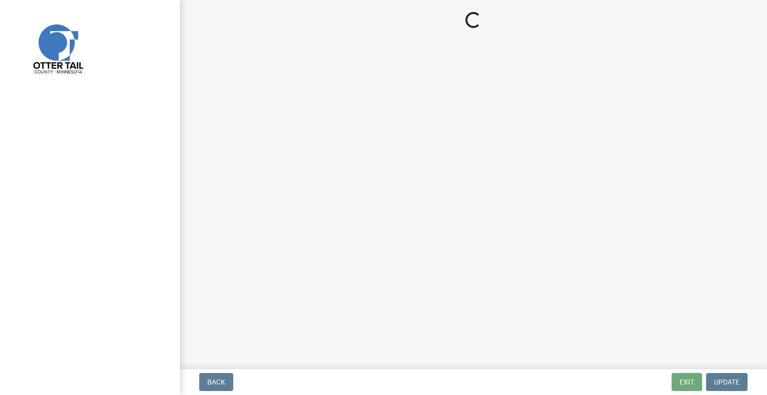
select select "710d5f49-2663-4e73-9718-d0c4e189f5ed"
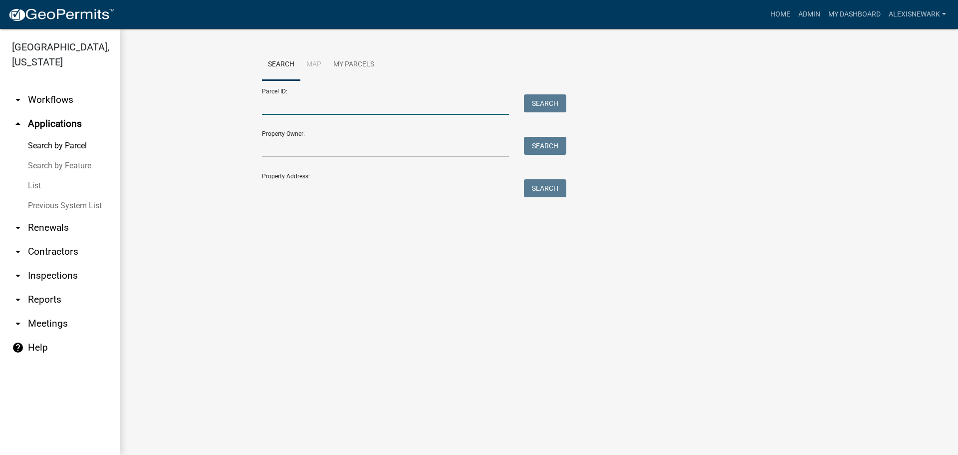
click at [311, 104] on input "Parcel ID:" at bounding box center [385, 104] width 247 height 20
paste input "47000990407000"
type input "47000990407000"
drag, startPoint x: 529, startPoint y: 106, endPoint x: 513, endPoint y: 125, distance: 25.2
click at [530, 106] on button "Search" at bounding box center [545, 103] width 42 height 18
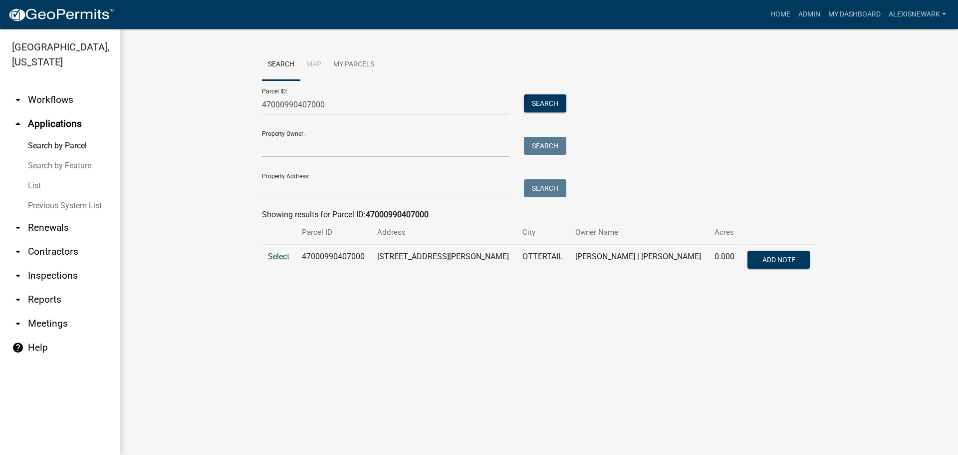
click at [282, 259] on span "Select" at bounding box center [278, 256] width 21 height 9
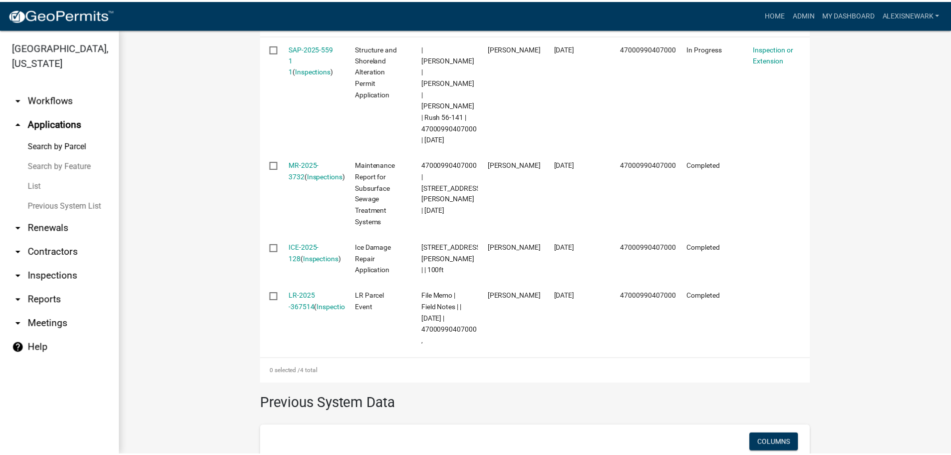
scroll to position [374, 0]
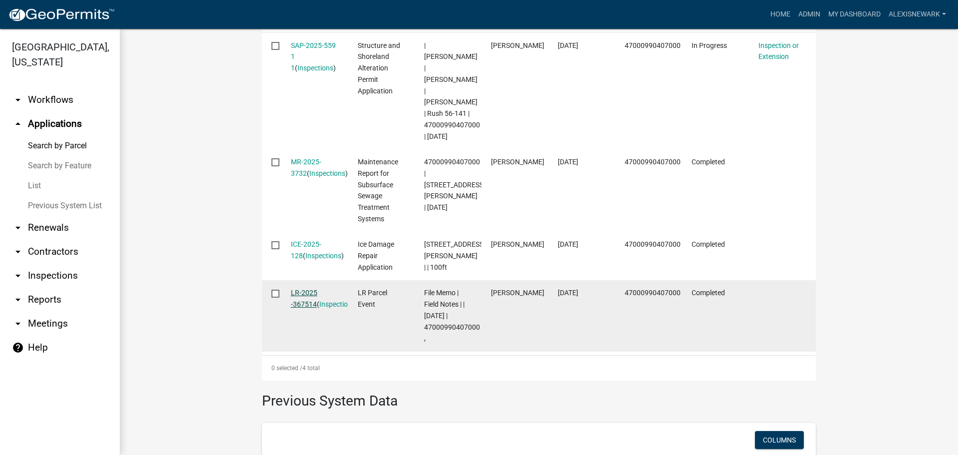
click at [303, 288] on link "LR-2025 -367514" at bounding box center [304, 297] width 26 height 19
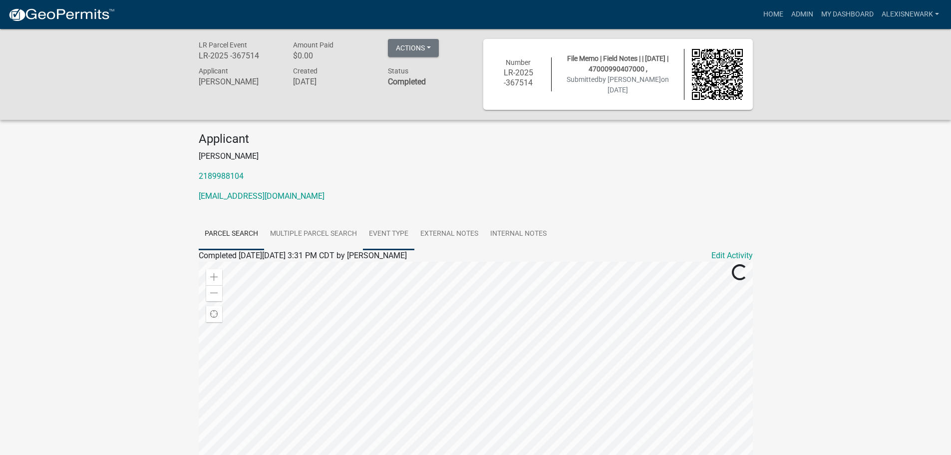
drag, startPoint x: 398, startPoint y: 234, endPoint x: 413, endPoint y: 232, distance: 15.0
click at [398, 234] on link "Event Type" at bounding box center [388, 234] width 51 height 32
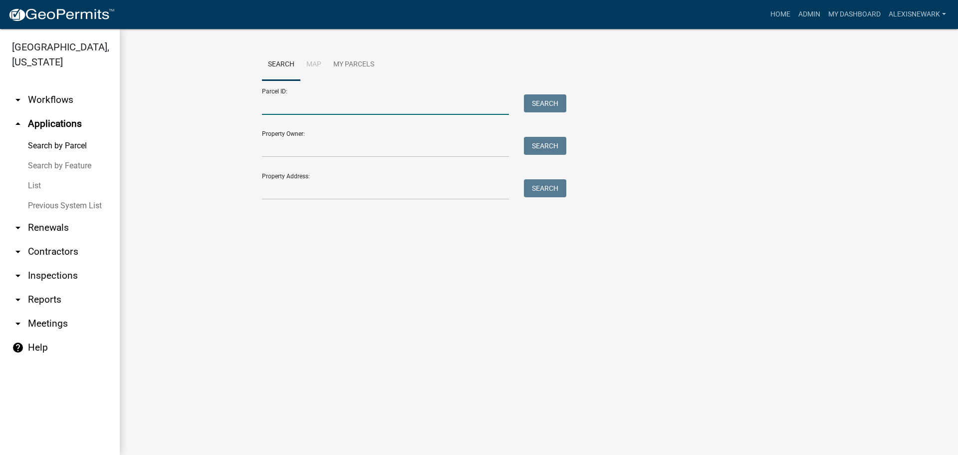
click at [285, 97] on input "Parcel ID:" at bounding box center [385, 104] width 247 height 20
paste input "47000990407000"
type input "47000990407000"
click at [529, 109] on button "Search" at bounding box center [545, 103] width 42 height 18
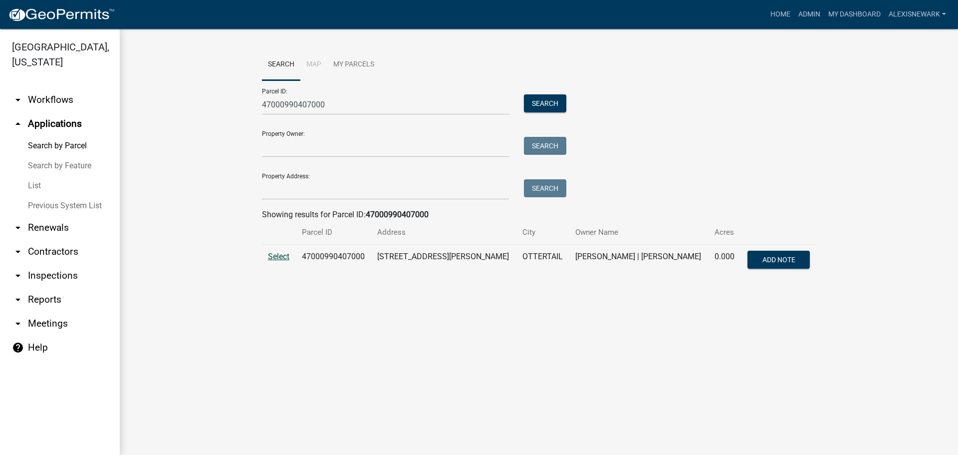
click at [274, 255] on span "Select" at bounding box center [278, 256] width 21 height 9
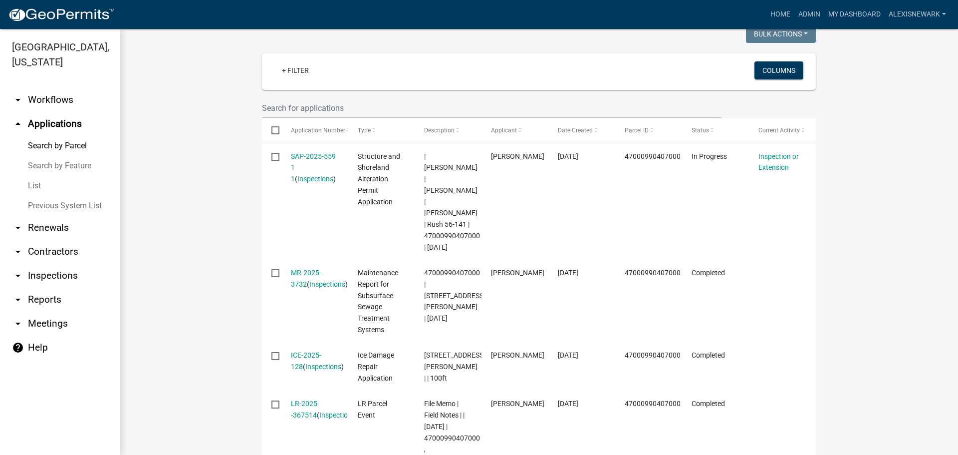
scroll to position [240, 0]
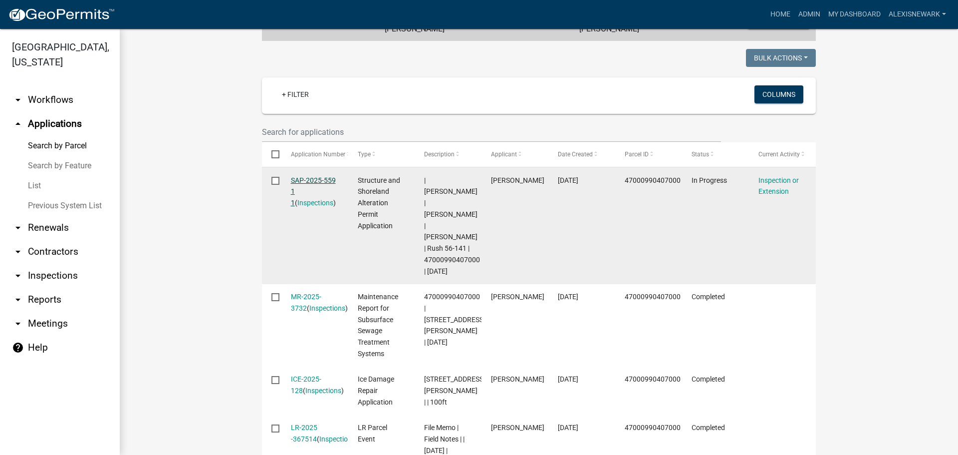
click at [330, 180] on link "SAP-2025-559 1 1" at bounding box center [313, 191] width 45 height 31
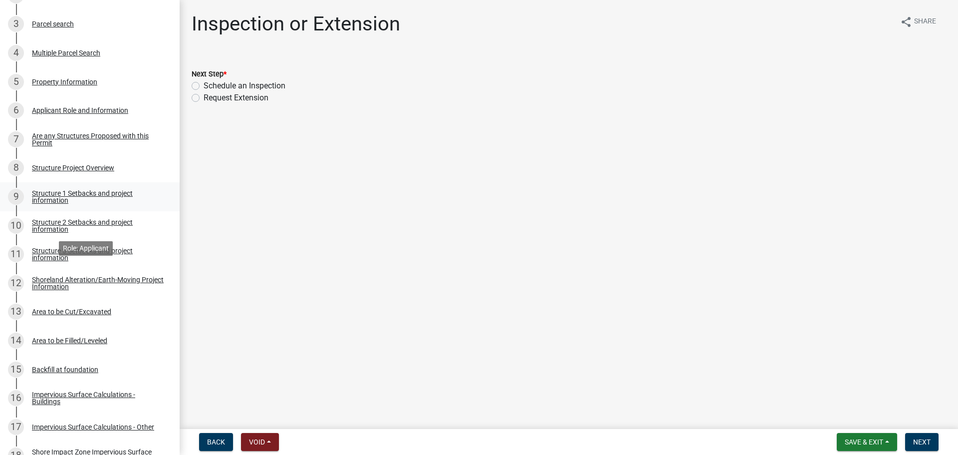
scroll to position [262, 0]
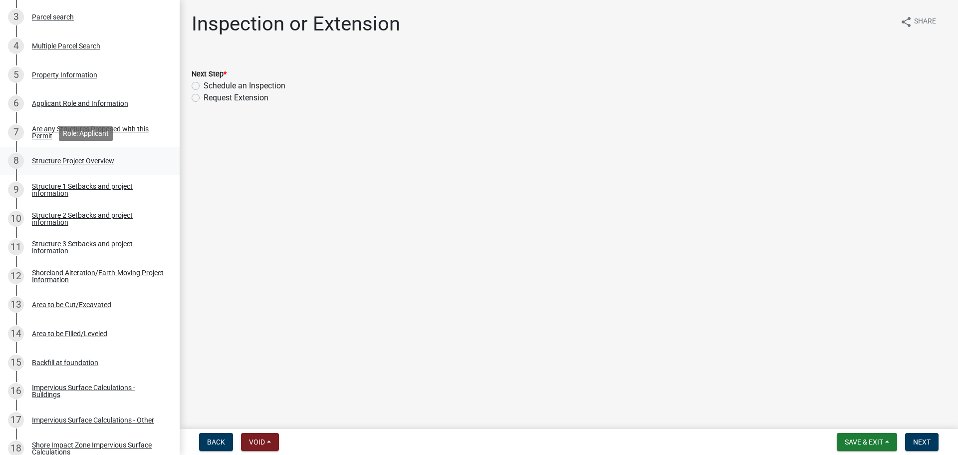
click at [92, 158] on div "Structure Project Overview" at bounding box center [73, 160] width 82 height 7
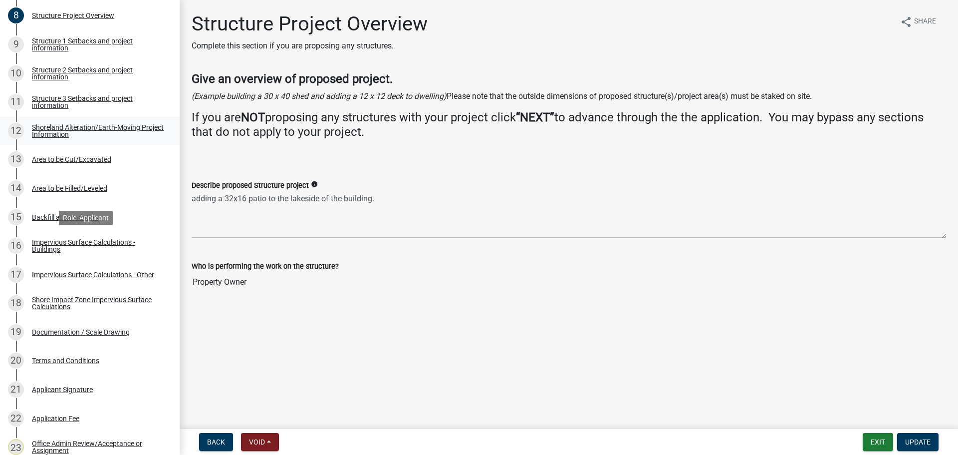
scroll to position [437, 0]
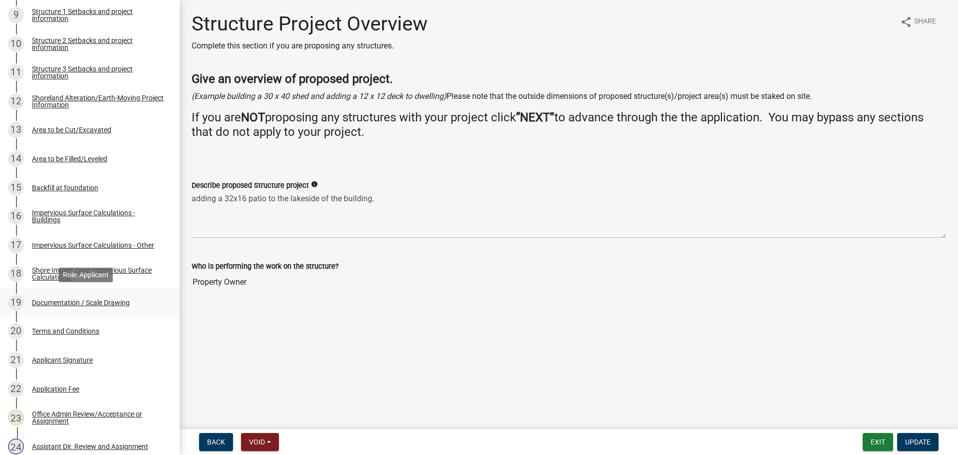
click at [140, 296] on div "19 Documentation / Scale Drawing" at bounding box center [86, 302] width 156 height 16
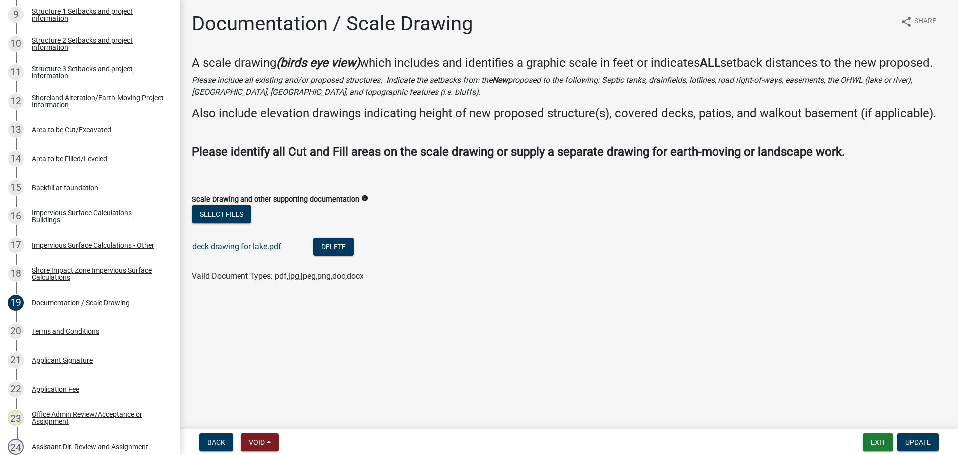
click at [263, 249] on link "deck drawing for lake.pdf" at bounding box center [236, 246] width 89 height 9
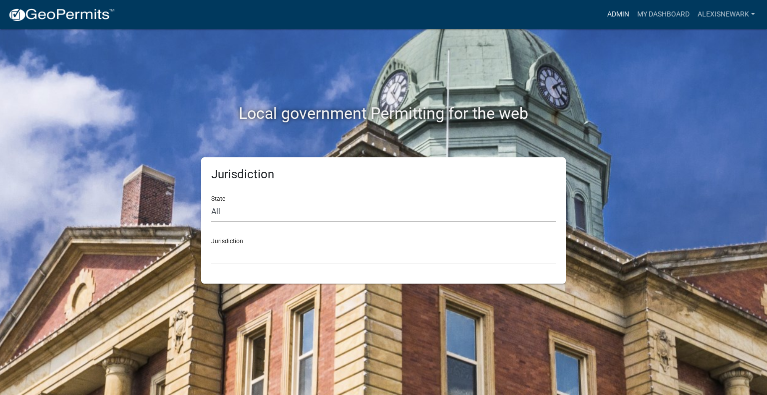
click at [622, 14] on link "Admin" at bounding box center [618, 14] width 30 height 19
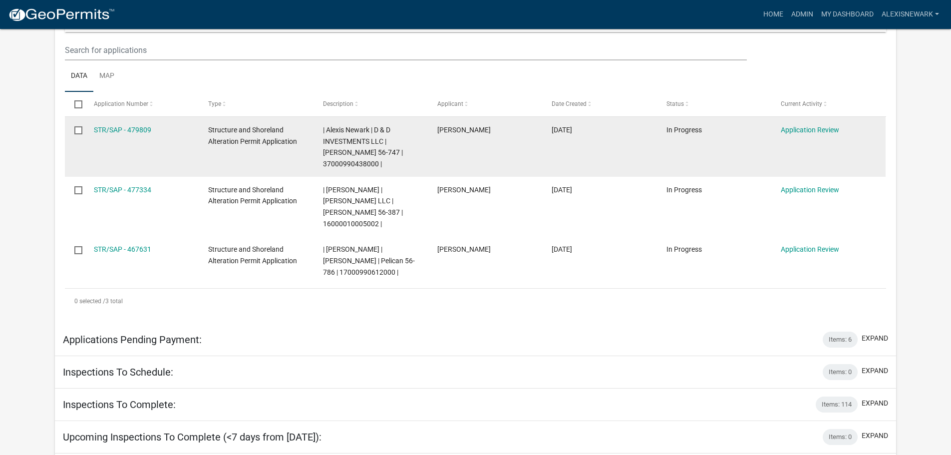
scroll to position [274, 0]
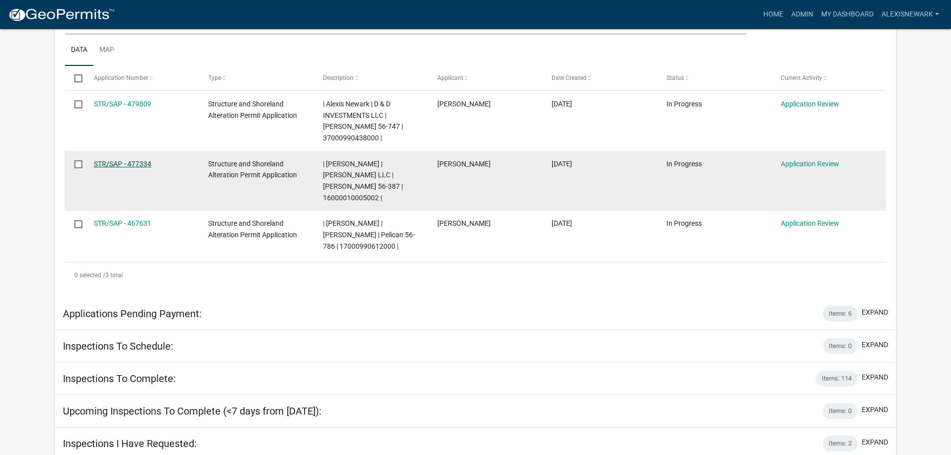
click at [137, 160] on link "STR/SAP - 477334" at bounding box center [122, 164] width 57 height 8
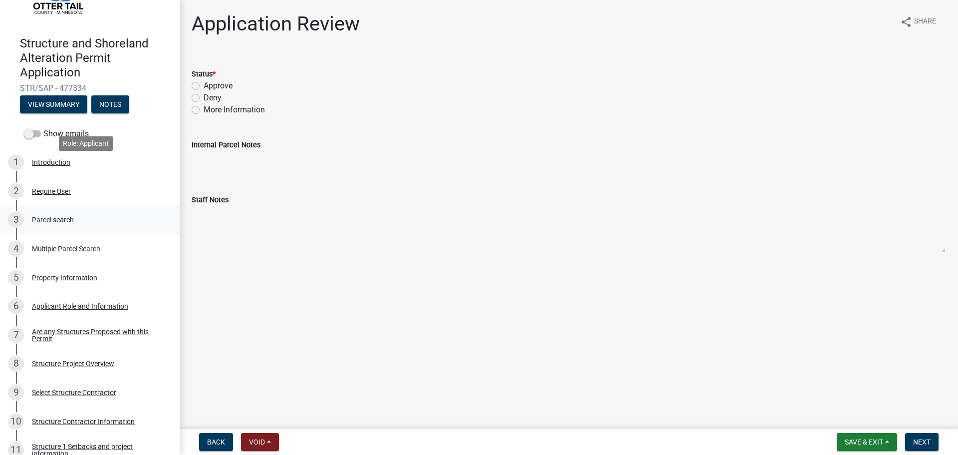
scroll to position [62, 0]
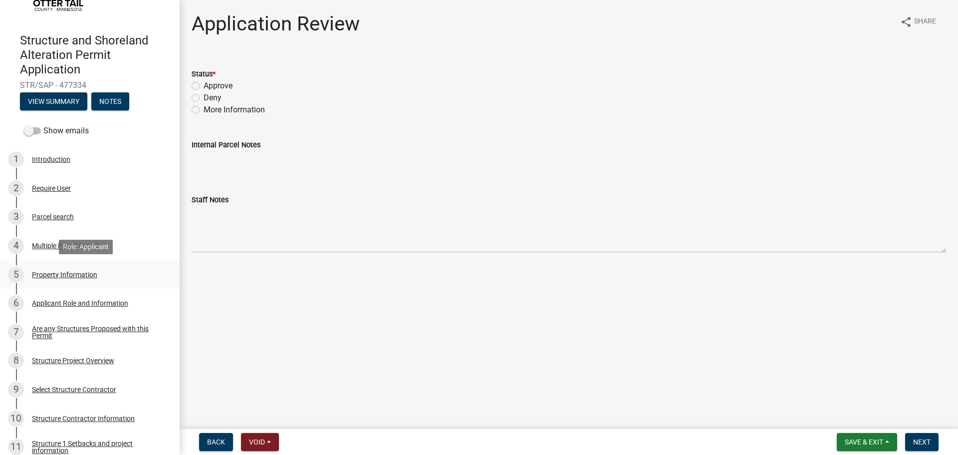
click at [99, 267] on div "5 Property Information" at bounding box center [86, 274] width 156 height 16
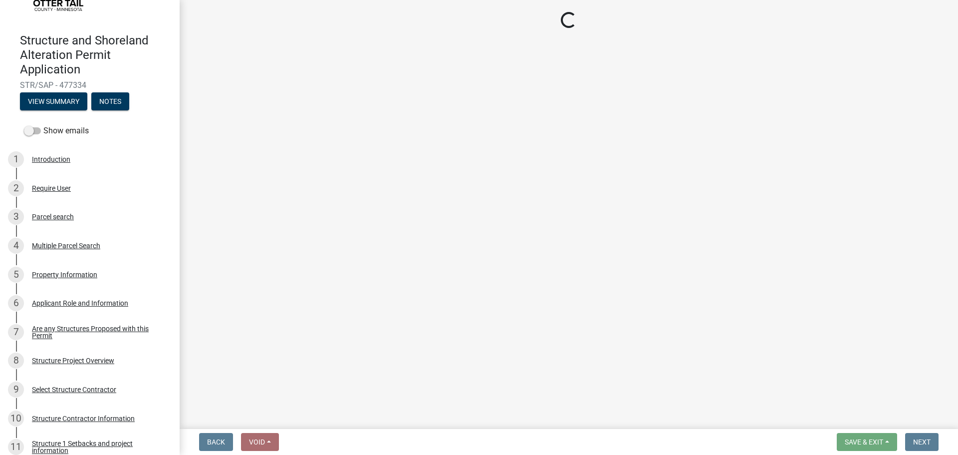
select select "aa55da6c-0052-48d0-9a8e-44a8e6967964"
select select "bc95ce3f-9706-43bd-97a5-80c1e912429f"
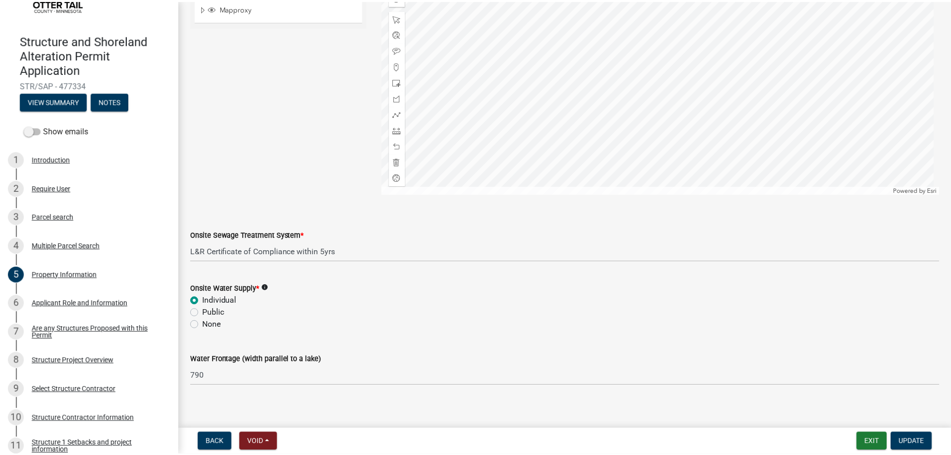
scroll to position [588, 0]
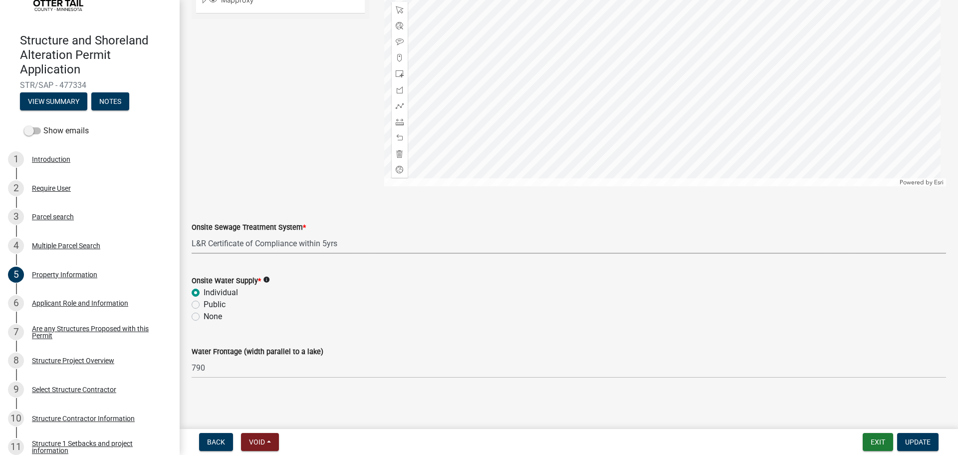
click at [291, 246] on select "Select Item... L&R Certificate of Compliance within 5yrs Compliance Inspection …" at bounding box center [569, 243] width 755 height 20
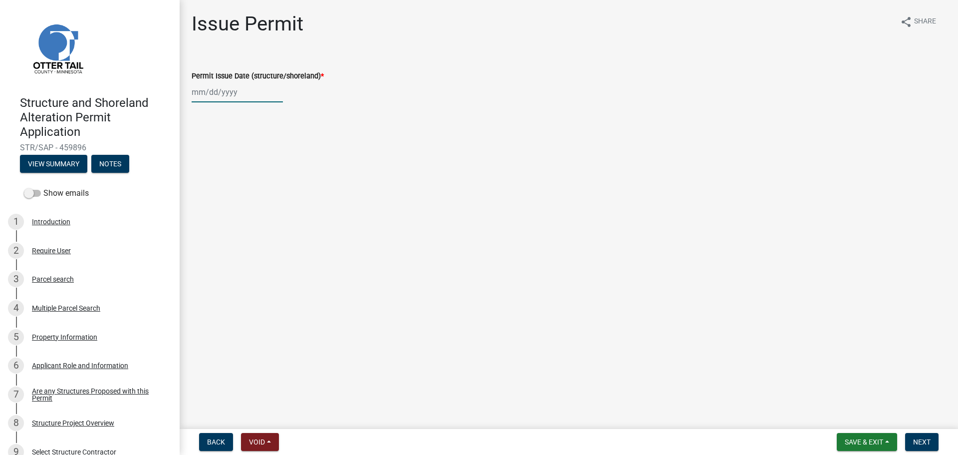
select select "9"
select select "2025"
click at [266, 89] on div "[PERSON_NAME] Feb Mar Apr [PERSON_NAME][DATE] Oct Nov [DATE] 1526 1527 1528 152…" at bounding box center [237, 92] width 91 height 20
click at [198, 192] on div "22" at bounding box center [202, 193] width 16 height 16
type input "[DATE]"
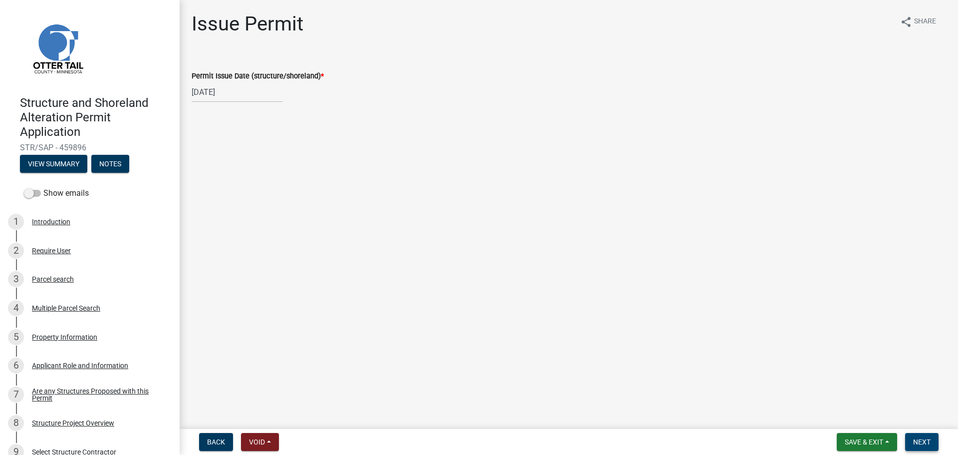
click at [908, 439] on button "Next" at bounding box center [921, 442] width 33 height 18
click at [865, 443] on span "Save & Exit" at bounding box center [864, 442] width 38 height 8
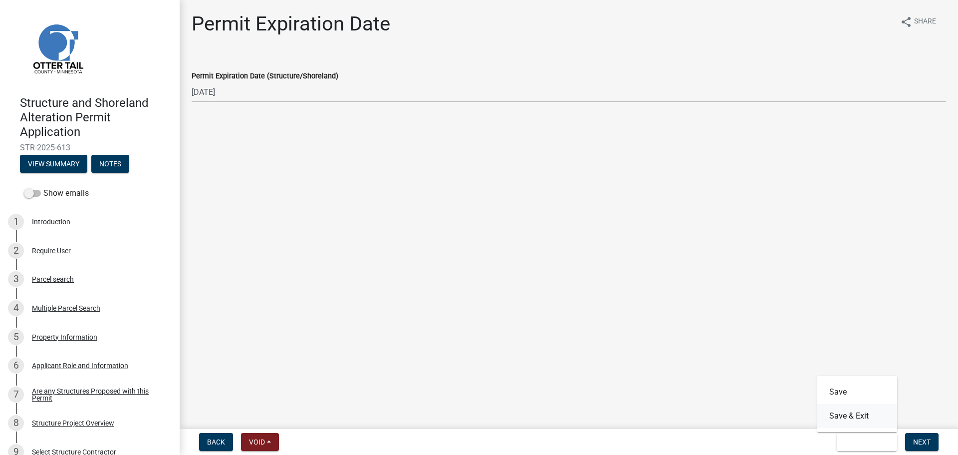
click at [866, 422] on button "Save & Exit" at bounding box center [857, 416] width 80 height 24
